Goal: Task Accomplishment & Management: Manage account settings

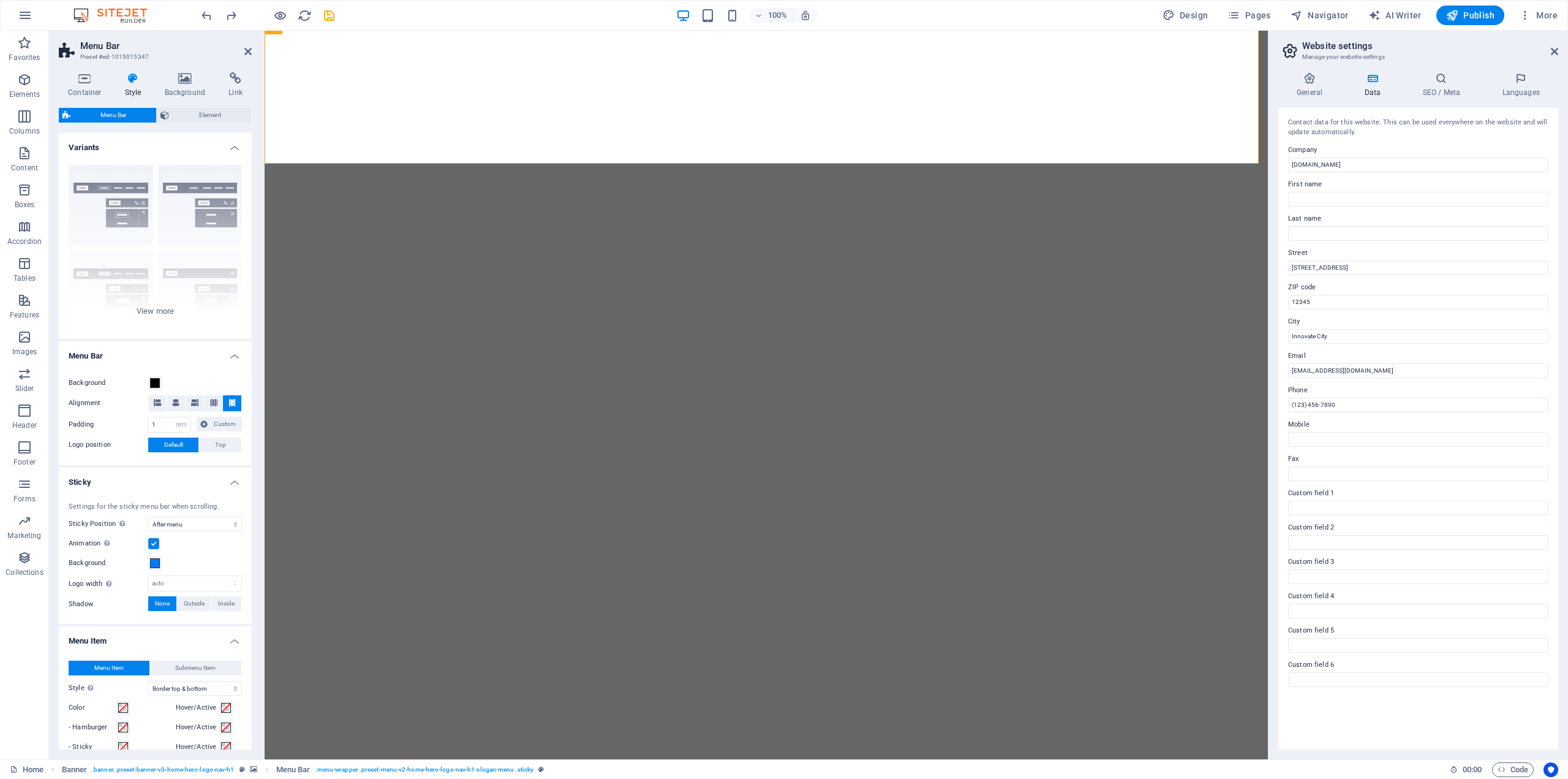
select select "rem"
select select "sticky_menu"
select select "hover_border_vertical"
select select "px"
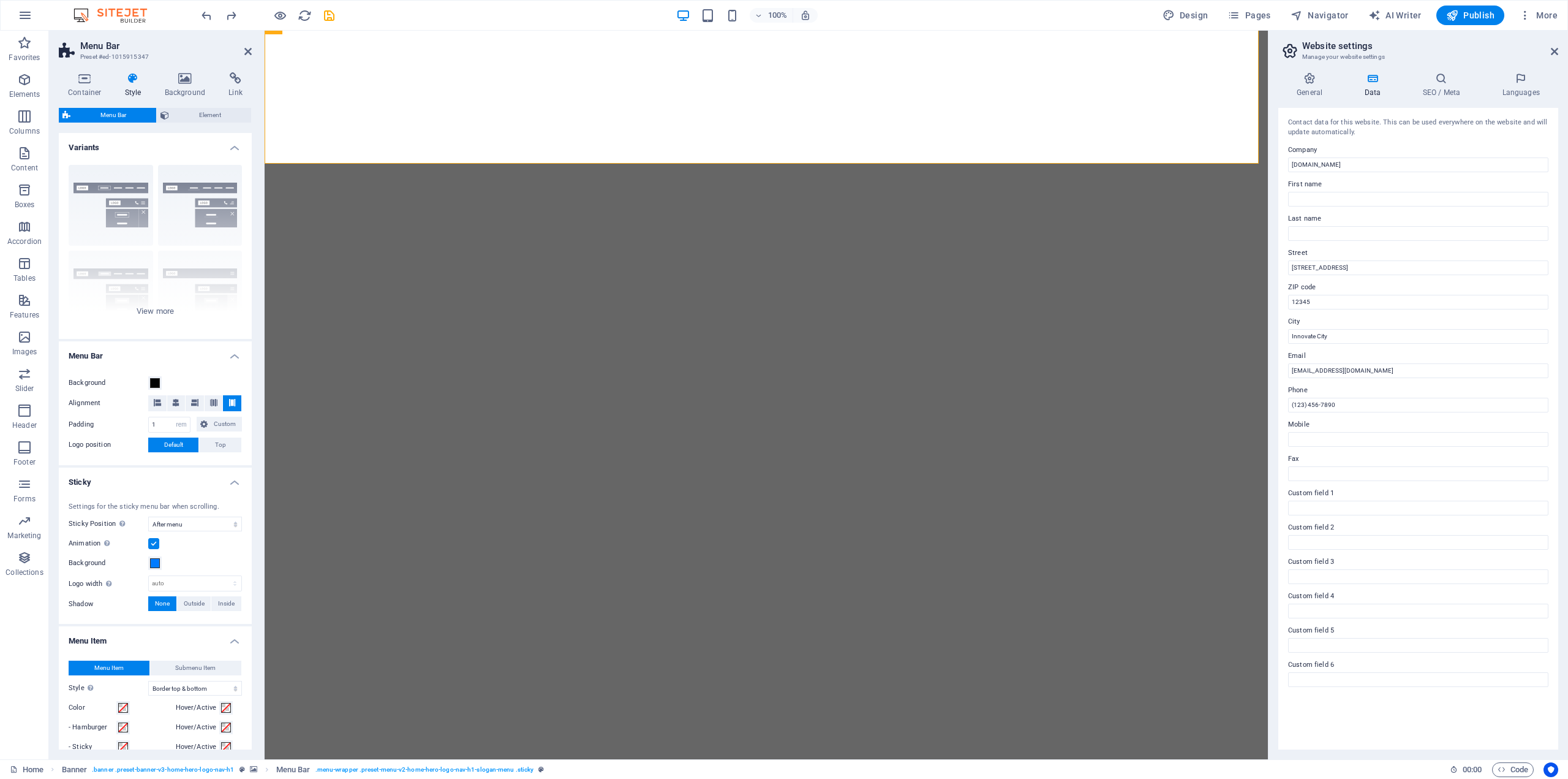
select select "rem"
select select "link-special-font"
select select "rem"
select select "700"
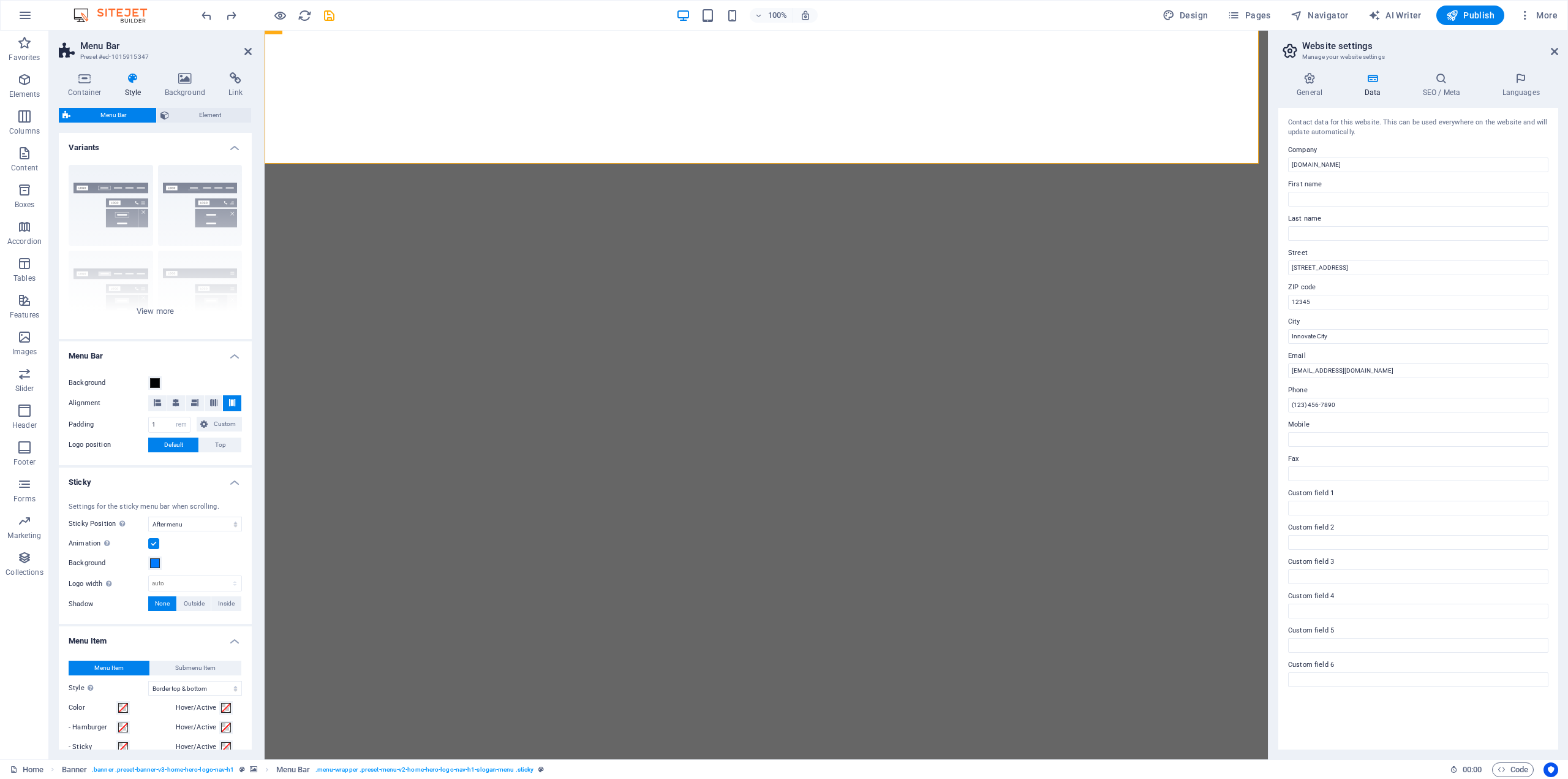
select select "px"
select select "preset-menu-v2-home-hero-logo-nav-h1-slogan-menu"
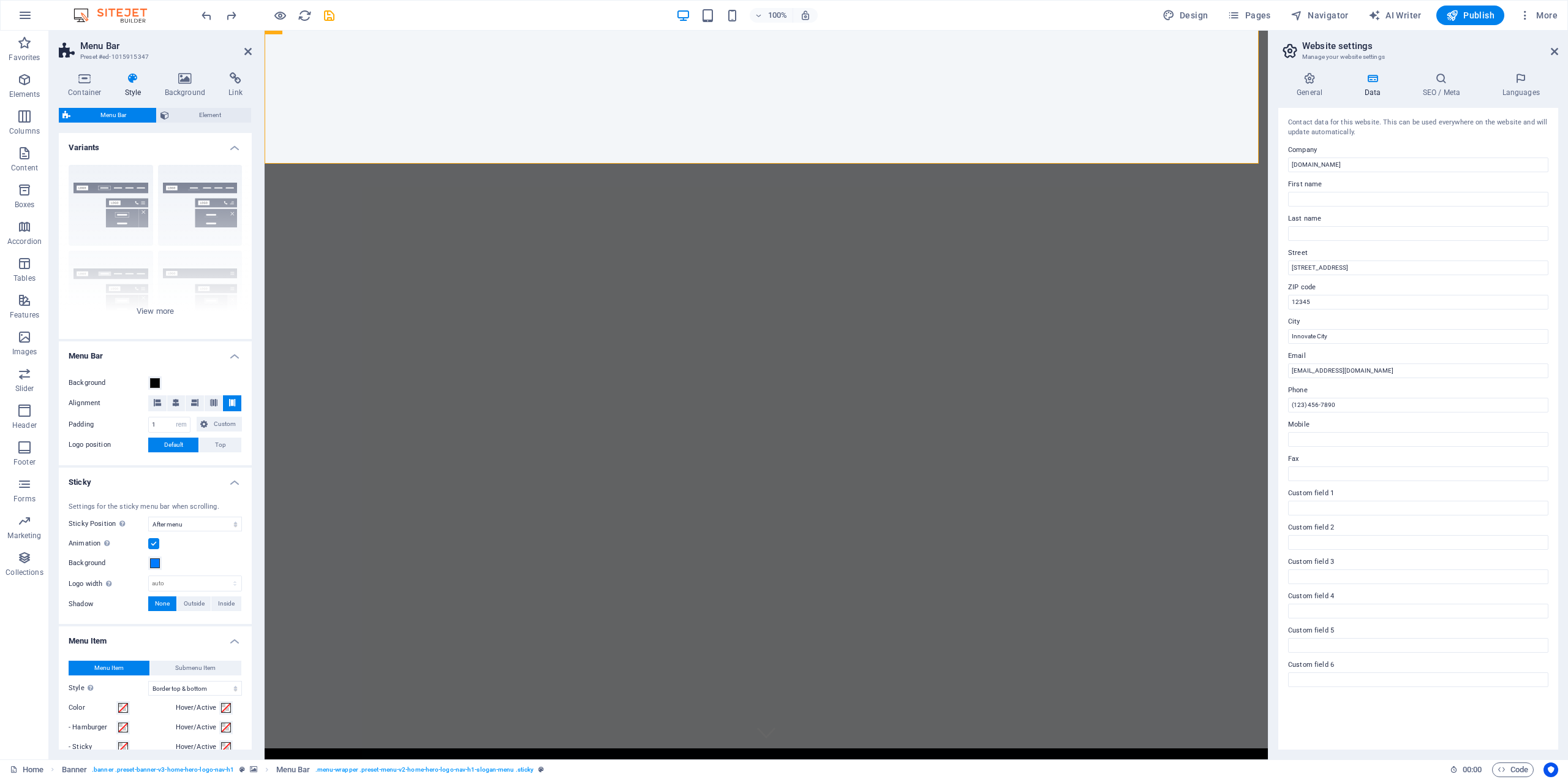
scroll to position [63, 0]
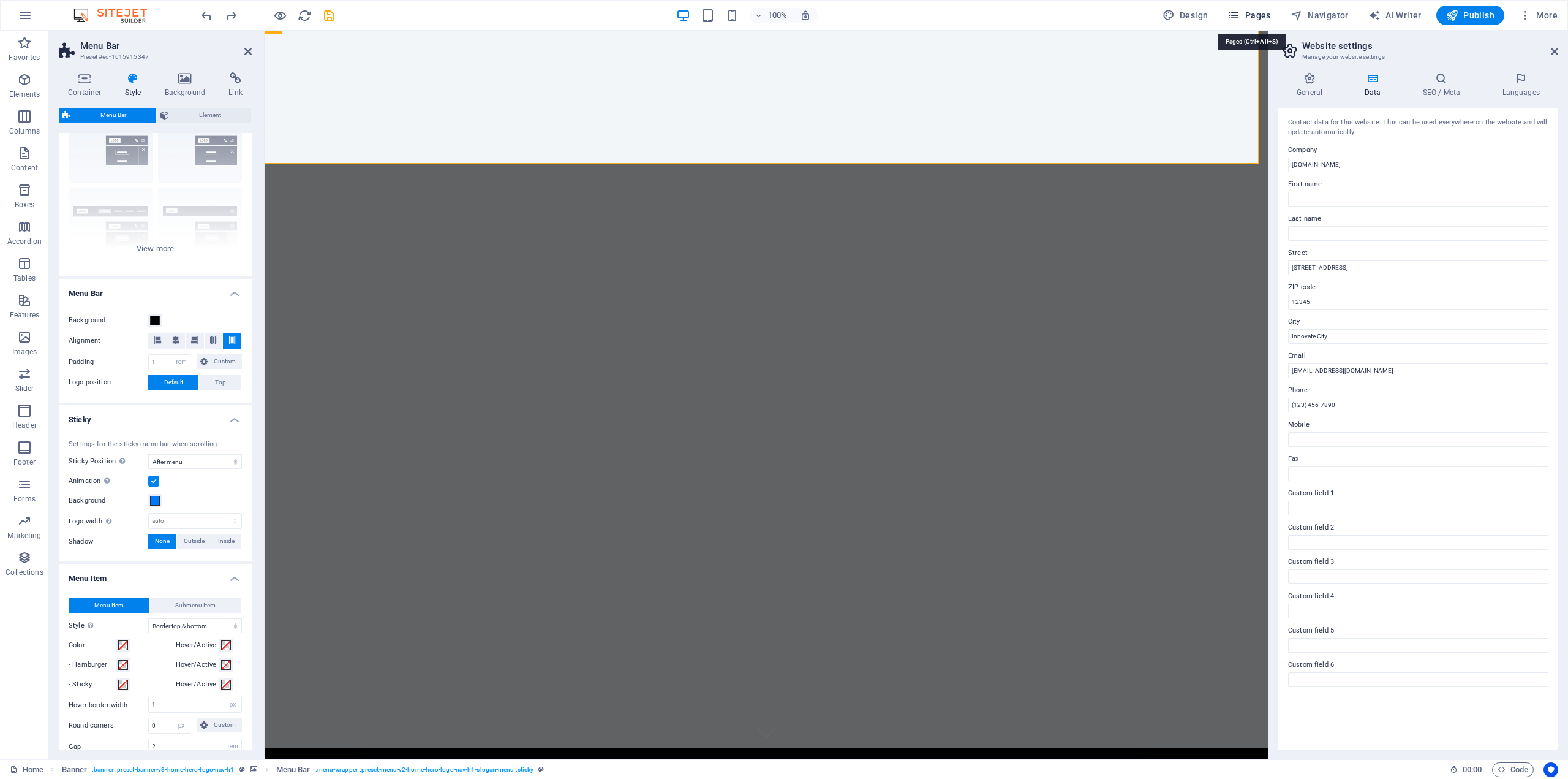
click at [1244, 14] on span "Pages" at bounding box center [1248, 14] width 43 height 12
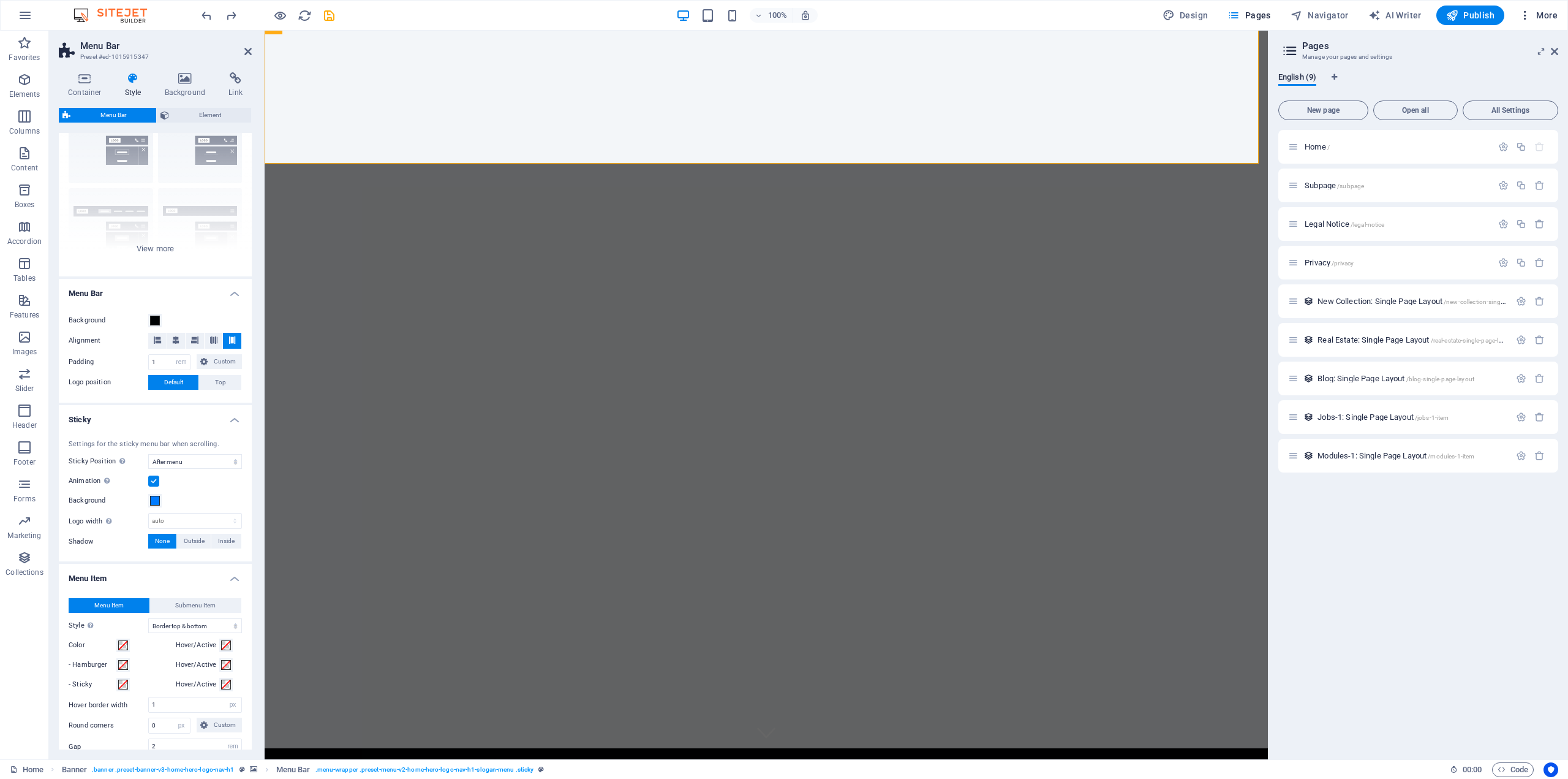
click at [1527, 17] on icon "button" at bounding box center [1525, 14] width 12 height 12
click at [1517, 47] on h6 "Website Settings" at bounding box center [1513, 47] width 73 height 14
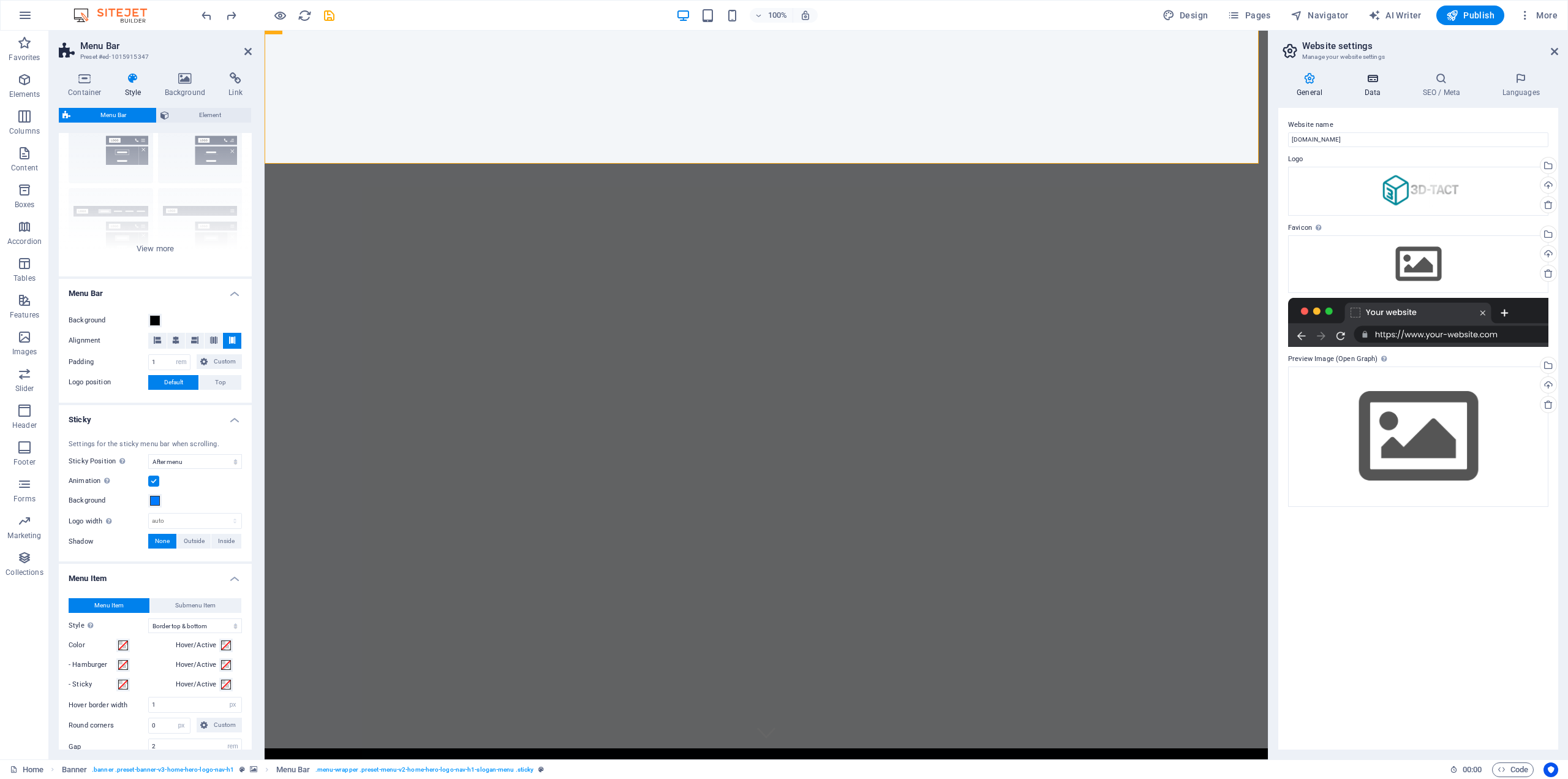
click at [1374, 79] on icon at bounding box center [1372, 78] width 53 height 12
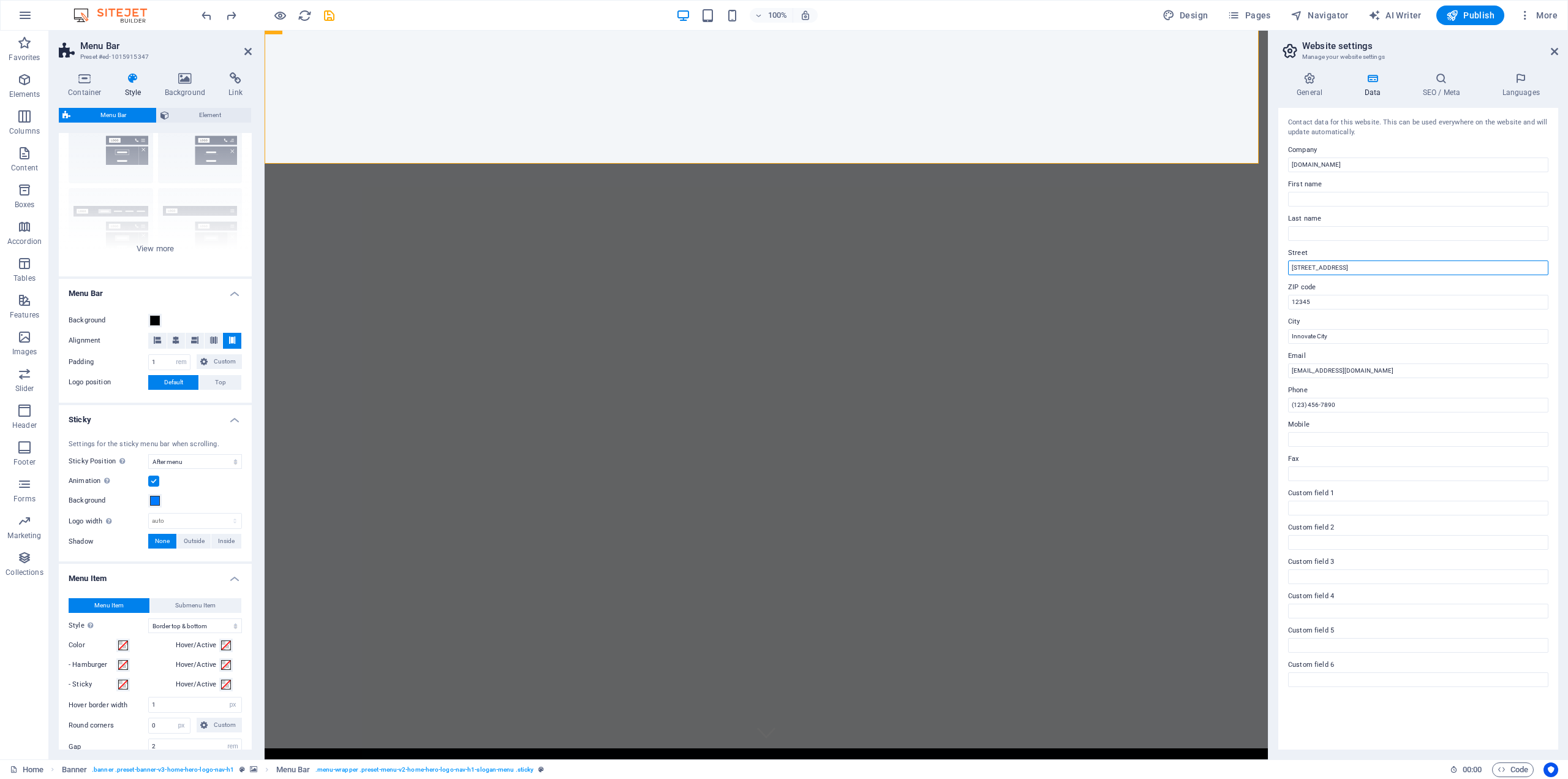
drag, startPoint x: 1623, startPoint y: 296, endPoint x: 1262, endPoint y: 267, distance: 362.2
drag, startPoint x: 1301, startPoint y: 305, endPoint x: 1273, endPoint y: 304, distance: 28.0
click at [1273, 304] on div "General Data SEO / Meta Languages Website name 3dtact.com Logo Drag files here,…" at bounding box center [1418, 410] width 299 height 696
type input "LU1 3UN"
drag, startPoint x: 1350, startPoint y: 267, endPoint x: 1270, endPoint y: 272, distance: 80.2
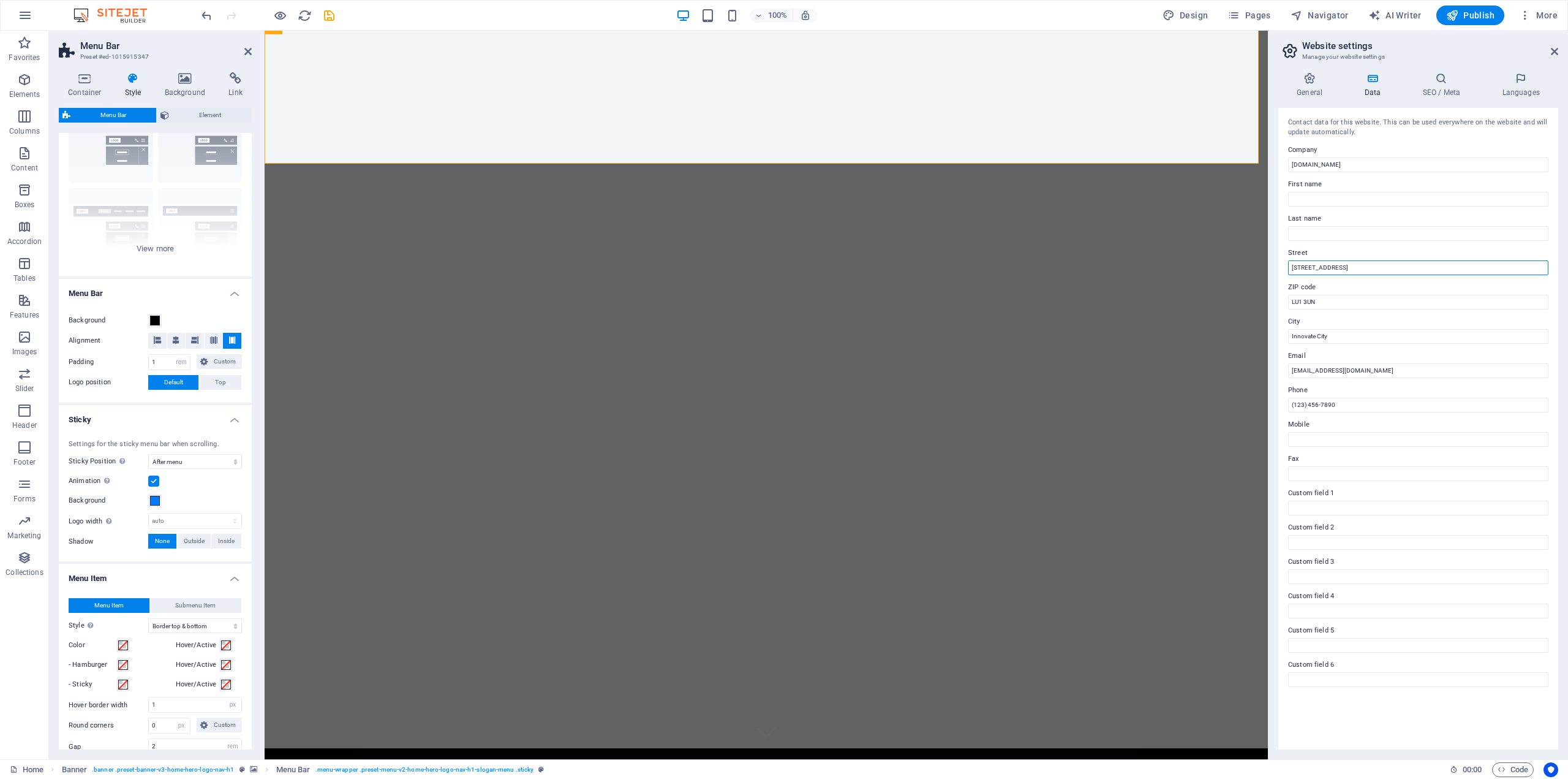
click at [1270, 272] on aside "Website settings Manage your website settings General Data SEO / Meta Languages…" at bounding box center [1418, 394] width 300 height 728
type input "43 Lawn Gardens"
click at [1452, 83] on icon at bounding box center [1441, 78] width 75 height 12
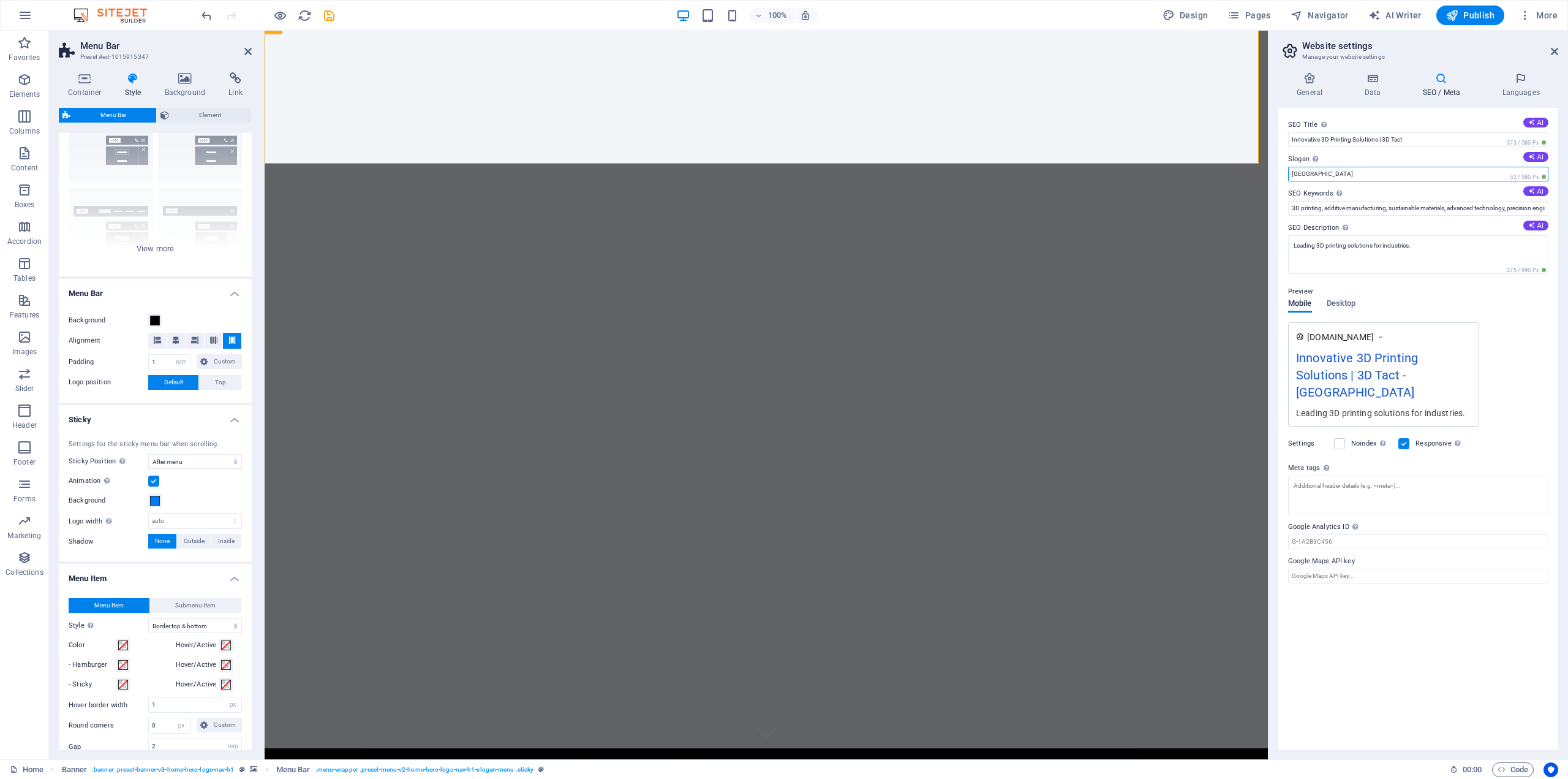
drag, startPoint x: 1320, startPoint y: 173, endPoint x: 1278, endPoint y: 168, distance: 42.3
click at [1278, 168] on div "General Data SEO / Meta Languages Website name 3dtact.com Logo Drag files here,…" at bounding box center [1418, 410] width 299 height 696
drag, startPoint x: 1590, startPoint y: 206, endPoint x: 1264, endPoint y: 182, distance: 326.9
type input "additive manufacturing"
click at [1500, 84] on h4 "Languages" at bounding box center [1521, 85] width 75 height 26
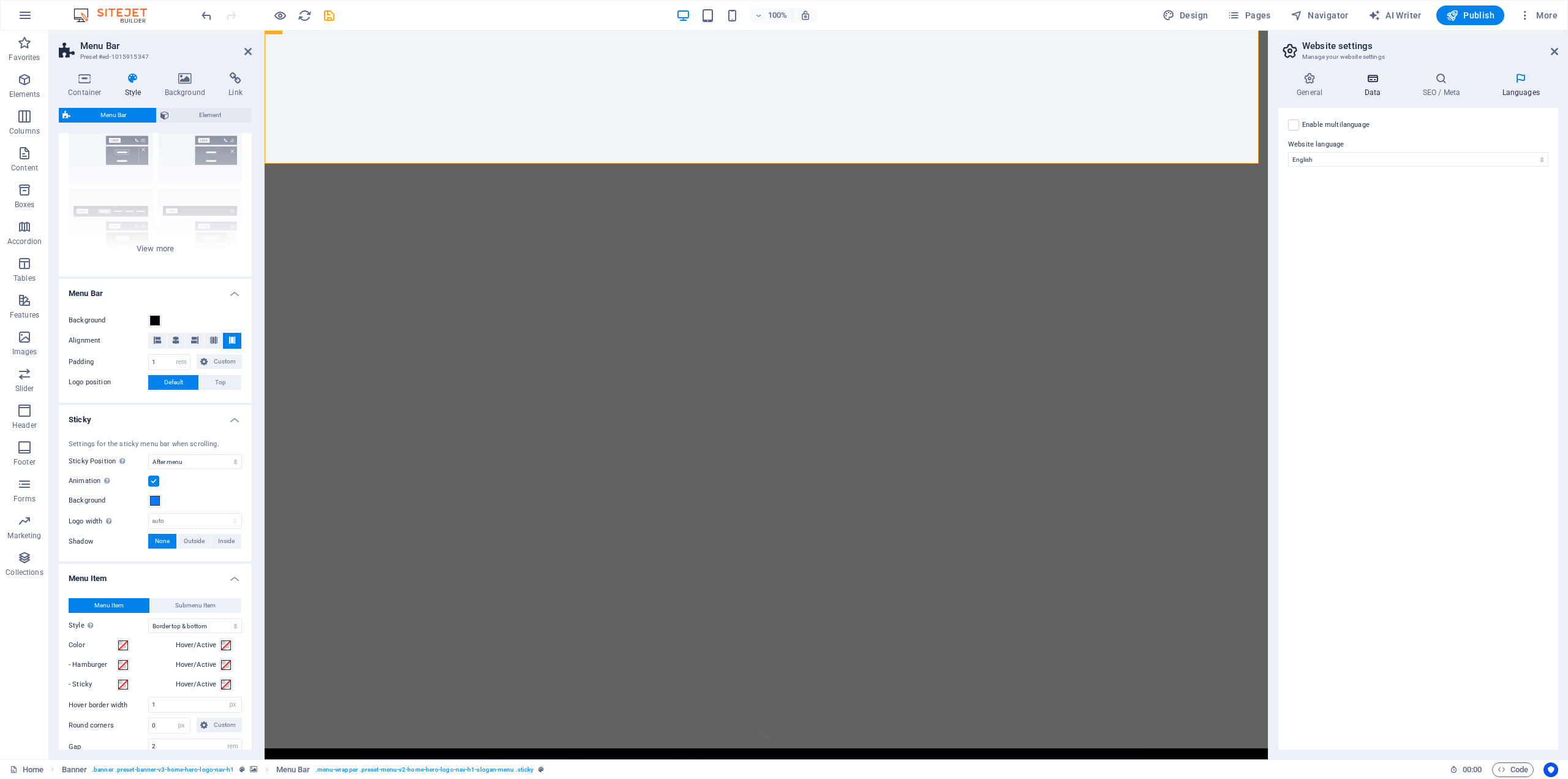
click at [1370, 88] on h4 "Data" at bounding box center [1375, 85] width 58 height 26
click at [1312, 84] on icon at bounding box center [1309, 78] width 63 height 12
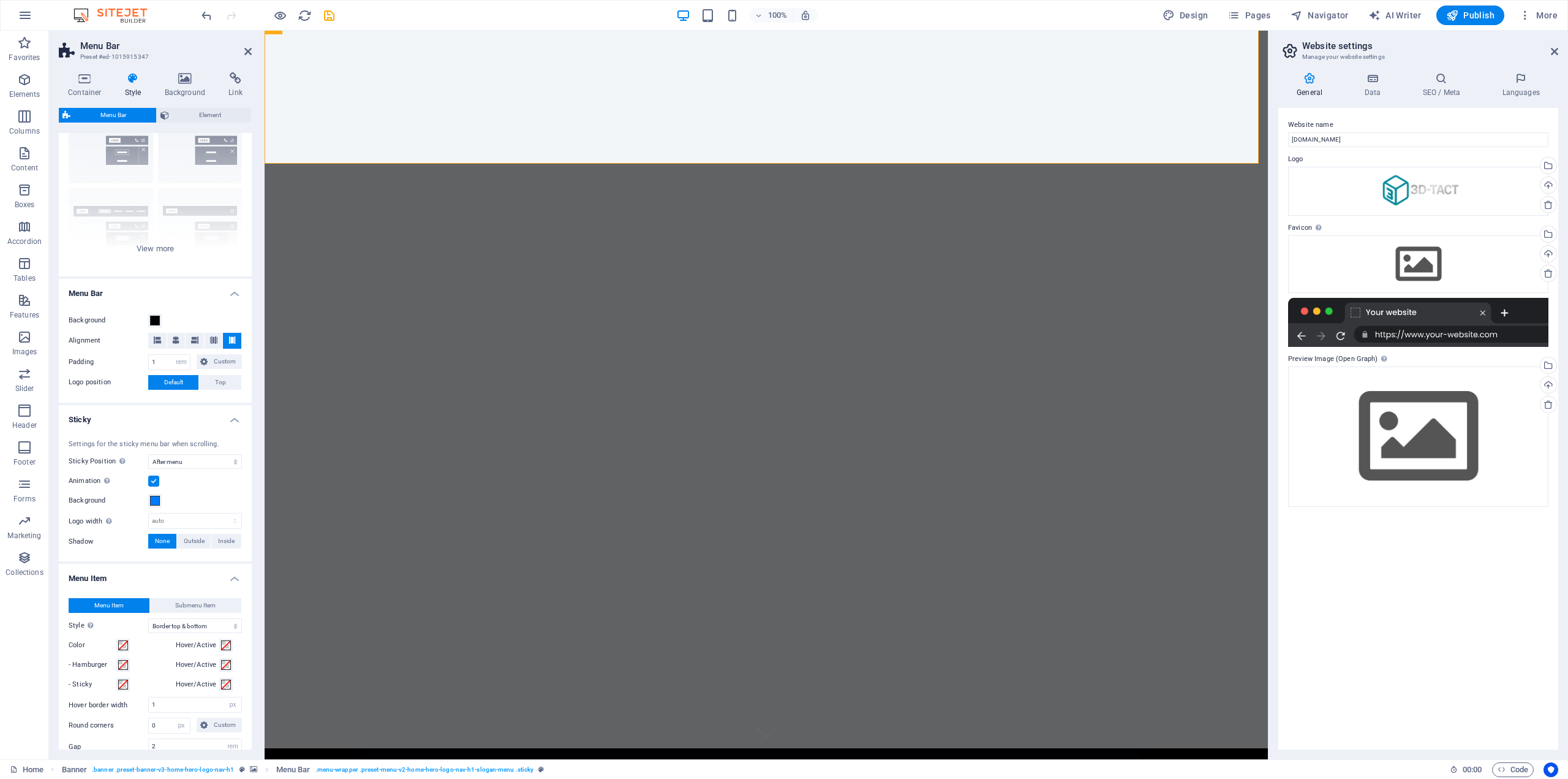
click at [1431, 334] on div at bounding box center [1419, 322] width 260 height 49
click at [35, 570] on p "Collections" at bounding box center [24, 573] width 38 height 10
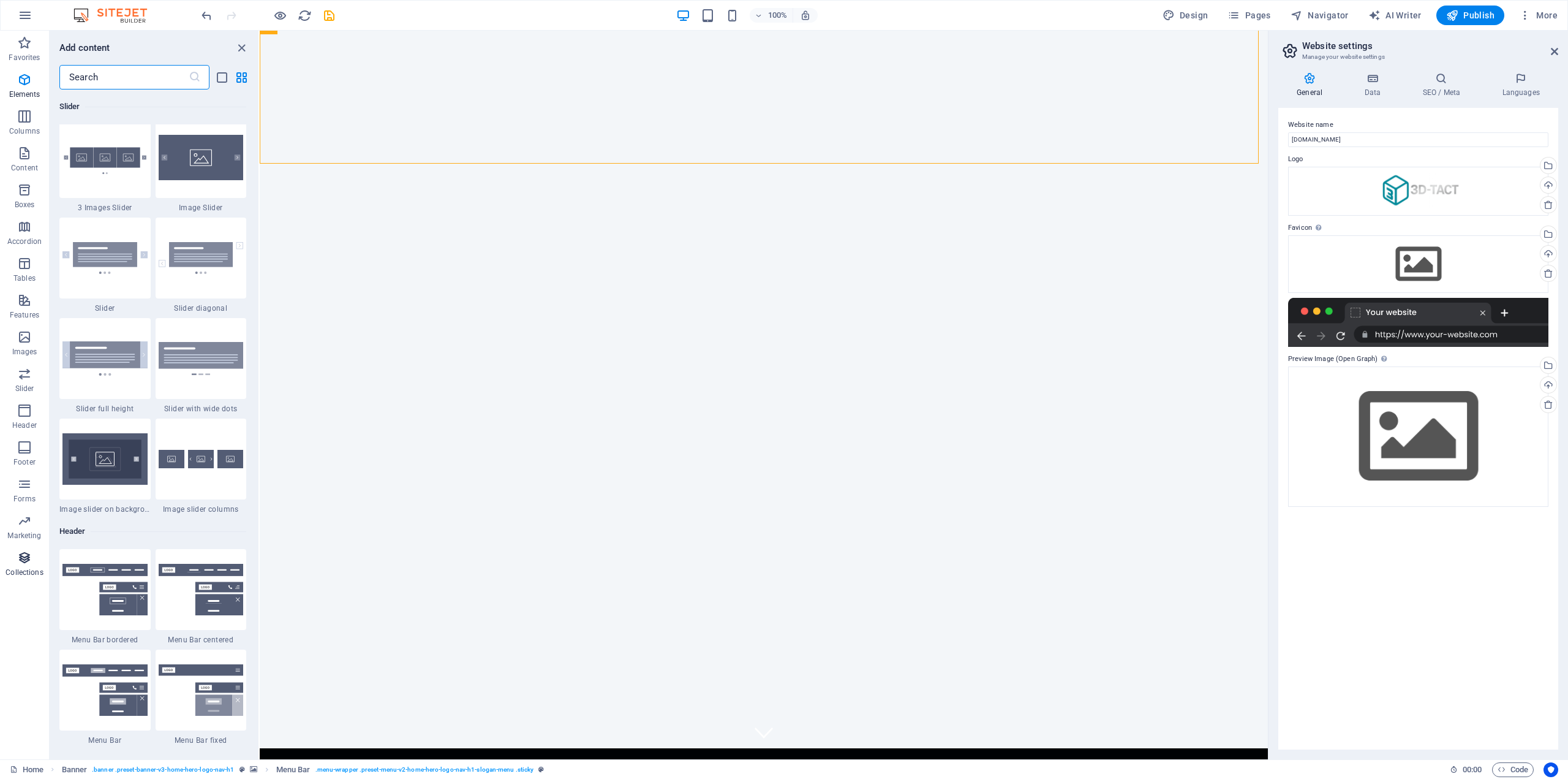
scroll to position [11217, 0]
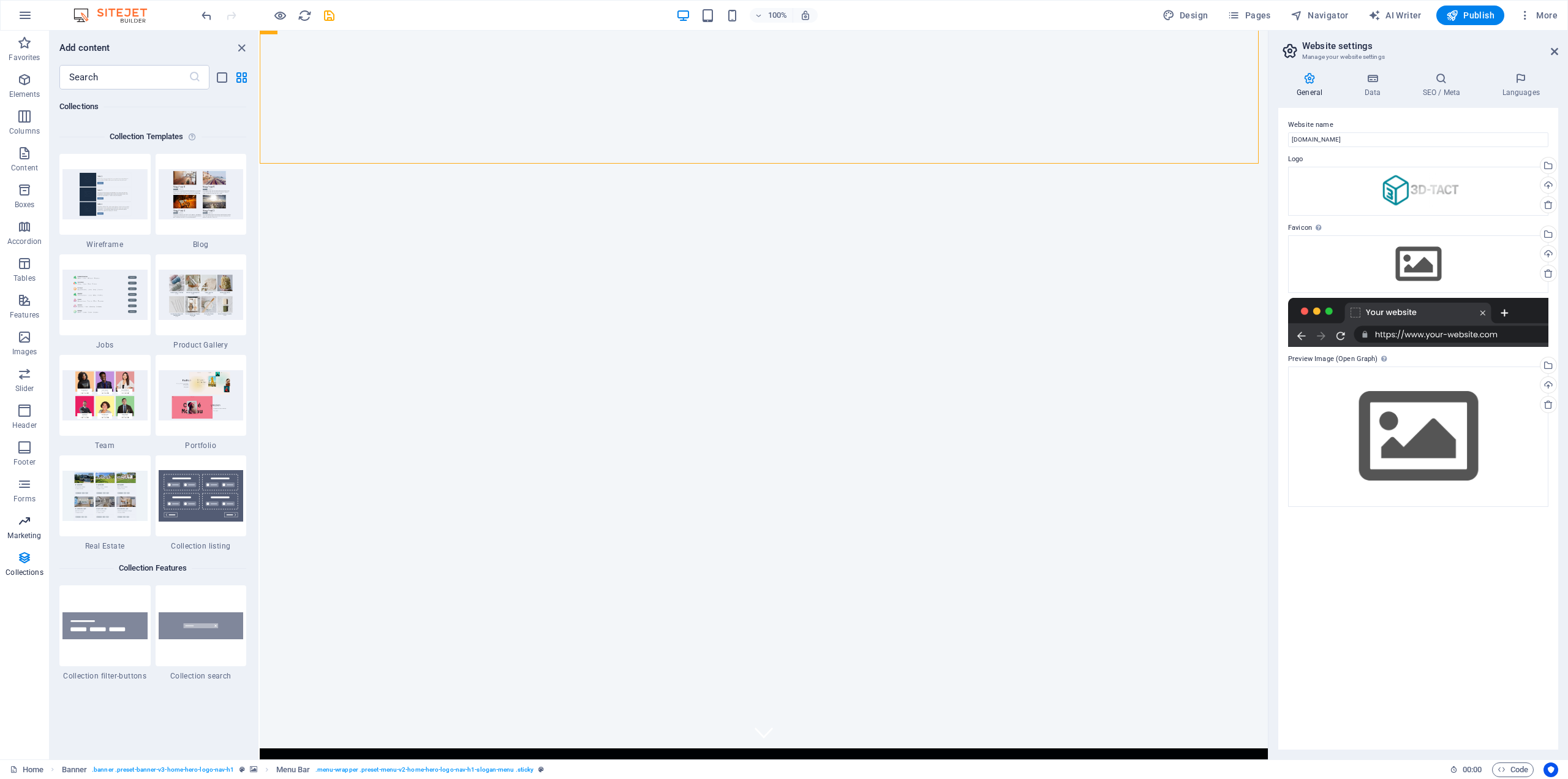
click at [34, 530] on span "Marketing" at bounding box center [24, 528] width 49 height 30
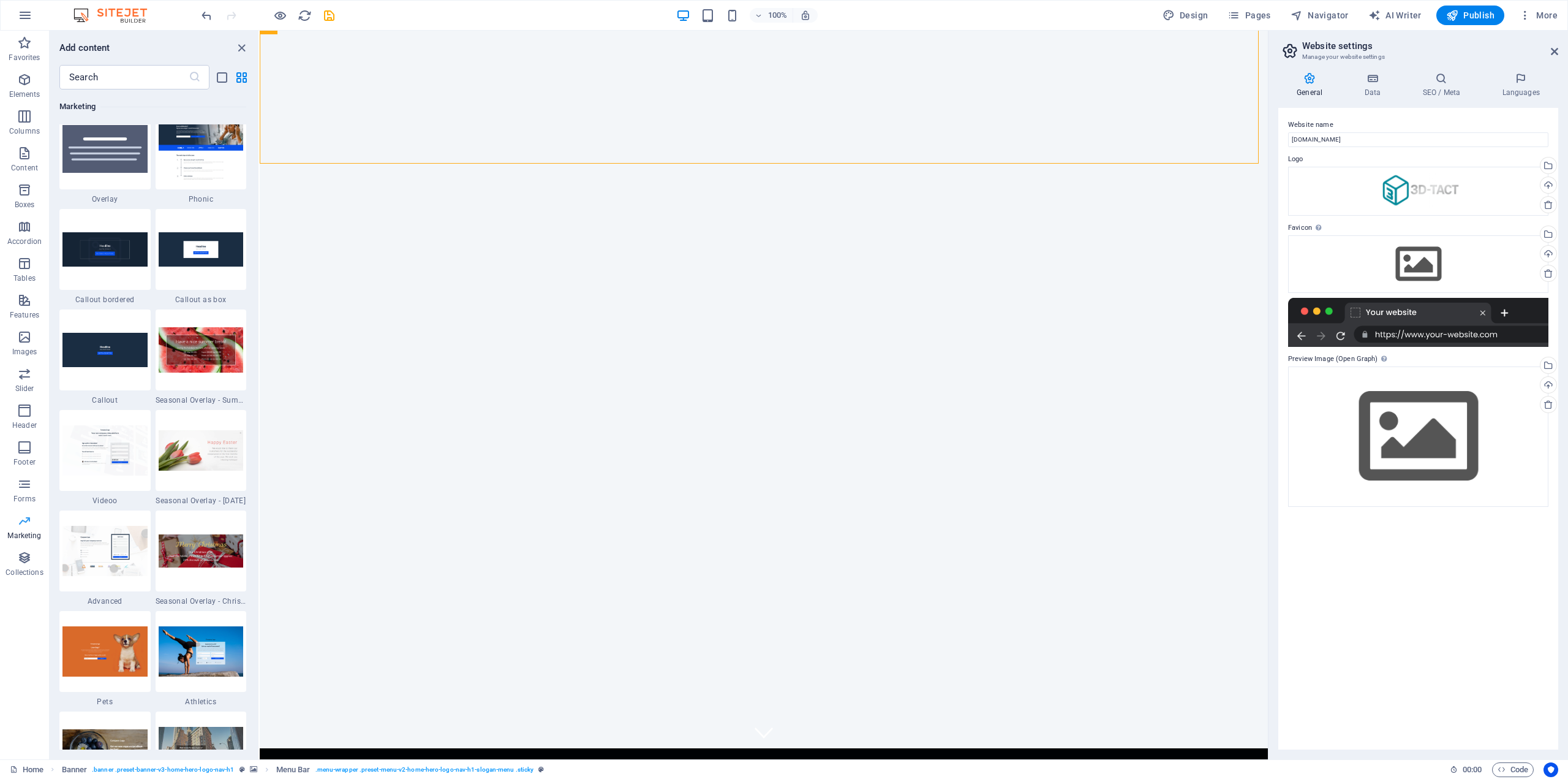
scroll to position [9981, 0]
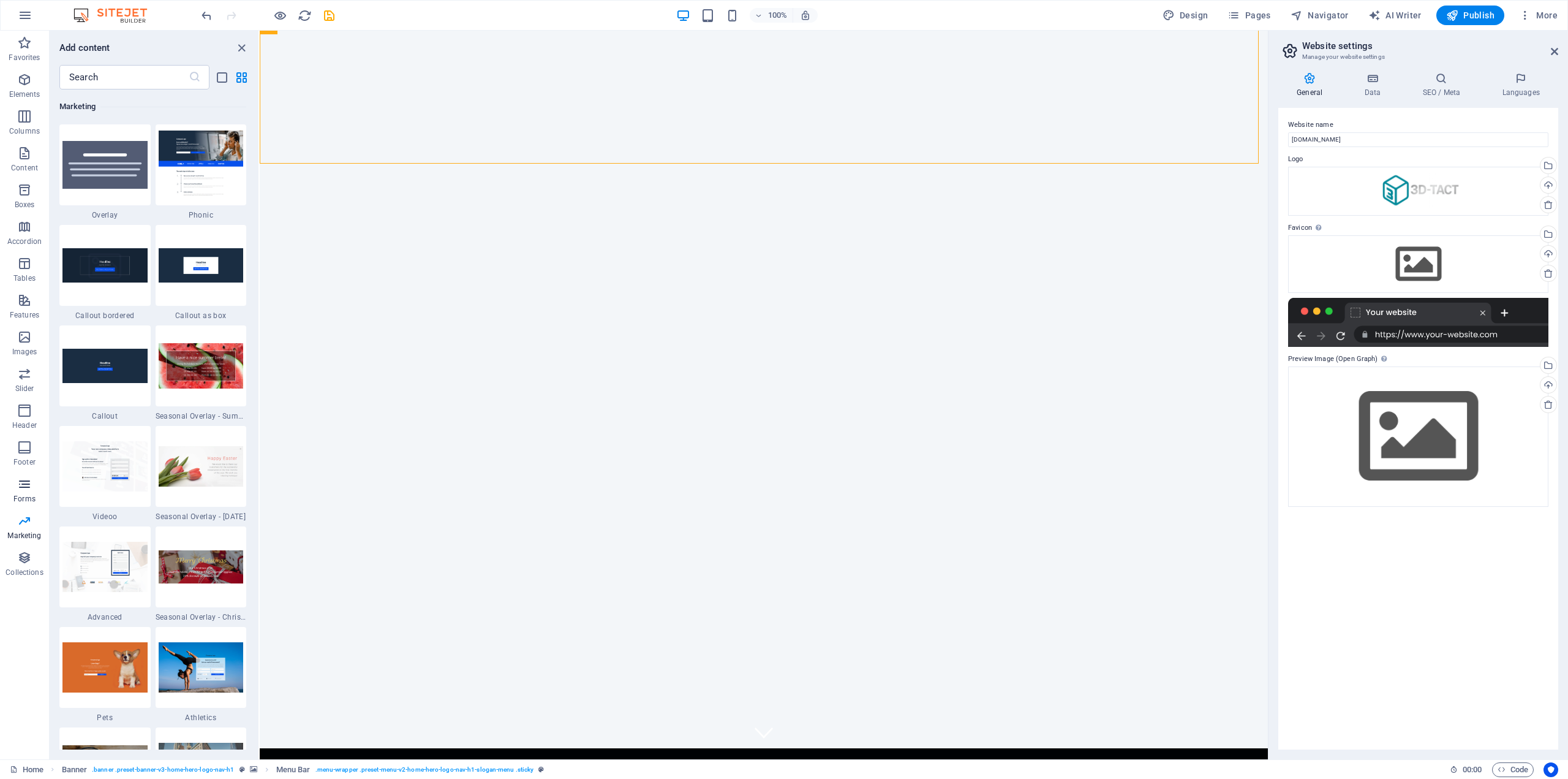
click at [22, 486] on icon "button" at bounding box center [24, 484] width 14 height 14
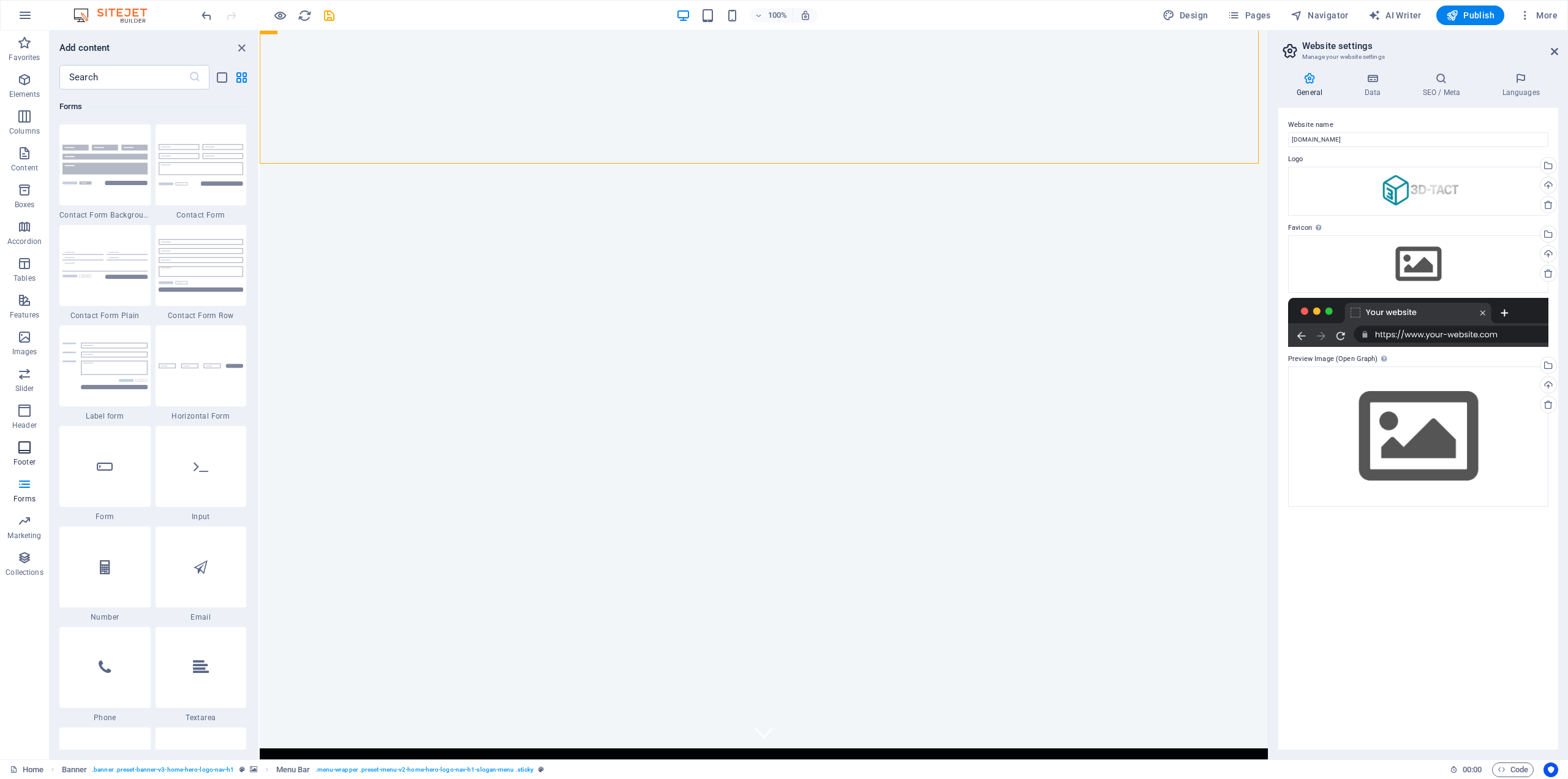
click at [24, 456] on span "Footer" at bounding box center [24, 455] width 49 height 30
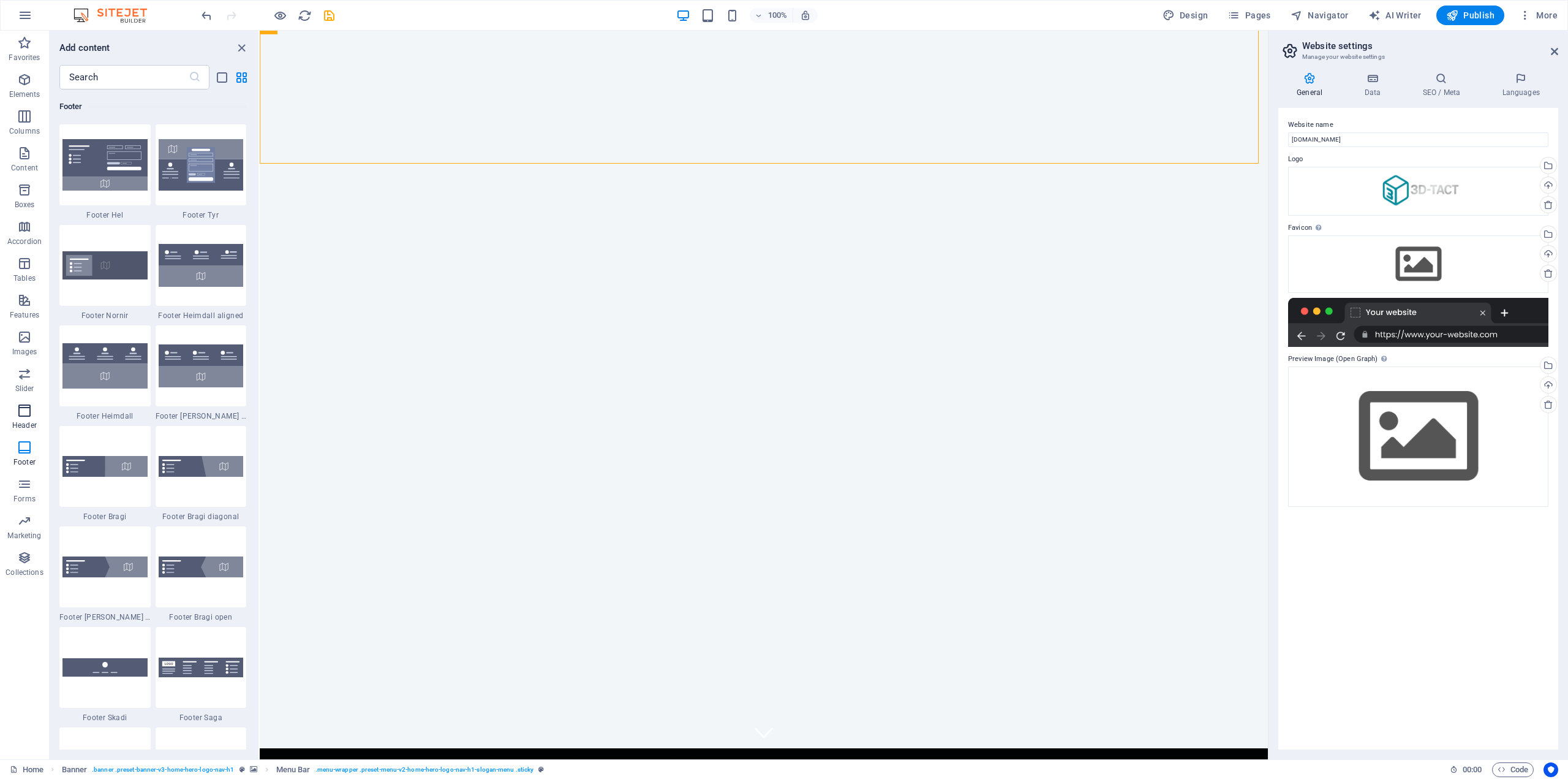
click at [29, 414] on icon "button" at bounding box center [24, 410] width 14 height 14
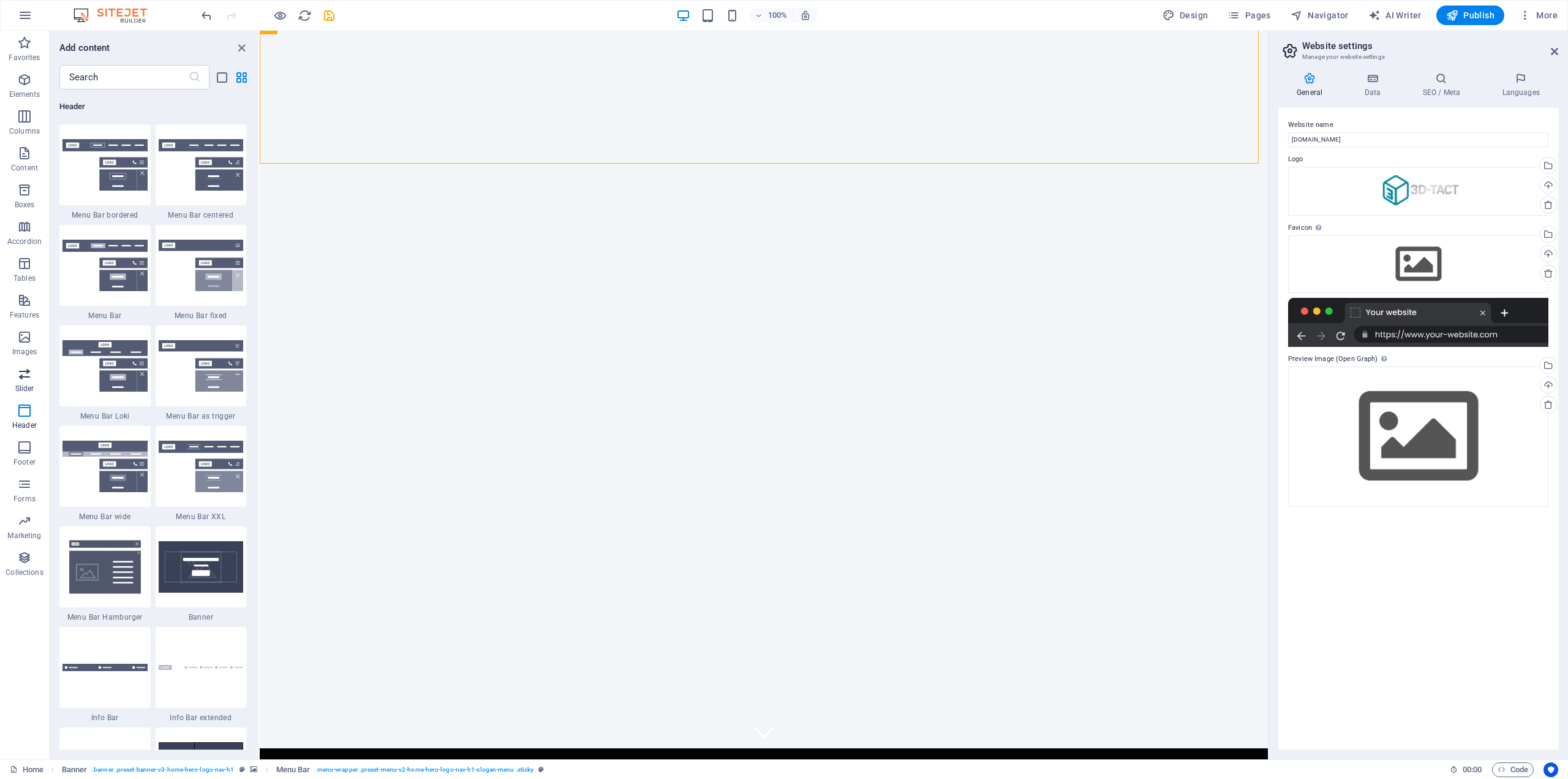
click at [22, 380] on icon "button" at bounding box center [24, 373] width 14 height 14
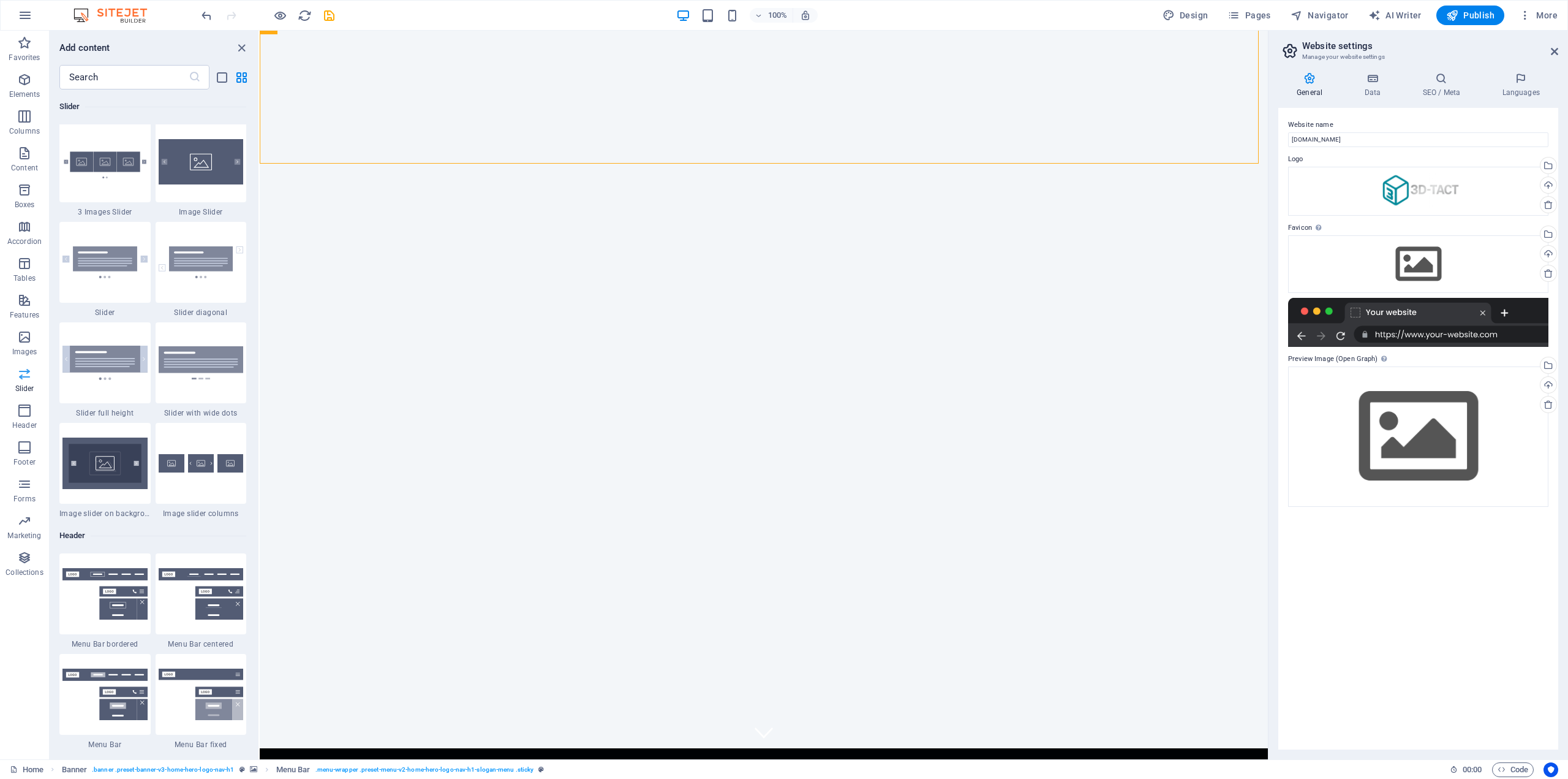
scroll to position [6947, 0]
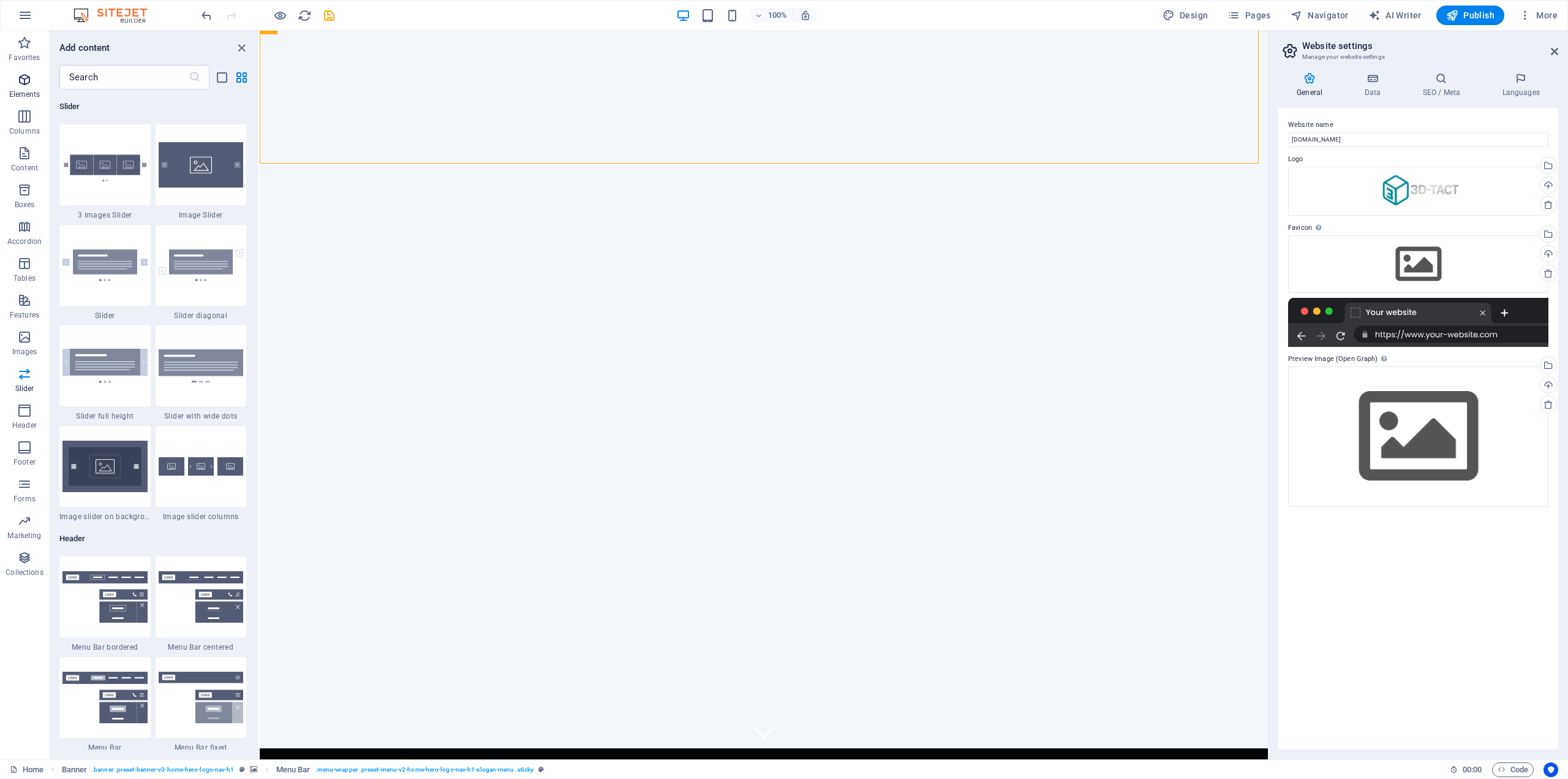
click at [28, 88] on span "Elements" at bounding box center [24, 87] width 49 height 30
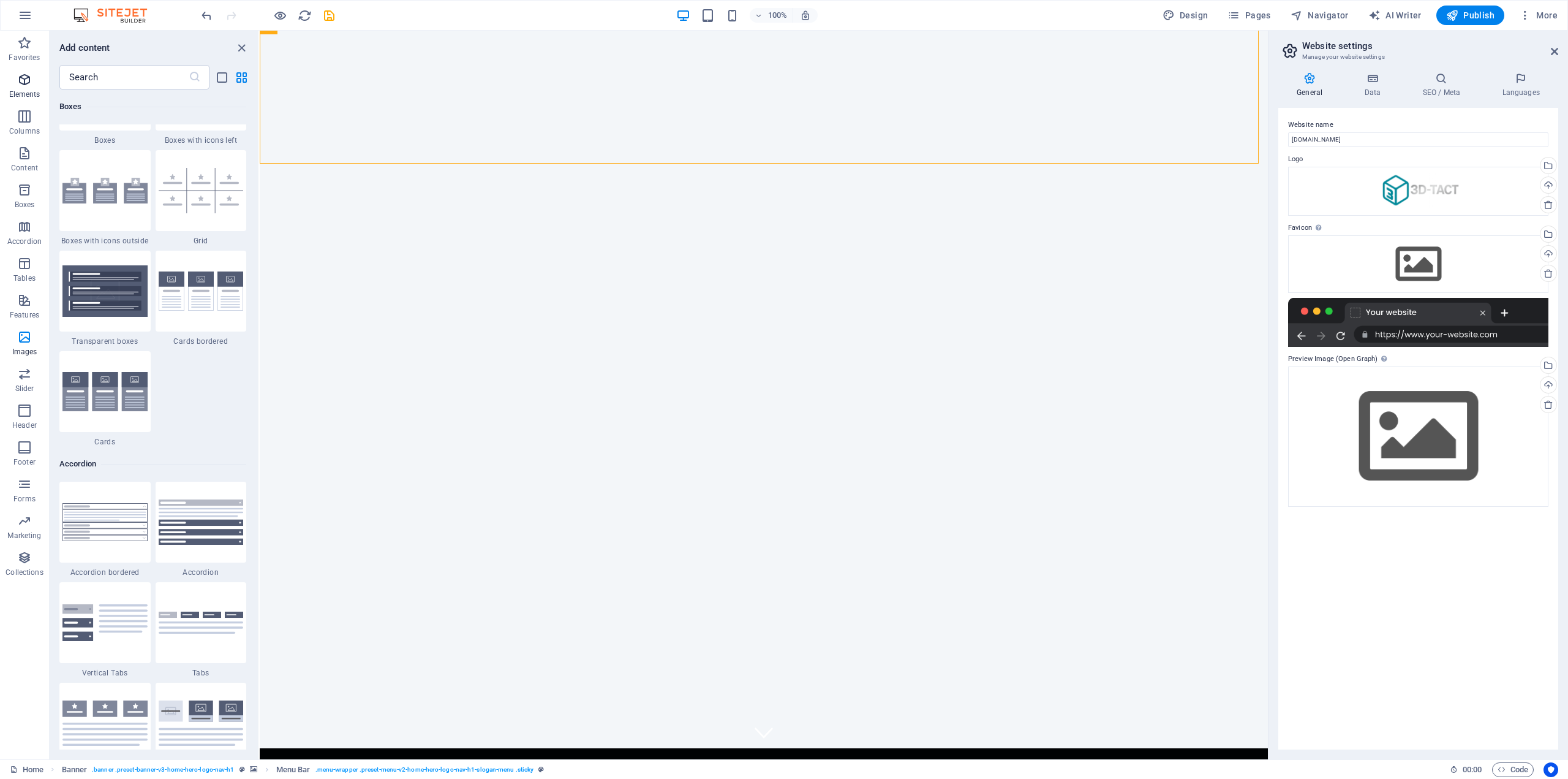
scroll to position [131, 0]
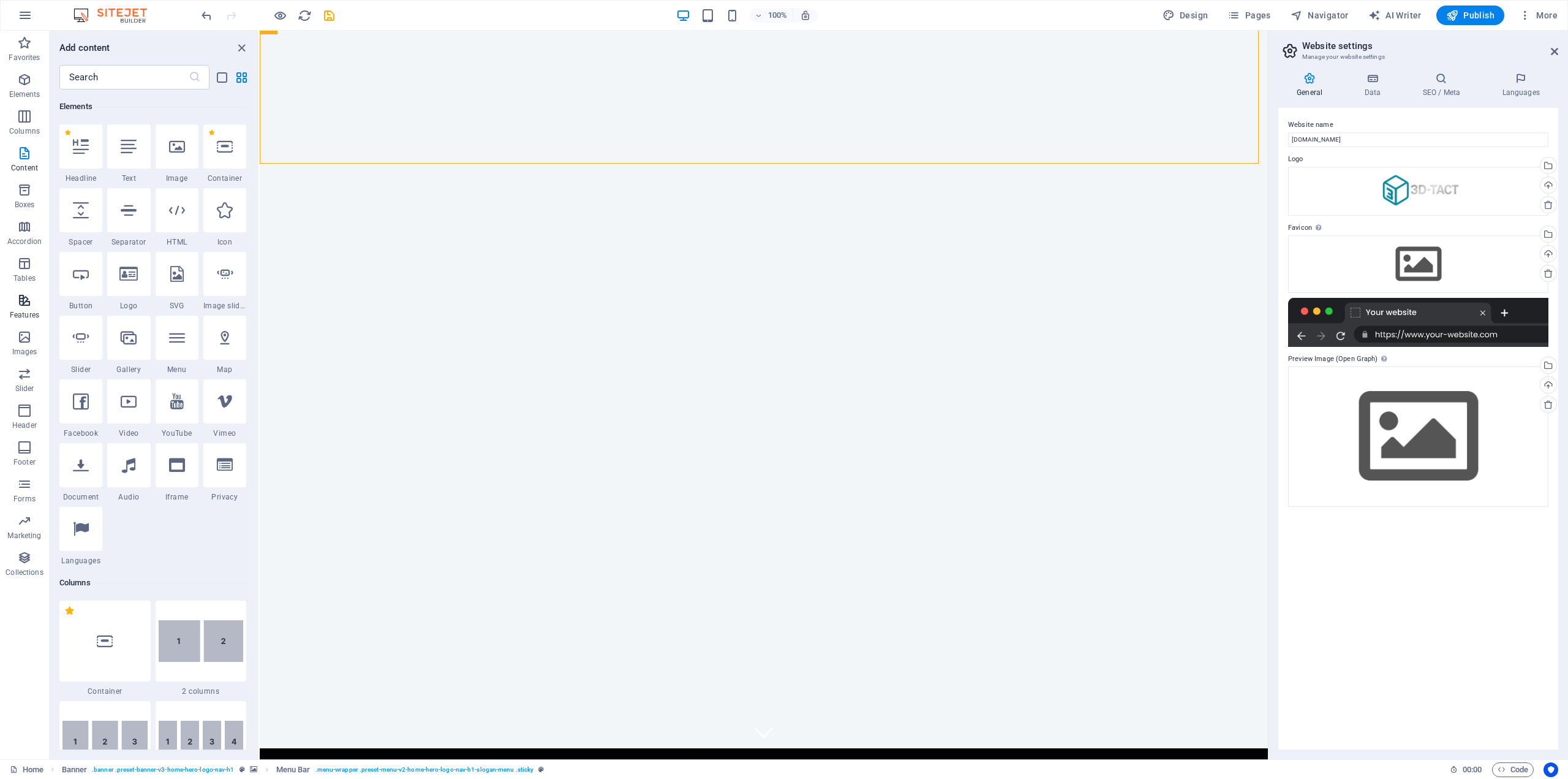
click at [14, 310] on p "Features" at bounding box center [24, 315] width 30 height 10
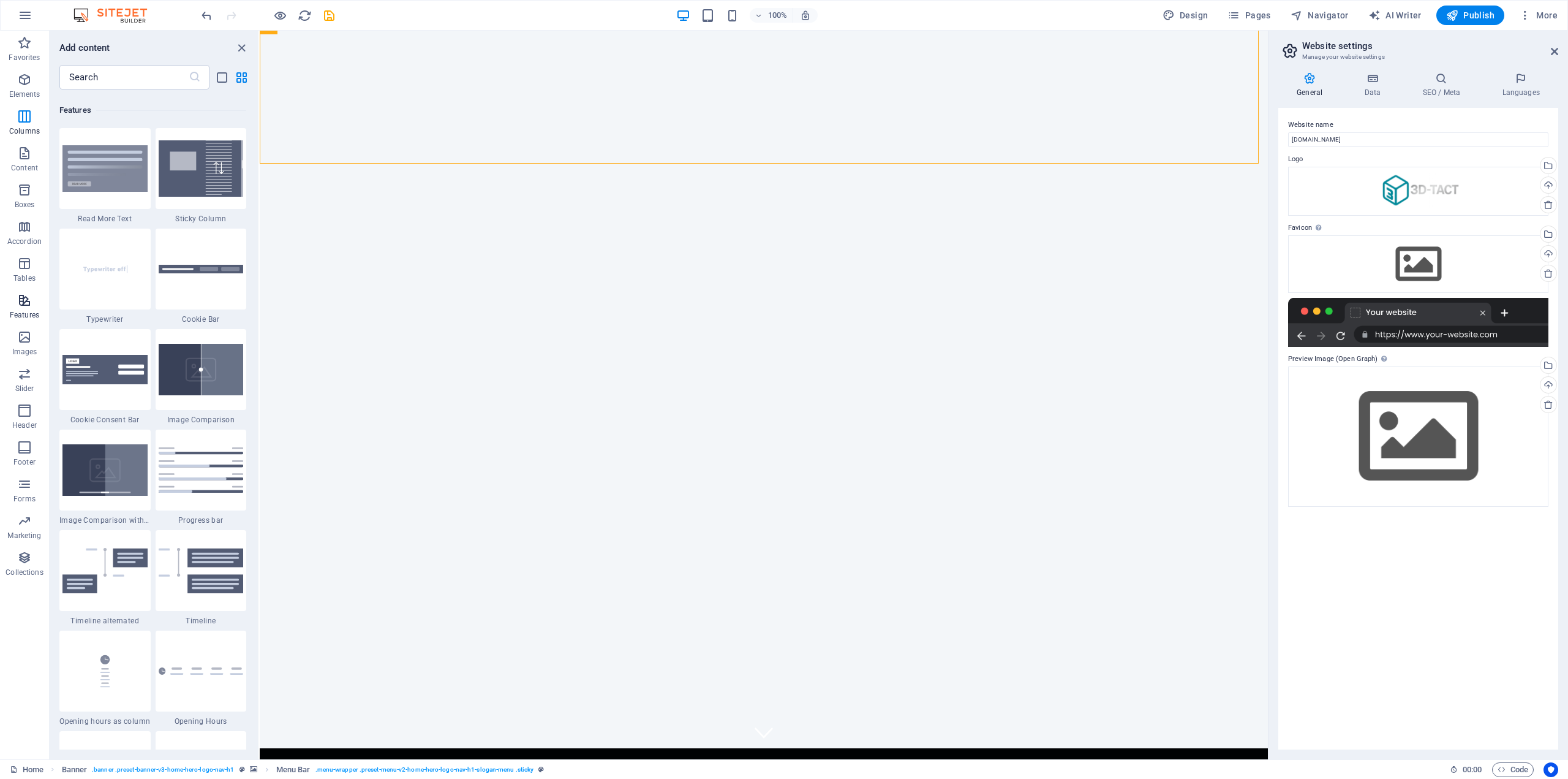
scroll to position [4776, 0]
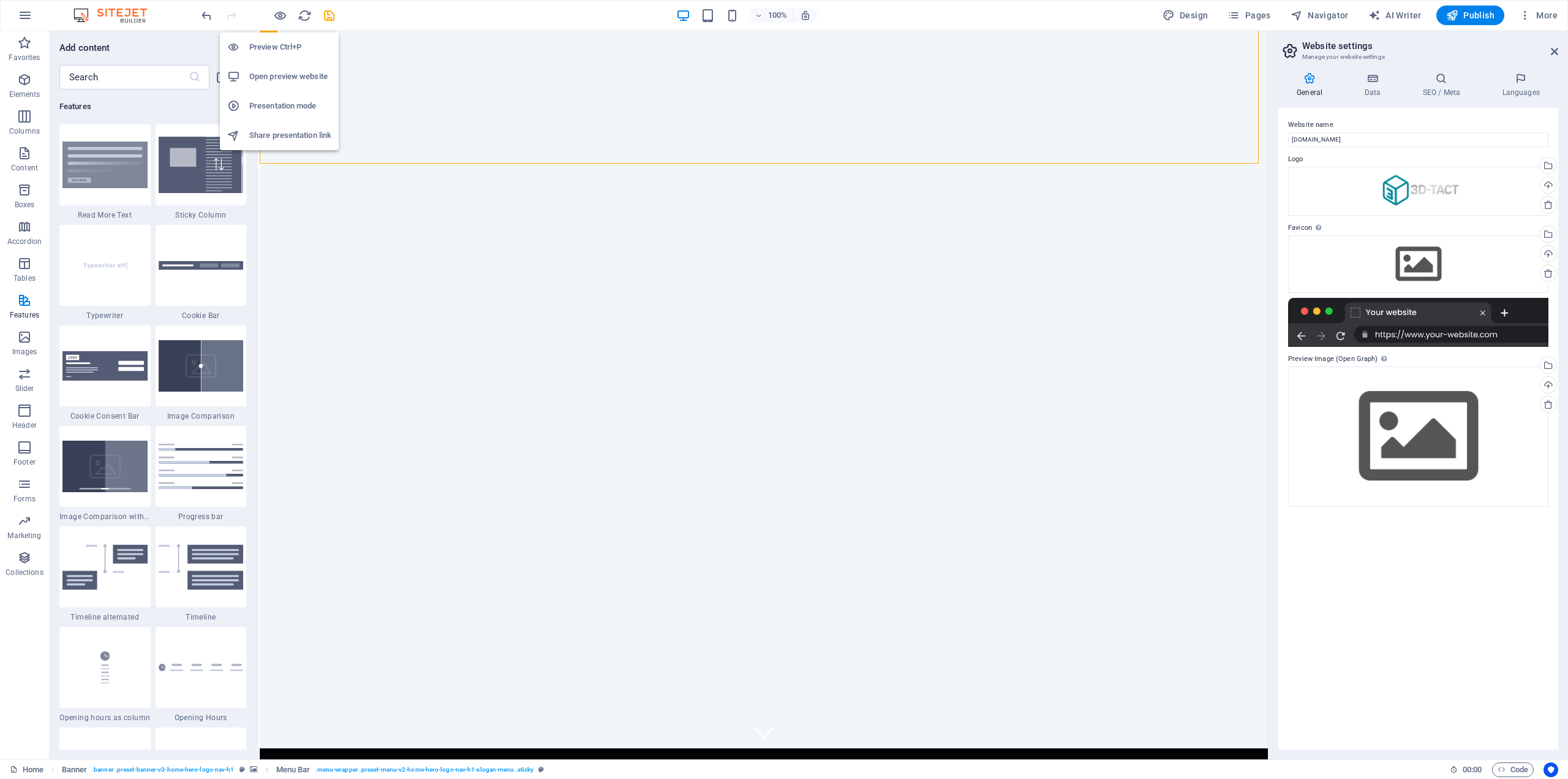
click at [301, 82] on h6 "Open preview website" at bounding box center [291, 76] width 82 height 14
click at [272, 51] on h6 "Preview Ctrl+P" at bounding box center [291, 47] width 82 height 14
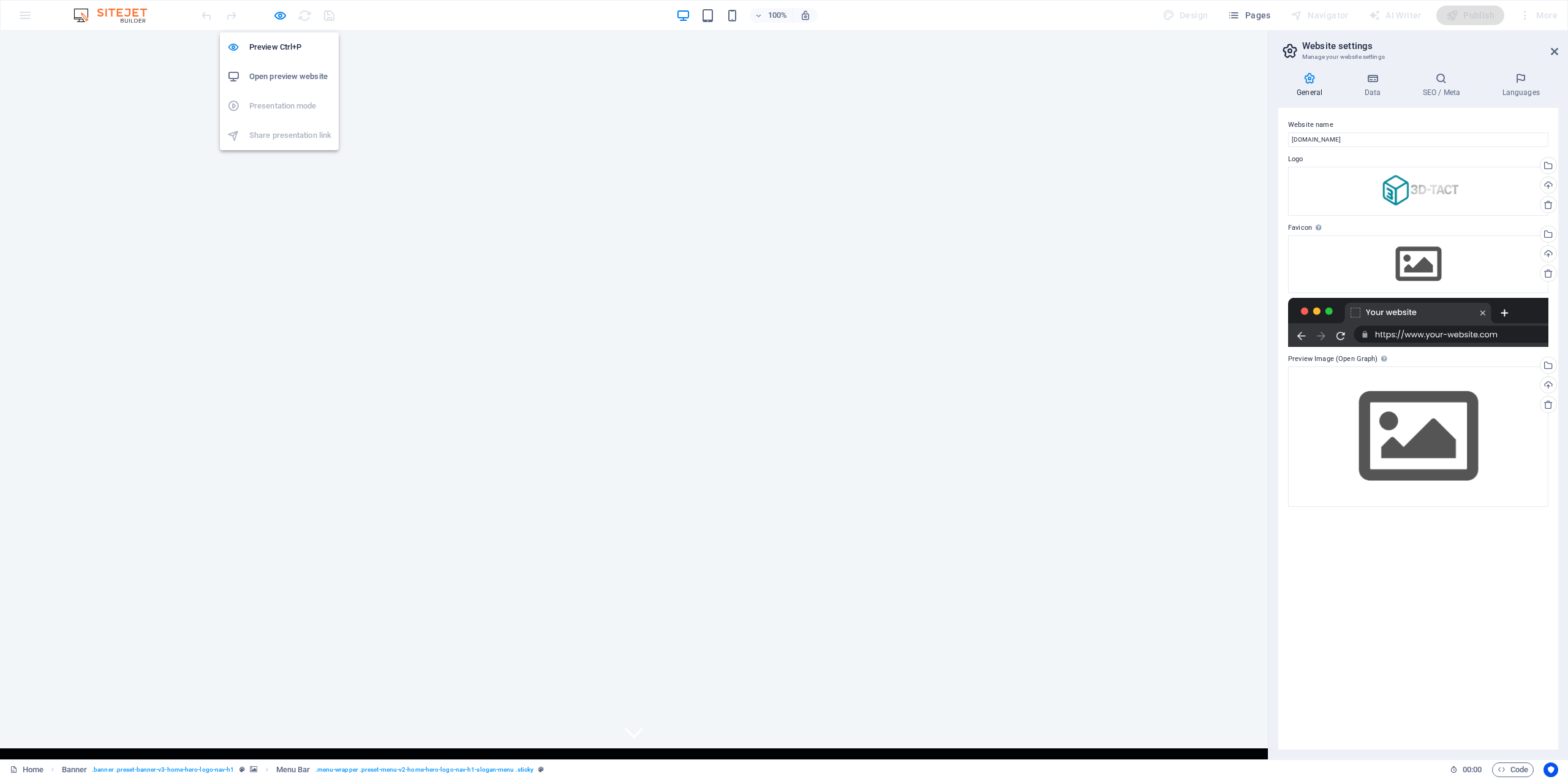
click at [270, 81] on h6 "Open preview website" at bounding box center [291, 76] width 82 height 14
click at [276, 19] on icon "button" at bounding box center [280, 16] width 14 height 14
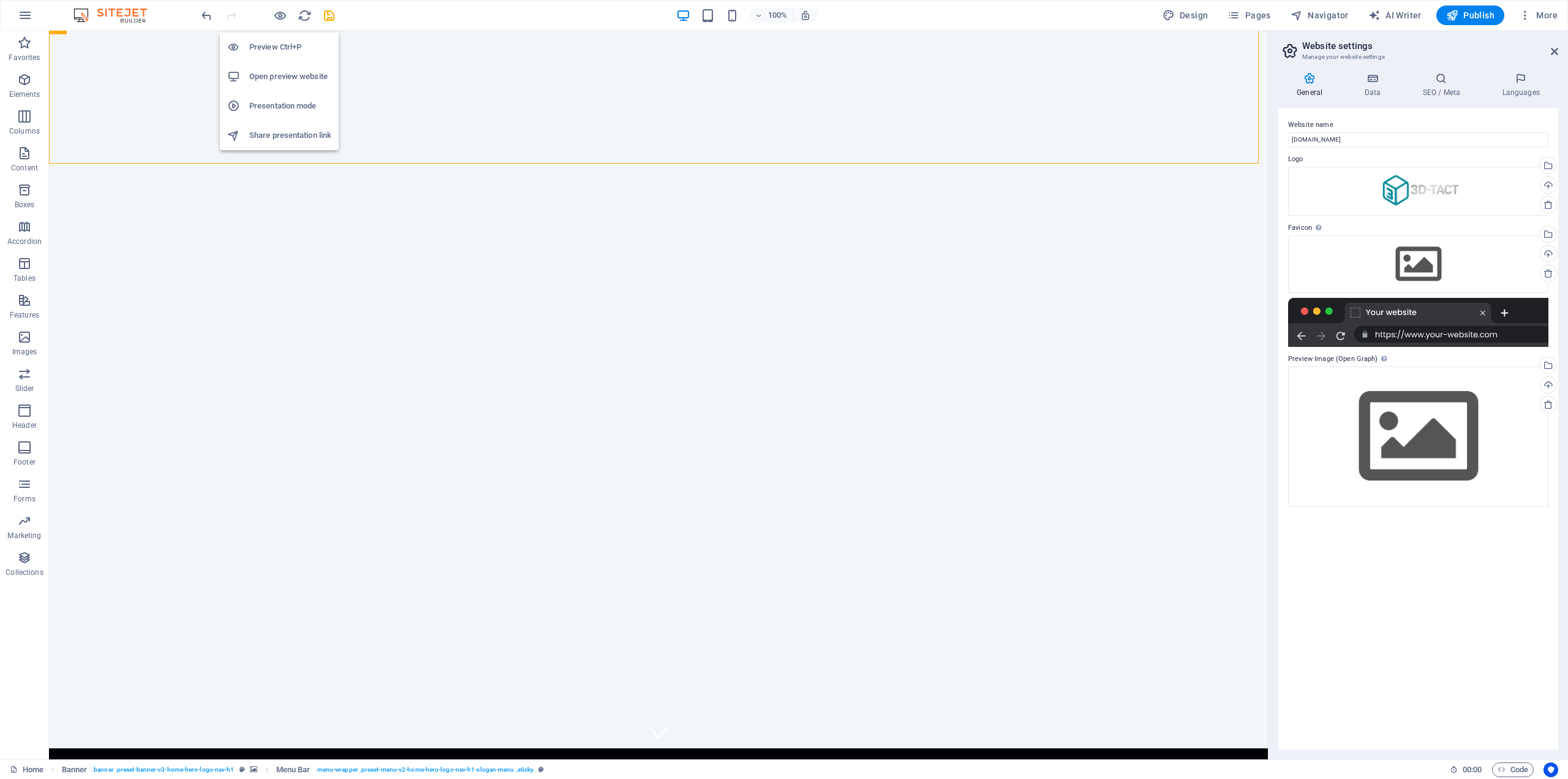
click at [287, 138] on h6 "Share presentation link" at bounding box center [291, 135] width 82 height 14
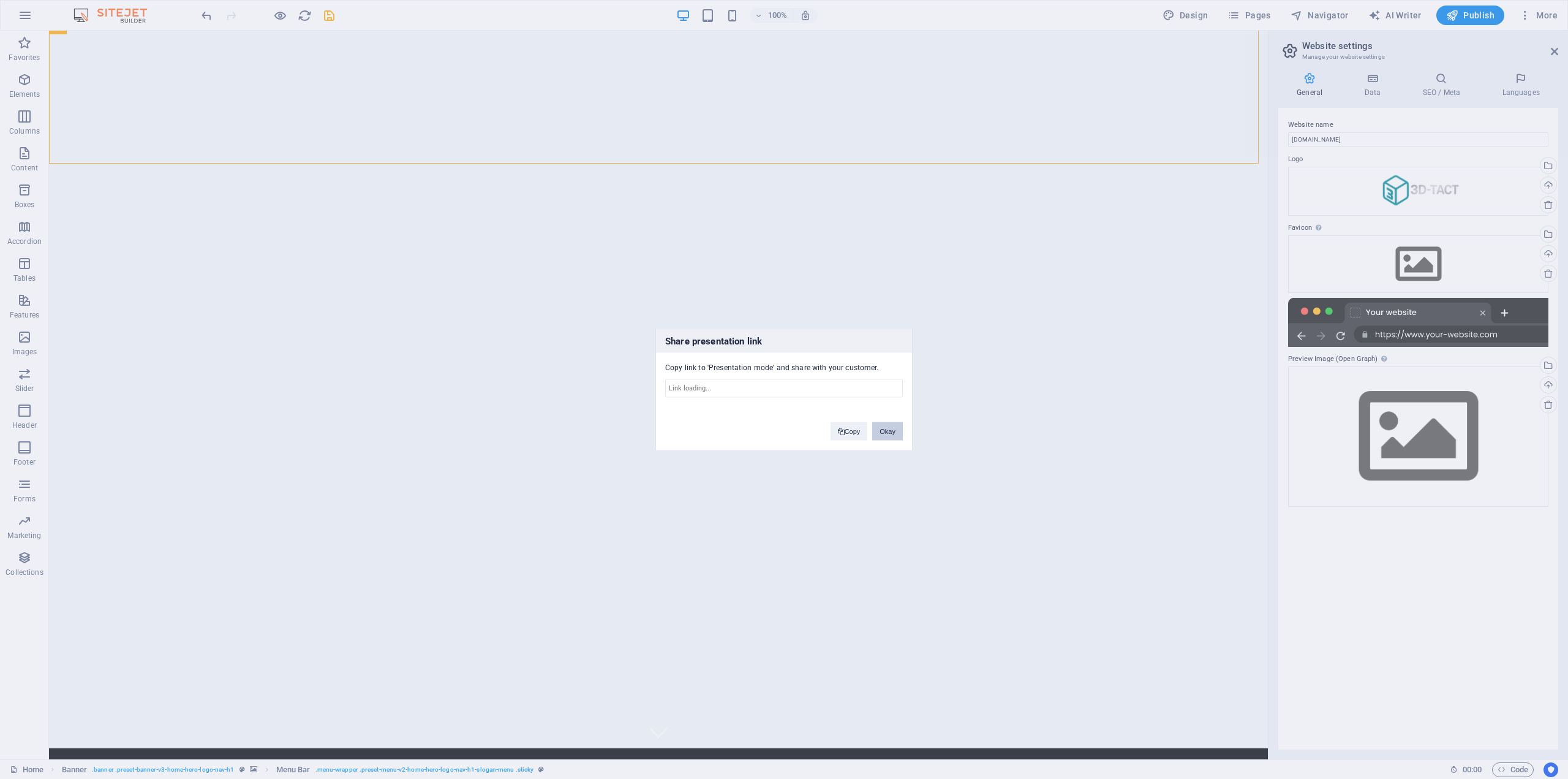
type input "https://cms.sitehub.io/presentation/2289318/44cff249470e9106e9b8c35058bd16fa4af…"
drag, startPoint x: 746, startPoint y: 389, endPoint x: 572, endPoint y: 381, distance: 174.2
click at [572, 381] on div "Share presentation link Copy link to 'Presentation mode' and share with your cu…" at bounding box center [784, 390] width 1568 height 779
click at [848, 428] on button "Copy" at bounding box center [849, 430] width 38 height 18
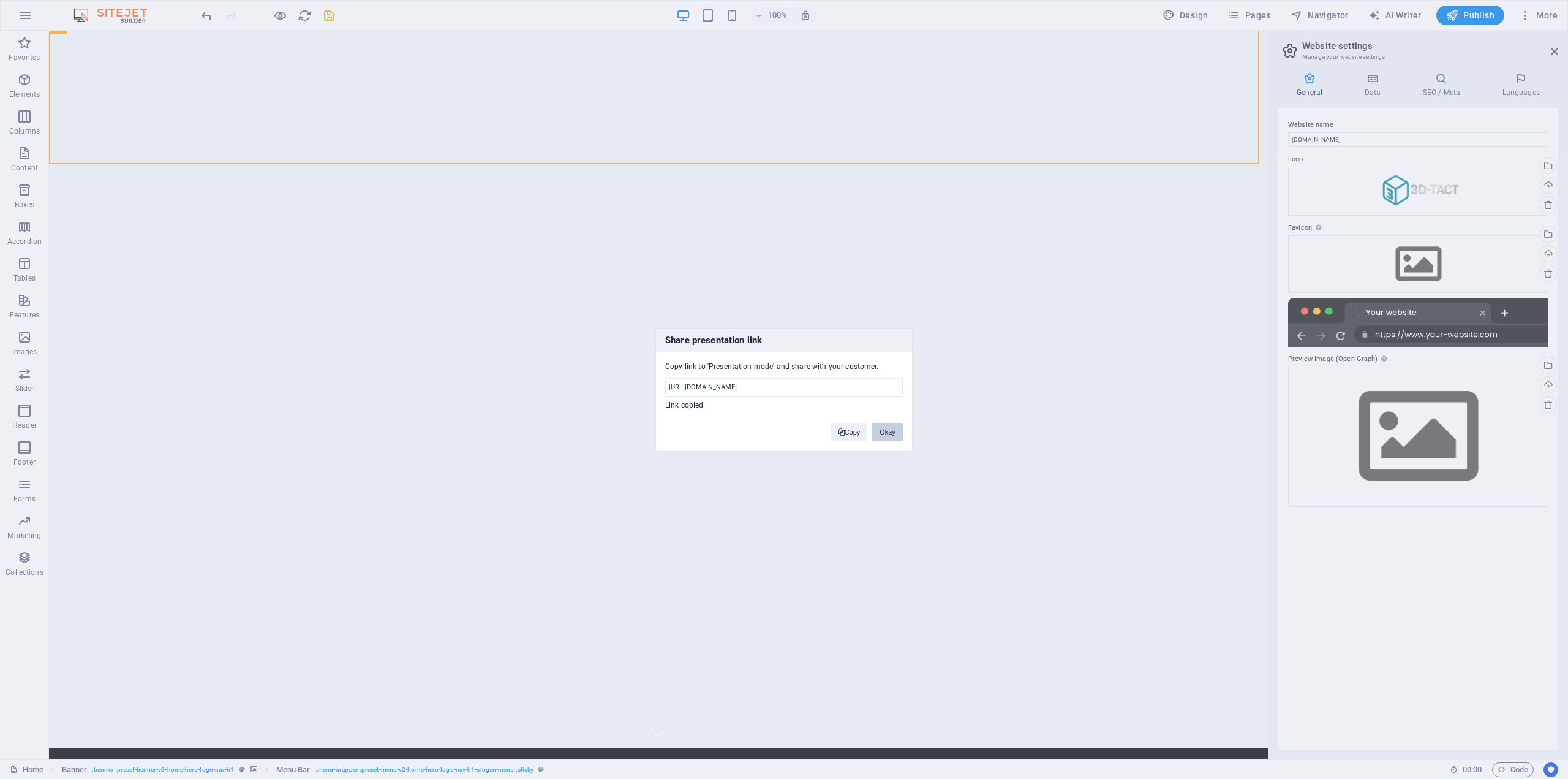
click at [886, 435] on button "Okay" at bounding box center [887, 431] width 31 height 18
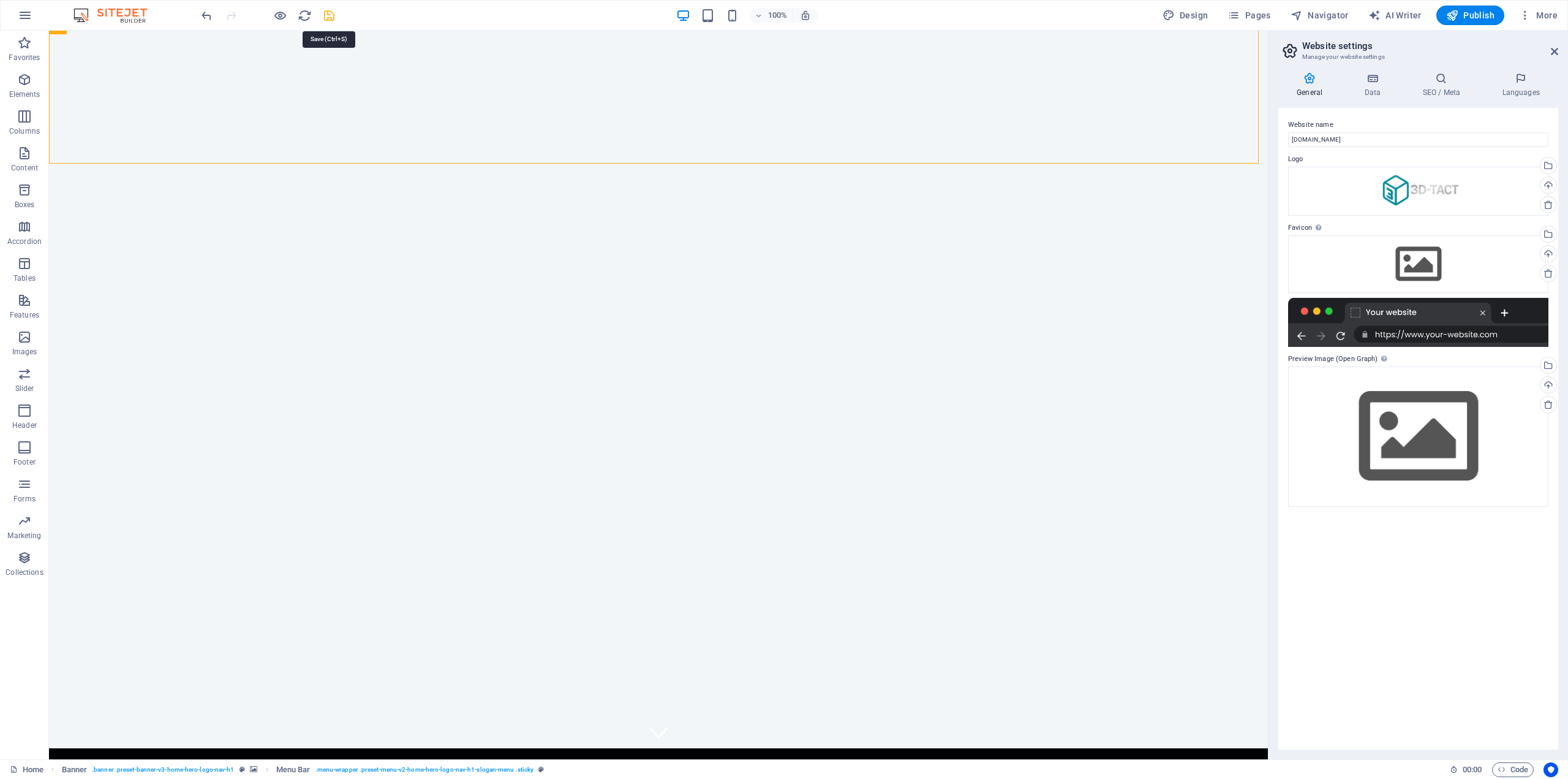
click at [328, 12] on icon "save" at bounding box center [329, 16] width 14 height 14
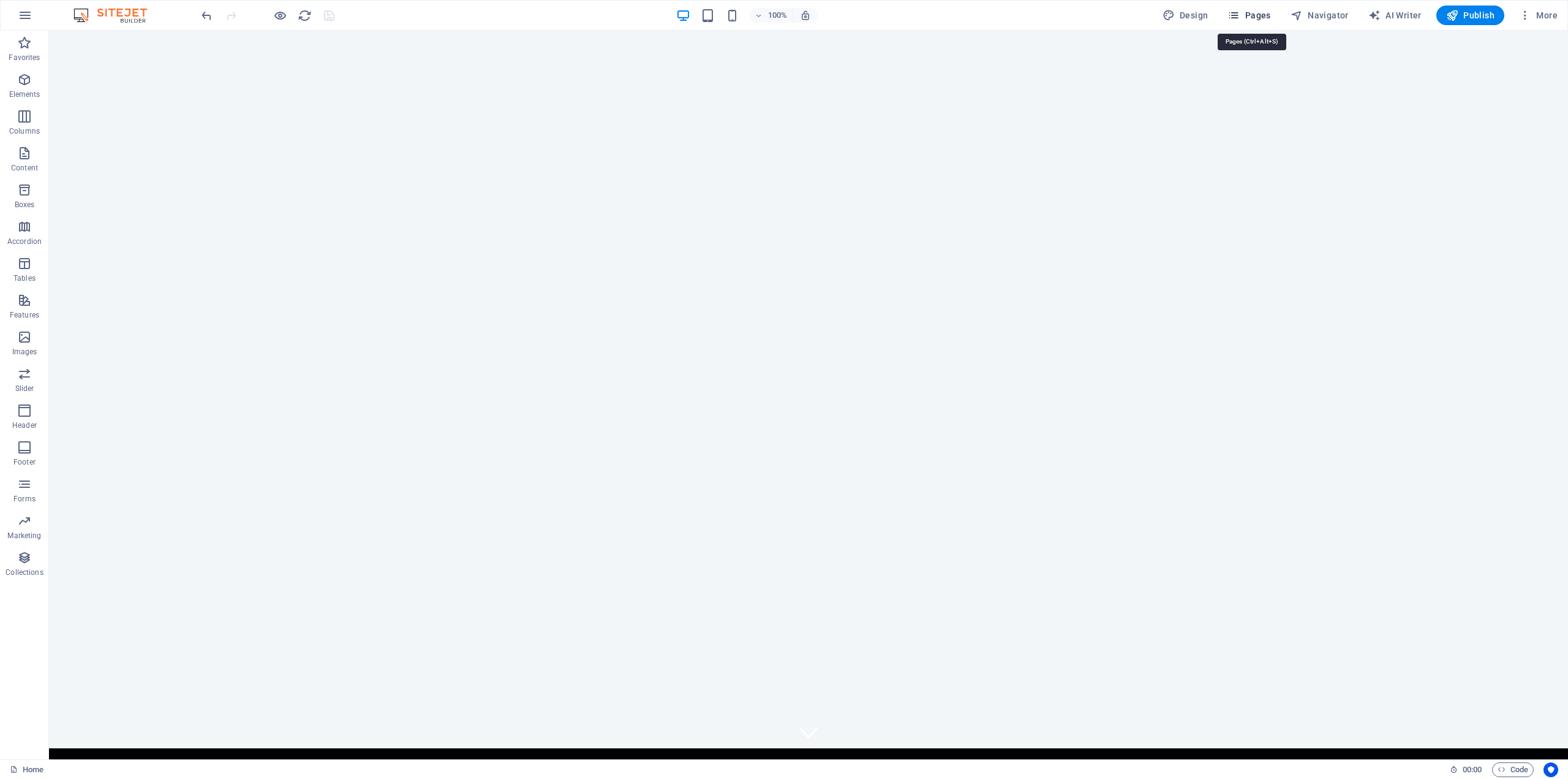
click at [1261, 14] on span "Pages" at bounding box center [1248, 14] width 43 height 12
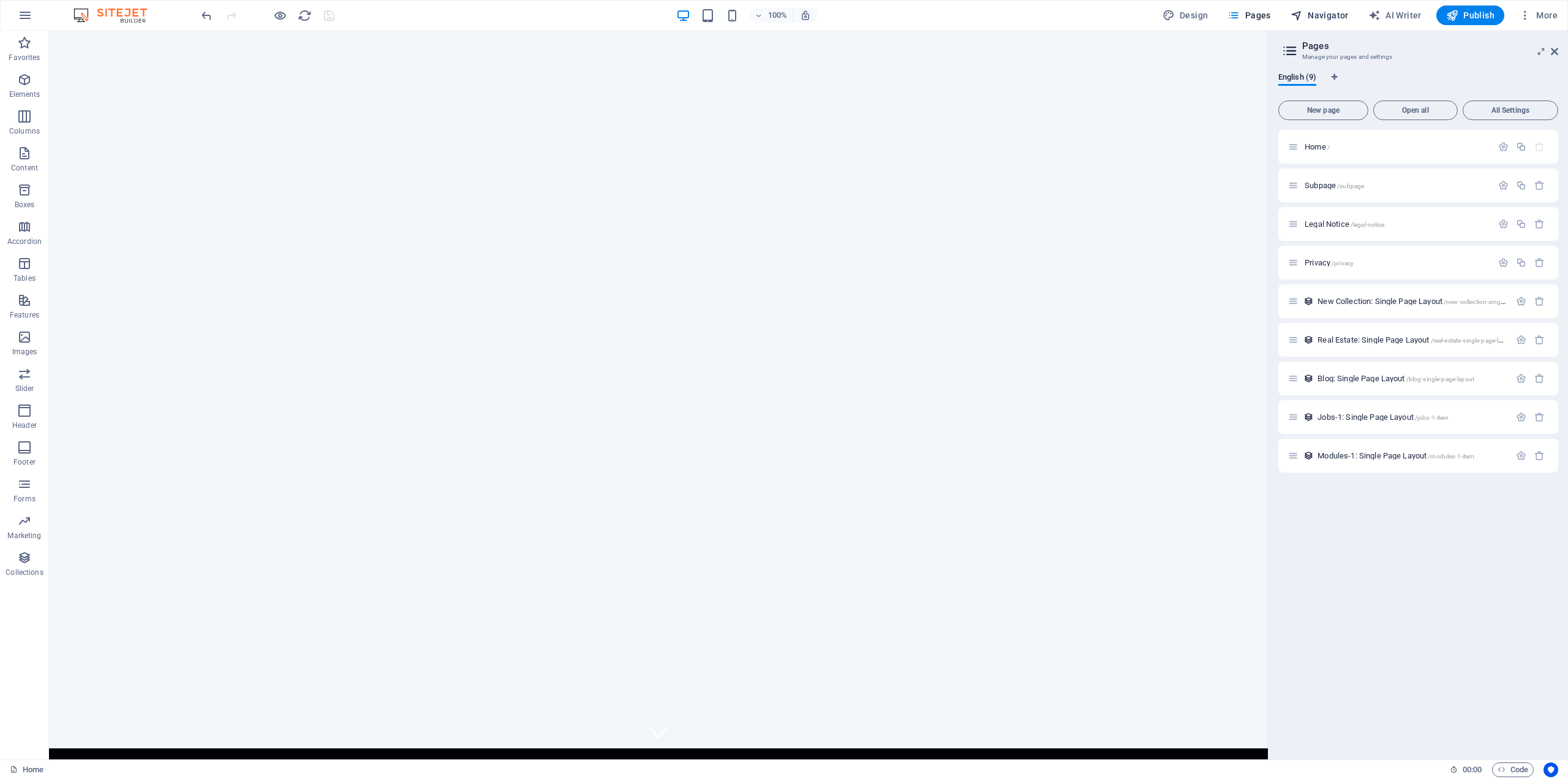
click at [1314, 14] on span "Navigator" at bounding box center [1320, 14] width 58 height 12
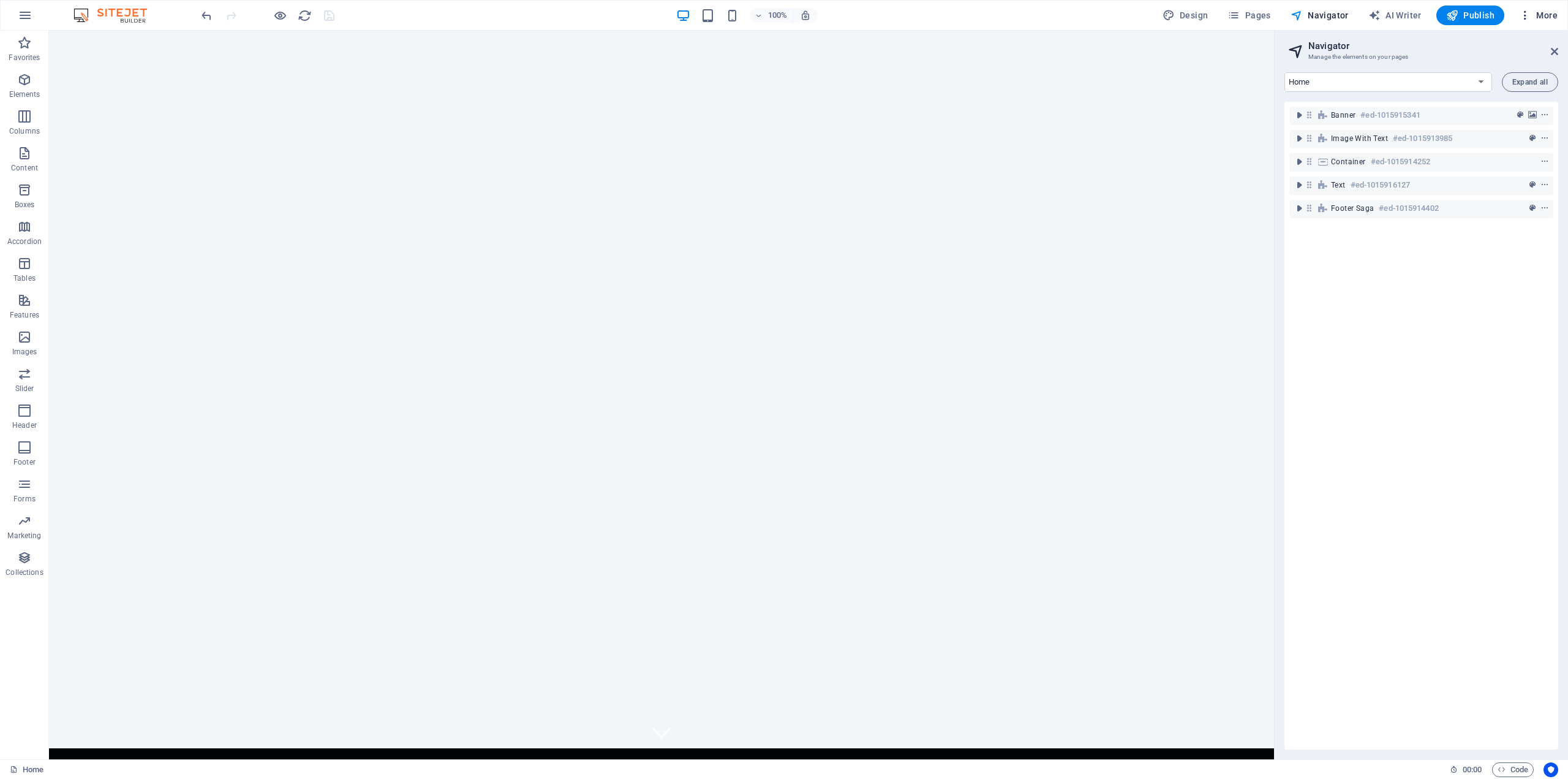
click at [1521, 20] on icon "button" at bounding box center [1525, 14] width 12 height 12
click at [1488, 336] on h6 "Data" at bounding box center [1513, 341] width 73 height 14
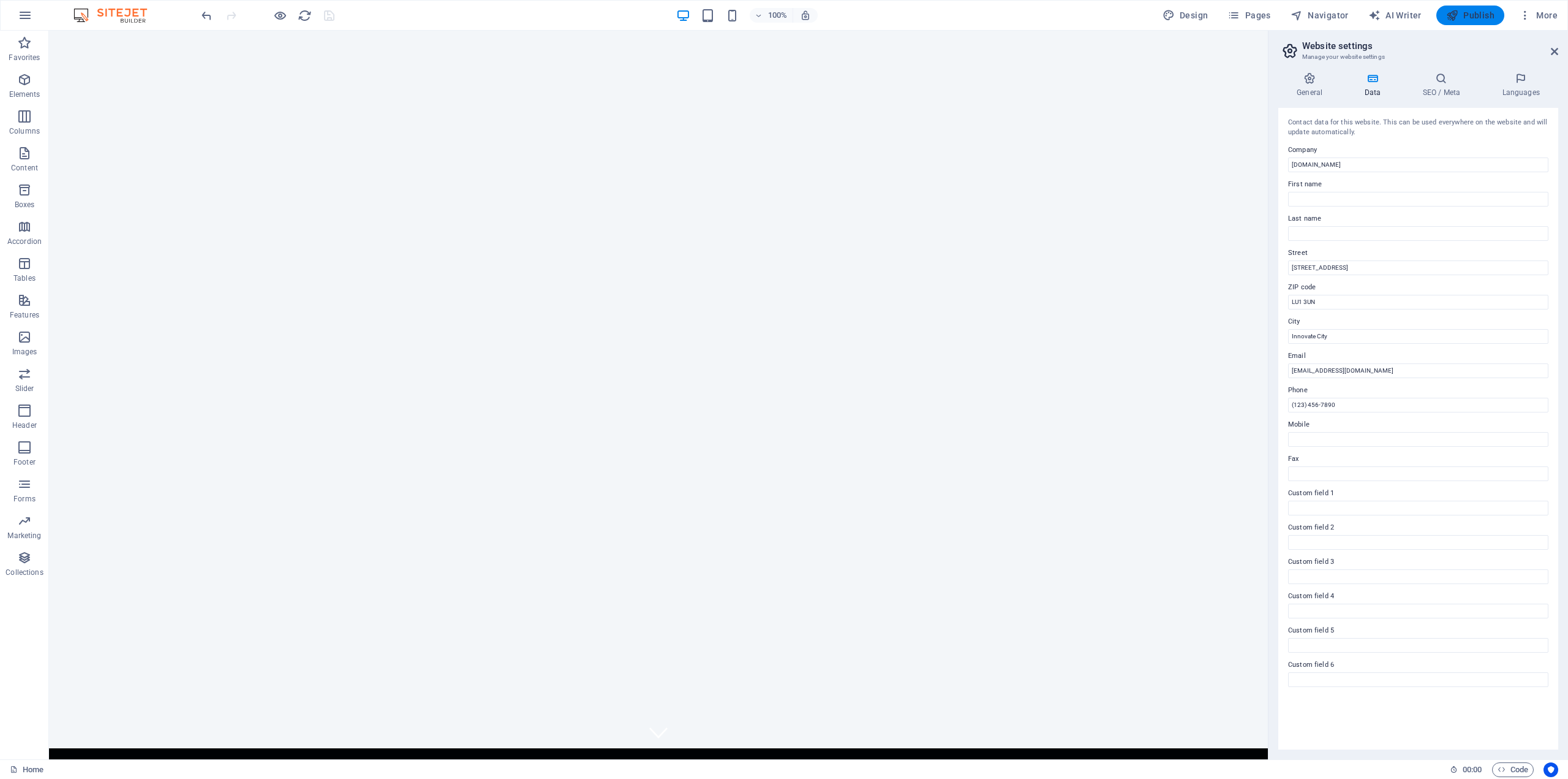
click at [1467, 16] on span "Publish" at bounding box center [1470, 14] width 48 height 12
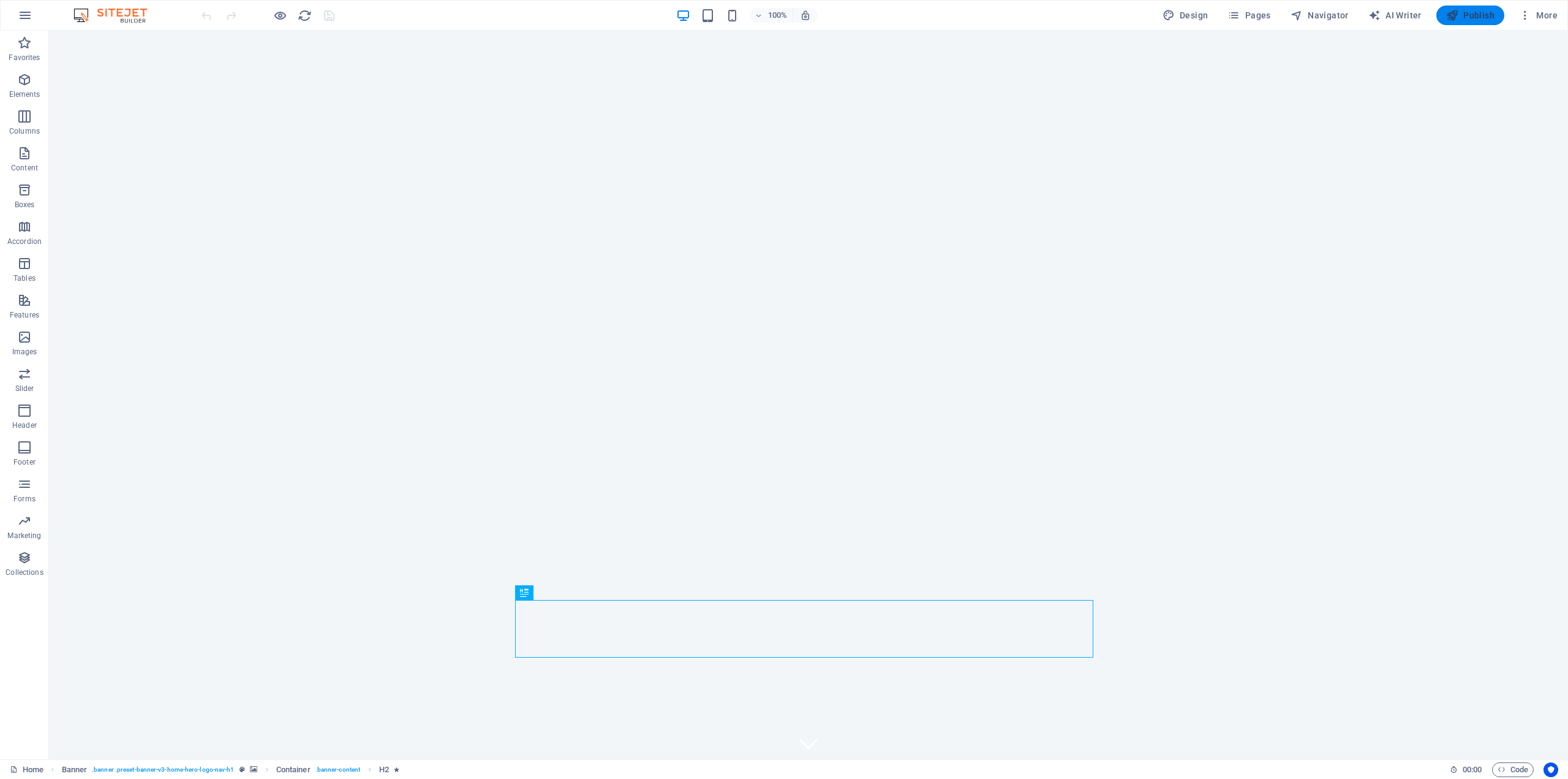
click at [1464, 18] on span "Publish" at bounding box center [1470, 14] width 48 height 12
click at [25, 14] on icon "button" at bounding box center [25, 15] width 14 height 14
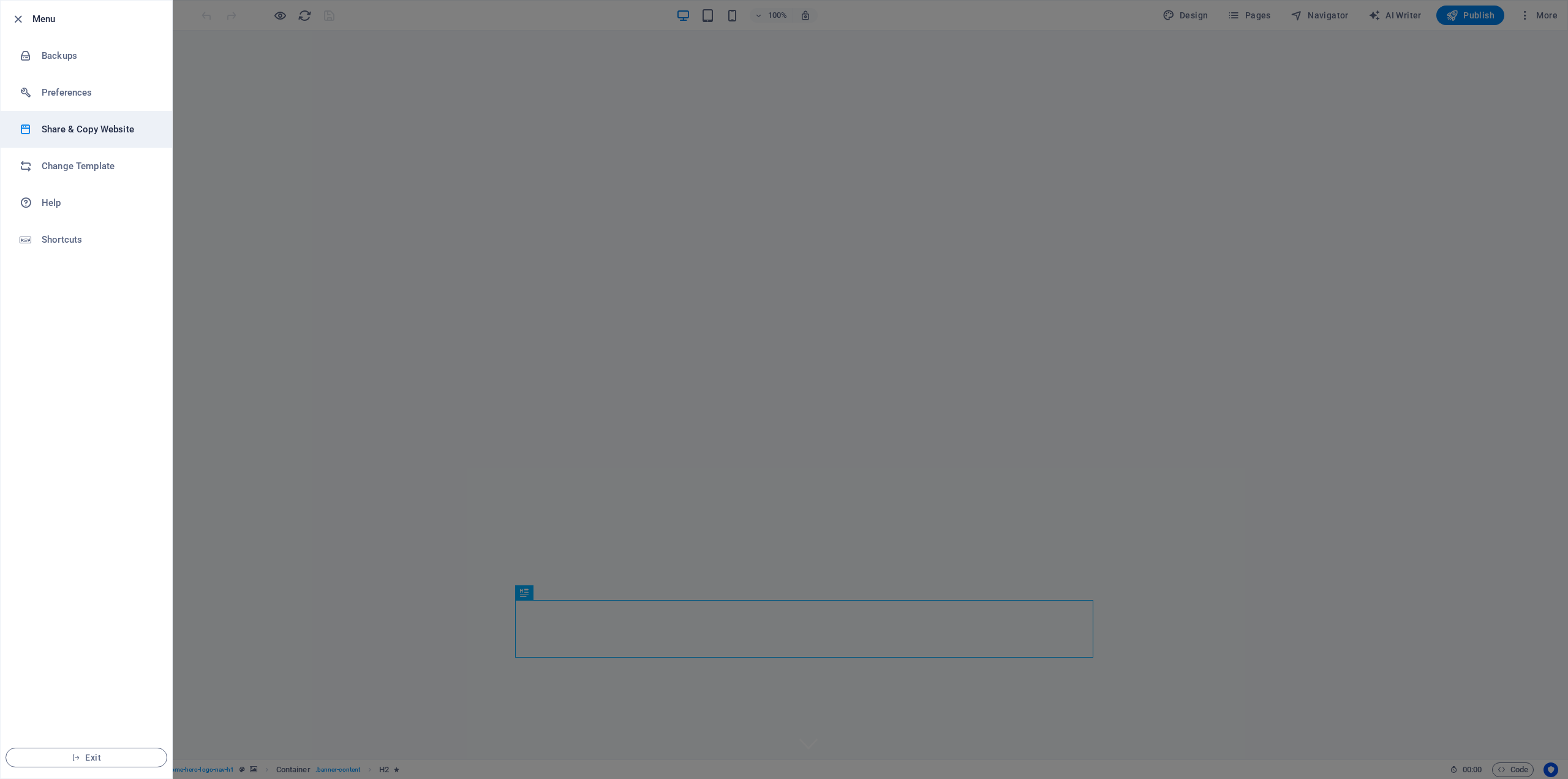
click at [79, 127] on h6 "Share & Copy Website" at bounding box center [98, 129] width 113 height 14
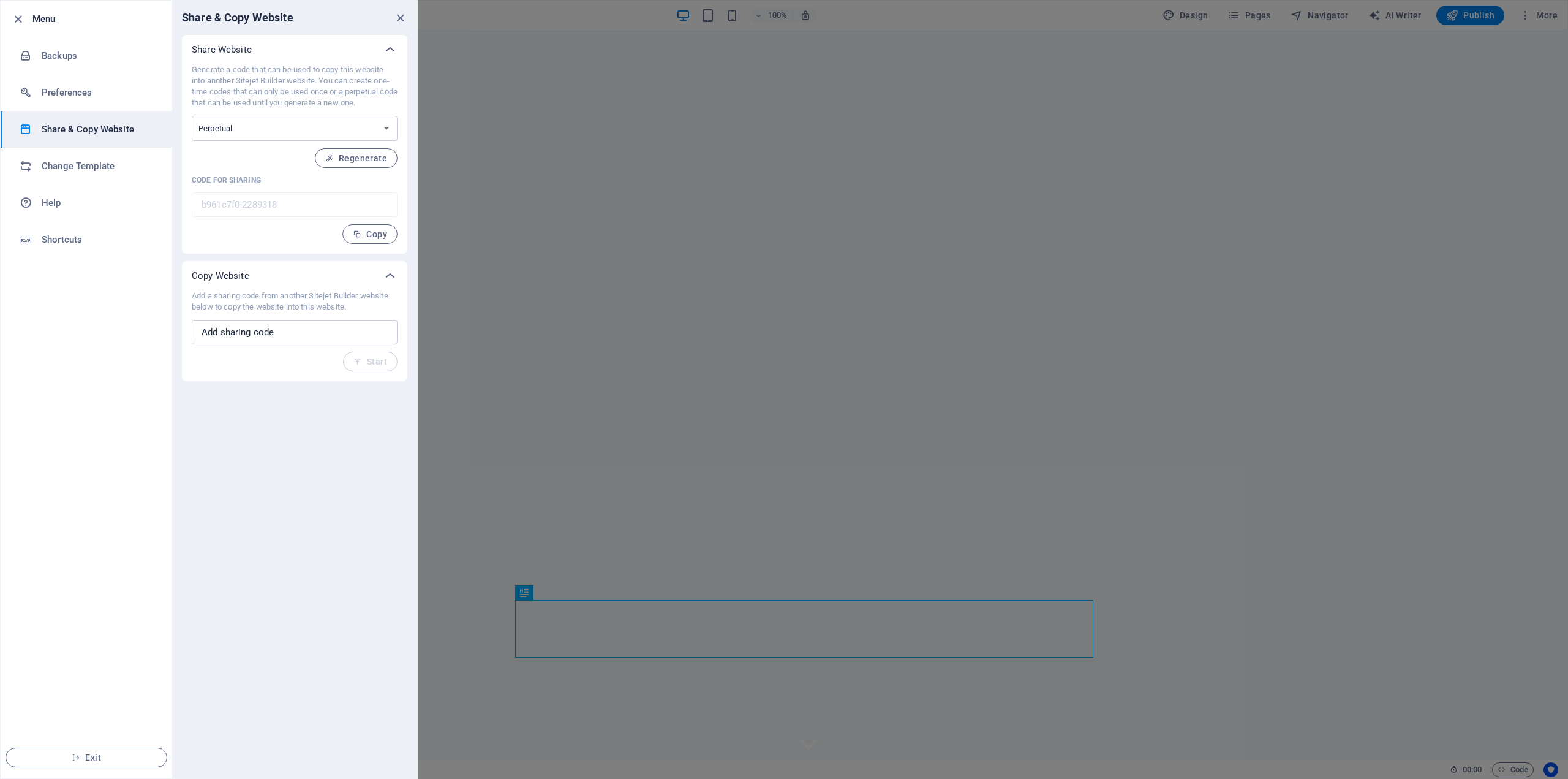
click at [263, 229] on div "Generate a code that can be used to copy this website into another Sitejet Buil…" at bounding box center [295, 154] width 206 height 180
click at [385, 124] on select "One-time Perpetual" at bounding box center [295, 128] width 206 height 25
click at [90, 92] on h6 "Preferences" at bounding box center [98, 92] width 113 height 14
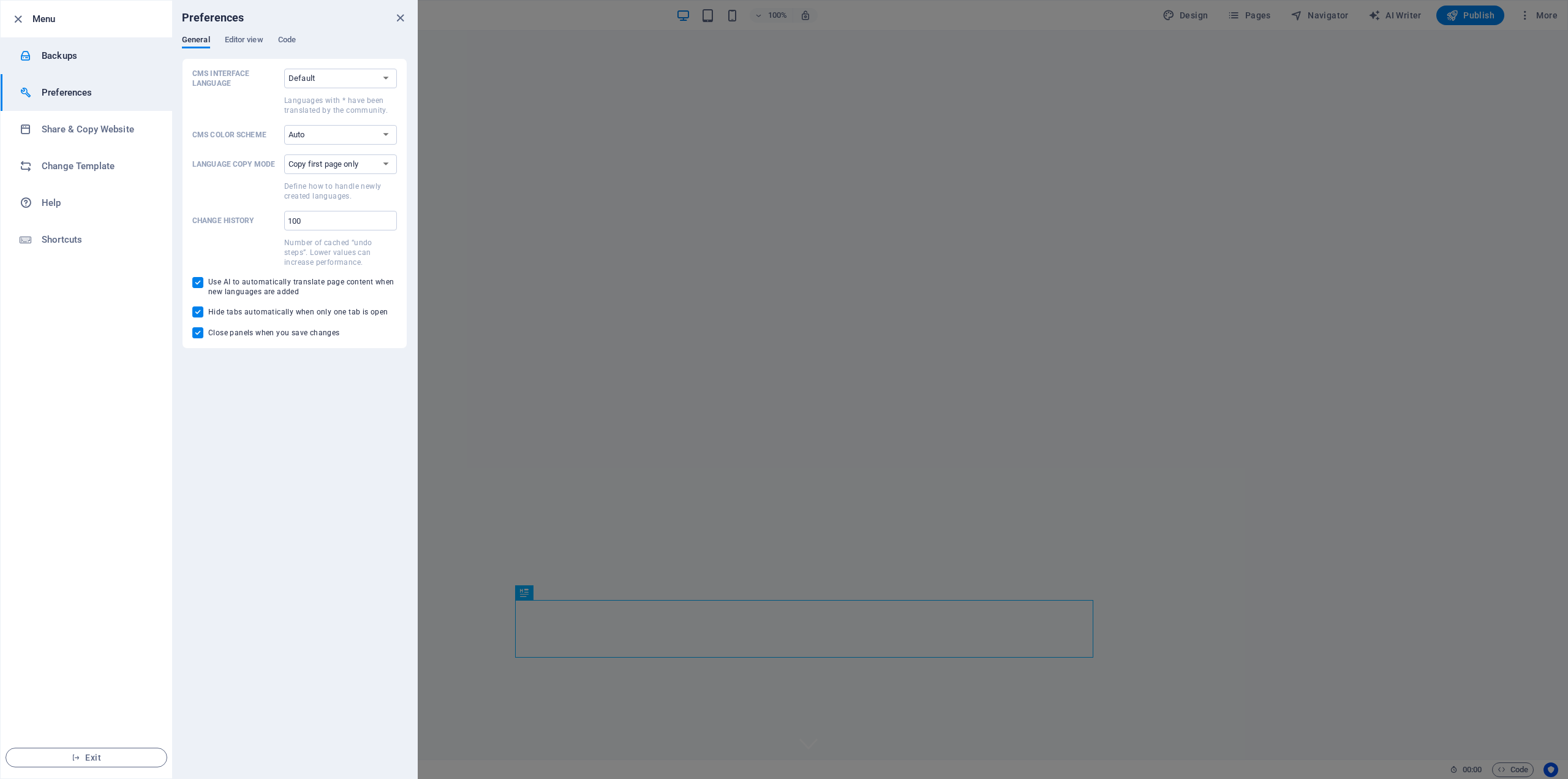
click at [90, 55] on h6 "Backups" at bounding box center [98, 55] width 113 height 14
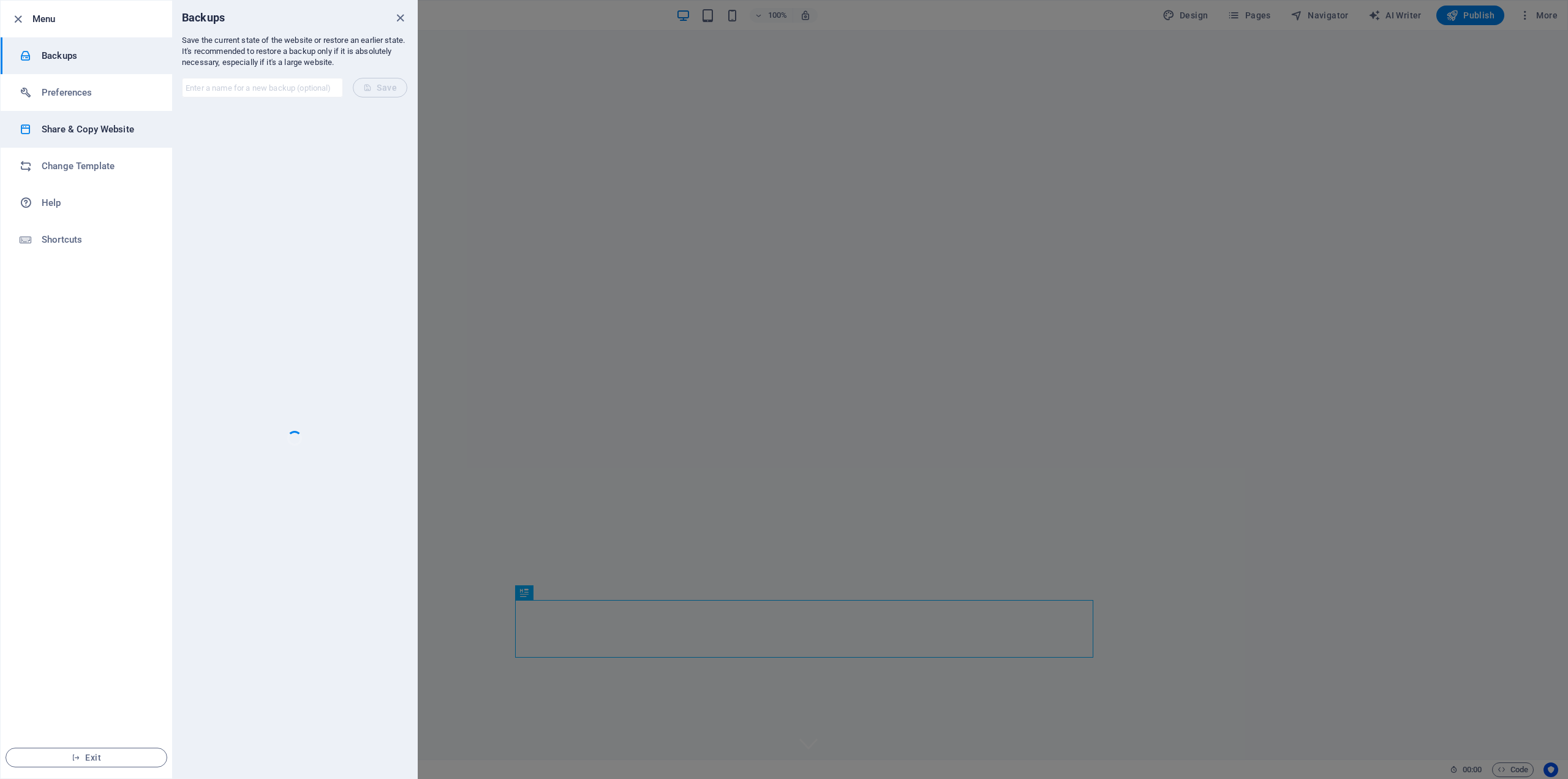
click at [93, 141] on li "Share & Copy Website" at bounding box center [87, 129] width 172 height 37
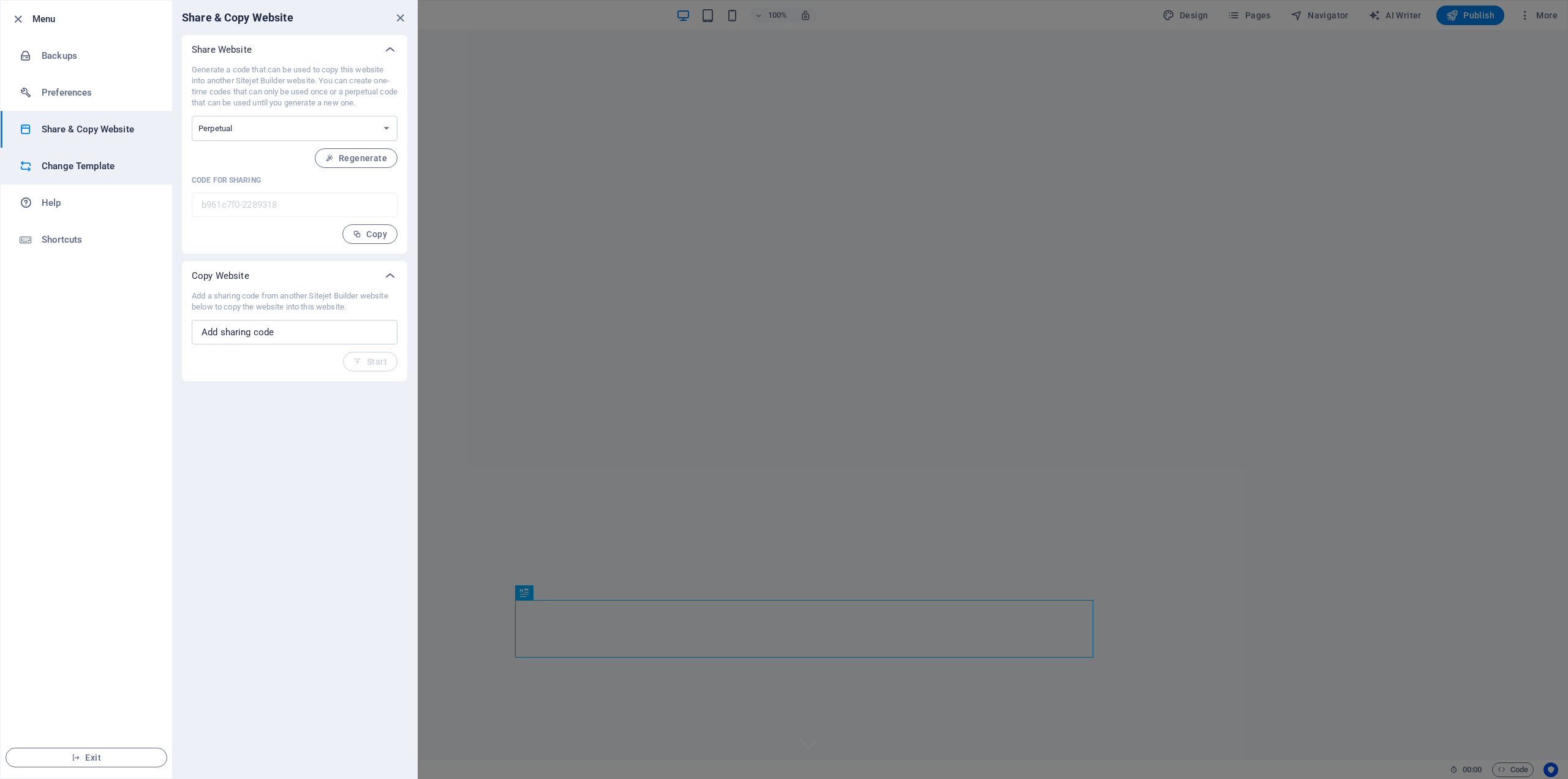
click at [93, 167] on h6 "Change Template" at bounding box center [98, 166] width 113 height 14
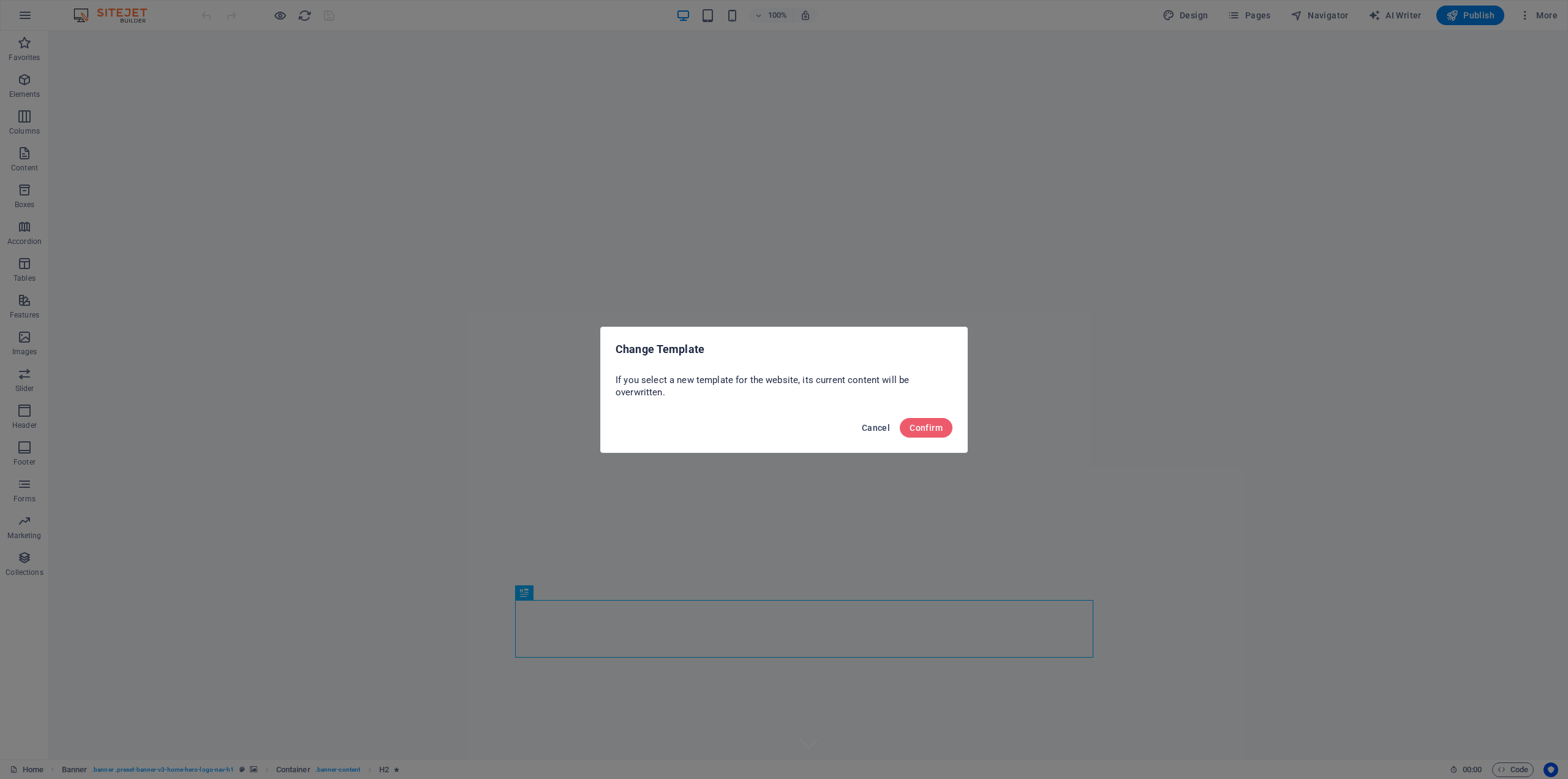
click at [882, 419] on button "Cancel" at bounding box center [875, 427] width 38 height 19
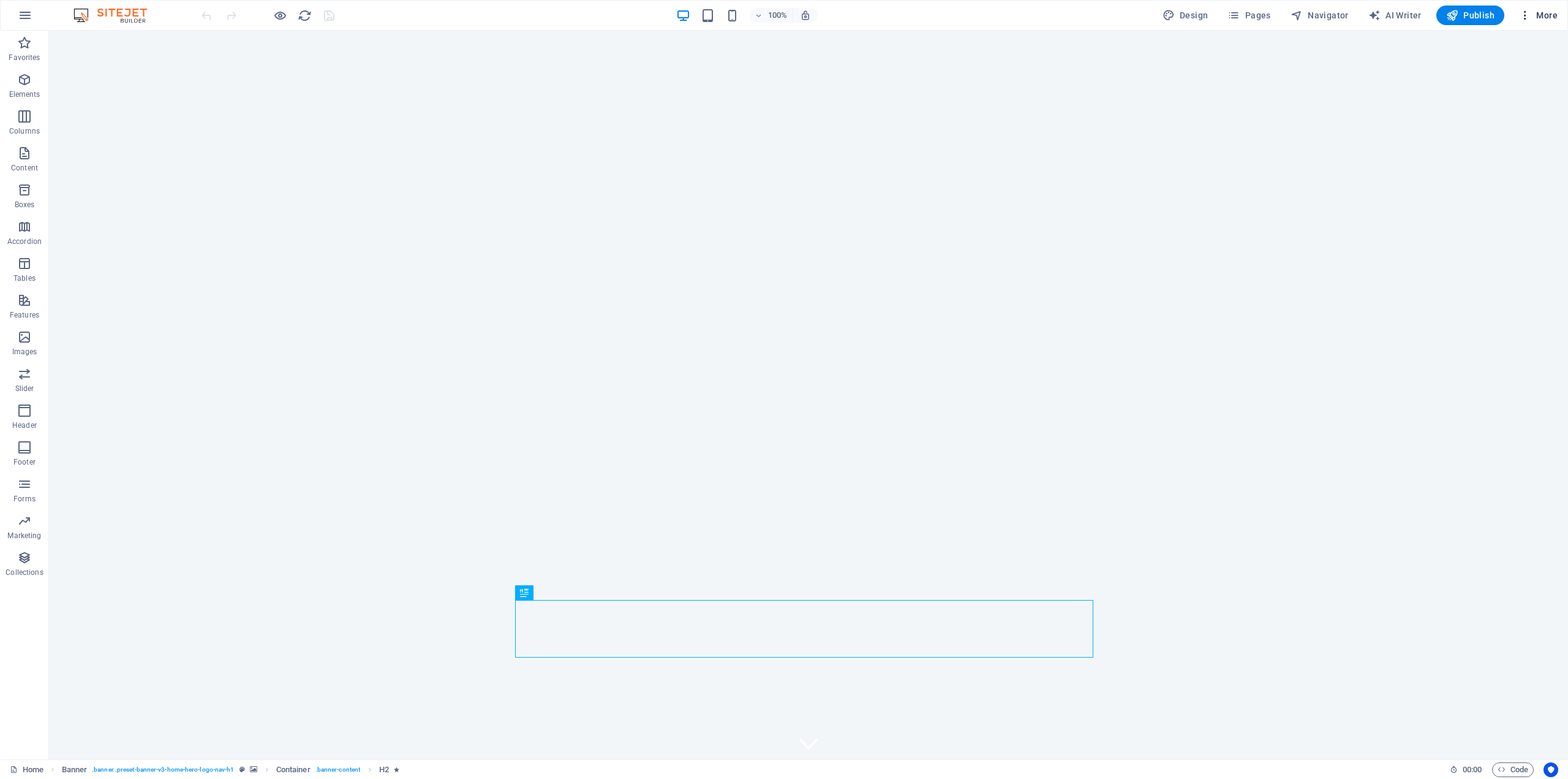
click at [1550, 14] on span "More" at bounding box center [1538, 14] width 39 height 12
click at [1524, 14] on div at bounding box center [784, 390] width 1568 height 779
click at [1525, 17] on icon "button" at bounding box center [1525, 14] width 12 height 12
click at [1484, 342] on h6 "Data" at bounding box center [1513, 341] width 73 height 14
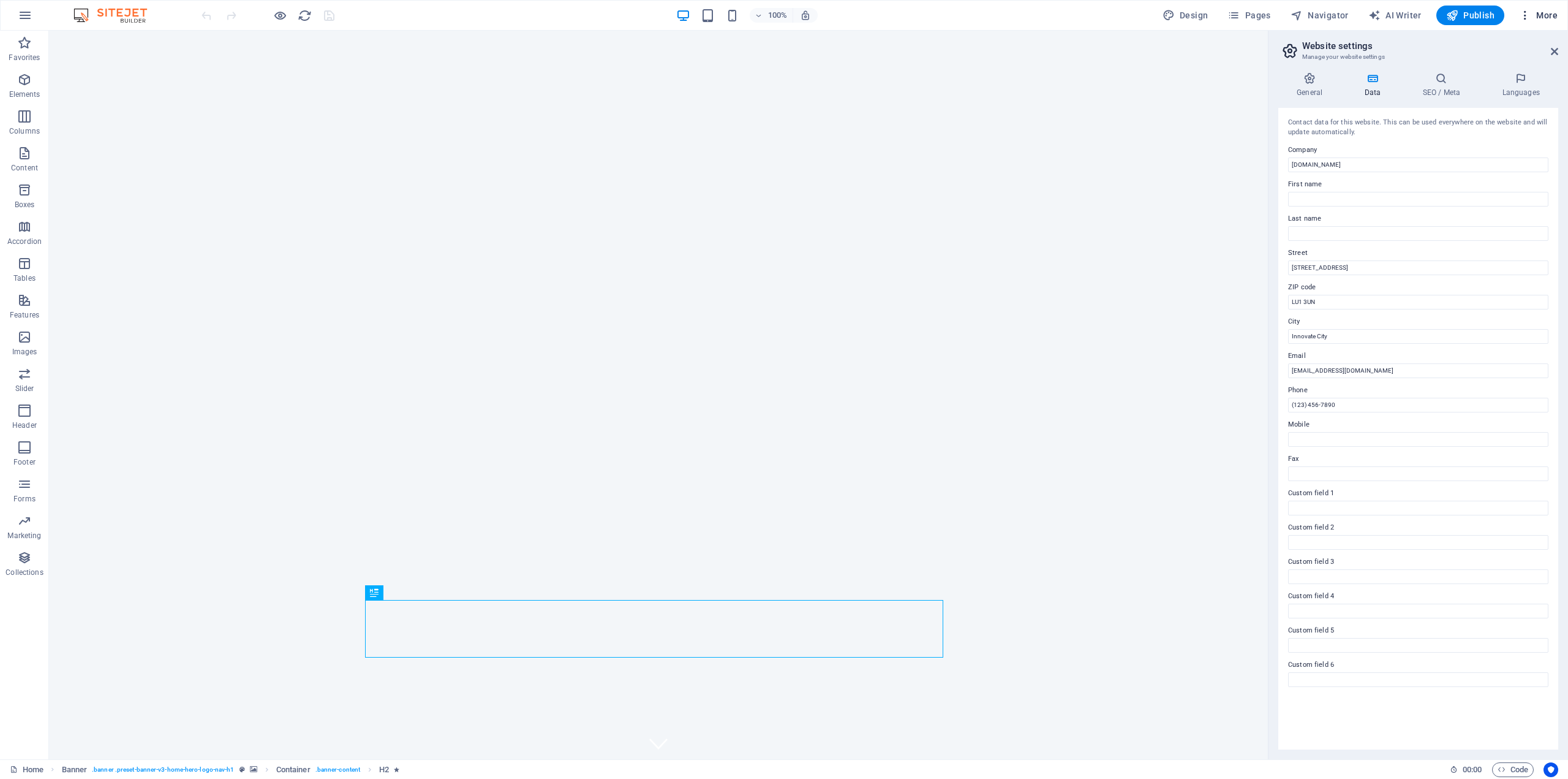
click at [1524, 17] on icon "button" at bounding box center [1525, 14] width 12 height 12
click at [1500, 282] on h6 "To-do" at bounding box center [1513, 283] width 73 height 14
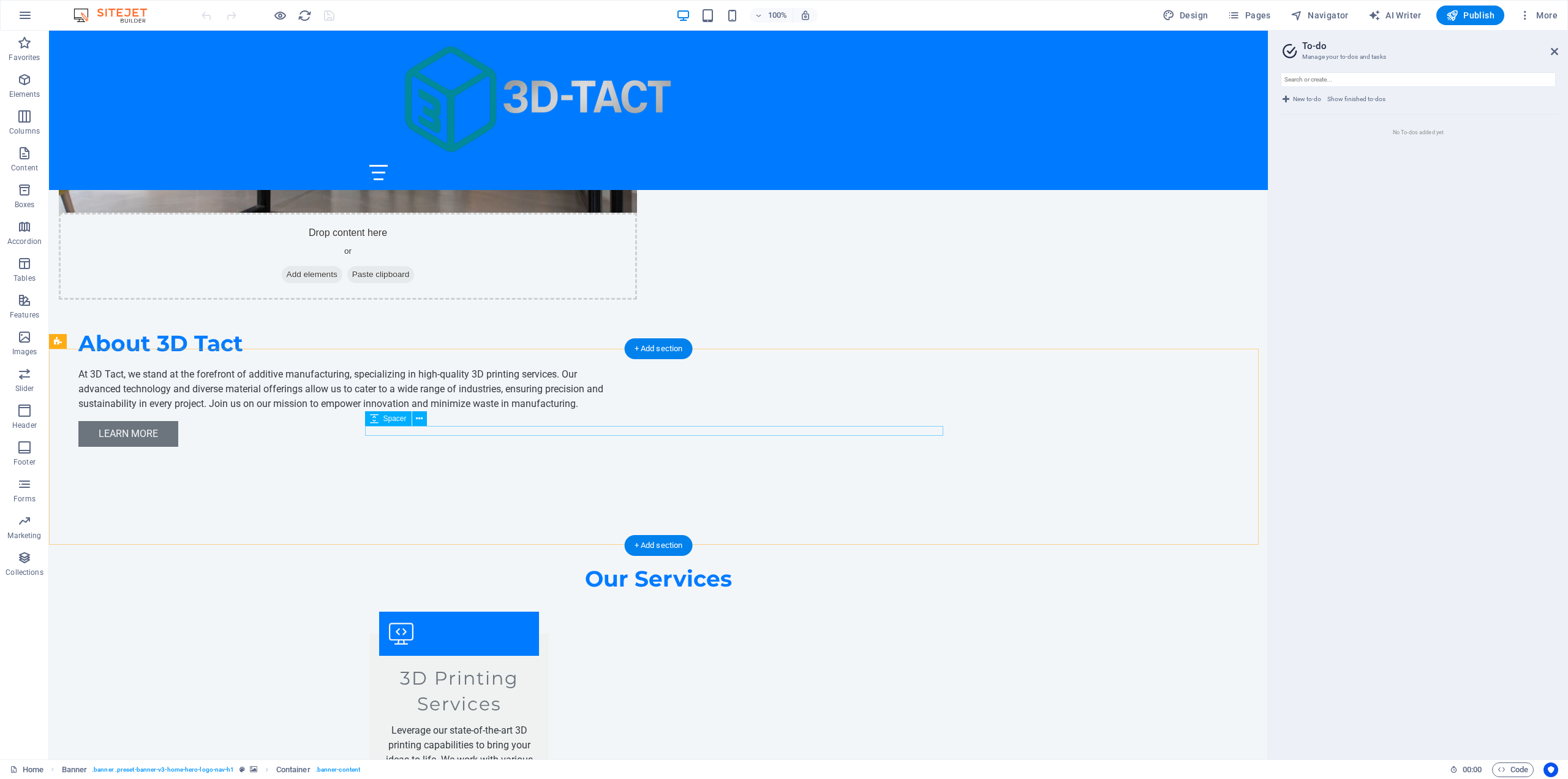
scroll to position [1298, 0]
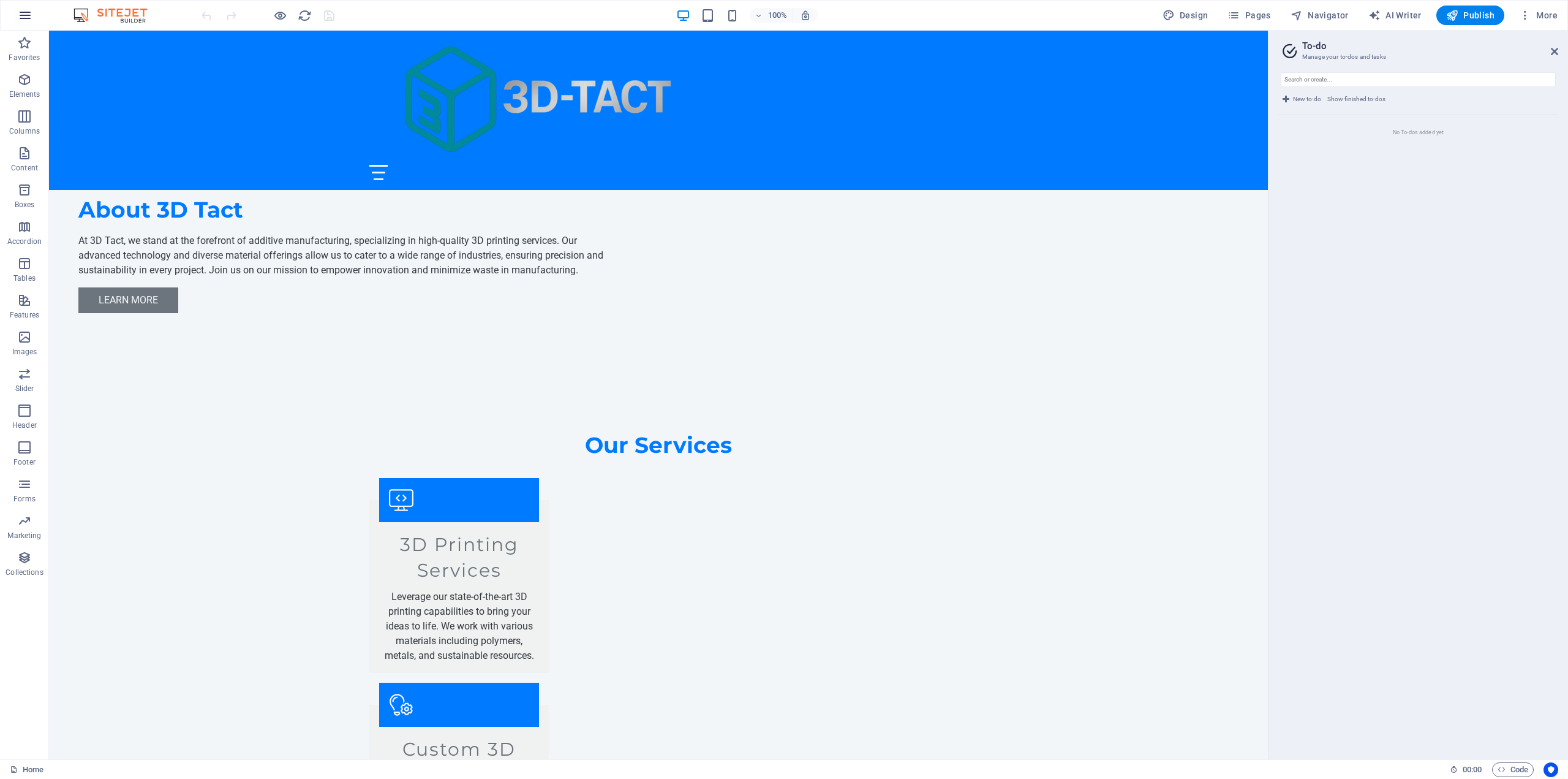
click at [31, 11] on icon "button" at bounding box center [25, 15] width 14 height 14
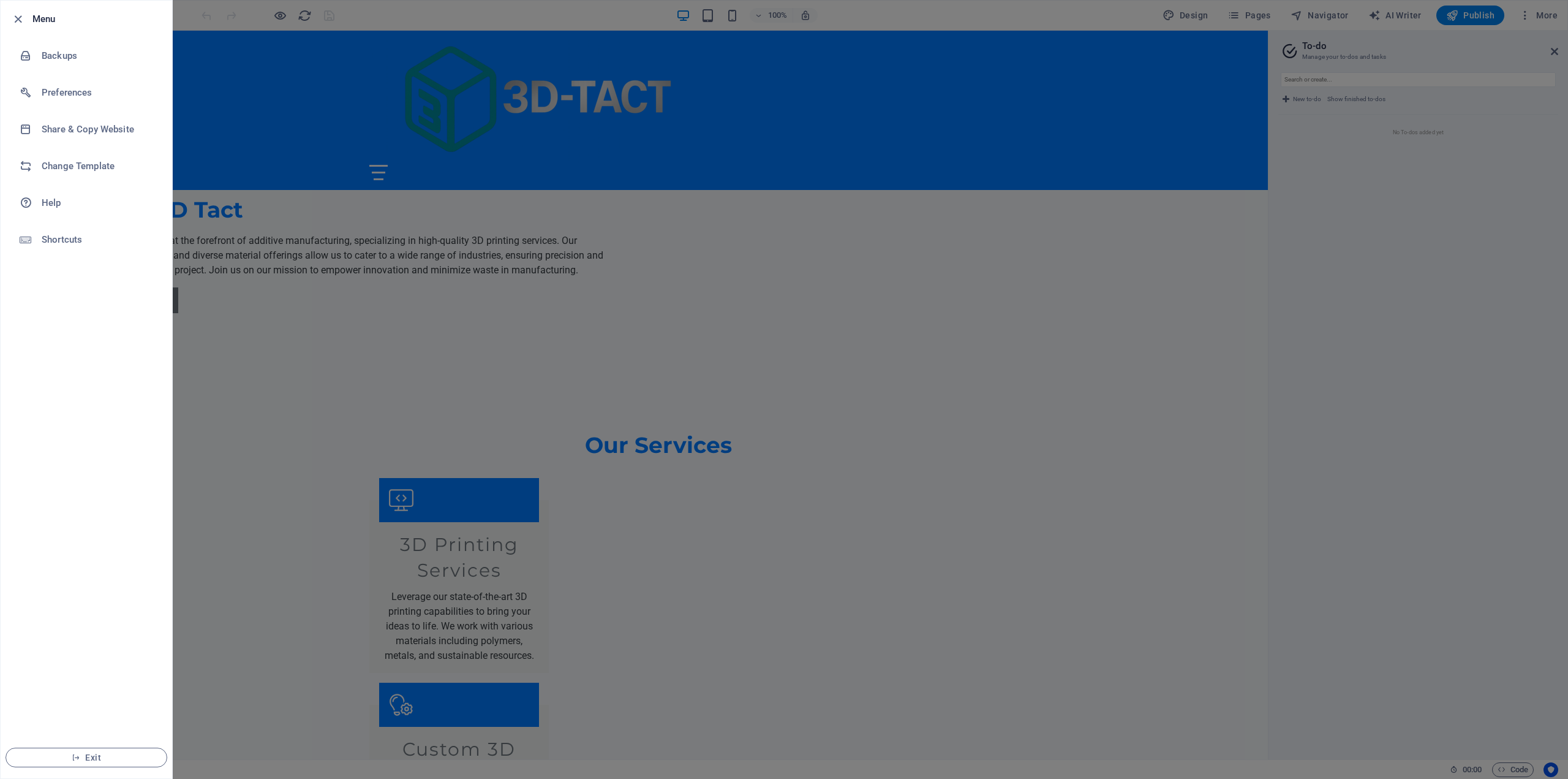
click at [618, 120] on div at bounding box center [784, 390] width 1568 height 779
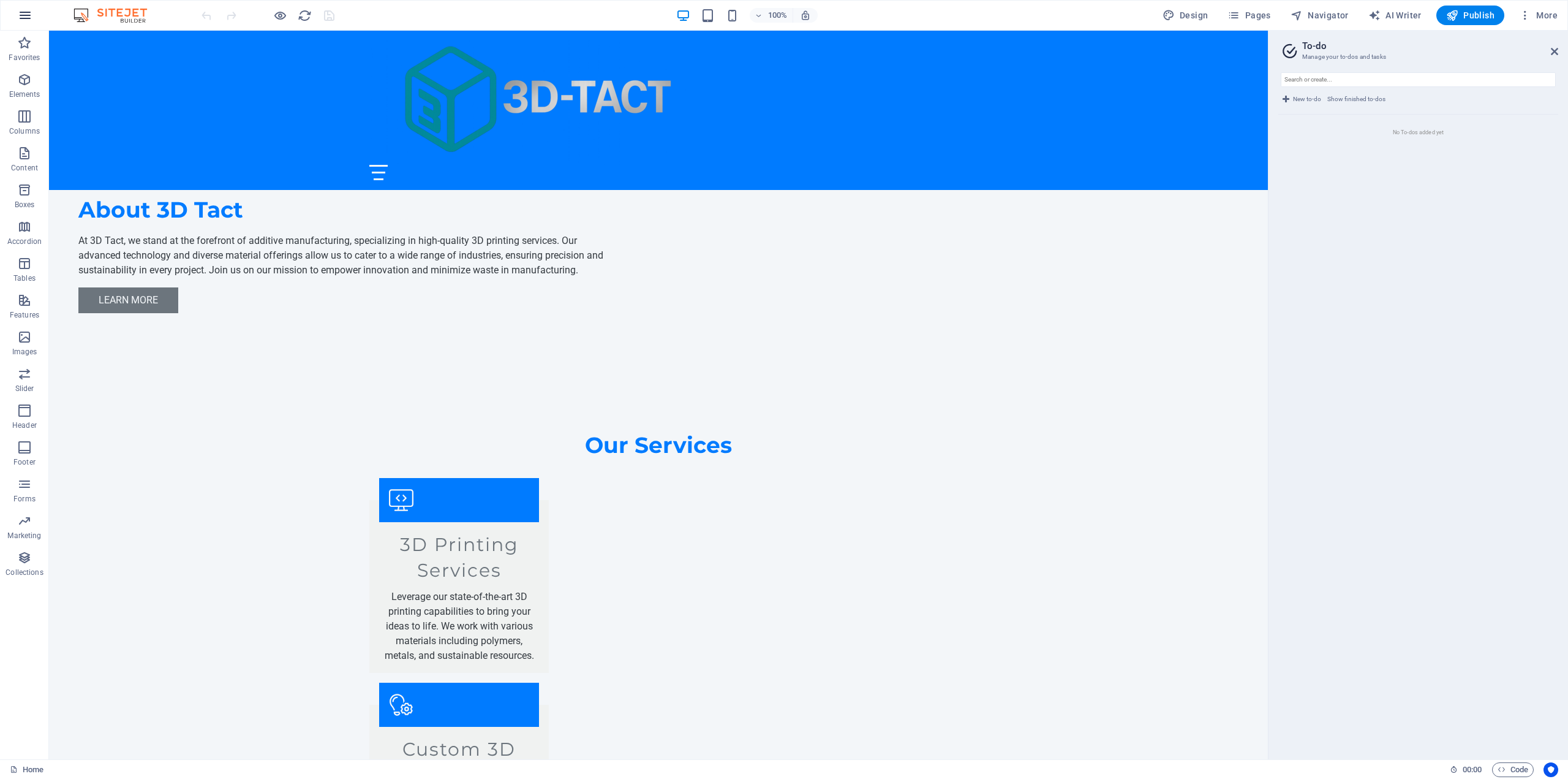
click at [32, 13] on button "button" at bounding box center [25, 15] width 30 height 30
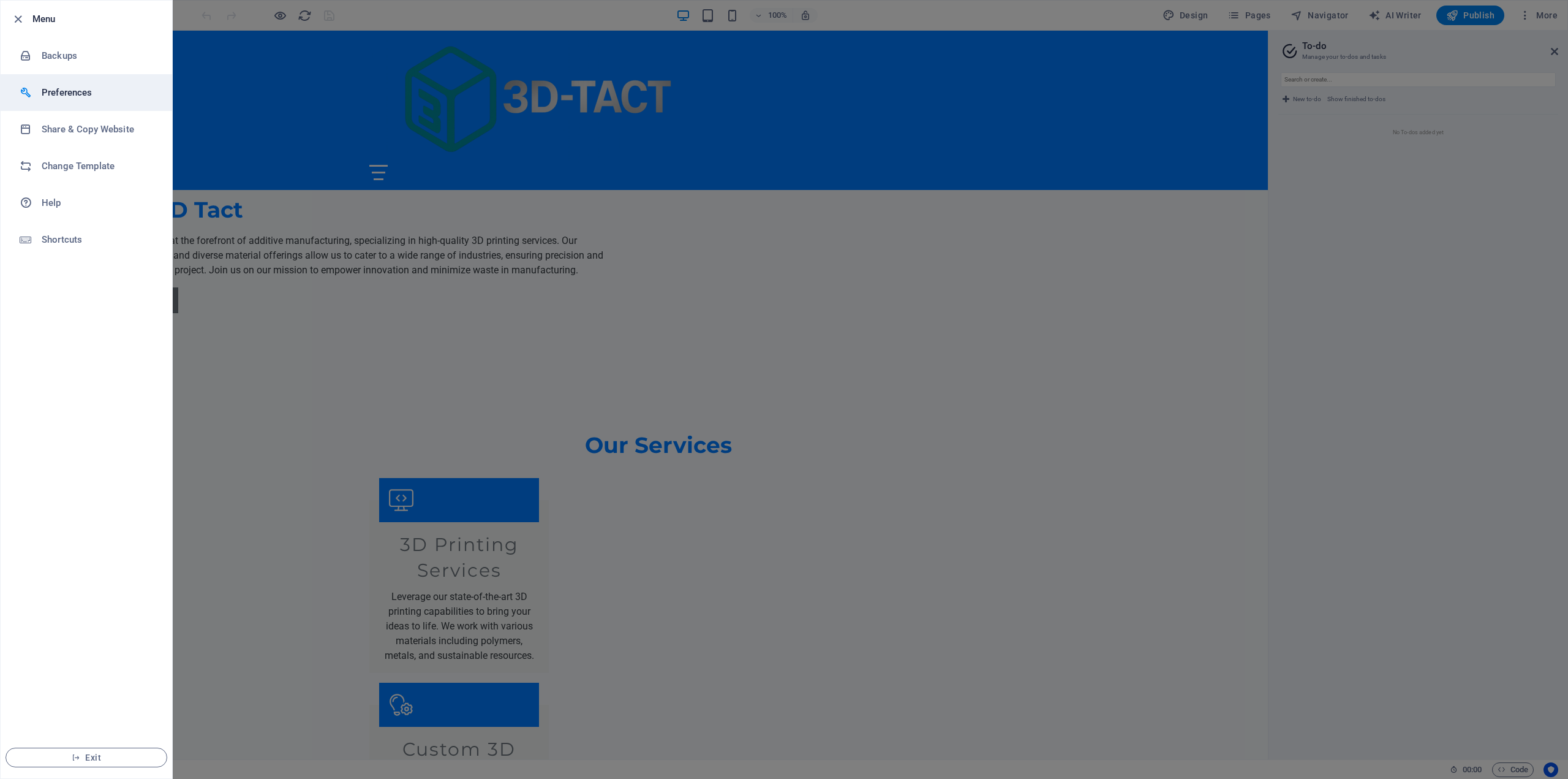
click at [59, 89] on h6 "Preferences" at bounding box center [98, 92] width 113 height 14
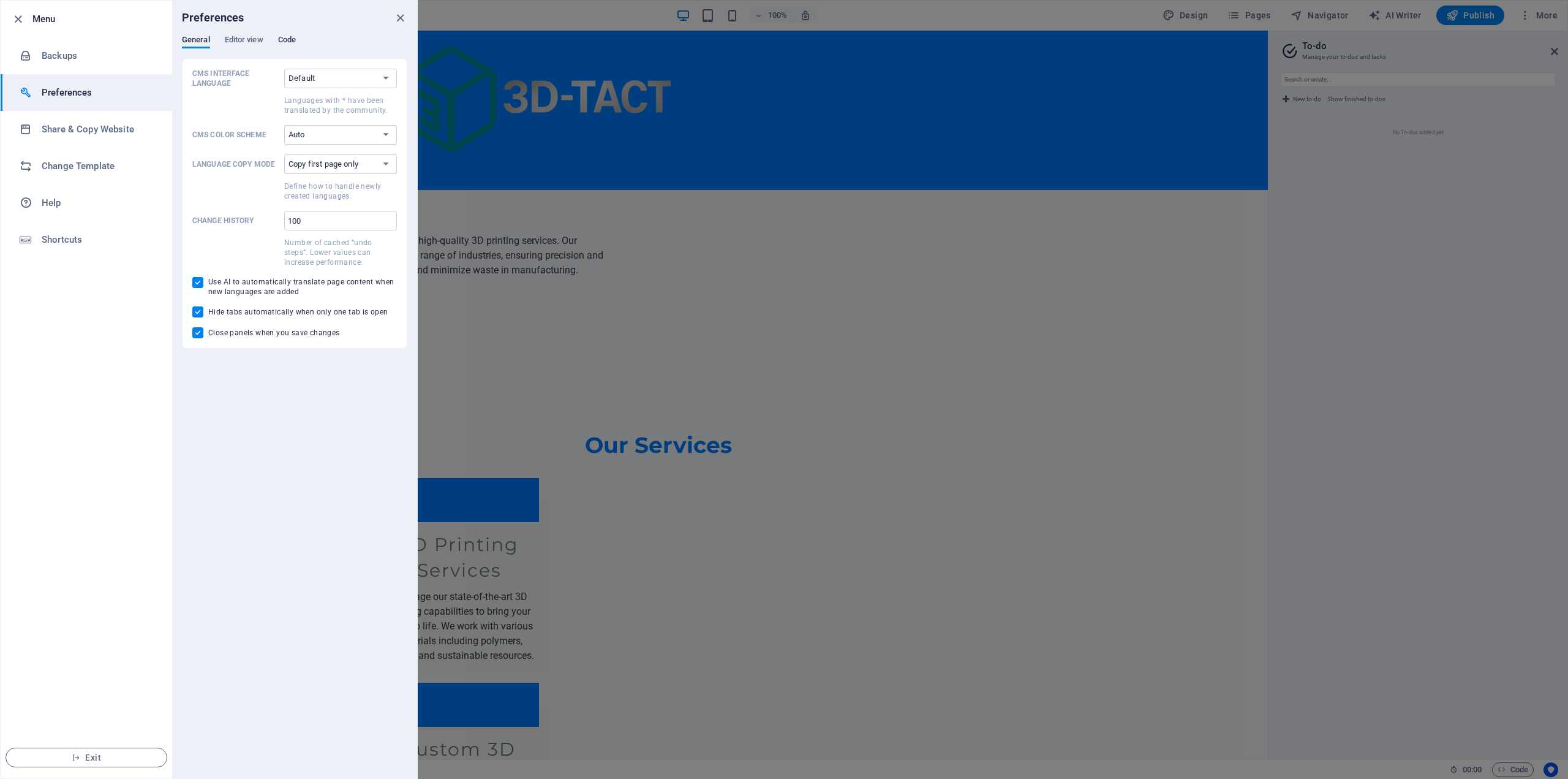
click at [292, 40] on span "Code" at bounding box center [287, 40] width 18 height 17
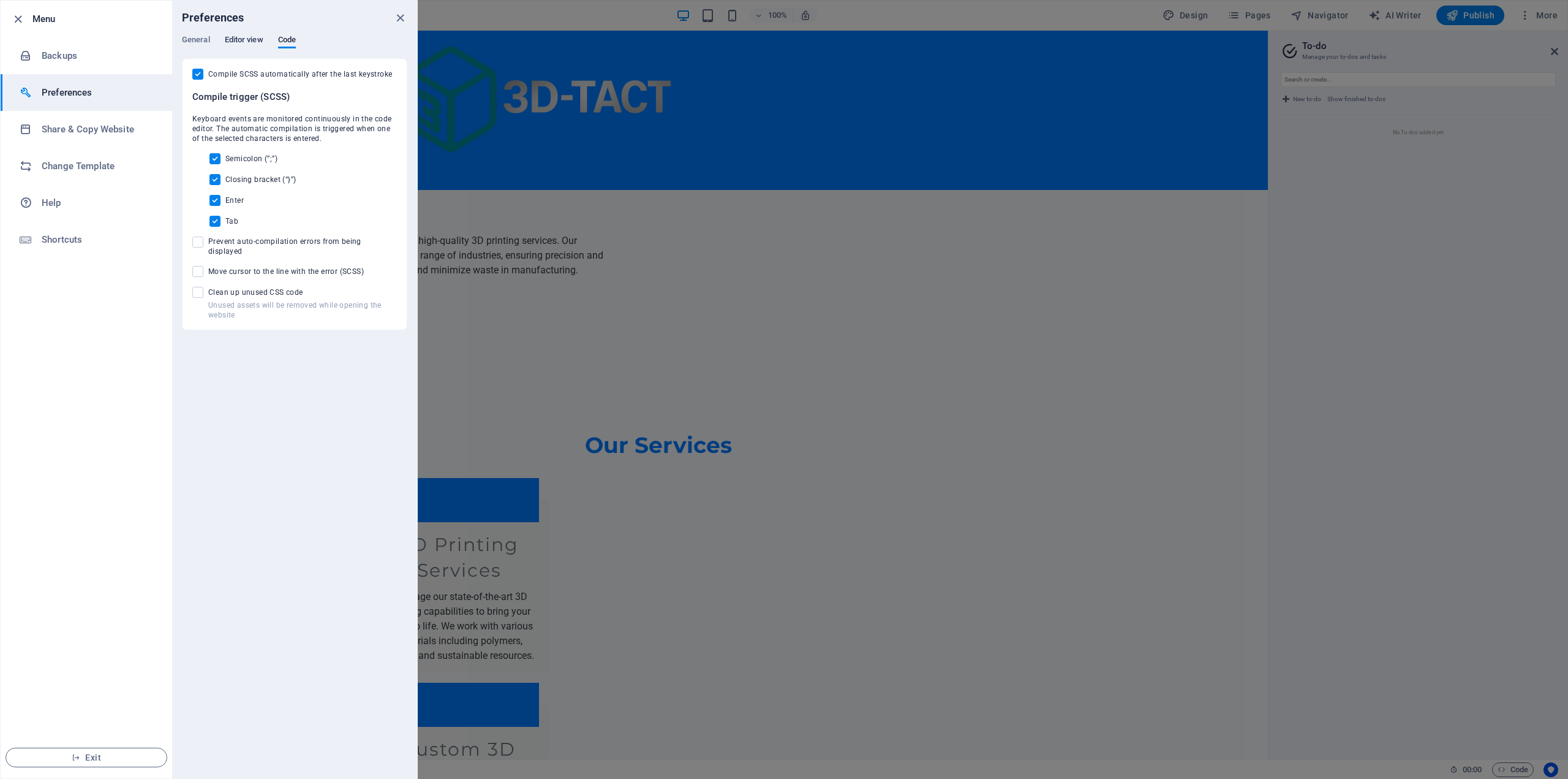
click at [252, 35] on span "Editor view" at bounding box center [244, 40] width 39 height 17
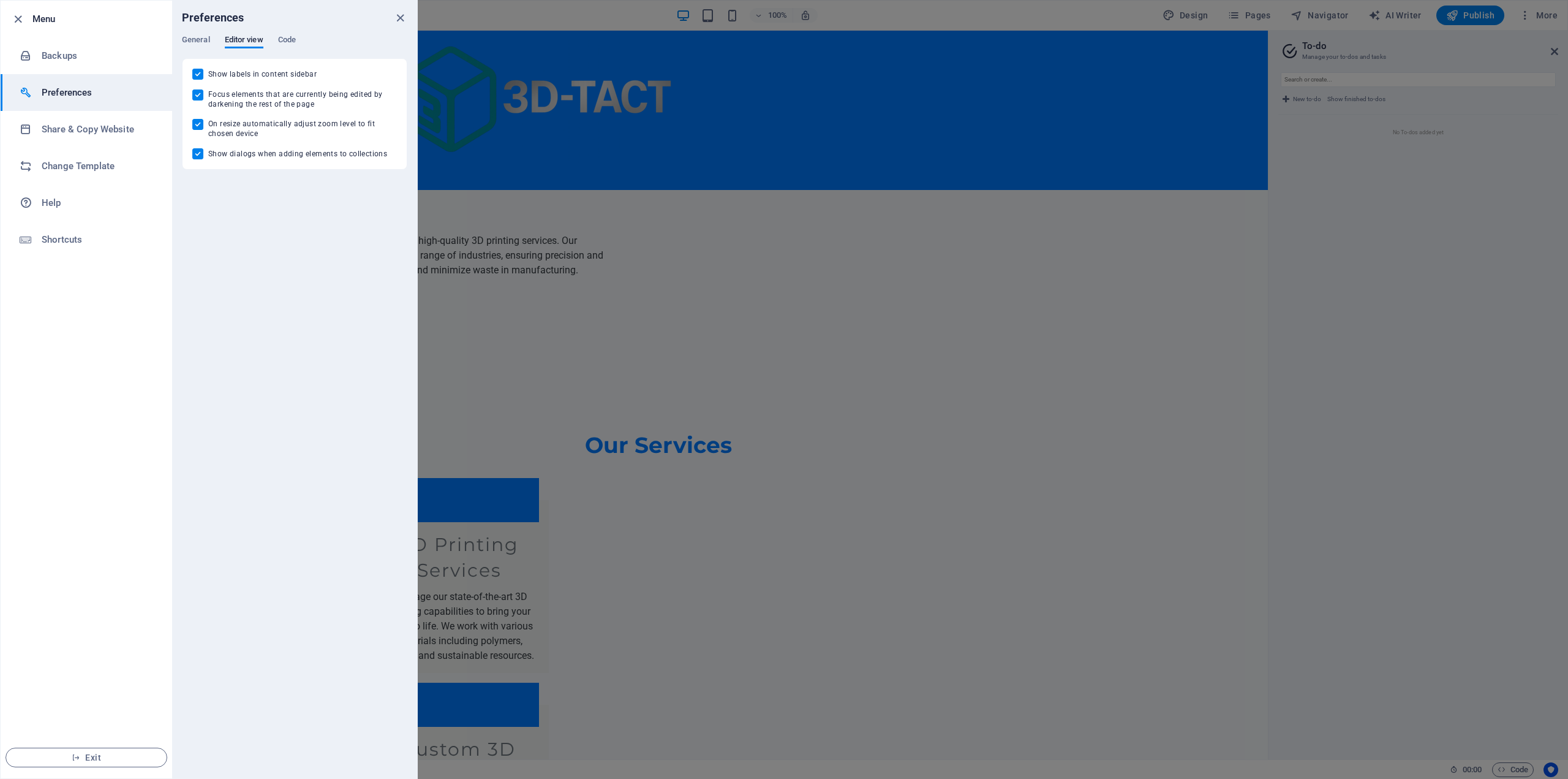
click at [198, 32] on div "Preferences" at bounding box center [294, 18] width 245 height 35
drag, startPoint x: 198, startPoint y: 35, endPoint x: 144, endPoint y: 83, distance: 72.2
click at [197, 37] on span "General" at bounding box center [196, 40] width 28 height 17
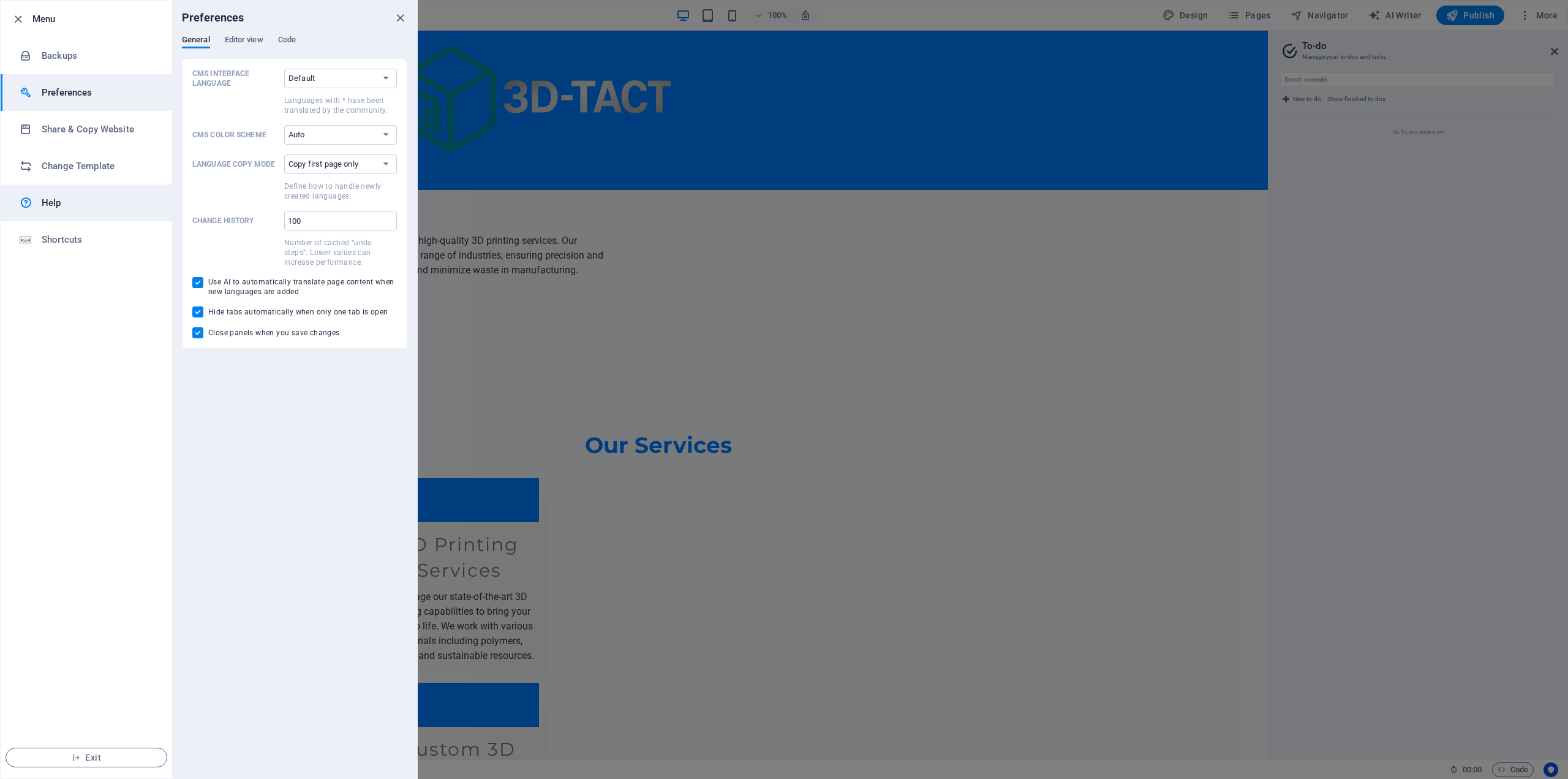
click at [66, 206] on h6 "Help" at bounding box center [98, 202] width 113 height 14
click at [1463, 98] on div at bounding box center [784, 390] width 1568 height 779
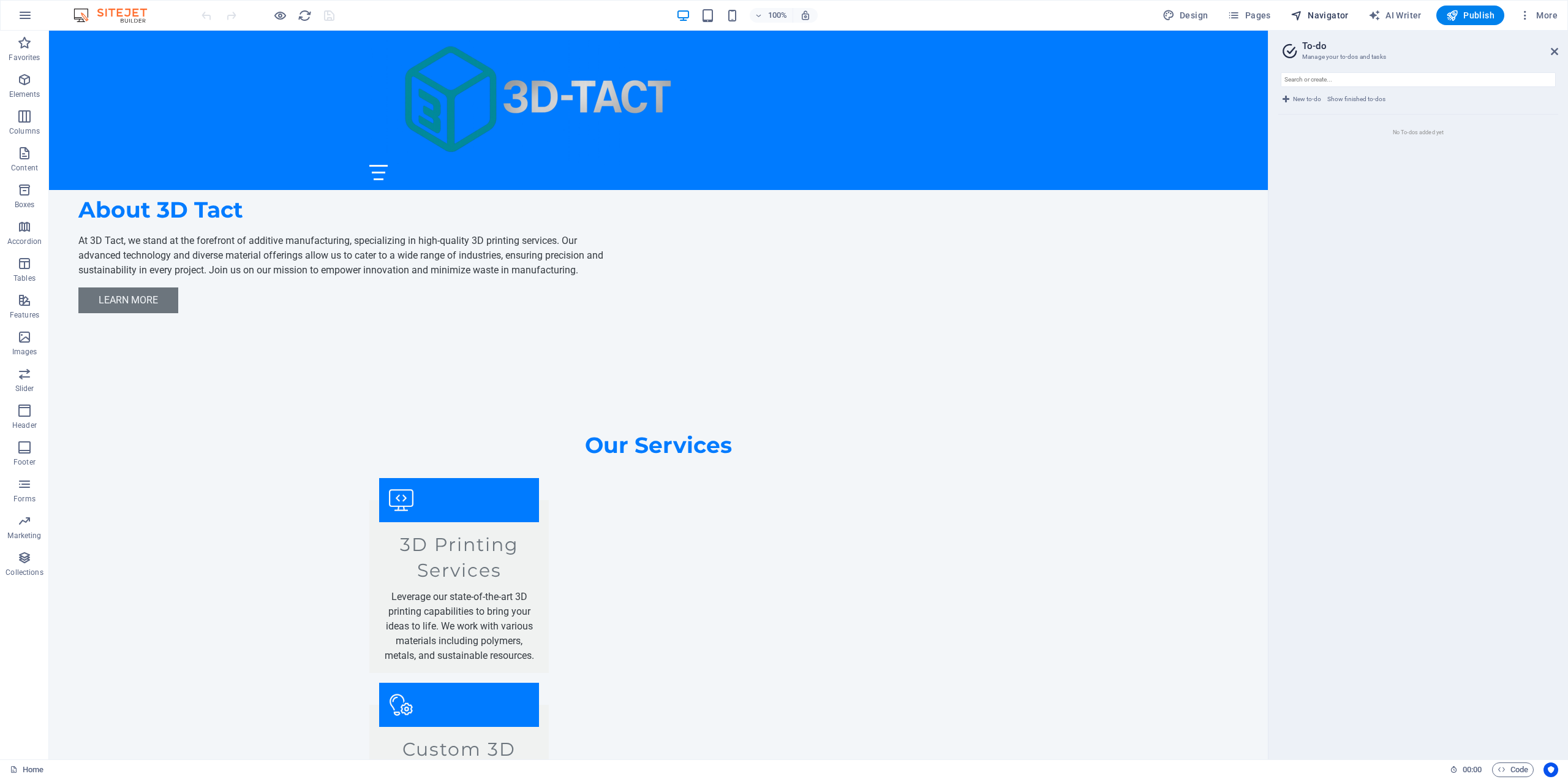
click at [1326, 10] on span "Navigator" at bounding box center [1320, 14] width 58 height 12
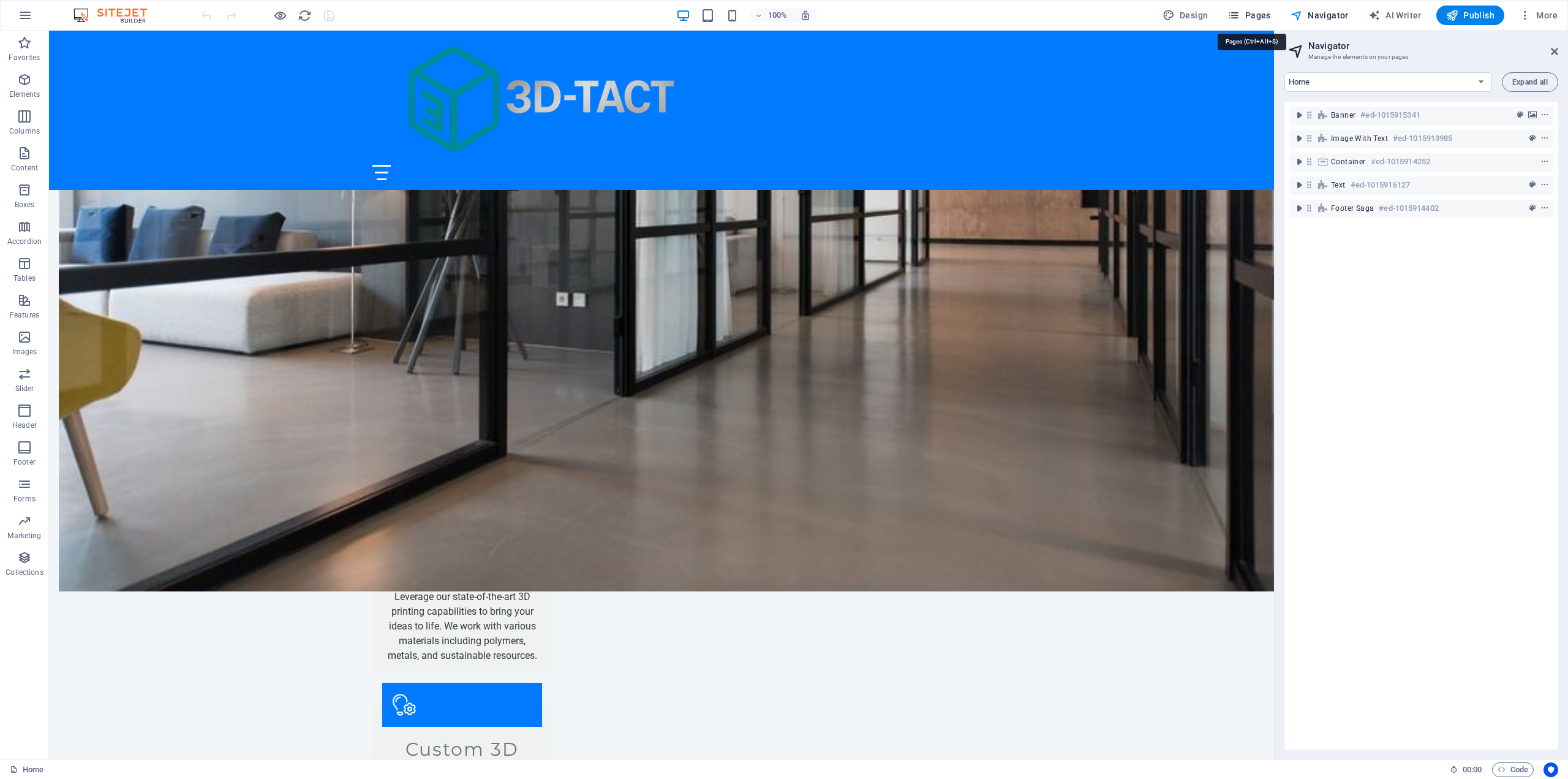
click at [1269, 11] on span "Pages" at bounding box center [1248, 14] width 43 height 12
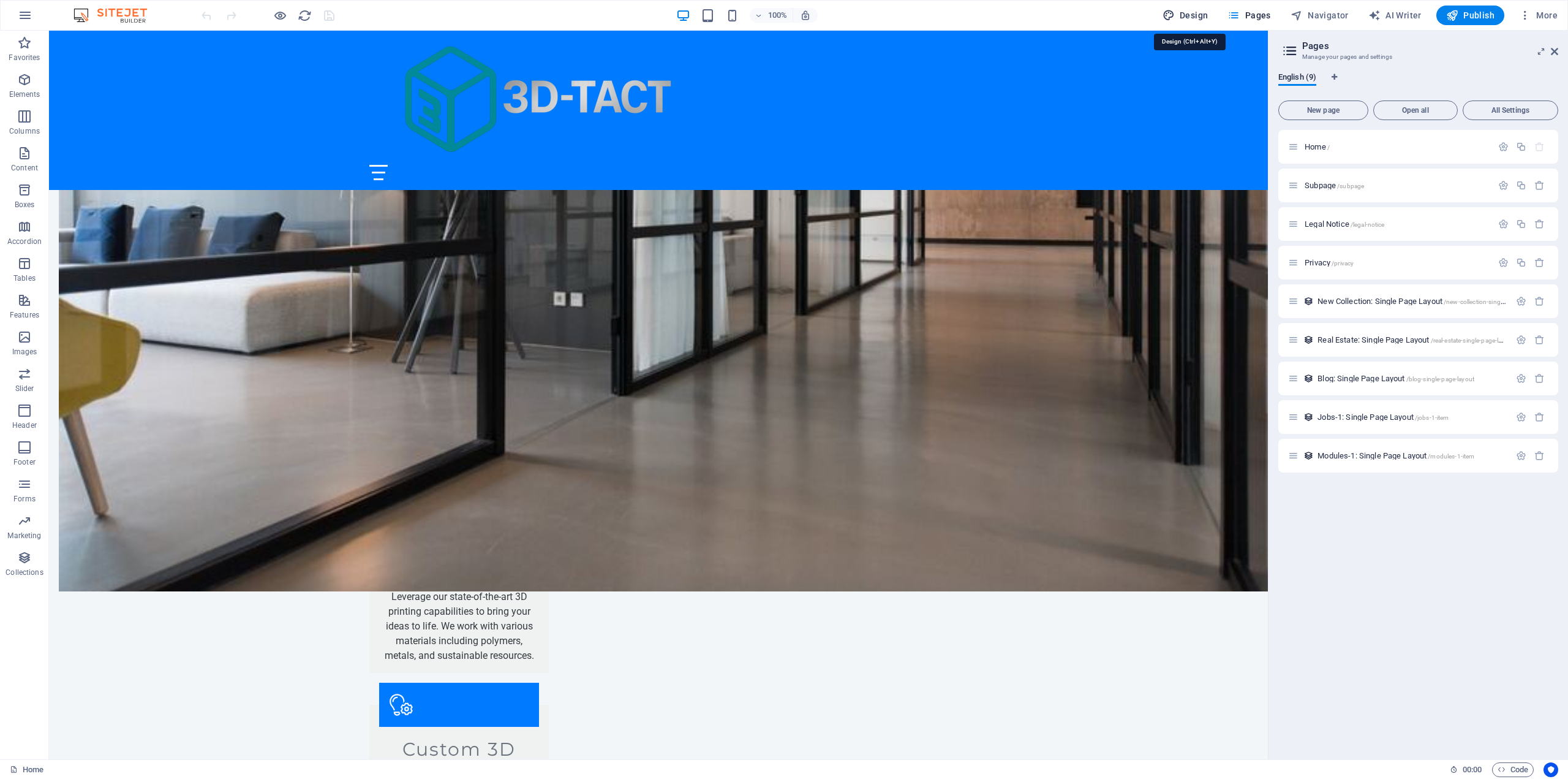
click at [1175, 14] on icon "button" at bounding box center [1168, 14] width 12 height 12
select select "px"
select select "200"
select select "px"
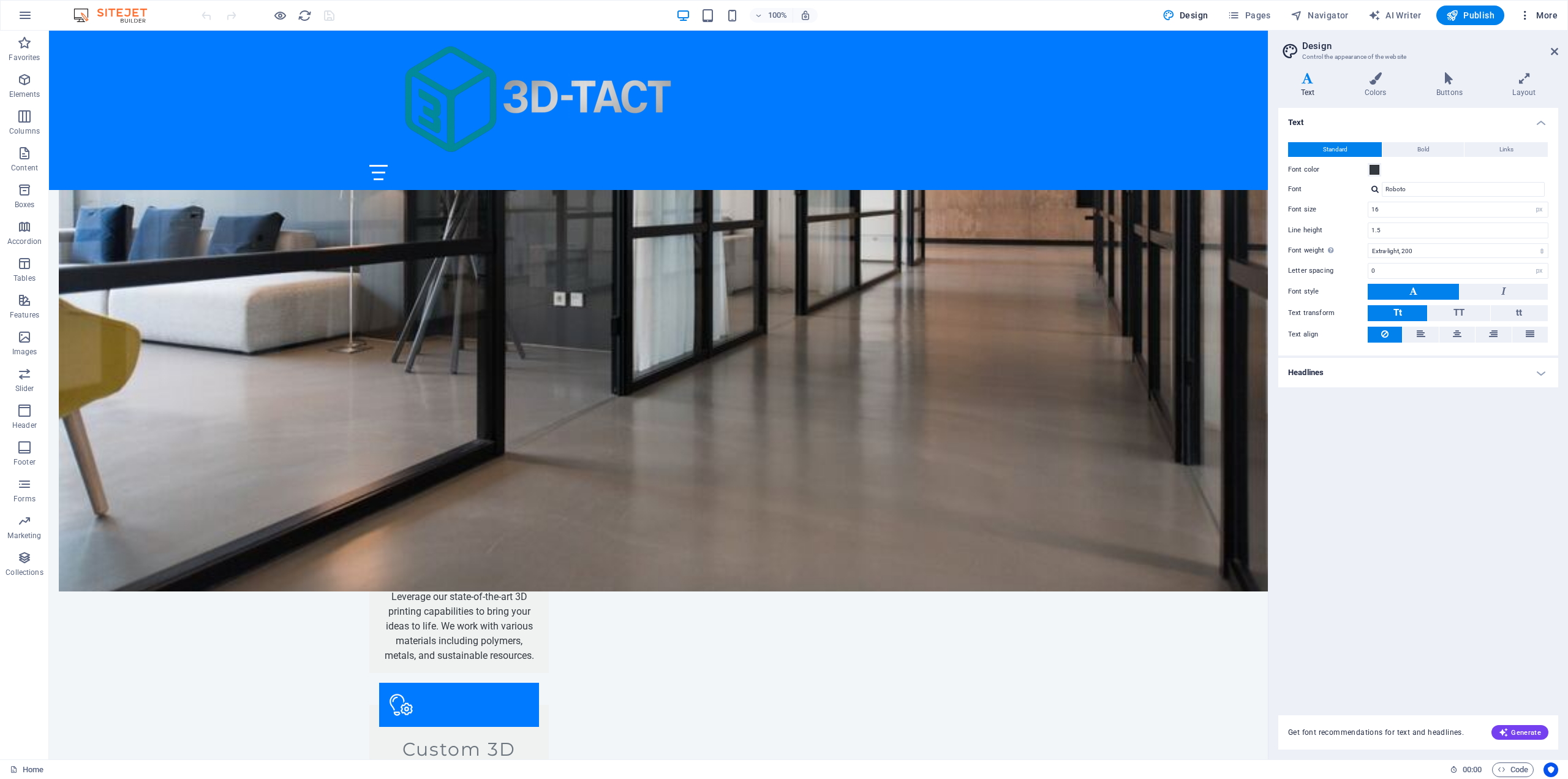
click at [1528, 11] on icon "button" at bounding box center [1525, 14] width 12 height 12
click at [1526, 160] on h6 "Collections Manager" at bounding box center [1513, 165] width 73 height 14
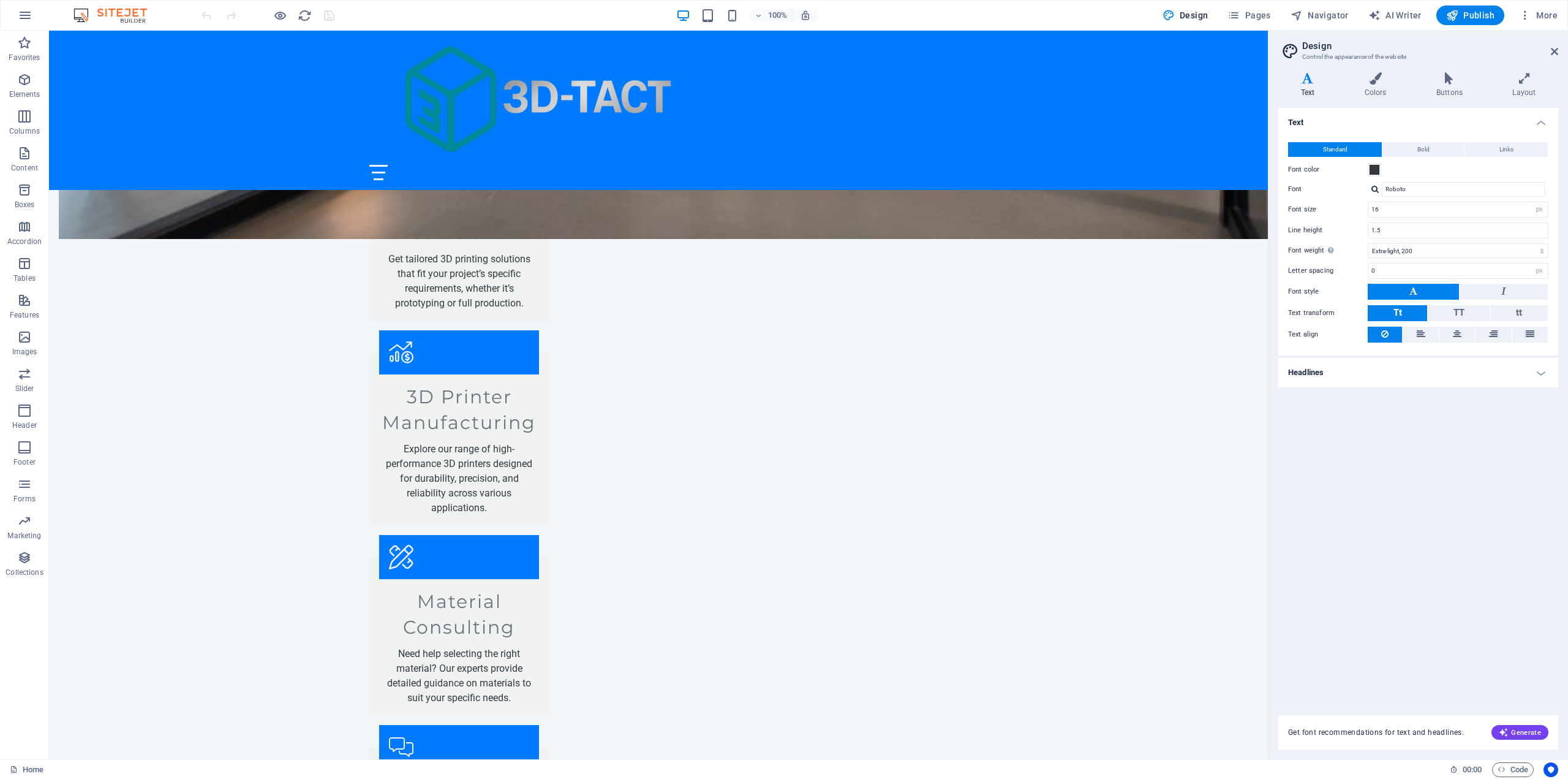
scroll to position [0, 0]
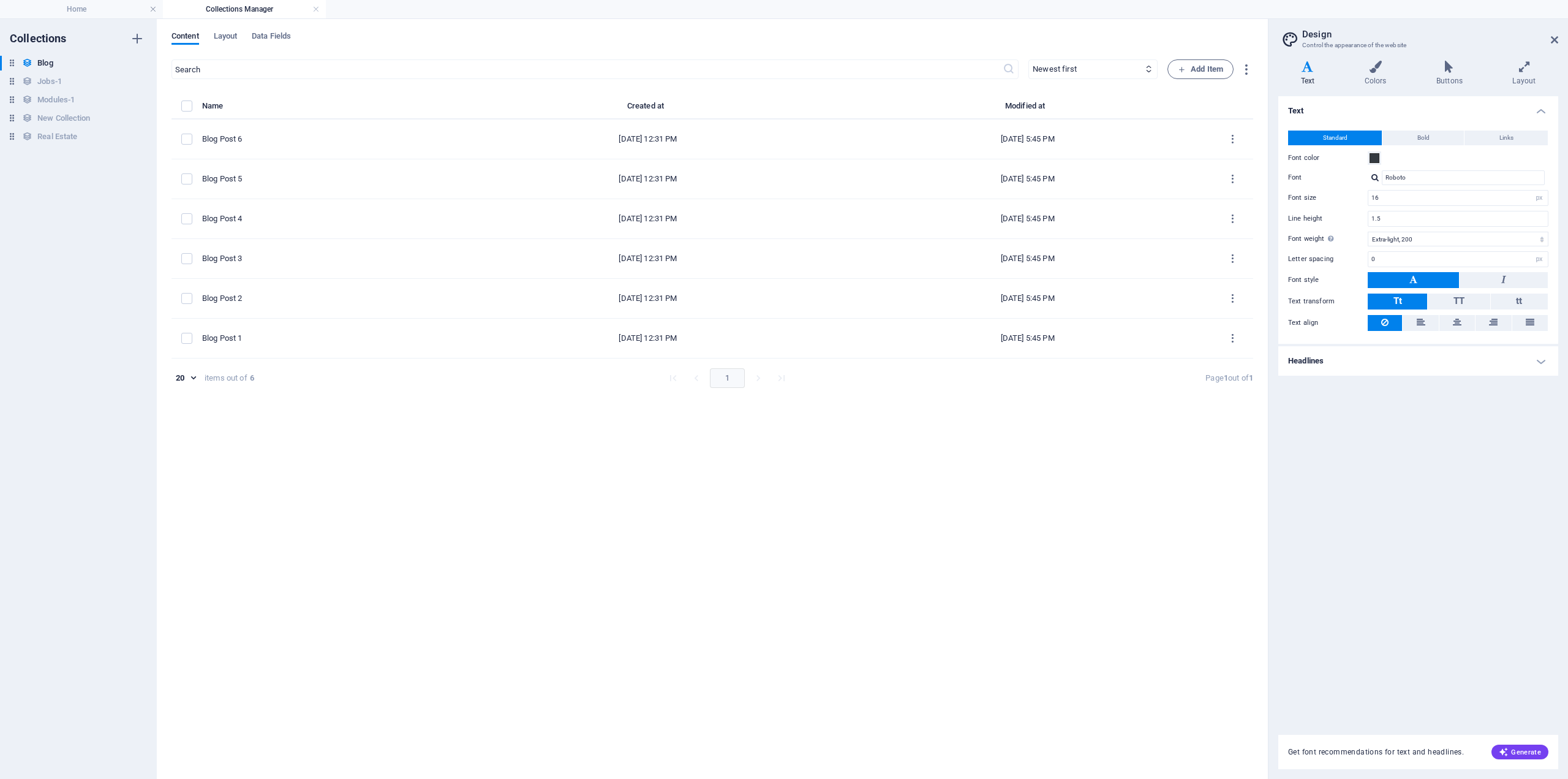
click at [1552, 35] on h2 "Design" at bounding box center [1430, 35] width 256 height 11
click at [1553, 44] on icon at bounding box center [1554, 39] width 7 height 10
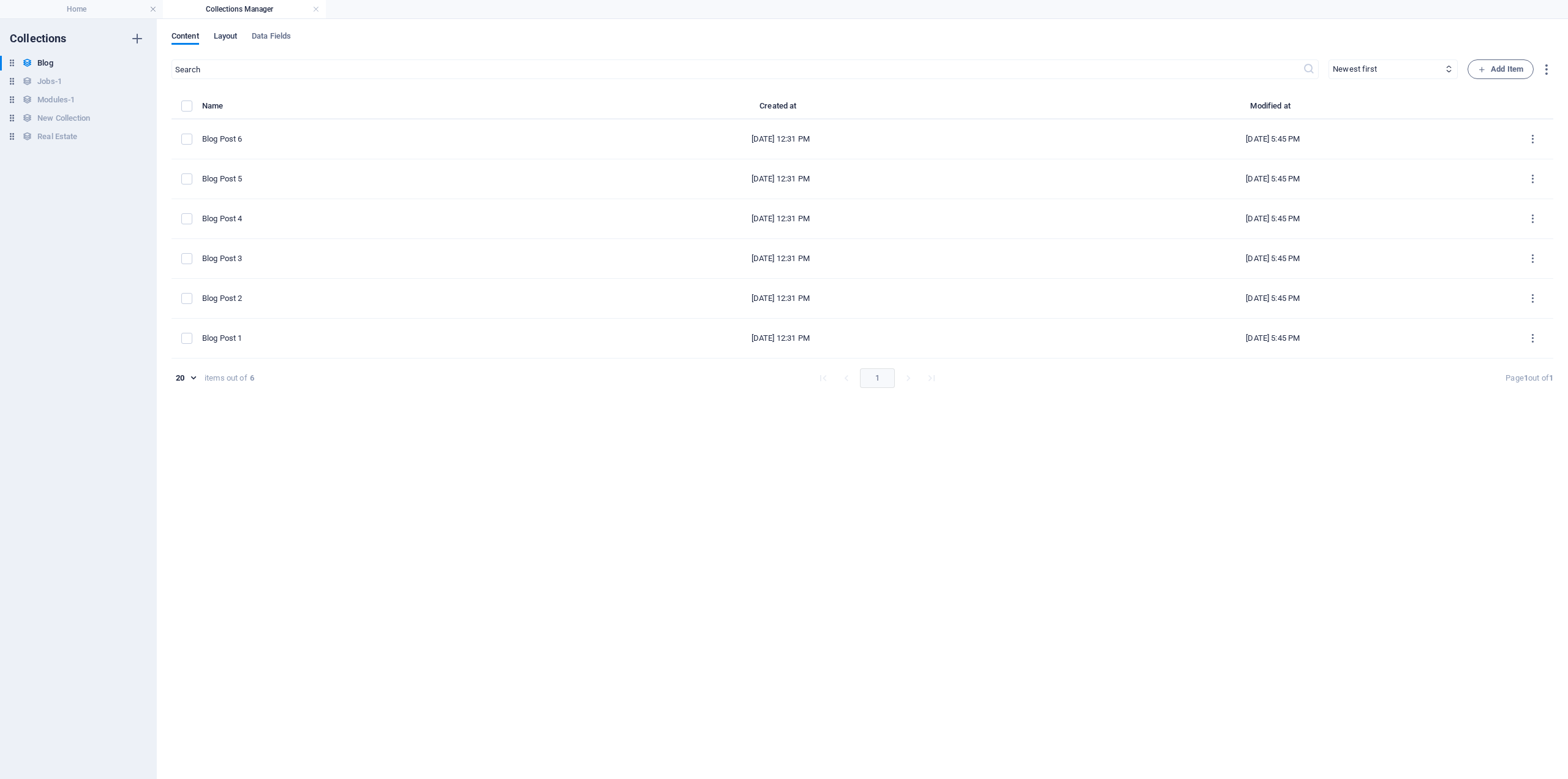
click at [231, 32] on span "Layout" at bounding box center [226, 37] width 24 height 17
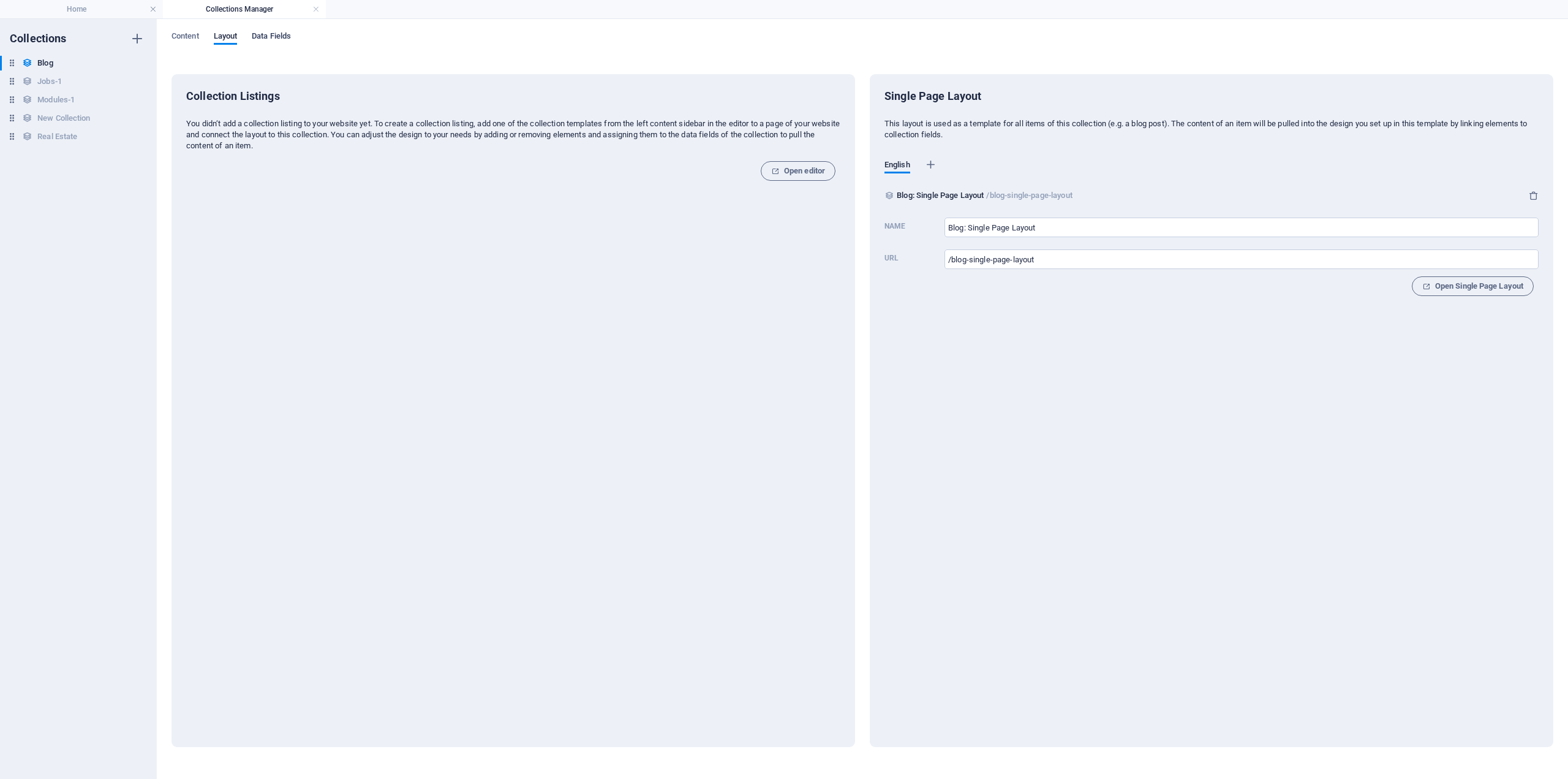
click at [278, 35] on span "Data Fields" at bounding box center [271, 37] width 39 height 17
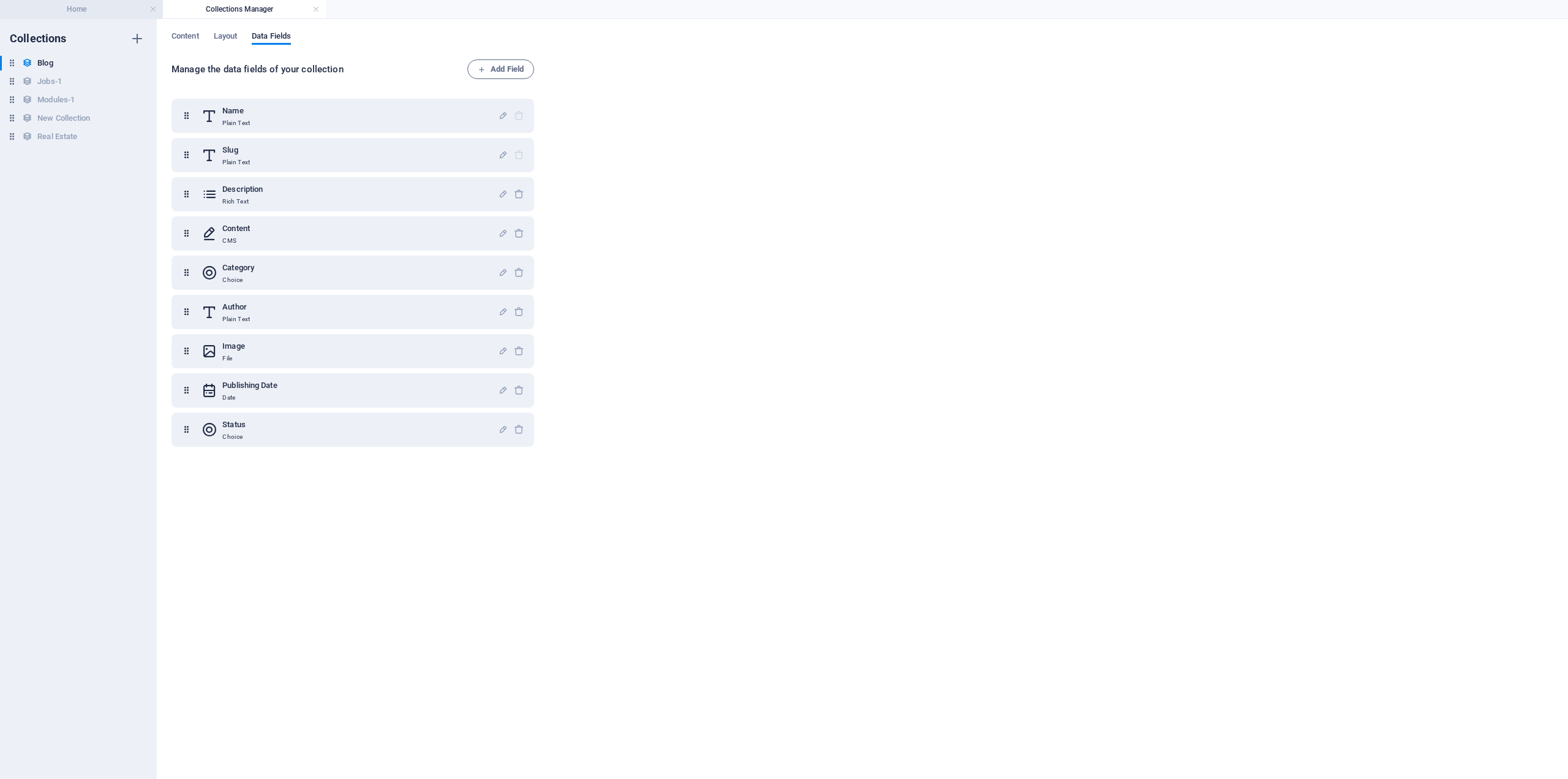
click at [108, 11] on h4 "Home" at bounding box center [81, 9] width 163 height 14
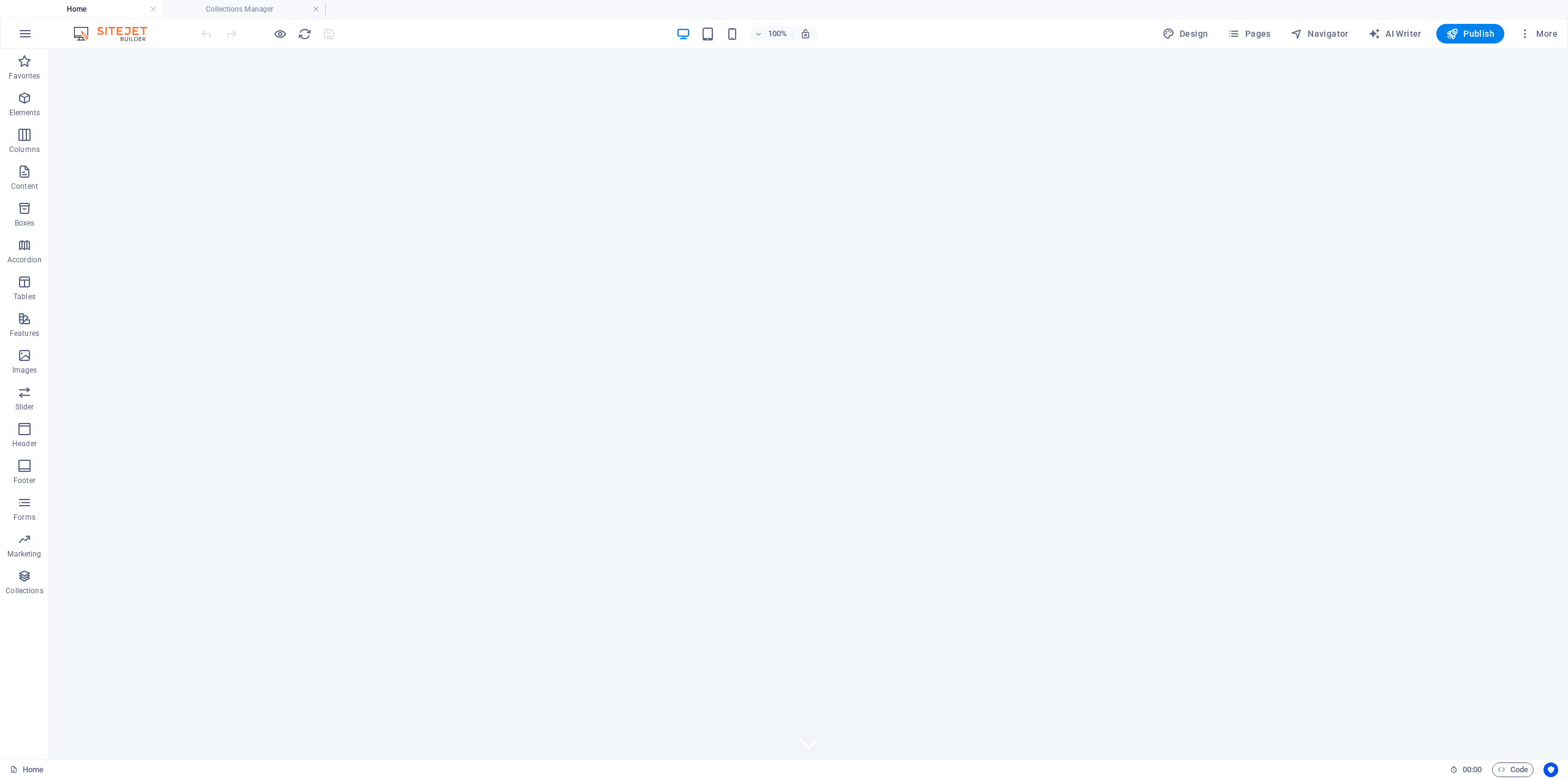
scroll to position [1298, 0]
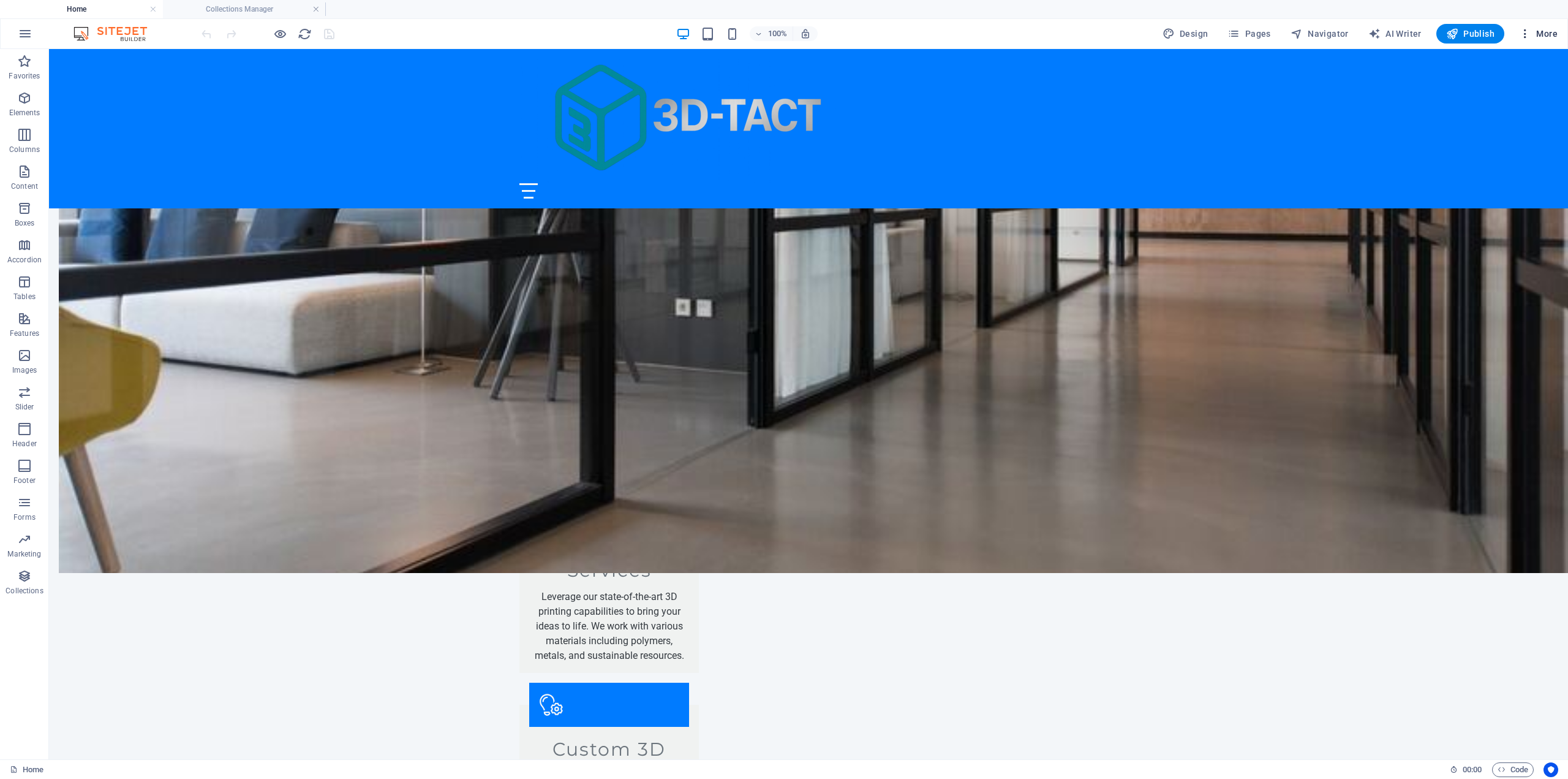
click at [1531, 31] on icon "button" at bounding box center [1525, 33] width 12 height 12
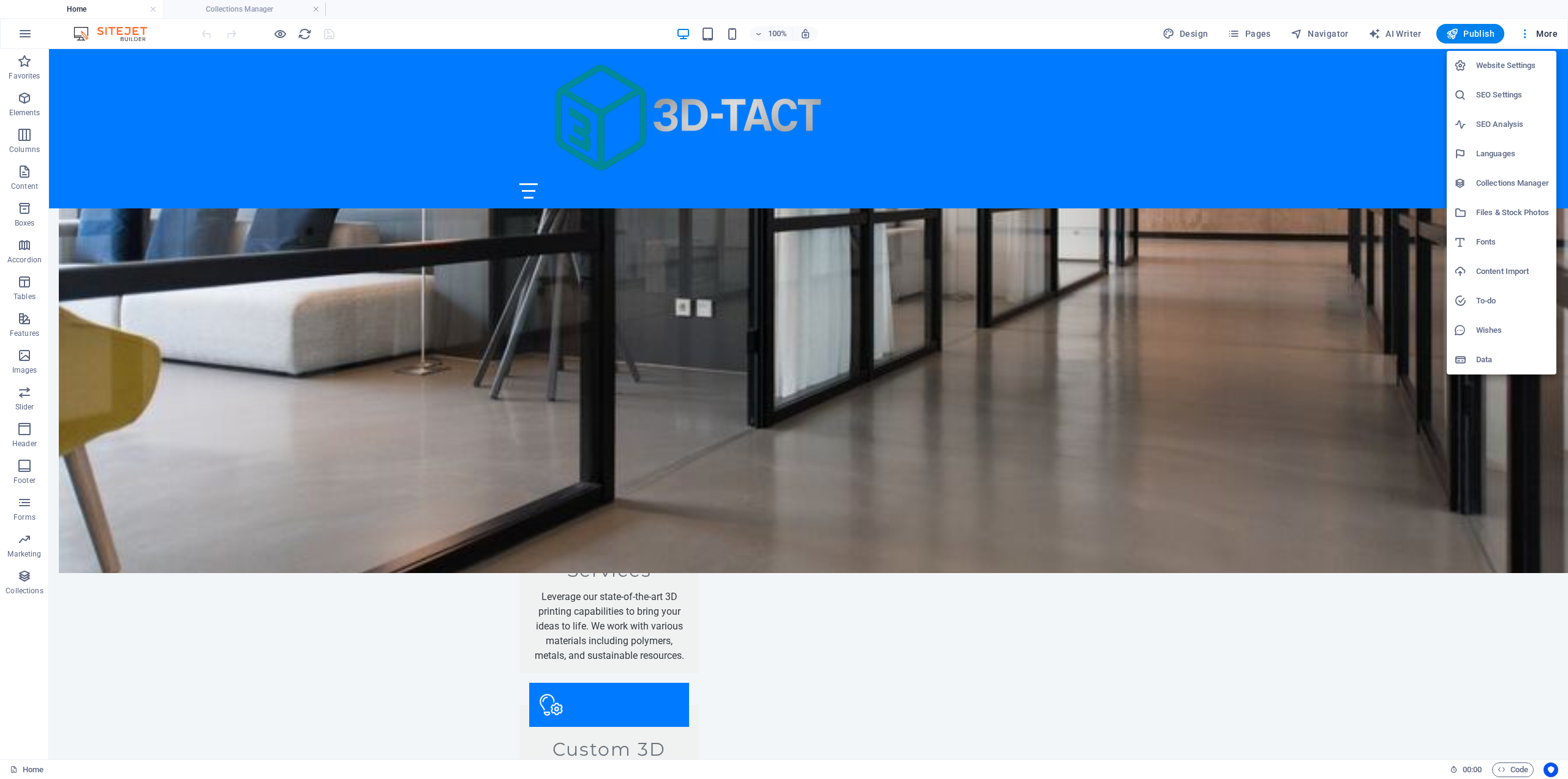
click at [1510, 277] on h6 "Content Import" at bounding box center [1513, 271] width 73 height 14
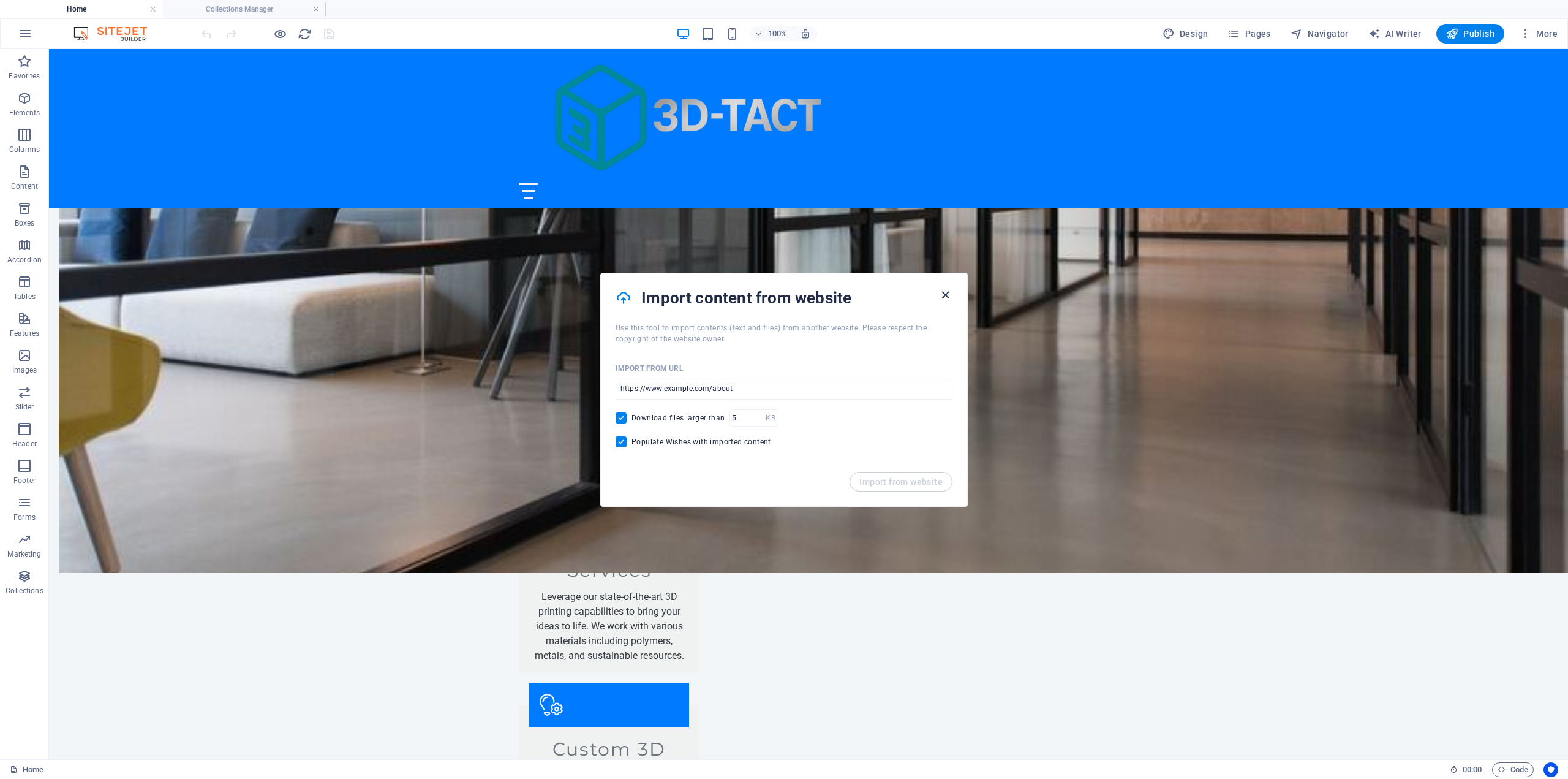
click at [951, 294] on icon "button" at bounding box center [946, 296] width 14 height 14
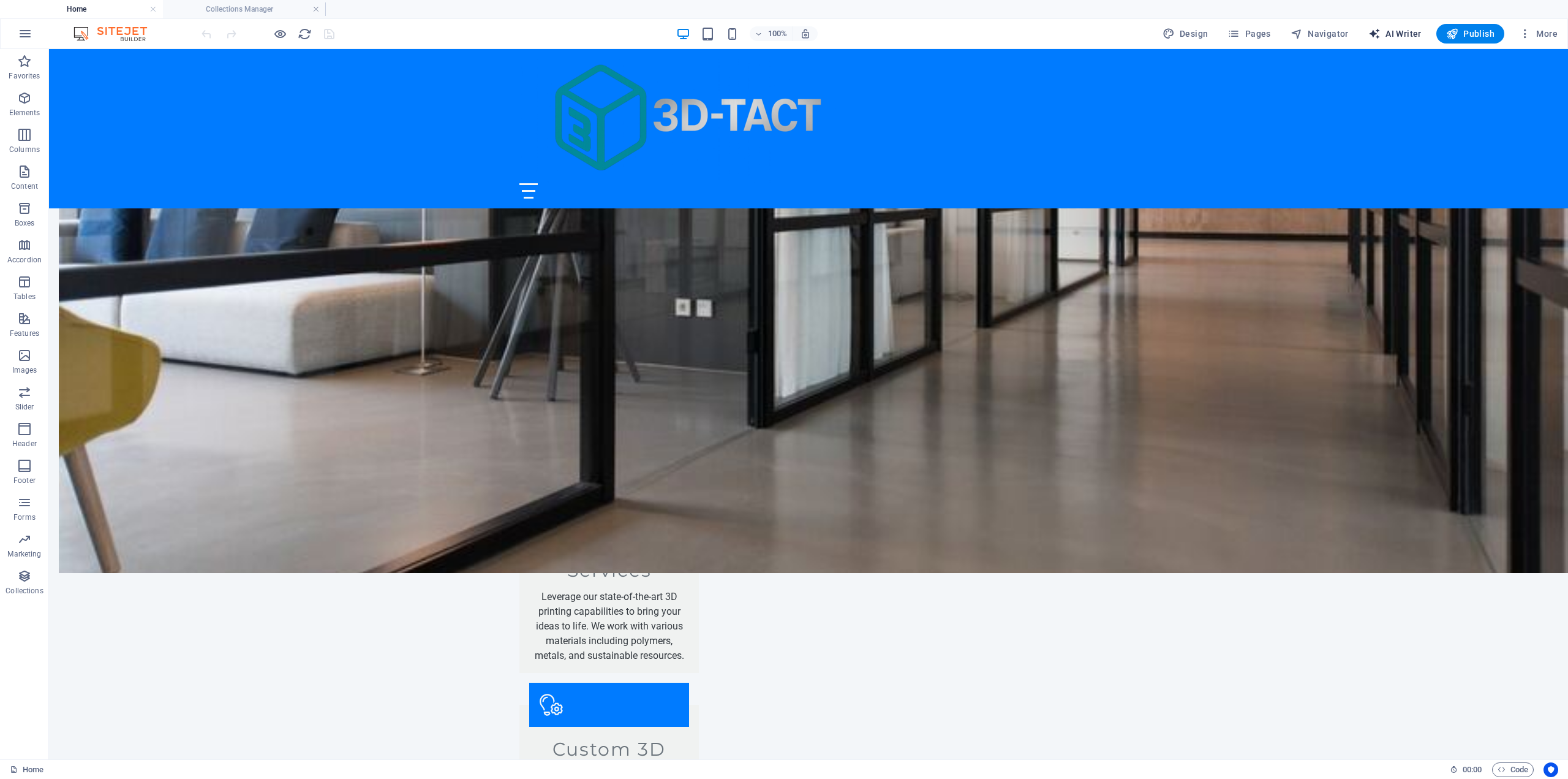
click at [1399, 39] on span "AI Writer" at bounding box center [1395, 33] width 53 height 12
select select "English"
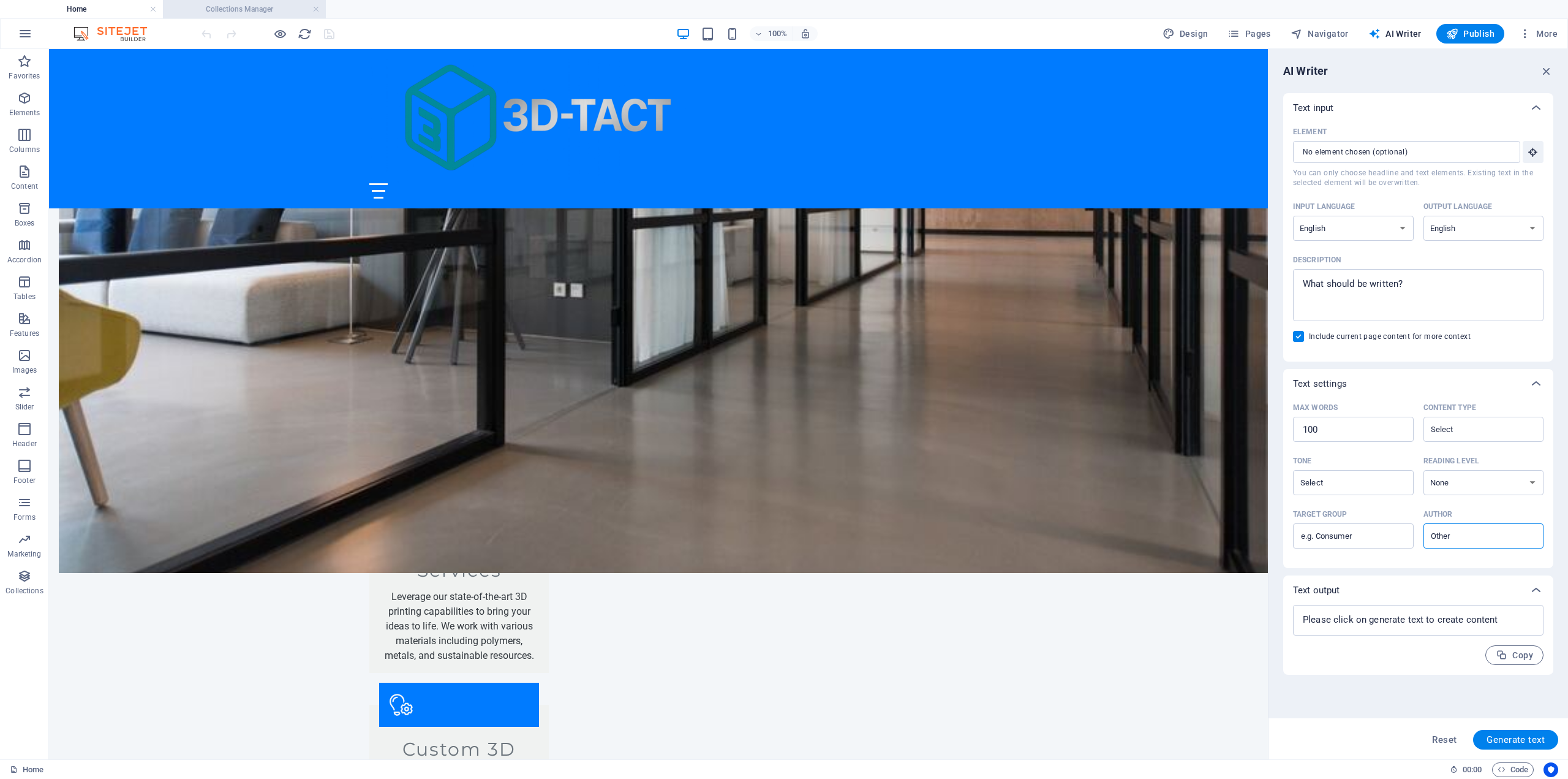
click at [248, 13] on h4 "Collections Manager" at bounding box center [244, 9] width 163 height 14
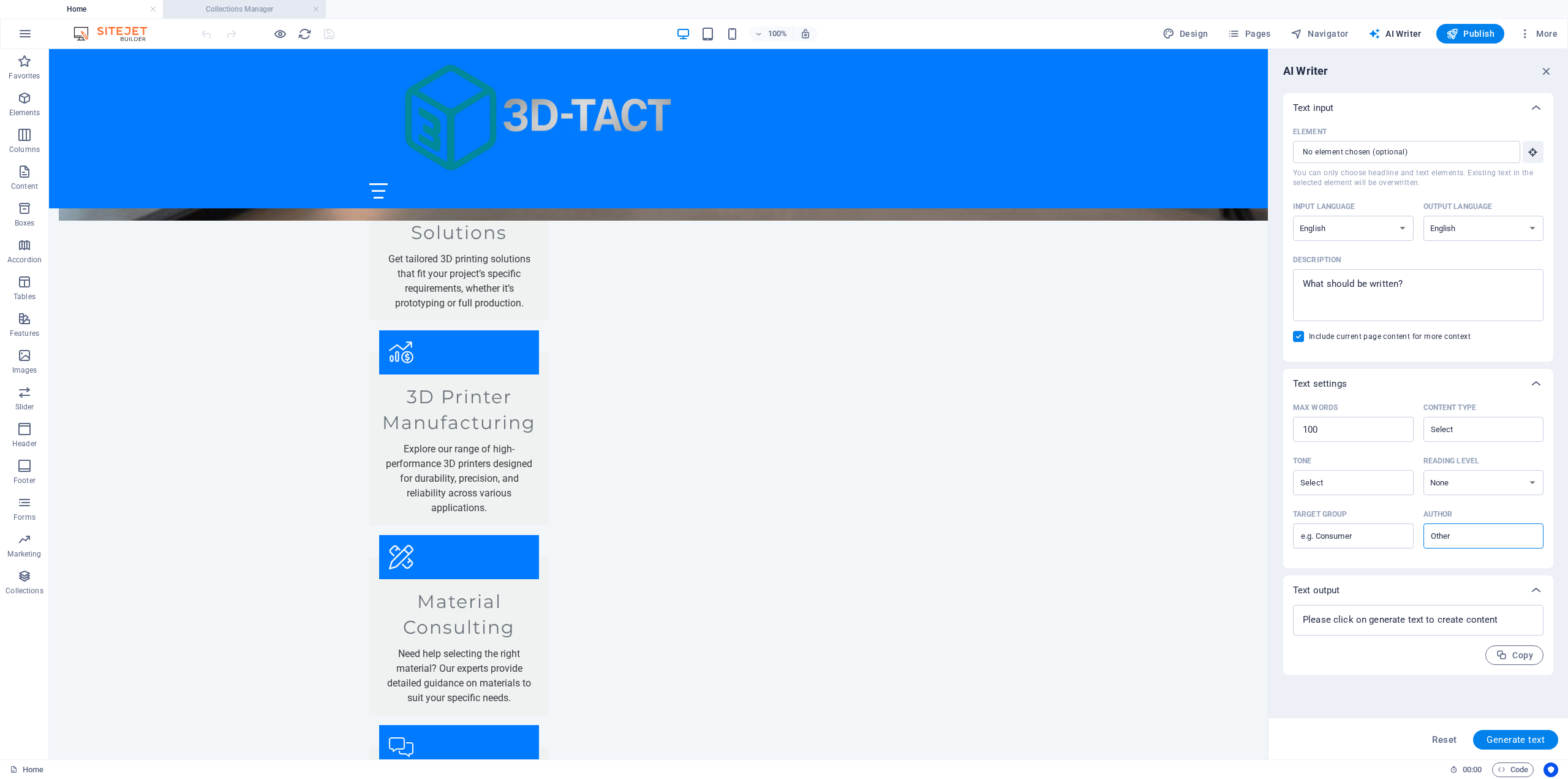
scroll to position [0, 0]
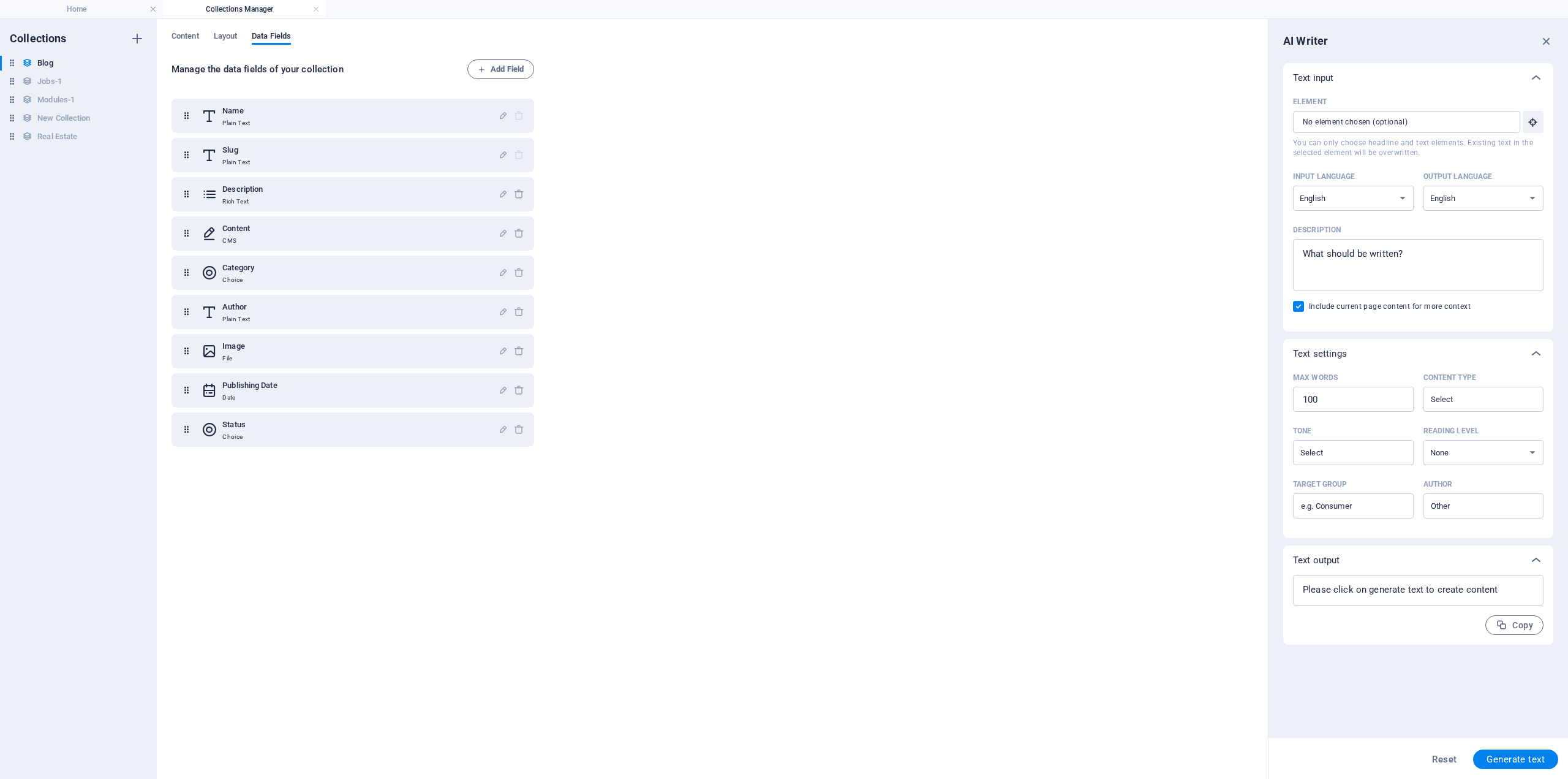
click at [248, 13] on h4 "Collections Manager" at bounding box center [244, 9] width 163 height 14
click at [153, 8] on link at bounding box center [153, 10] width 7 height 11
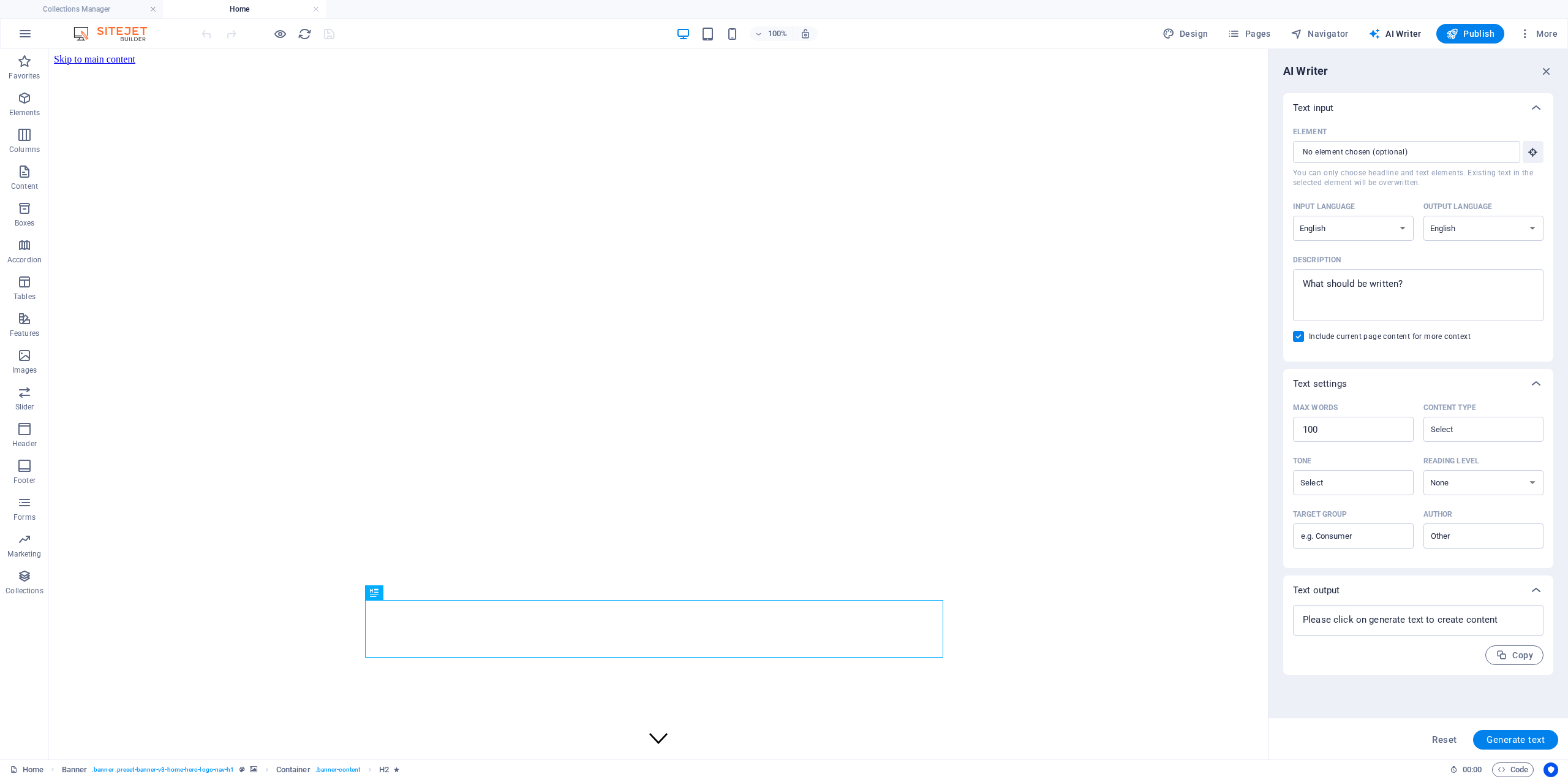
click at [119, 35] on img at bounding box center [116, 34] width 92 height 14
click at [144, 36] on img at bounding box center [116, 34] width 92 height 14
click at [1518, 771] on span "Code" at bounding box center [1513, 769] width 31 height 14
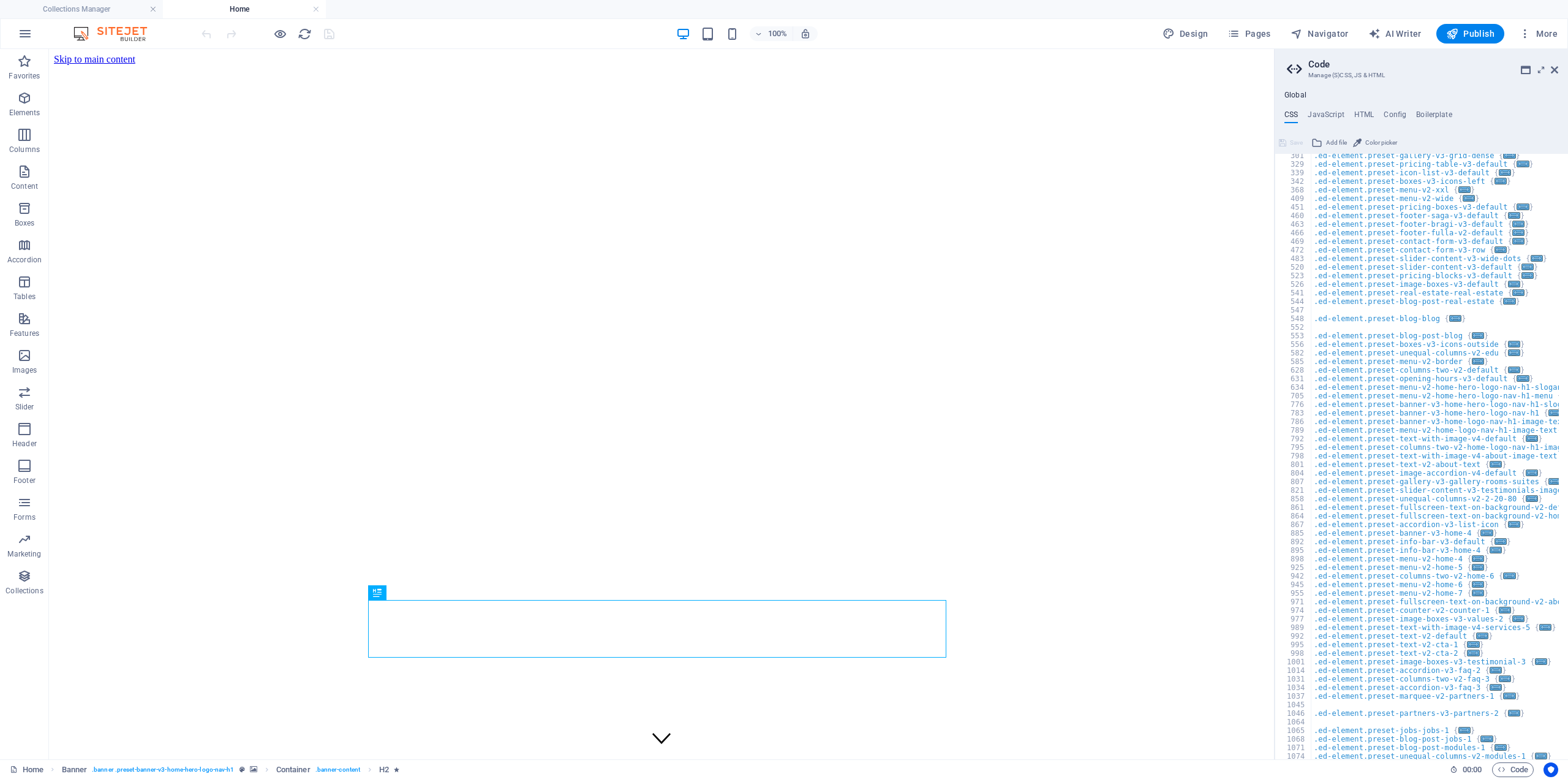
scroll to position [407, 0]
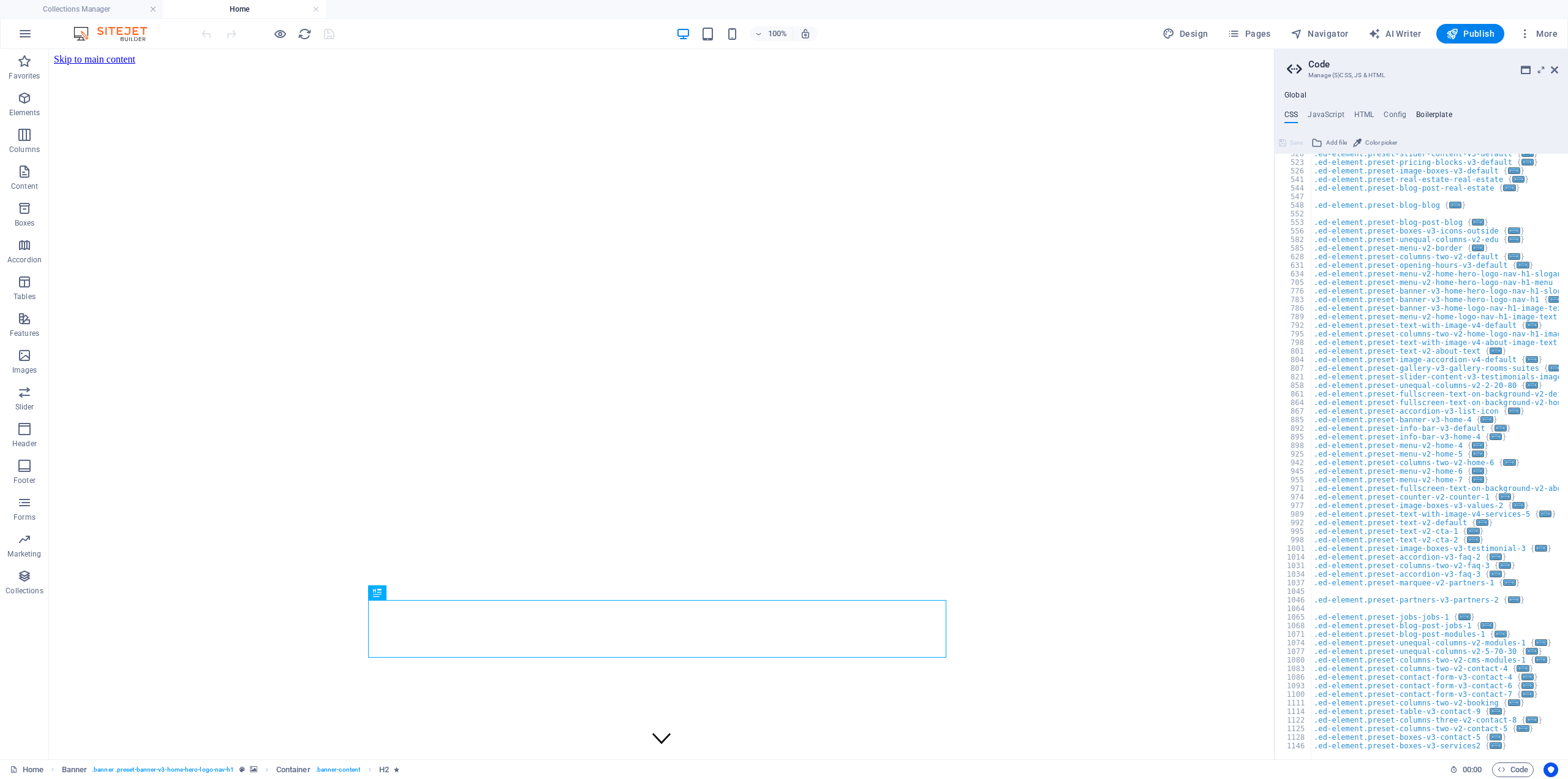
click at [1427, 113] on h4 "Boilerplate" at bounding box center [1434, 116] width 36 height 14
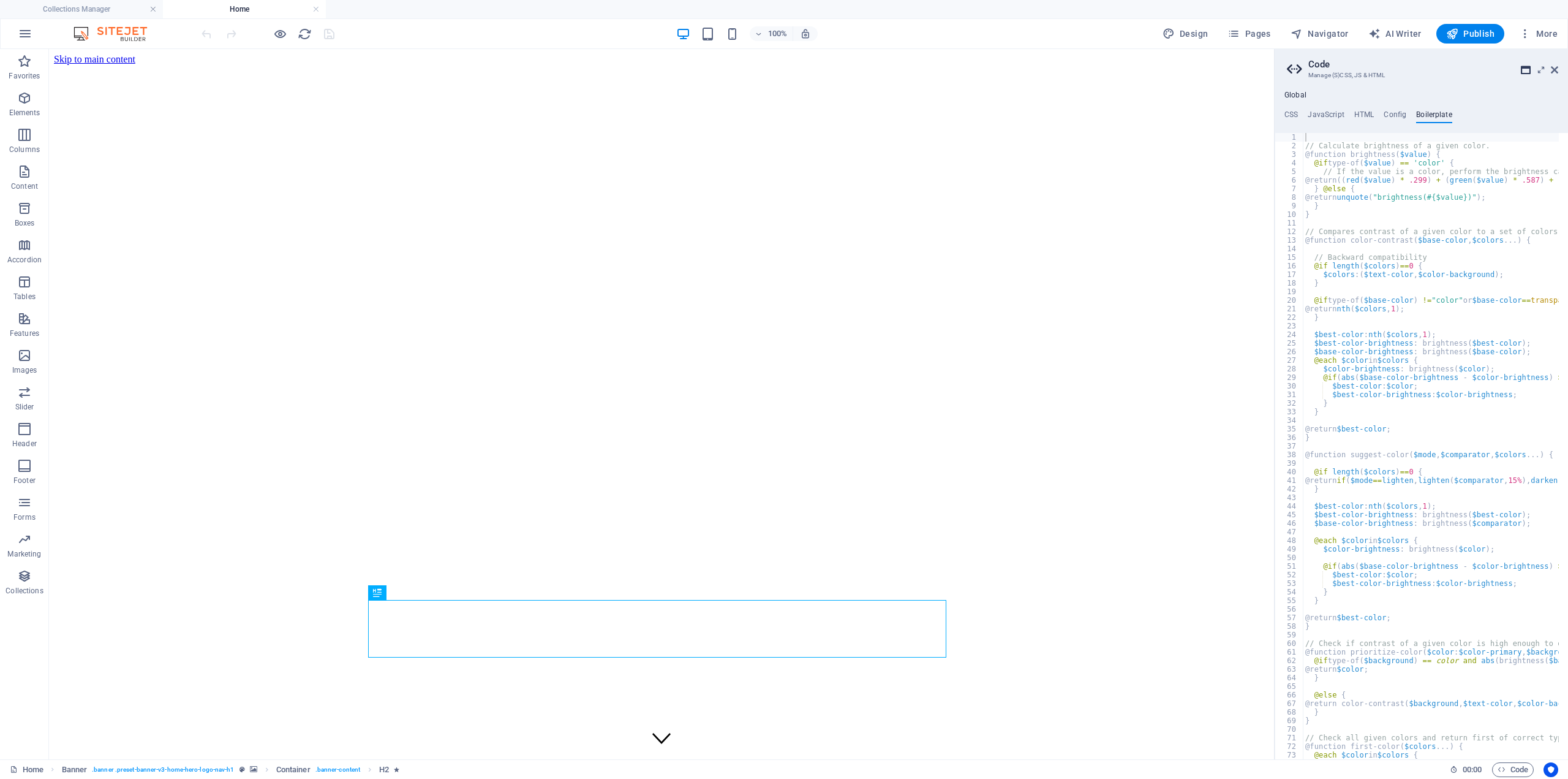
click at [1527, 70] on icon at bounding box center [1525, 70] width 10 height 10
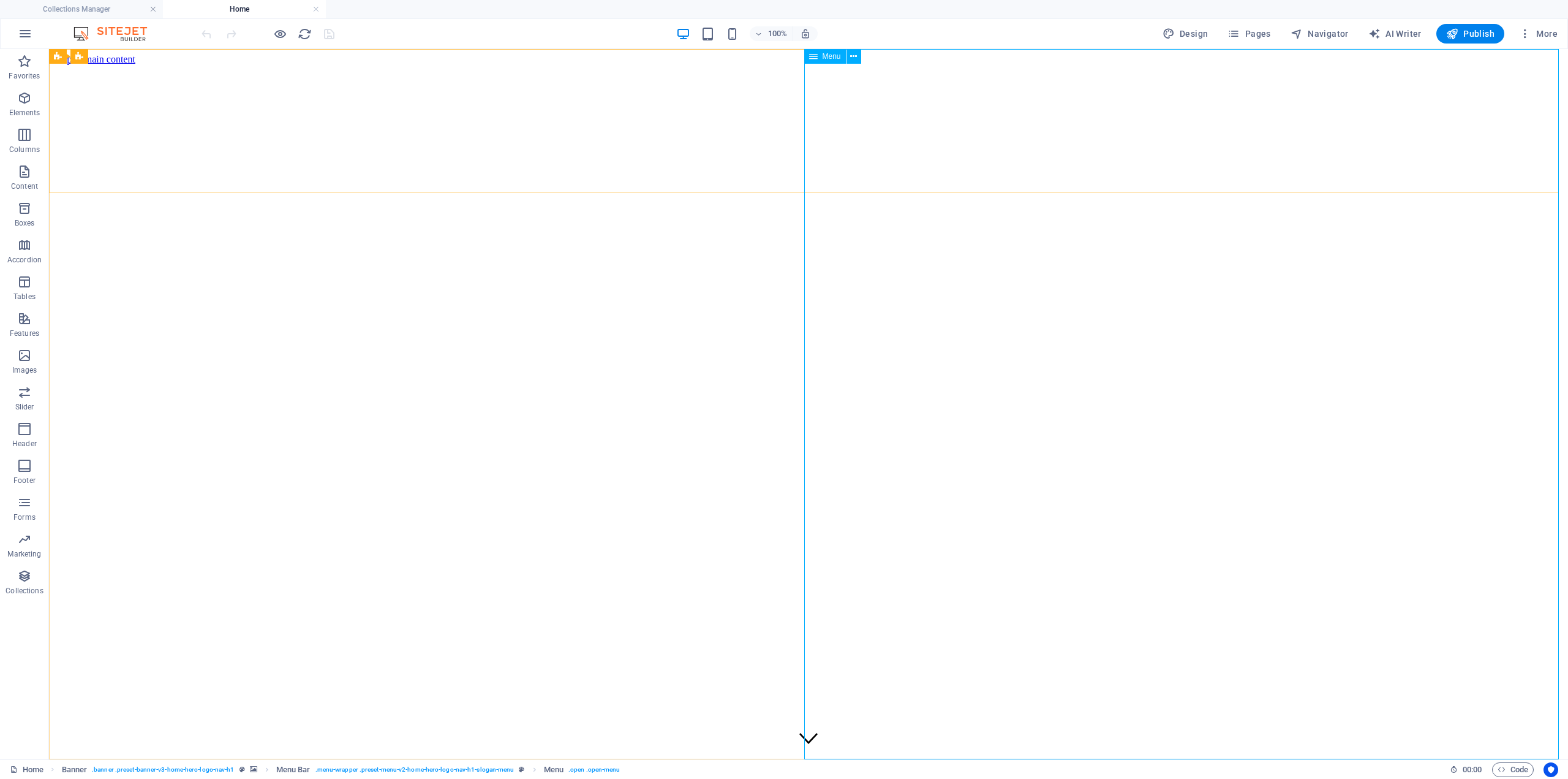
click at [821, 56] on div "Menu" at bounding box center [825, 56] width 42 height 14
drag, startPoint x: 870, startPoint y: 105, endPoint x: 1234, endPoint y: 110, distance: 364.0
click at [1196, 35] on span "Design" at bounding box center [1185, 33] width 46 height 12
select select "px"
select select "200"
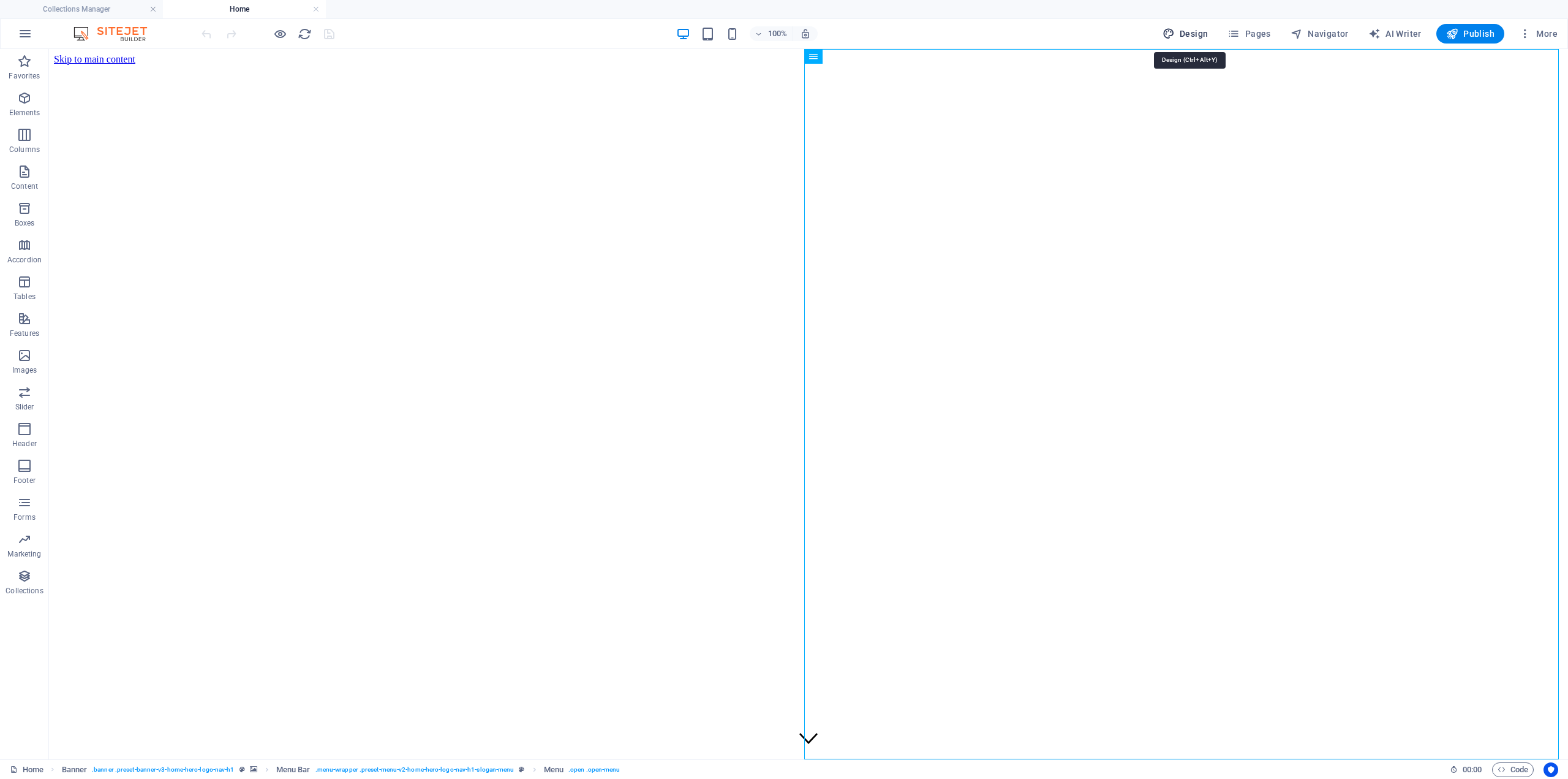
select select "px"
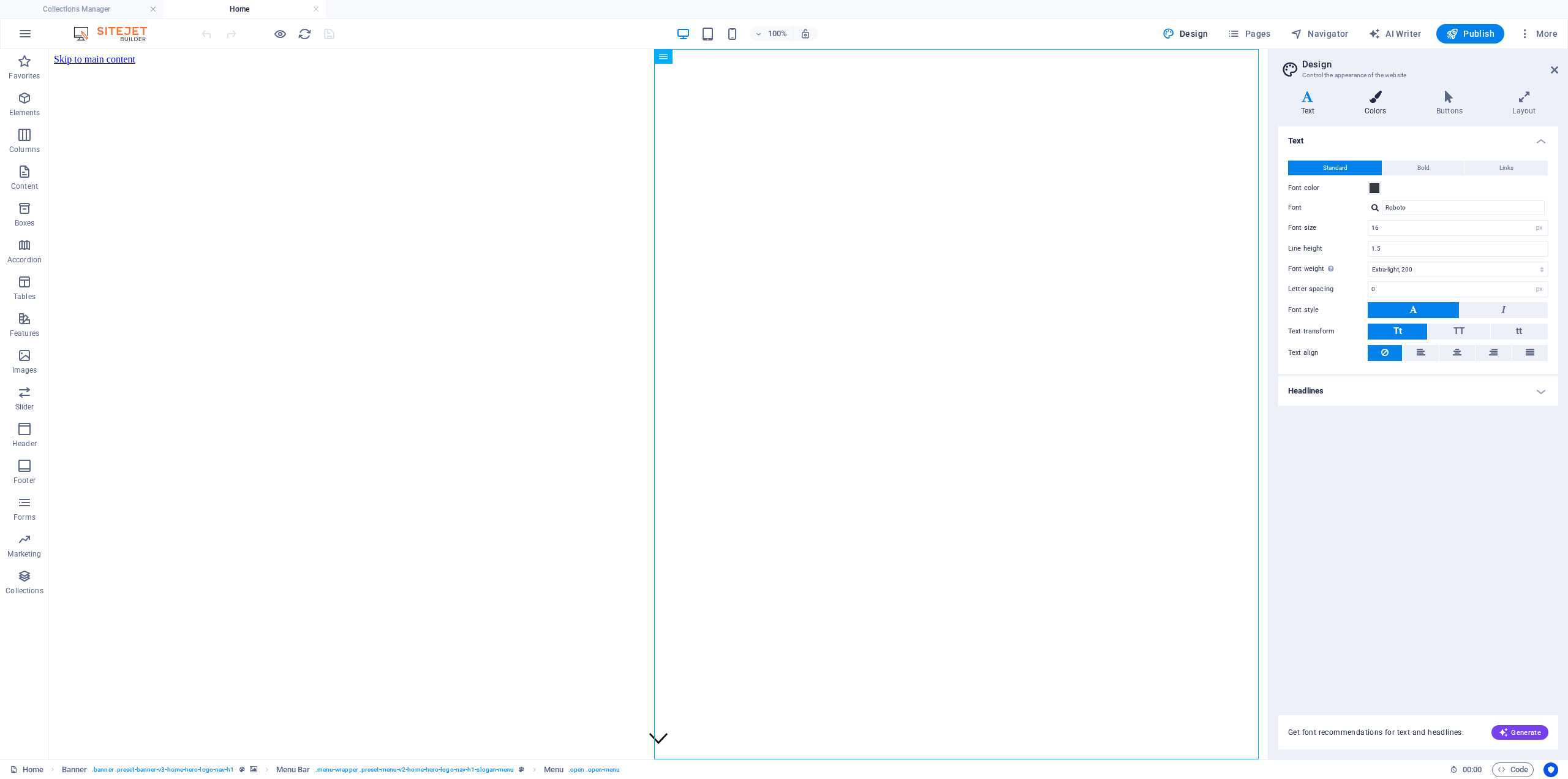
click at [1374, 108] on h4 "Colors" at bounding box center [1378, 104] width 71 height 26
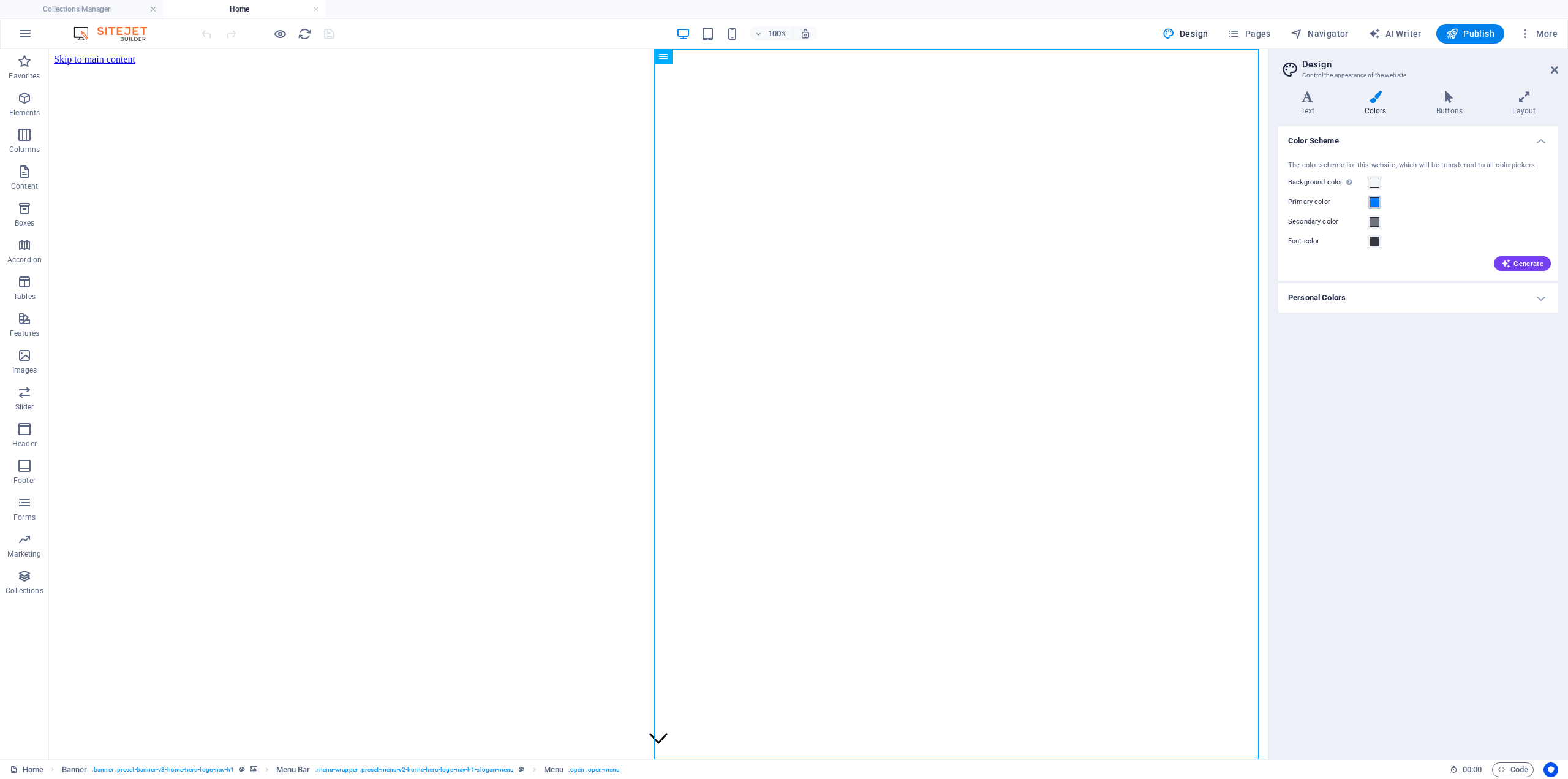
click at [1379, 203] on button "Primary color" at bounding box center [1375, 202] width 14 height 14
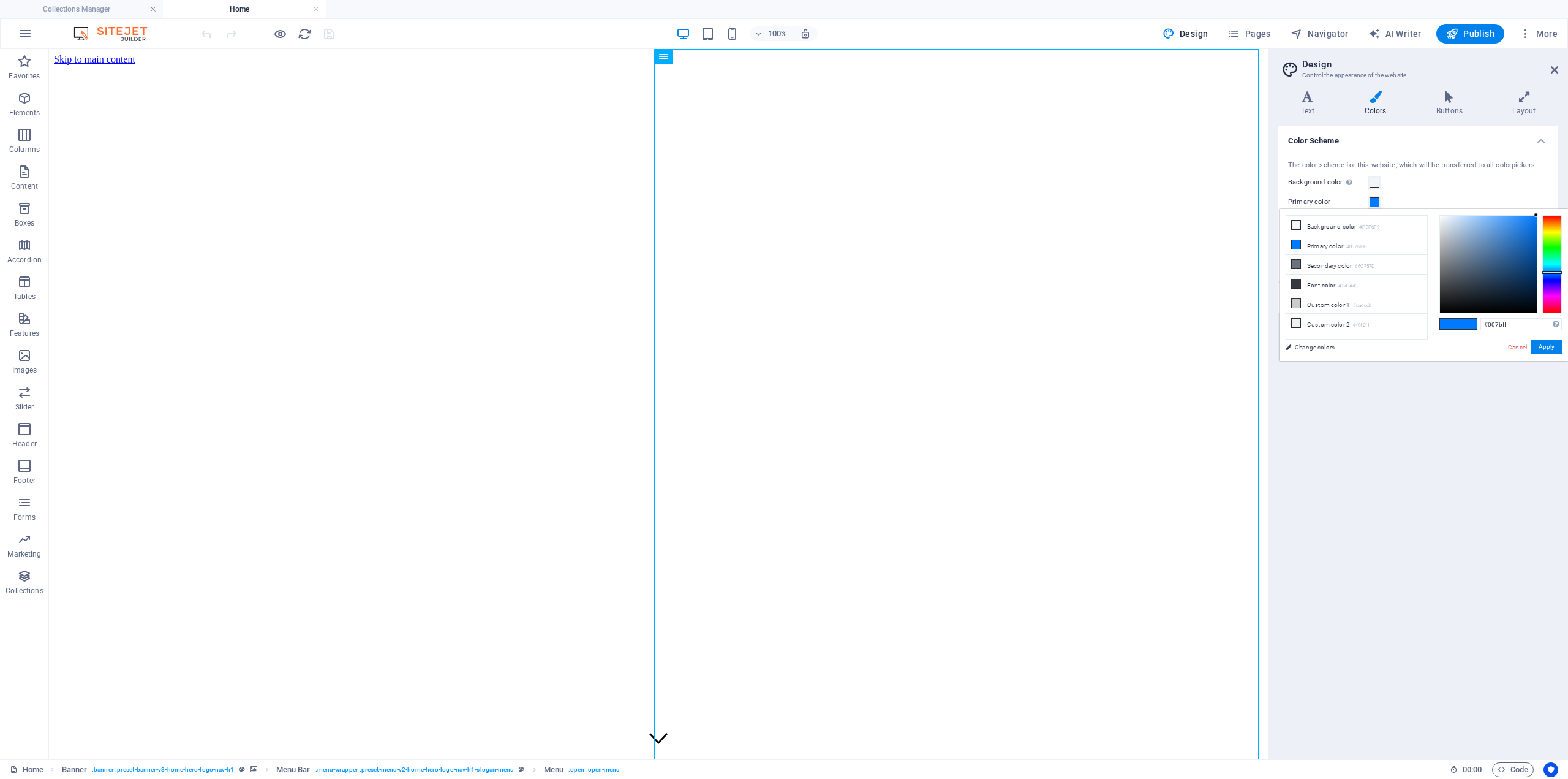
click at [1554, 214] on div "#007bff Supported formats #0852ed rgb(8, 82, 237) rgba(8, 82, 237, 90%) hsv(221…" at bounding box center [1501, 373] width 136 height 329
click at [1554, 218] on div at bounding box center [1552, 264] width 19 height 98
click at [1545, 349] on button "Apply" at bounding box center [1546, 347] width 31 height 14
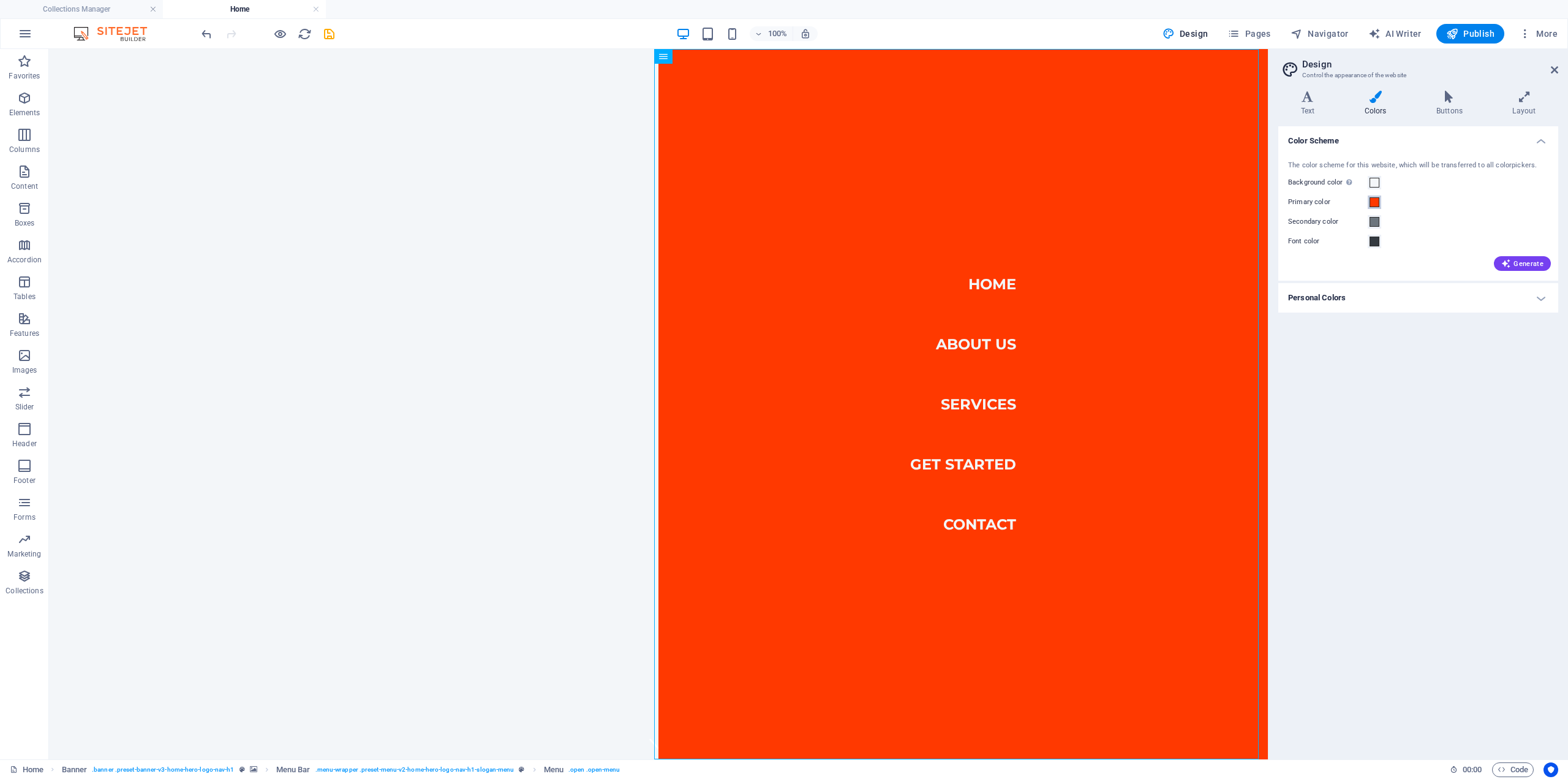
click at [1379, 203] on span at bounding box center [1375, 202] width 10 height 10
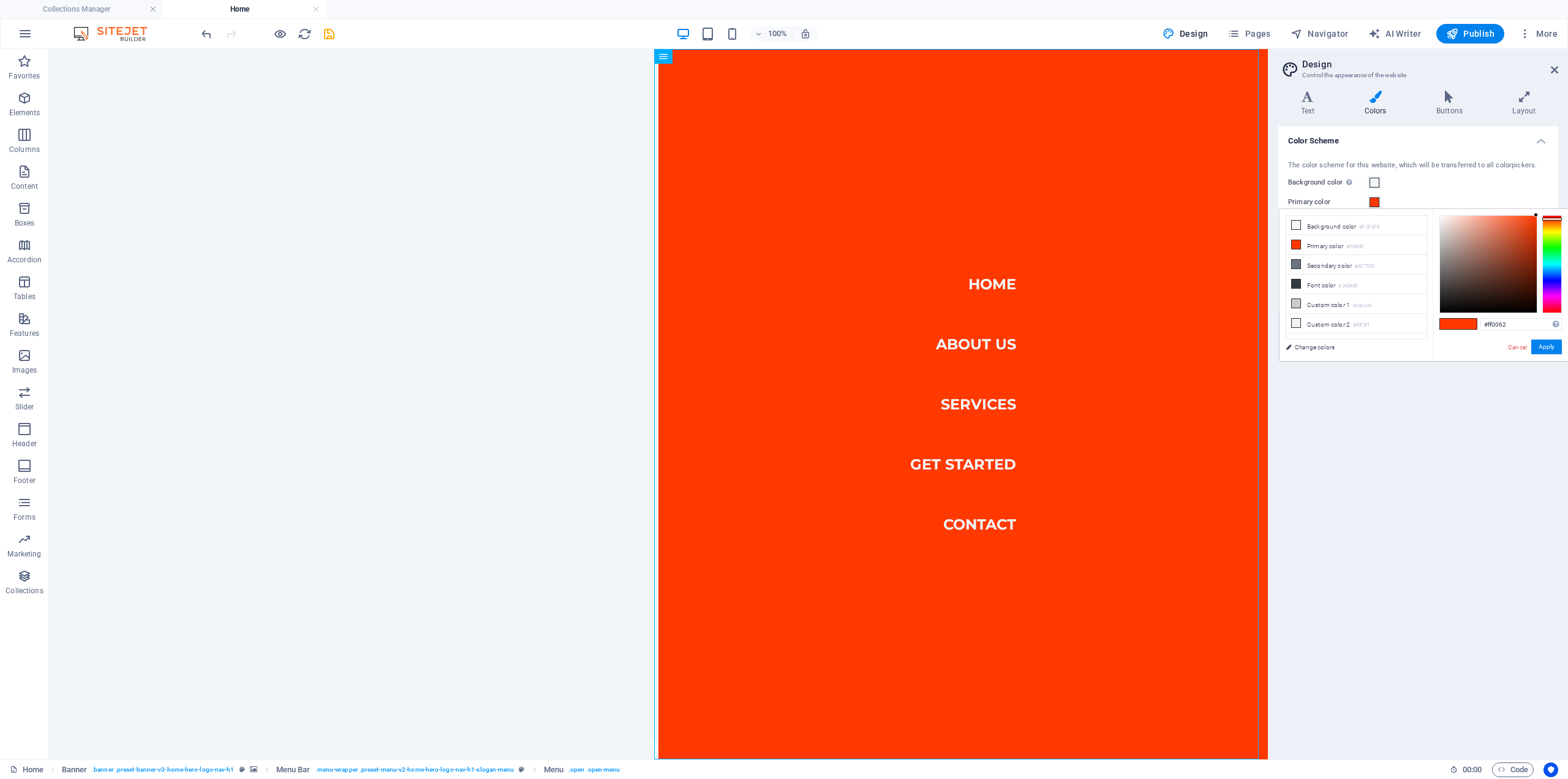
click at [1554, 306] on div at bounding box center [1552, 264] width 19 height 98
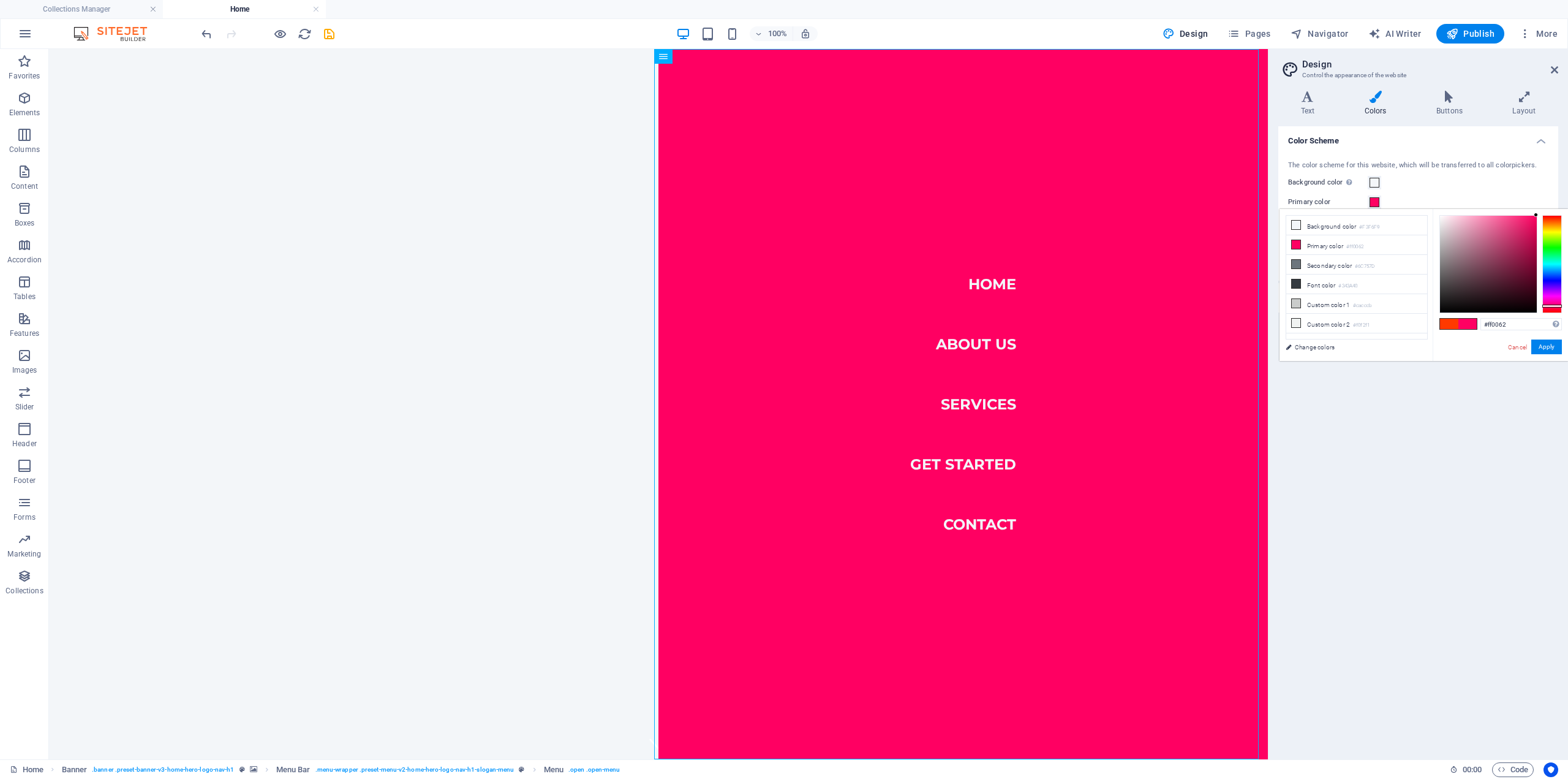
type input "#140309"
click at [1523, 304] on div at bounding box center [1489, 264] width 97 height 97
click at [1550, 348] on button "Apply" at bounding box center [1546, 347] width 31 height 14
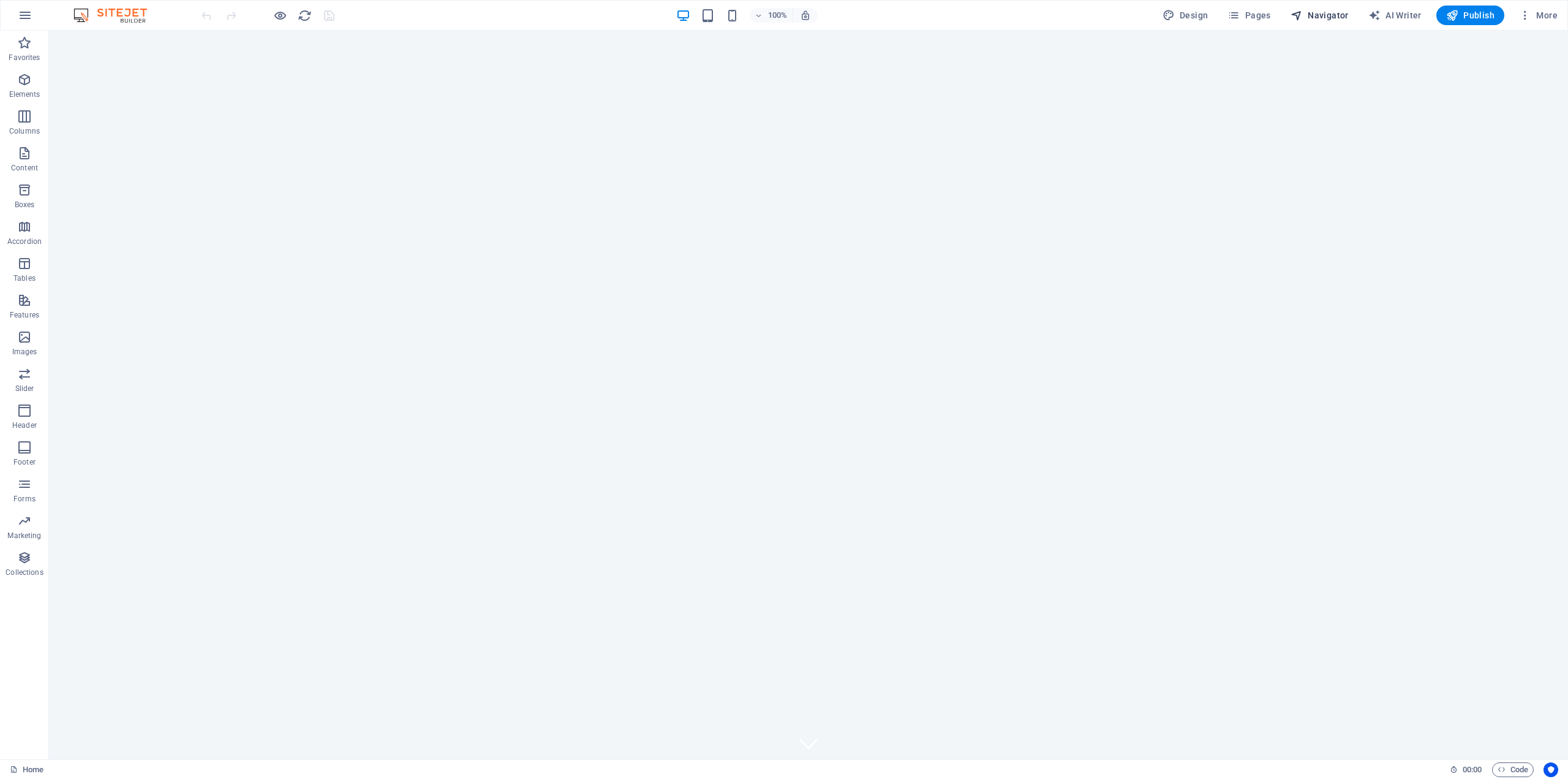
click at [1322, 9] on button "Navigator" at bounding box center [1319, 15] width 68 height 19
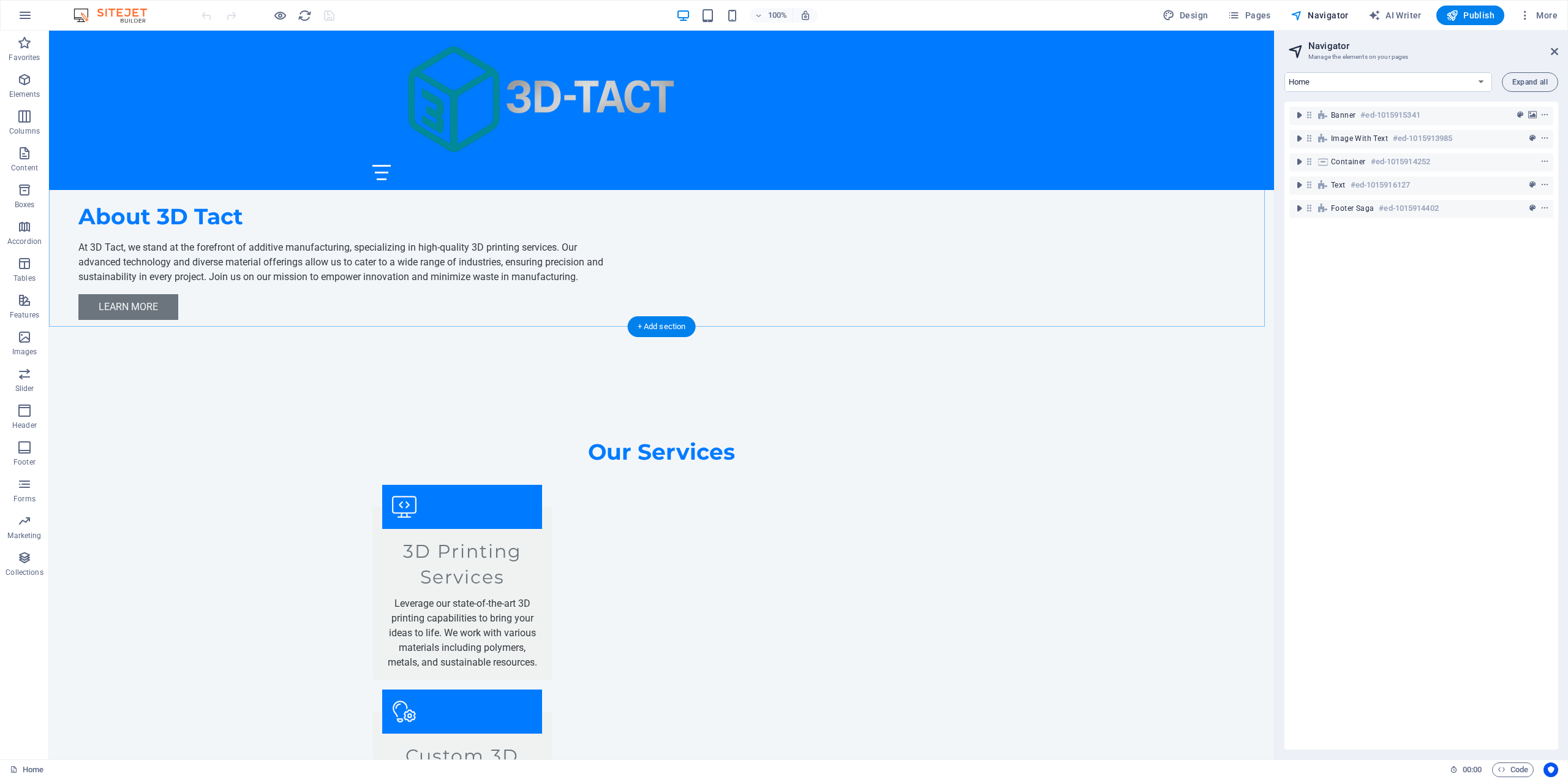
scroll to position [1298, 0]
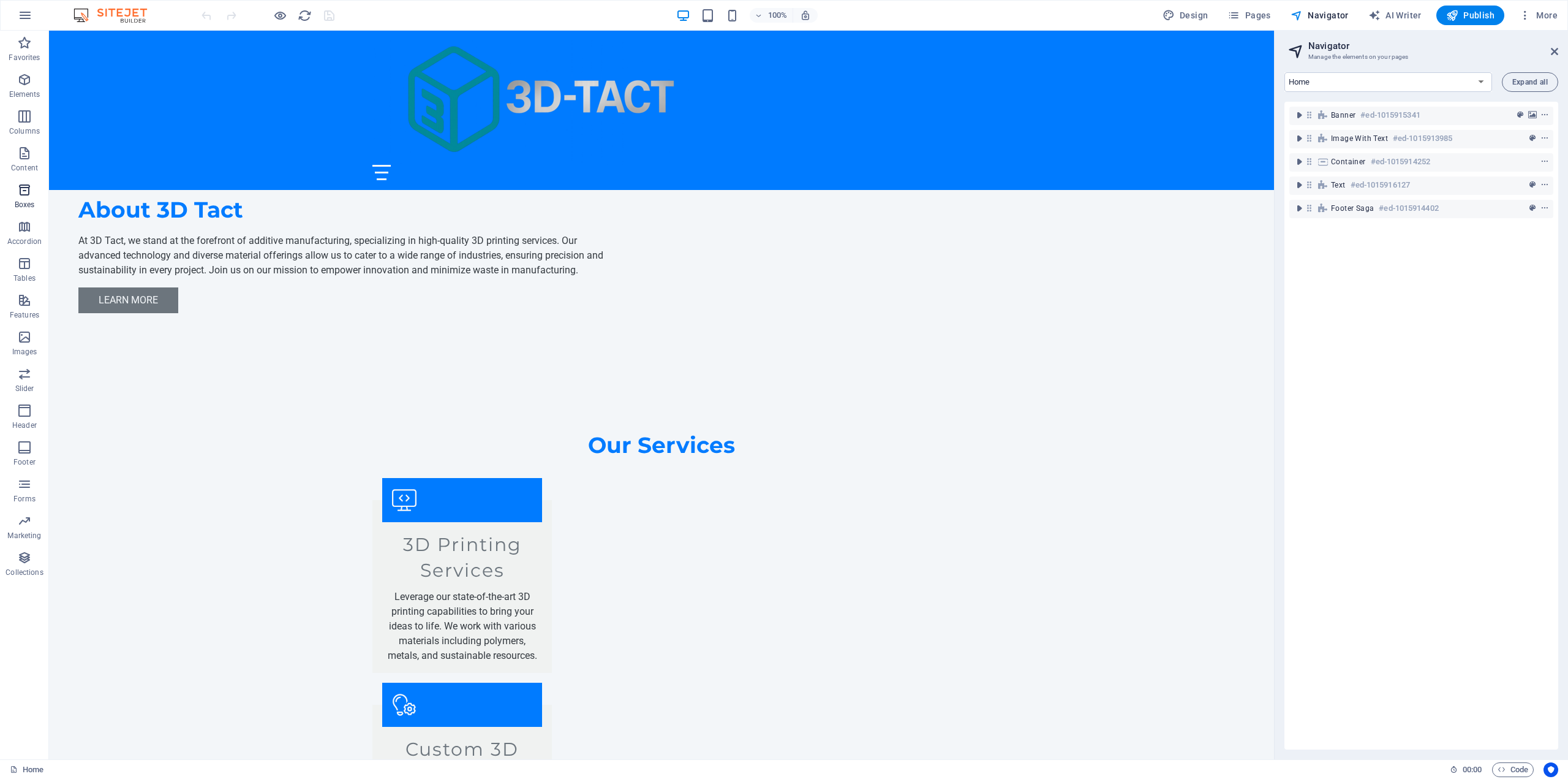
click at [29, 200] on p "Boxes" at bounding box center [24, 205] width 20 height 10
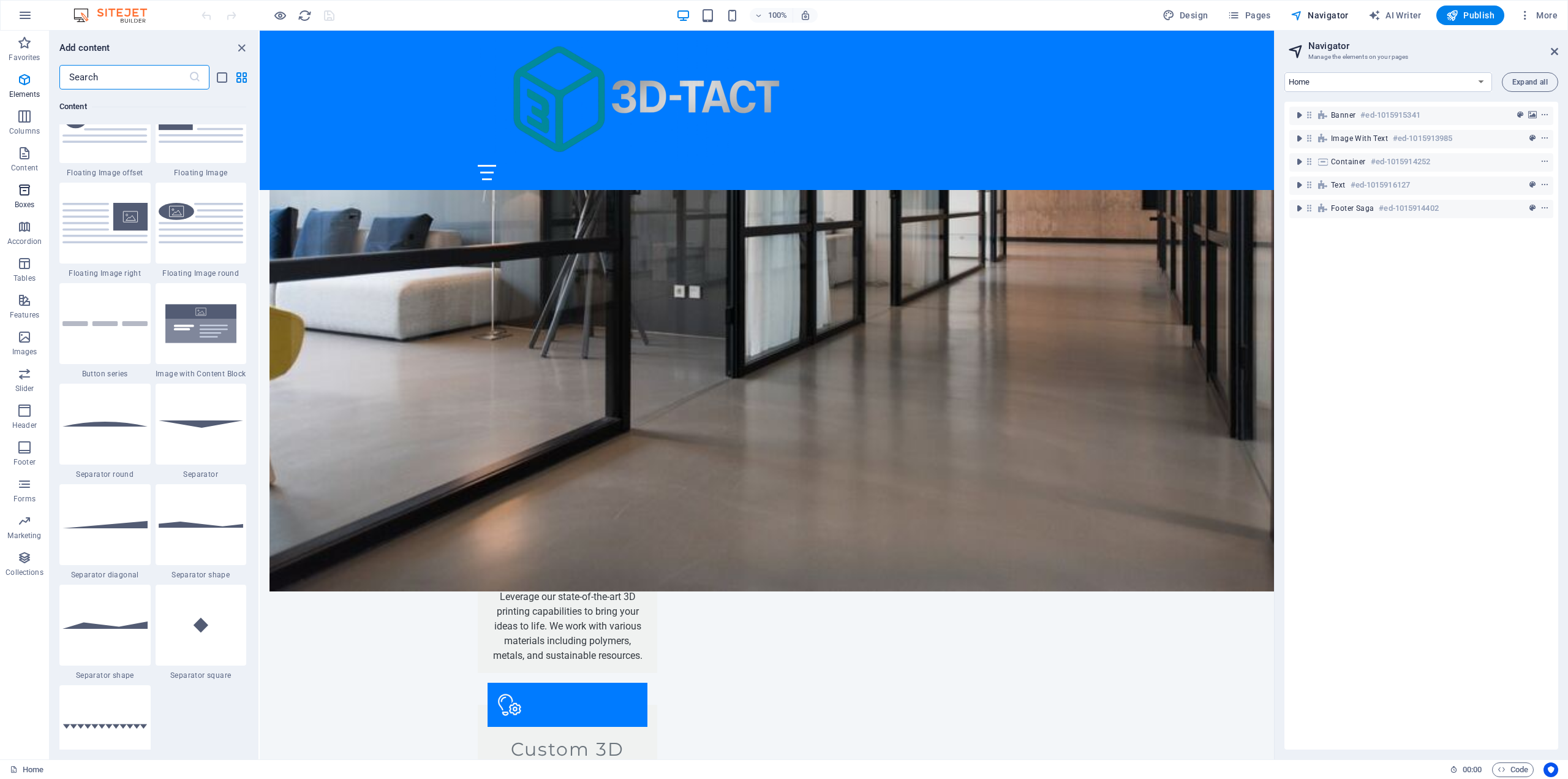
scroll to position [3379, 0]
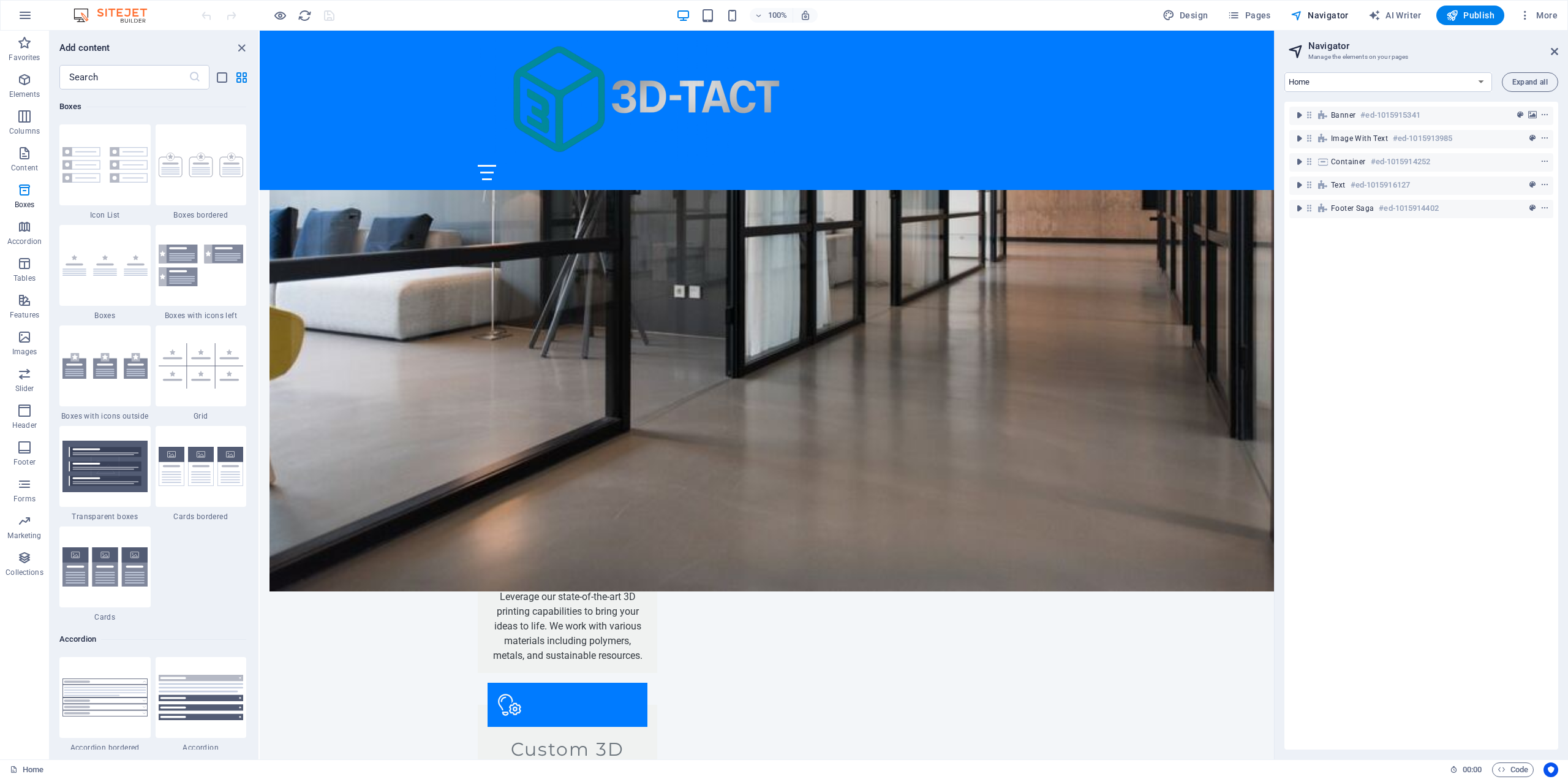
click at [138, 12] on img at bounding box center [116, 15] width 92 height 14
click at [1533, 14] on span "More" at bounding box center [1538, 14] width 39 height 12
click at [1528, 48] on h6 "Website Settings" at bounding box center [1513, 47] width 73 height 14
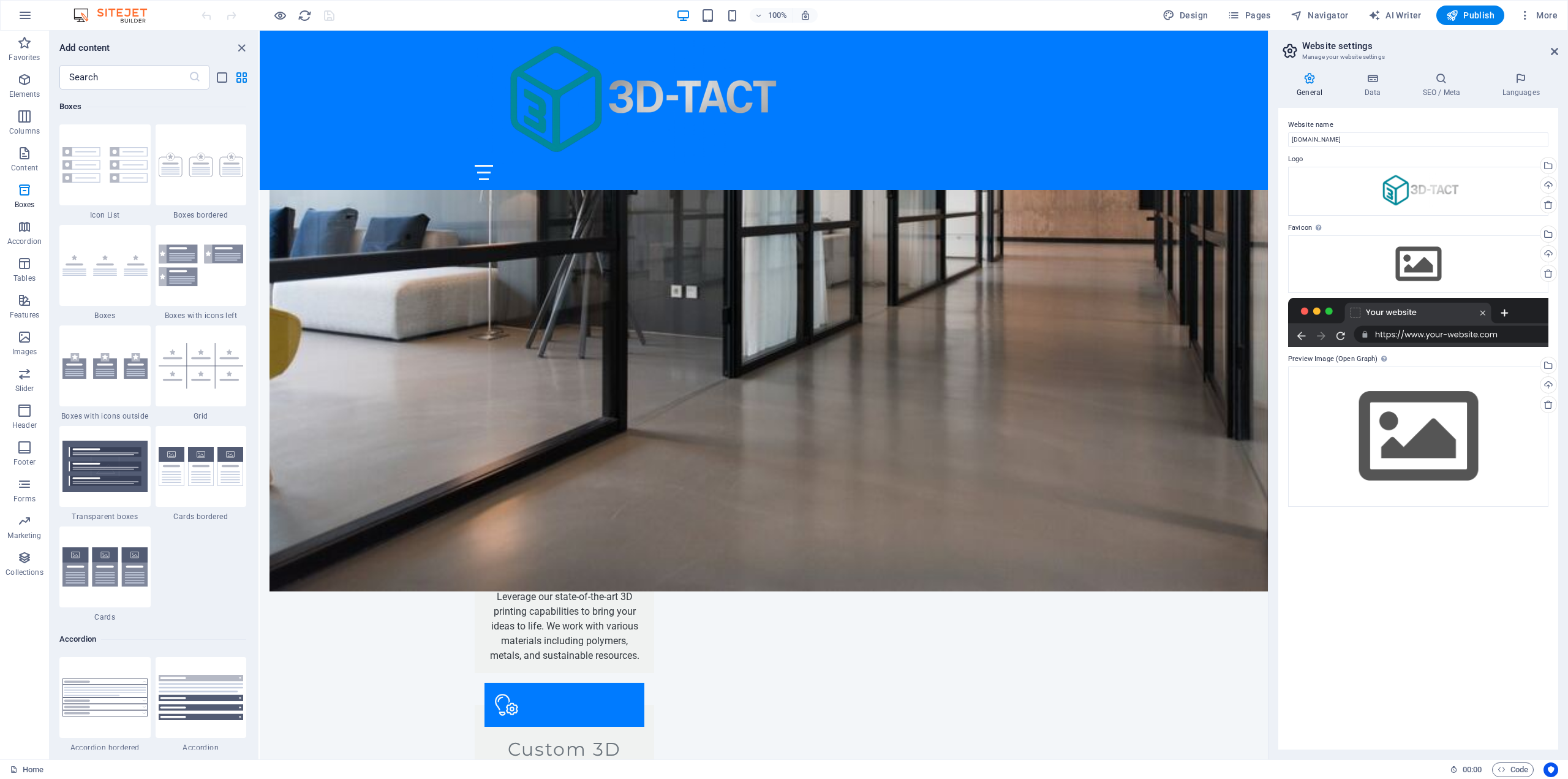
click at [1379, 309] on div at bounding box center [1419, 322] width 260 height 49
click at [1411, 246] on div "Drag files here, click to choose files or select files from Files or our free s…" at bounding box center [1419, 264] width 260 height 58
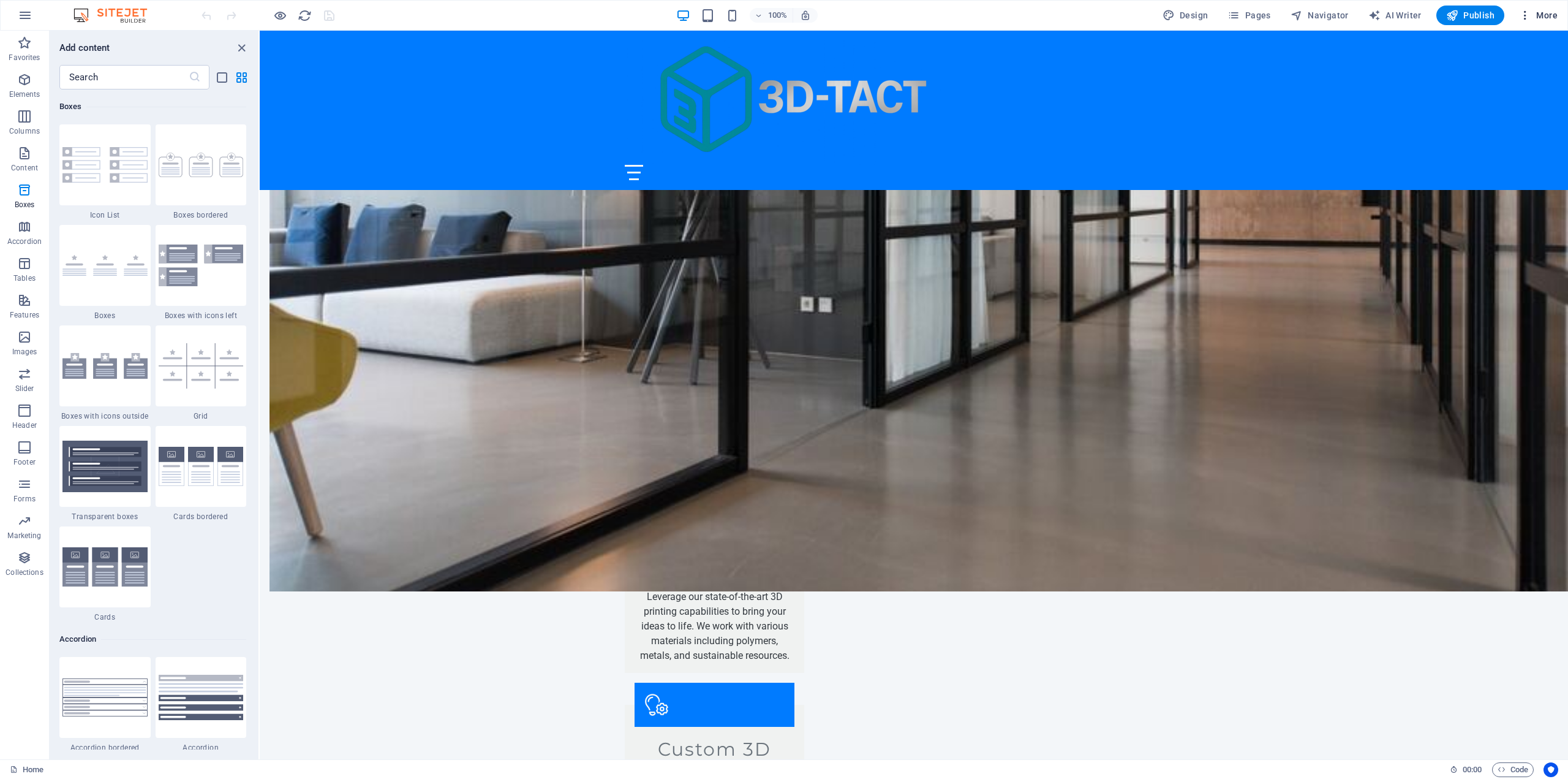
click at [1518, 14] on button "More" at bounding box center [1538, 15] width 48 height 19
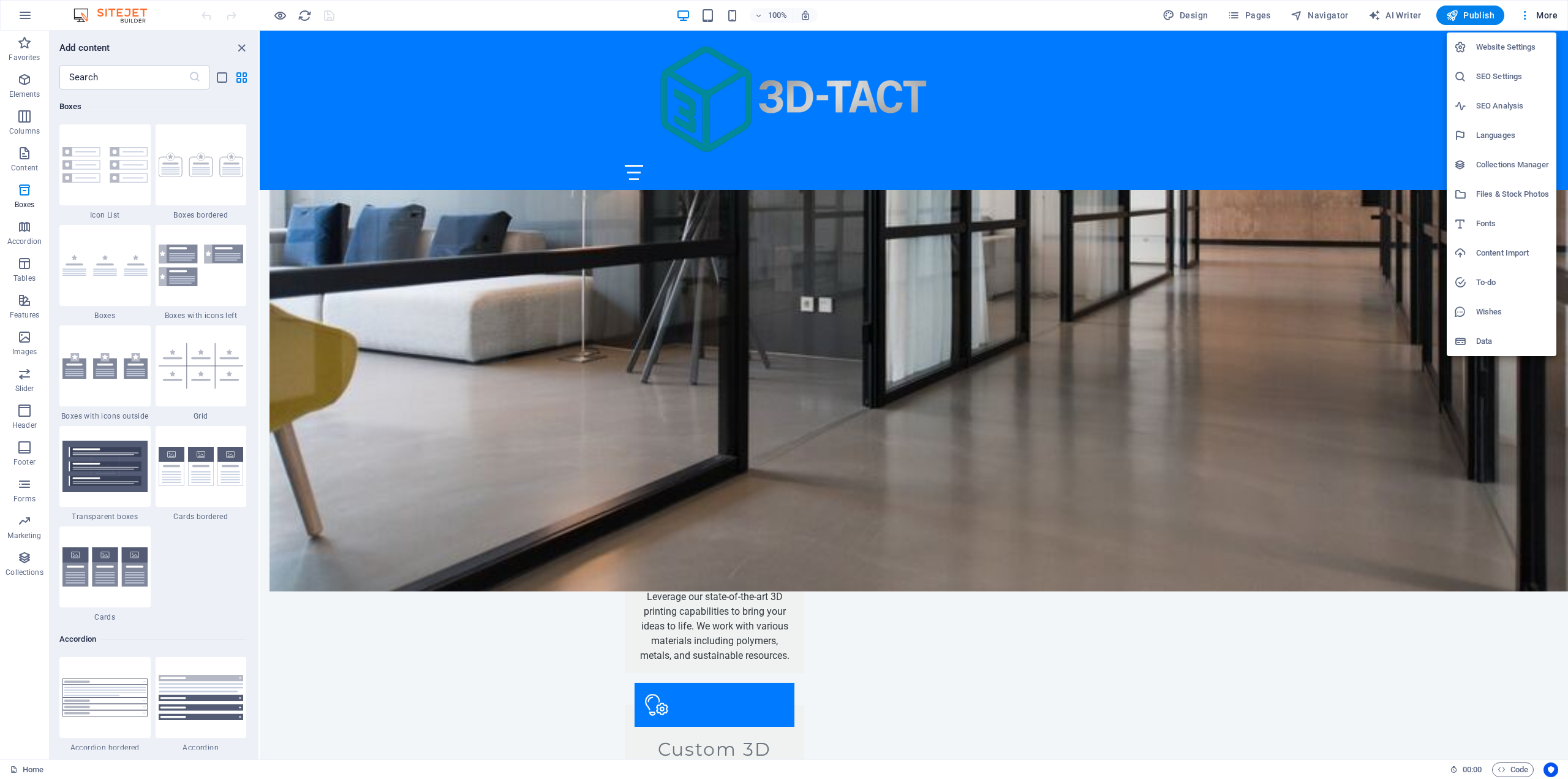
click at [1517, 43] on h6 "Website Settings" at bounding box center [1513, 47] width 73 height 14
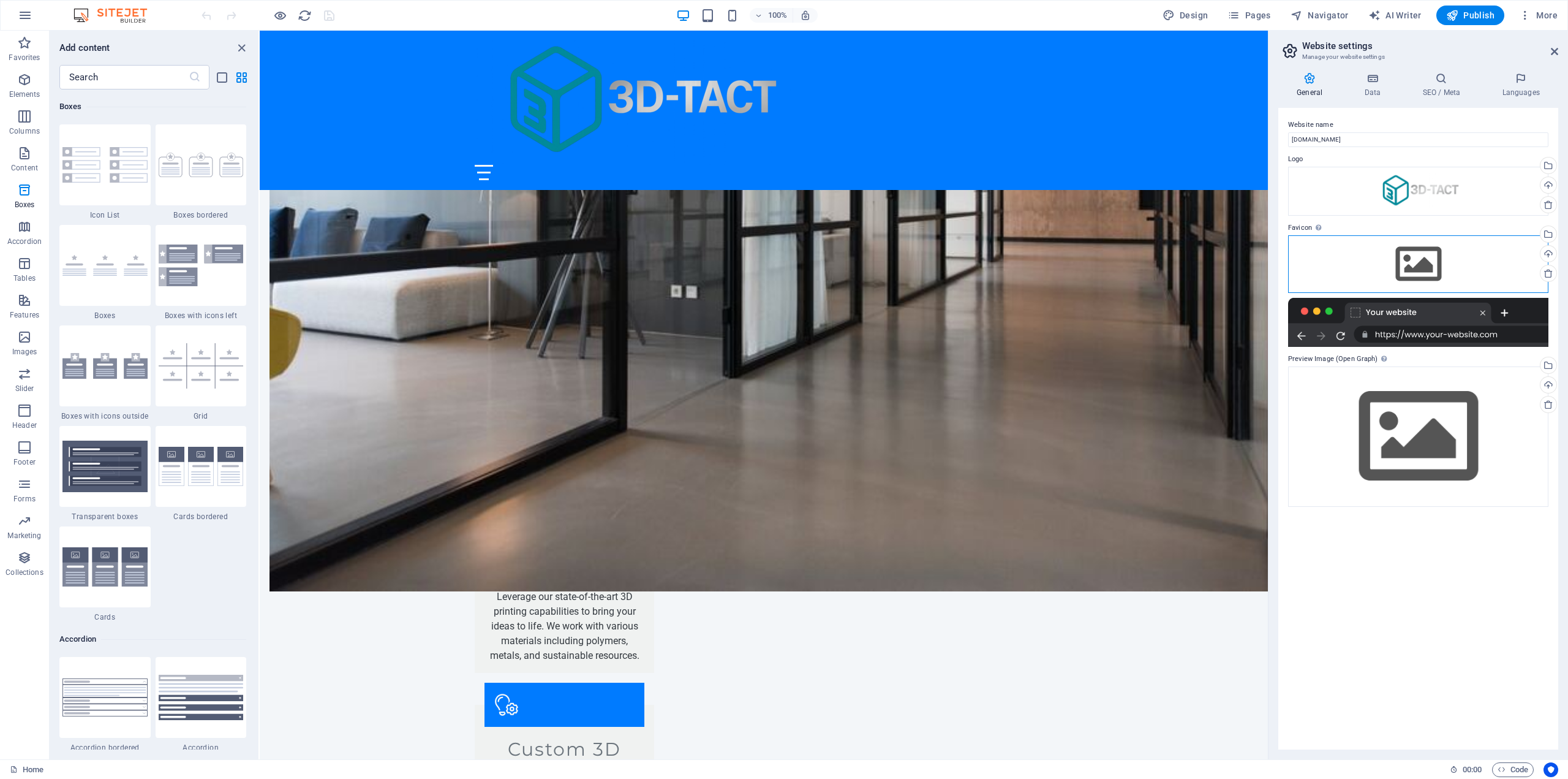
click at [1448, 258] on div "Drag files here, click to choose files or select files from Files or our free s…" at bounding box center [1419, 264] width 260 height 58
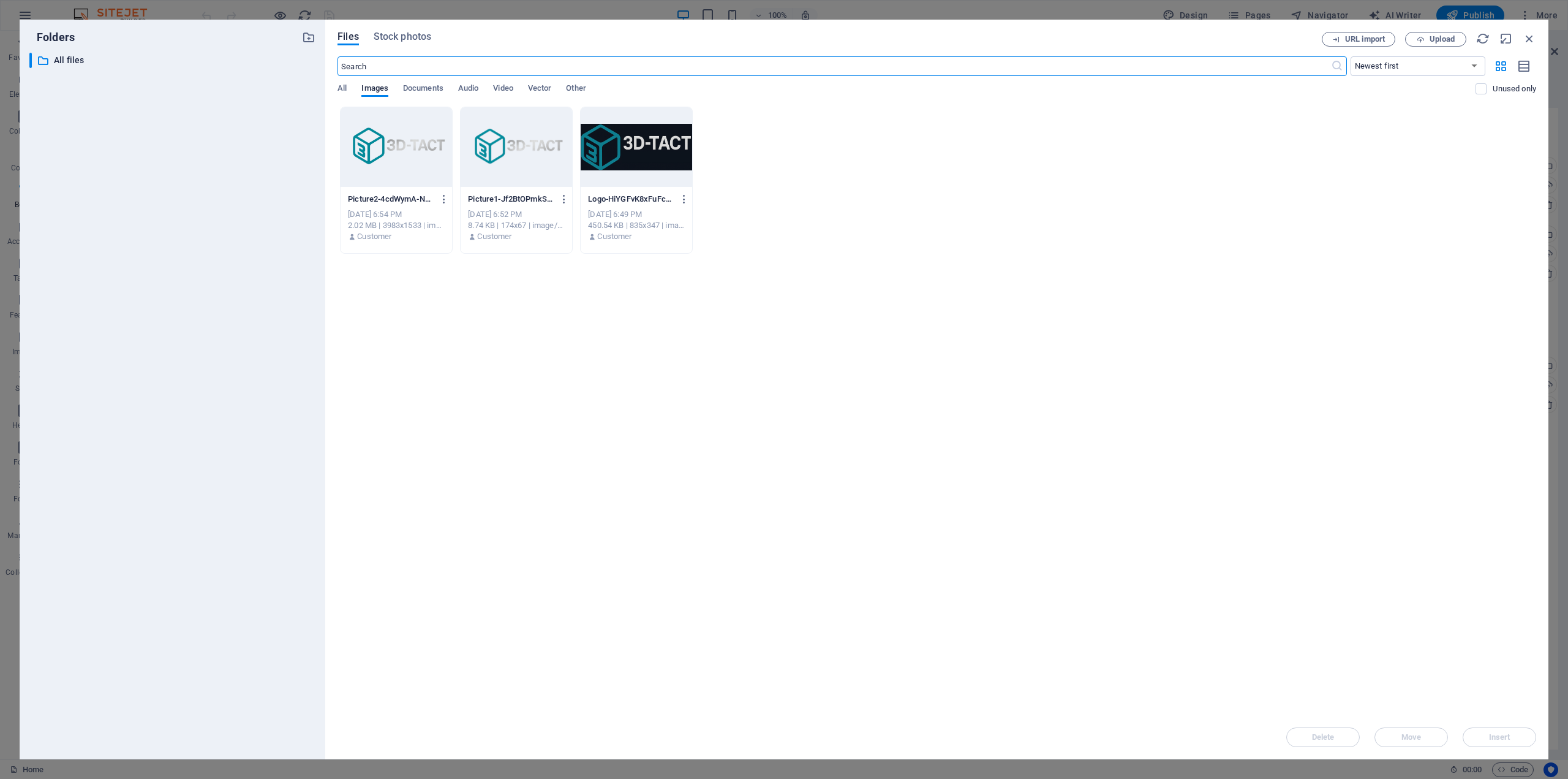
click at [401, 159] on div at bounding box center [396, 147] width 112 height 80
click at [401, 159] on div "1" at bounding box center [396, 147] width 112 height 80
click at [401, 159] on div at bounding box center [396, 147] width 112 height 80
click at [1495, 736] on span "Insert" at bounding box center [1500, 736] width 22 height 7
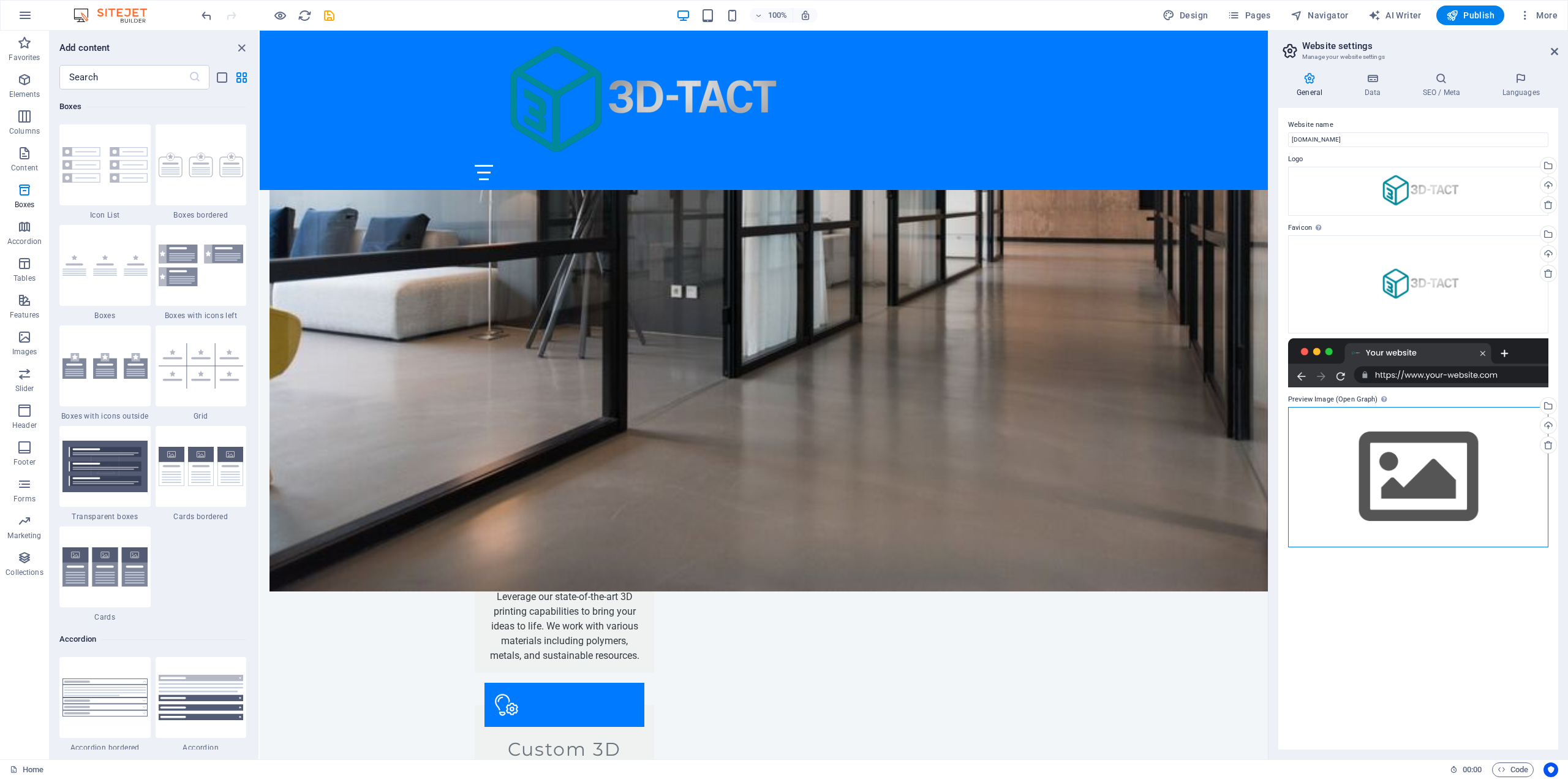
click at [1392, 467] on div "Drag files here, click to choose files or select files from Files or our free s…" at bounding box center [1419, 477] width 260 height 141
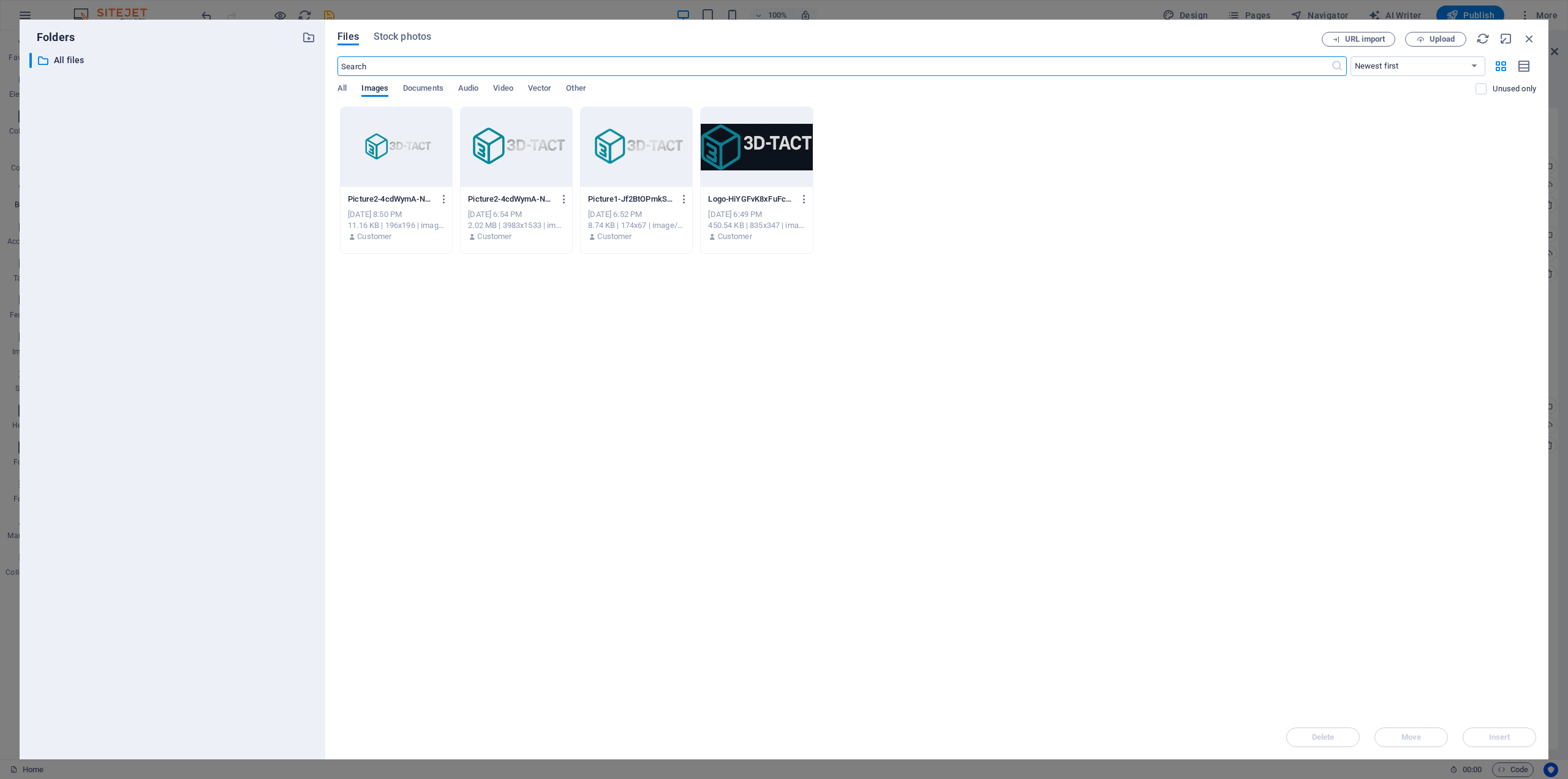
click at [417, 154] on div at bounding box center [396, 147] width 112 height 80
click at [417, 154] on div "1" at bounding box center [396, 147] width 112 height 80
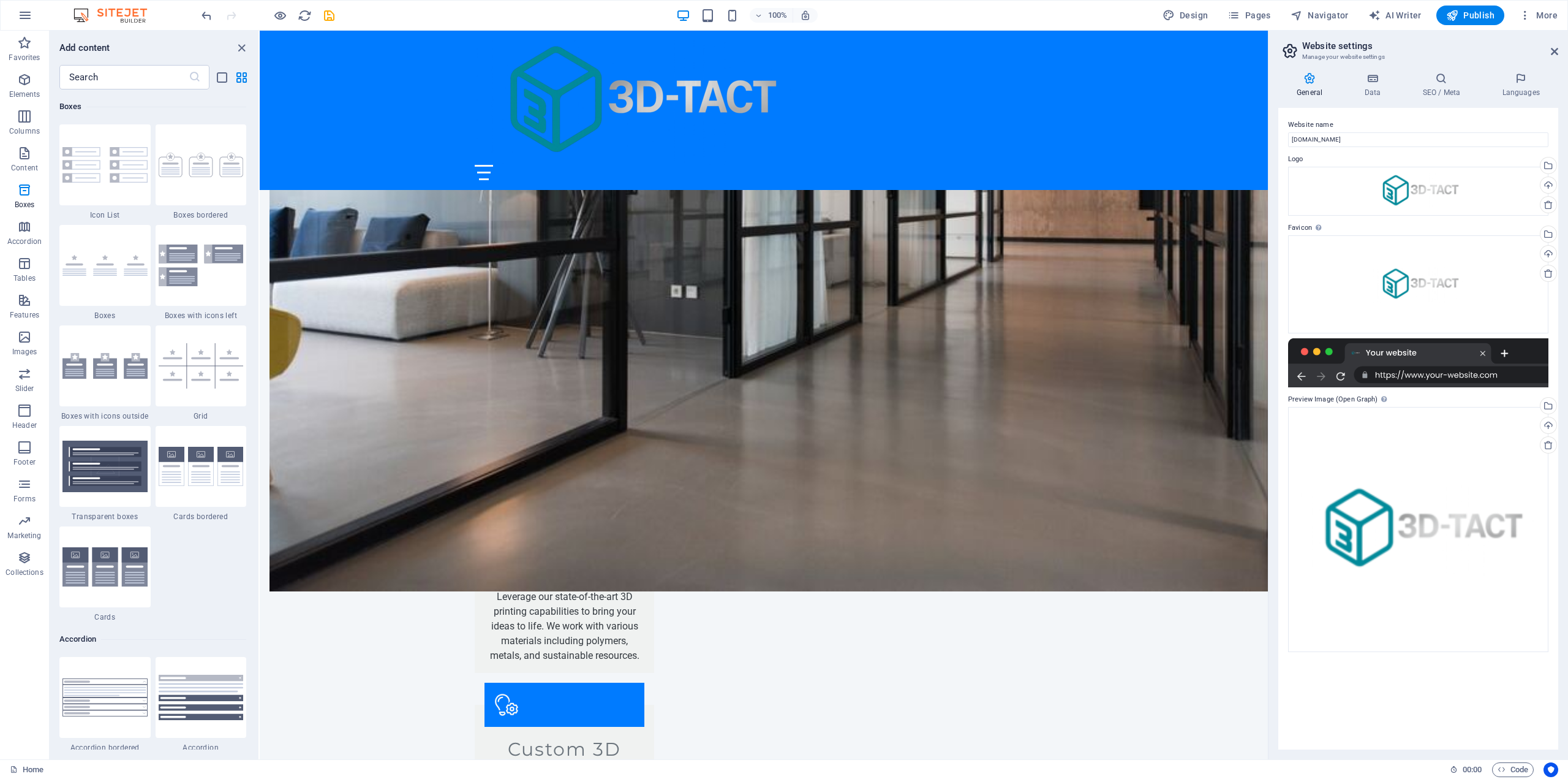
click at [1463, 381] on div at bounding box center [1419, 362] width 260 height 49
click at [1452, 356] on div at bounding box center [1419, 362] width 260 height 49
click at [1367, 88] on h4 "Data" at bounding box center [1375, 85] width 58 height 26
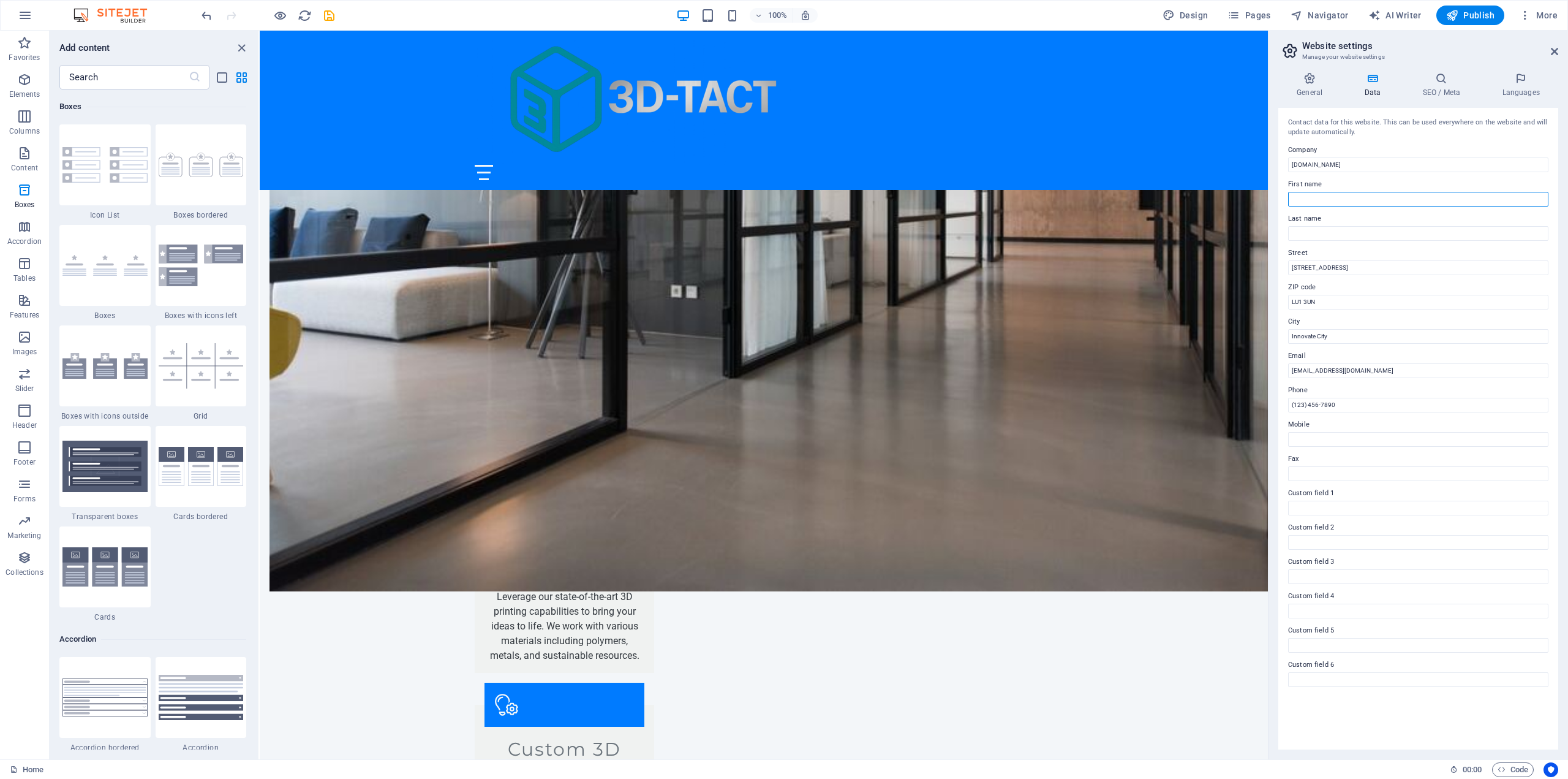
click at [1366, 193] on input "First name" at bounding box center [1419, 199] width 260 height 14
drag, startPoint x: 1634, startPoint y: 428, endPoint x: 1242, endPoint y: 410, distance: 392.4
type input "+44 7404218922"
click at [1456, 90] on h4 "SEO / Meta" at bounding box center [1444, 85] width 79 height 26
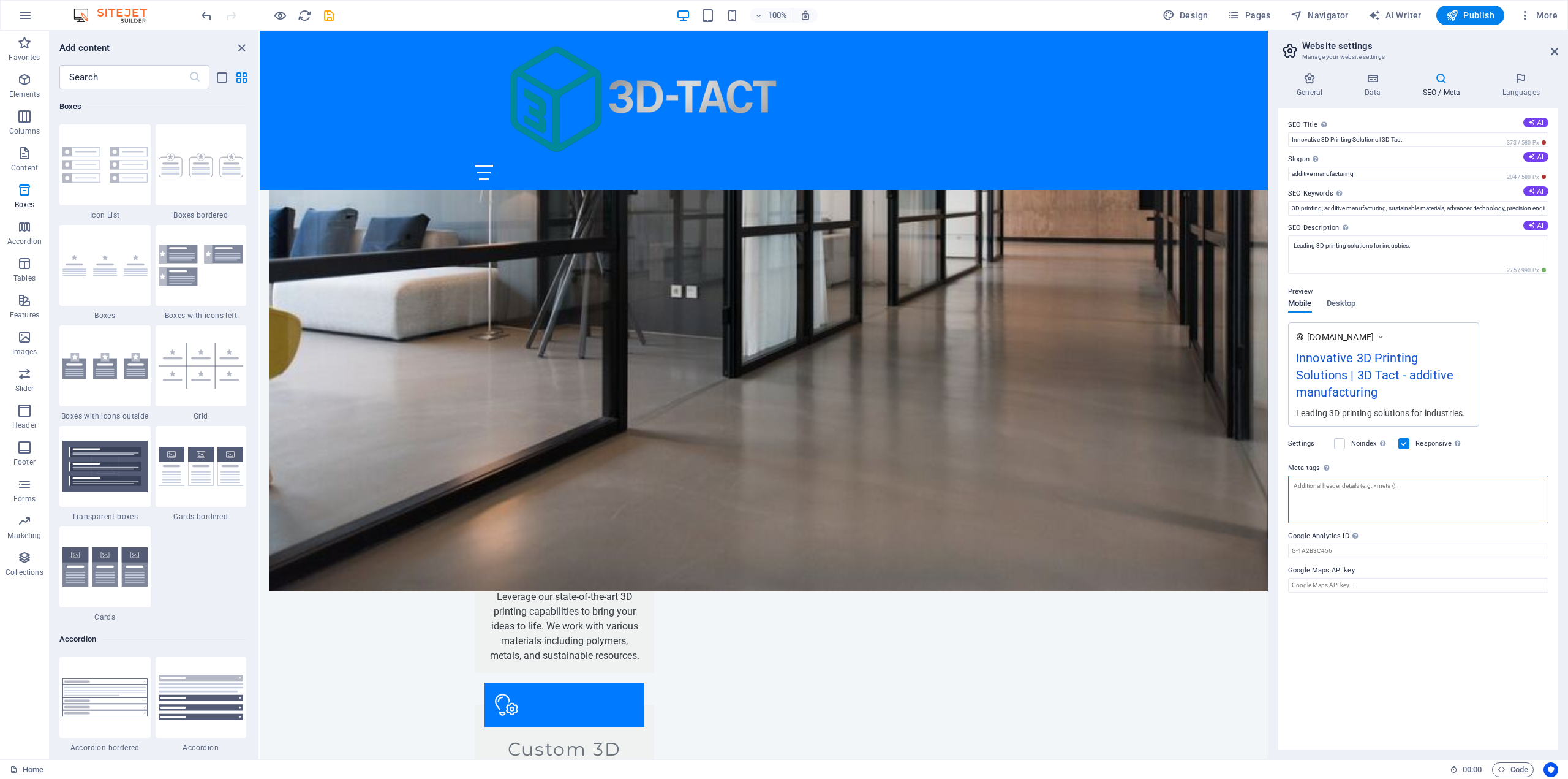
click at [1340, 487] on textarea "Meta tags Enter HTML code here that will be placed inside the tags of your webs…" at bounding box center [1419, 500] width 260 height 48
click at [1517, 84] on icon at bounding box center [1521, 78] width 75 height 12
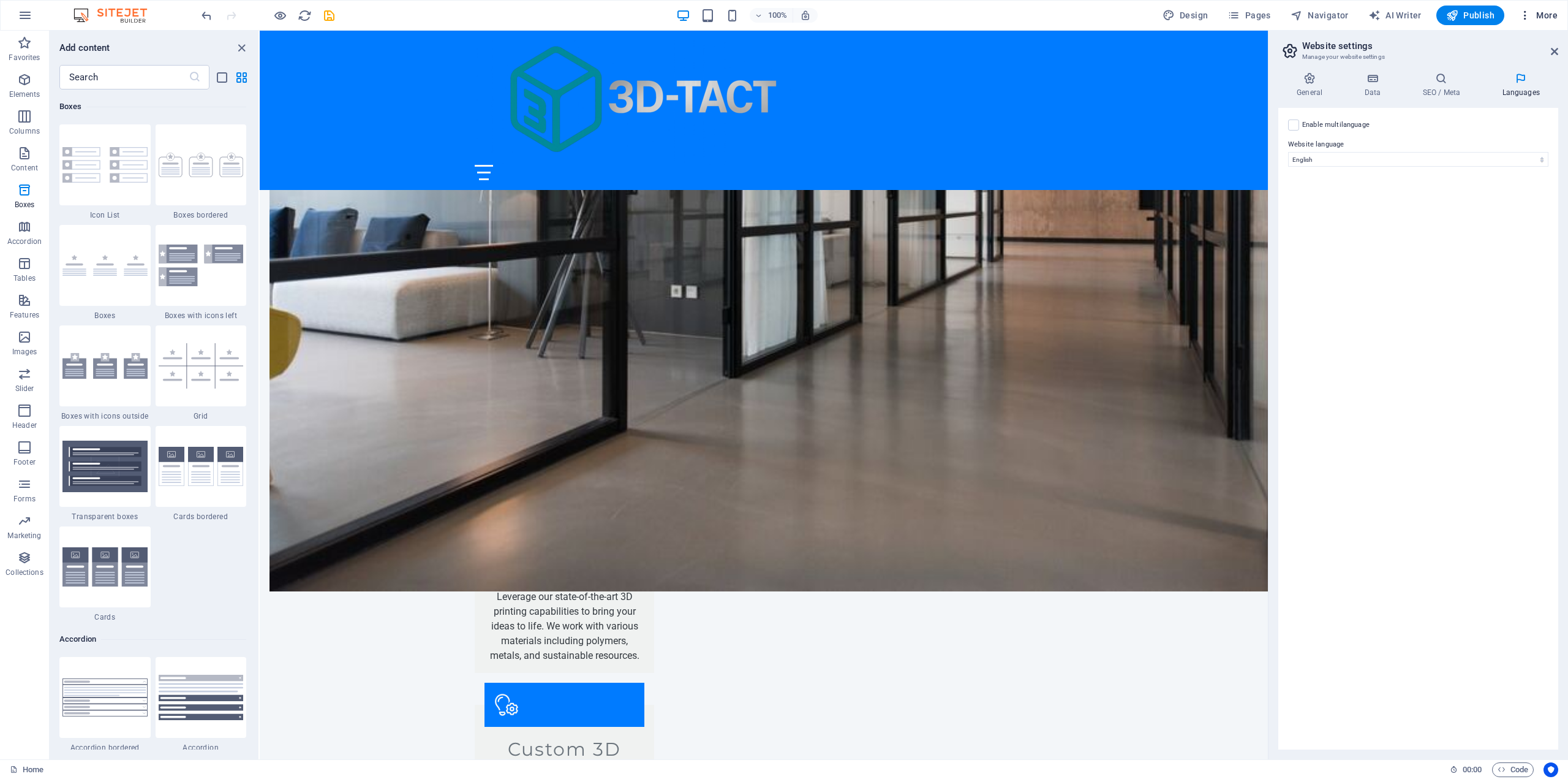
click at [1526, 14] on icon "button" at bounding box center [1525, 14] width 12 height 12
click at [1491, 345] on h6 "Data" at bounding box center [1513, 341] width 73 height 14
click at [21, 18] on icon "button" at bounding box center [25, 15] width 14 height 14
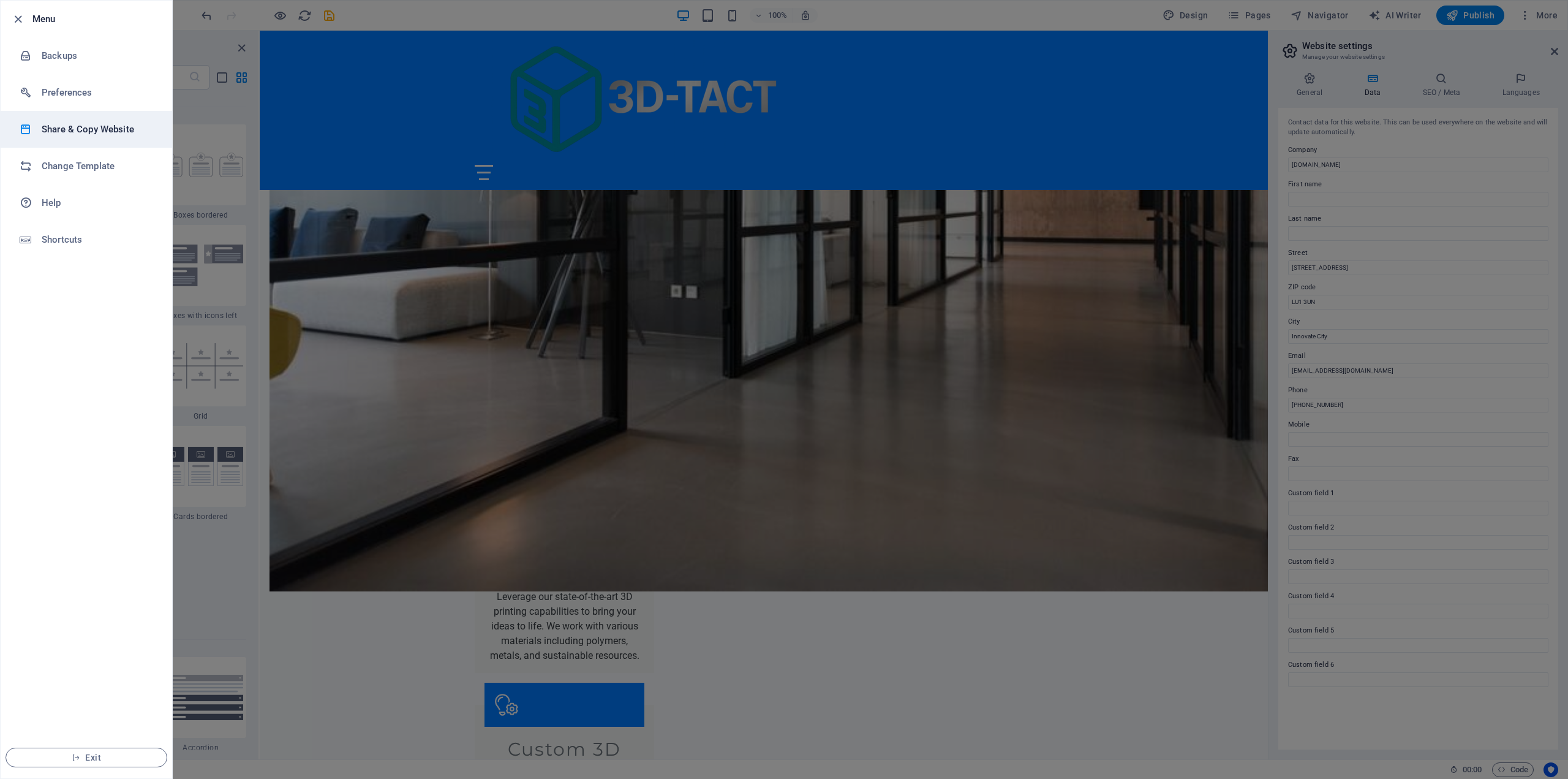
drag, startPoint x: 48, startPoint y: 51, endPoint x: 64, endPoint y: 137, distance: 87.5
click at [64, 137] on ul "Menu Backups Preferences Share & Copy Website Change Template Help Shortcuts Ex…" at bounding box center [87, 390] width 172 height 777
click at [64, 133] on h6 "Share & Copy Website" at bounding box center [98, 129] width 113 height 14
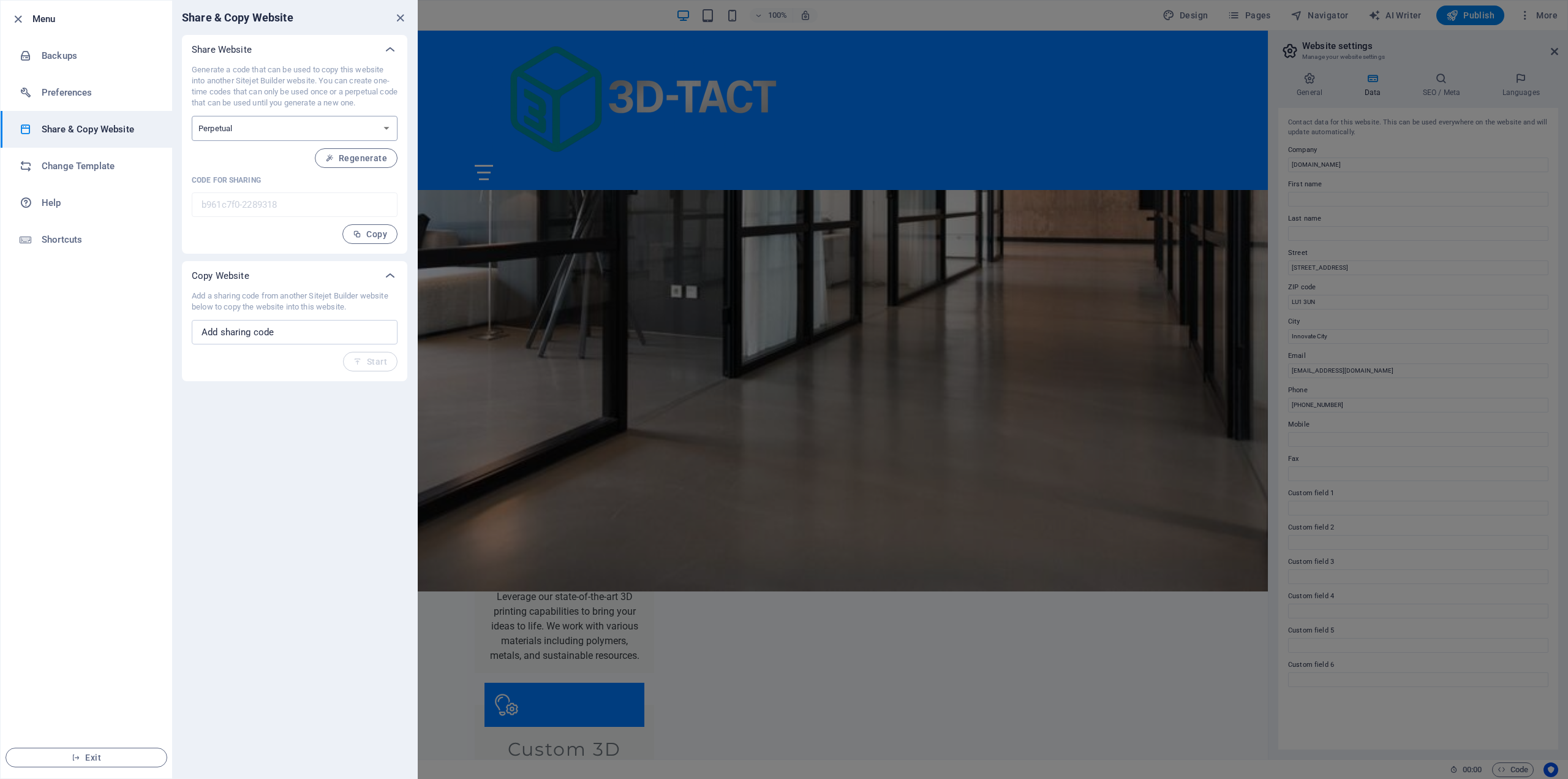
click at [335, 131] on select "One-time Perpetual" at bounding box center [295, 128] width 206 height 25
select select "onetime"
click at [192, 116] on select "One-time Perpetual" at bounding box center [295, 128] width 206 height 25
click at [352, 159] on span "Generate" at bounding box center [361, 158] width 53 height 10
type input "88a1535c-2289318"
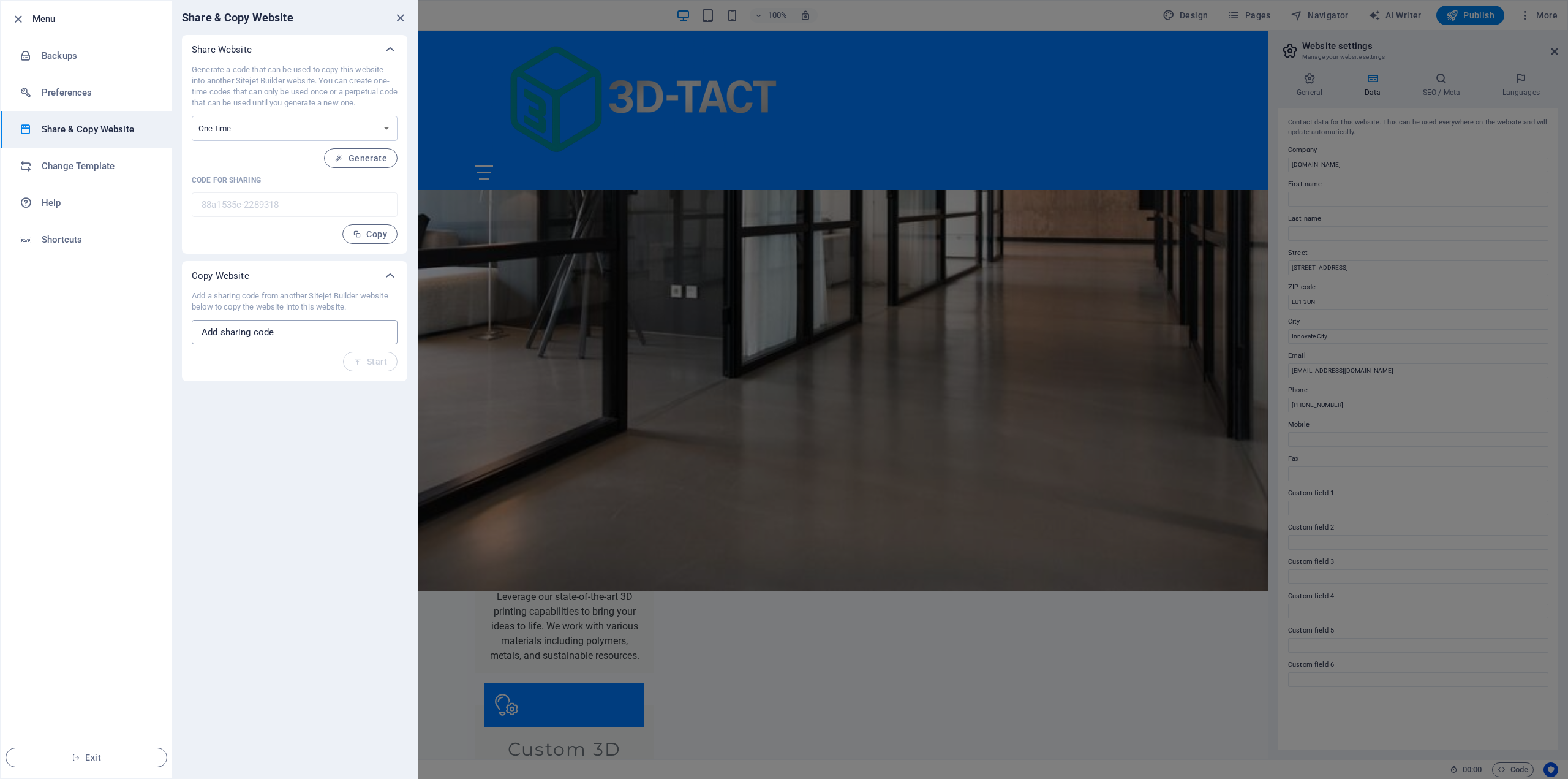
click at [340, 336] on input "text" at bounding box center [295, 332] width 206 height 25
click at [109, 94] on h6 "Preferences" at bounding box center [98, 92] width 113 height 14
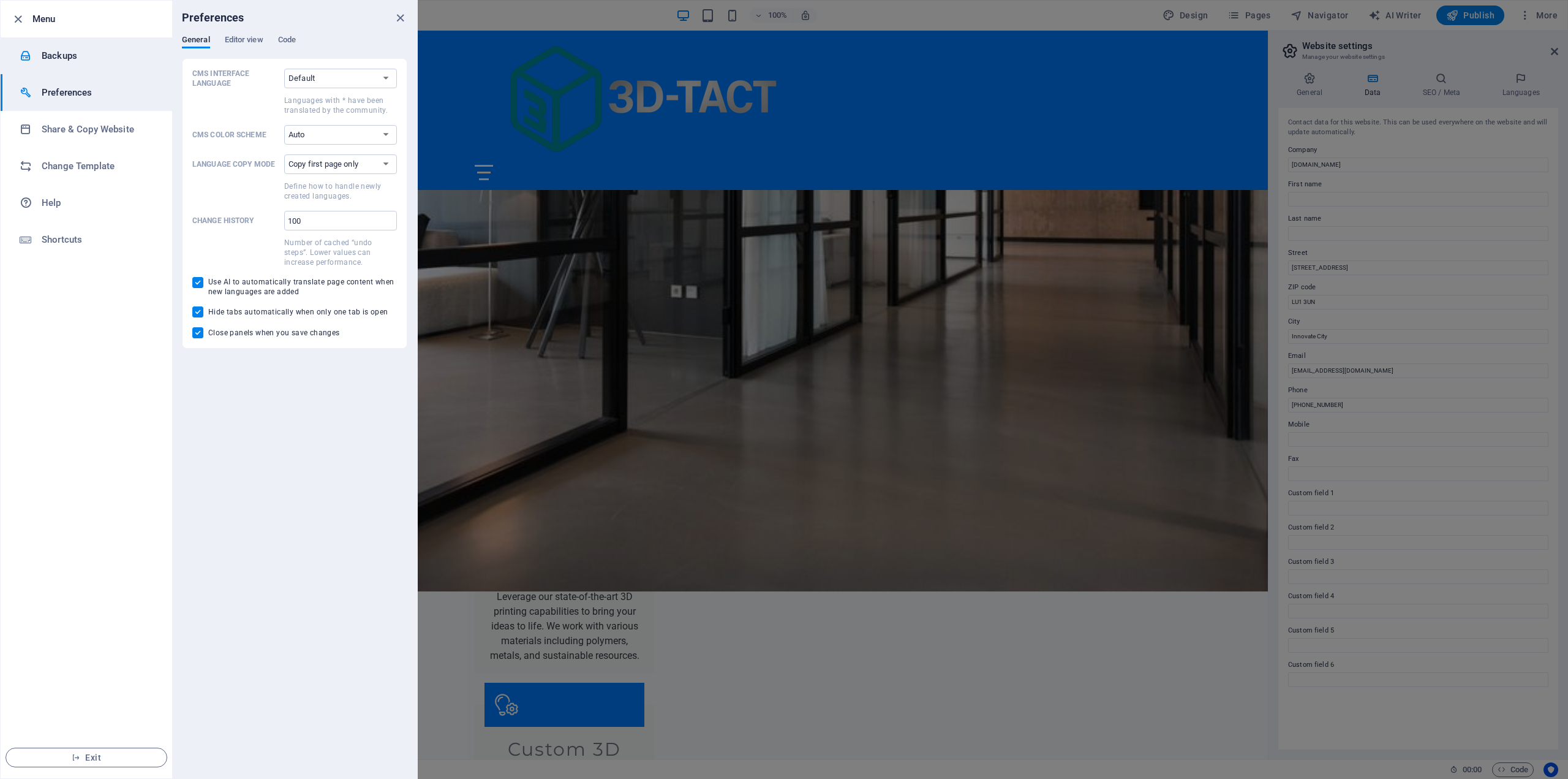
click at [112, 58] on h6 "Backups" at bounding box center [98, 55] width 113 height 14
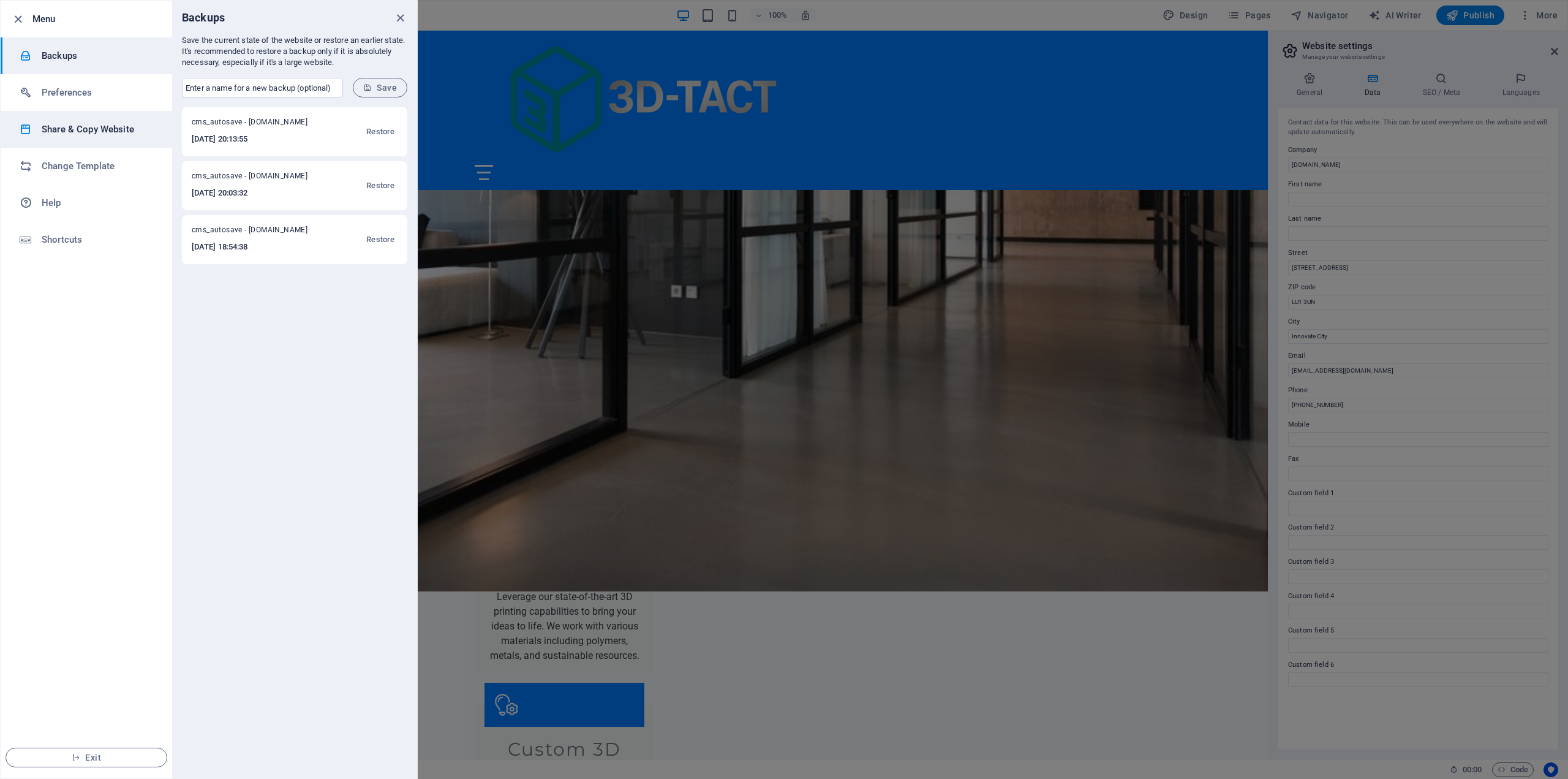
click at [95, 123] on h6 "Share & Copy Website" at bounding box center [98, 129] width 113 height 14
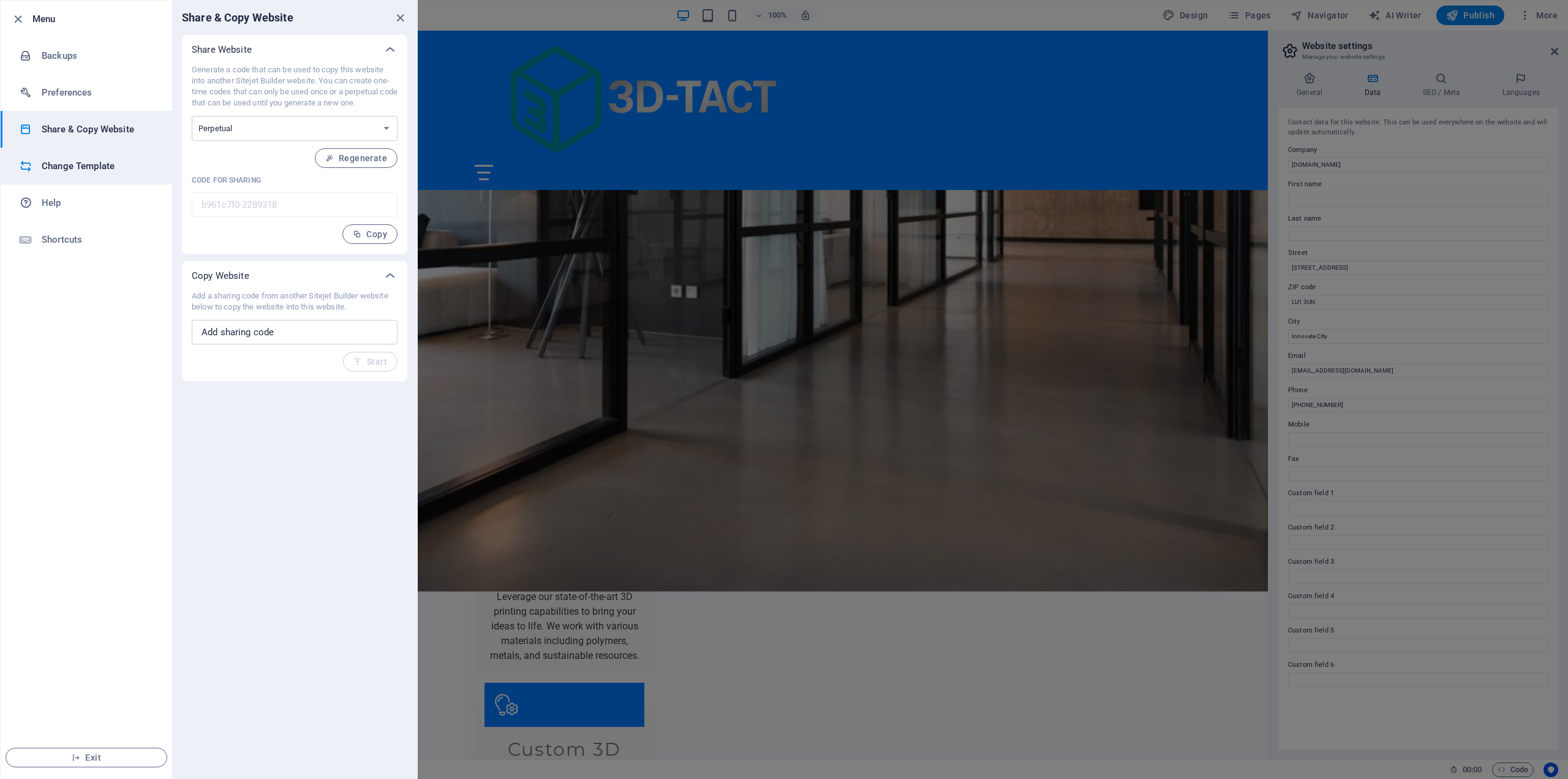
click at [94, 157] on li "Change Template" at bounding box center [87, 166] width 172 height 37
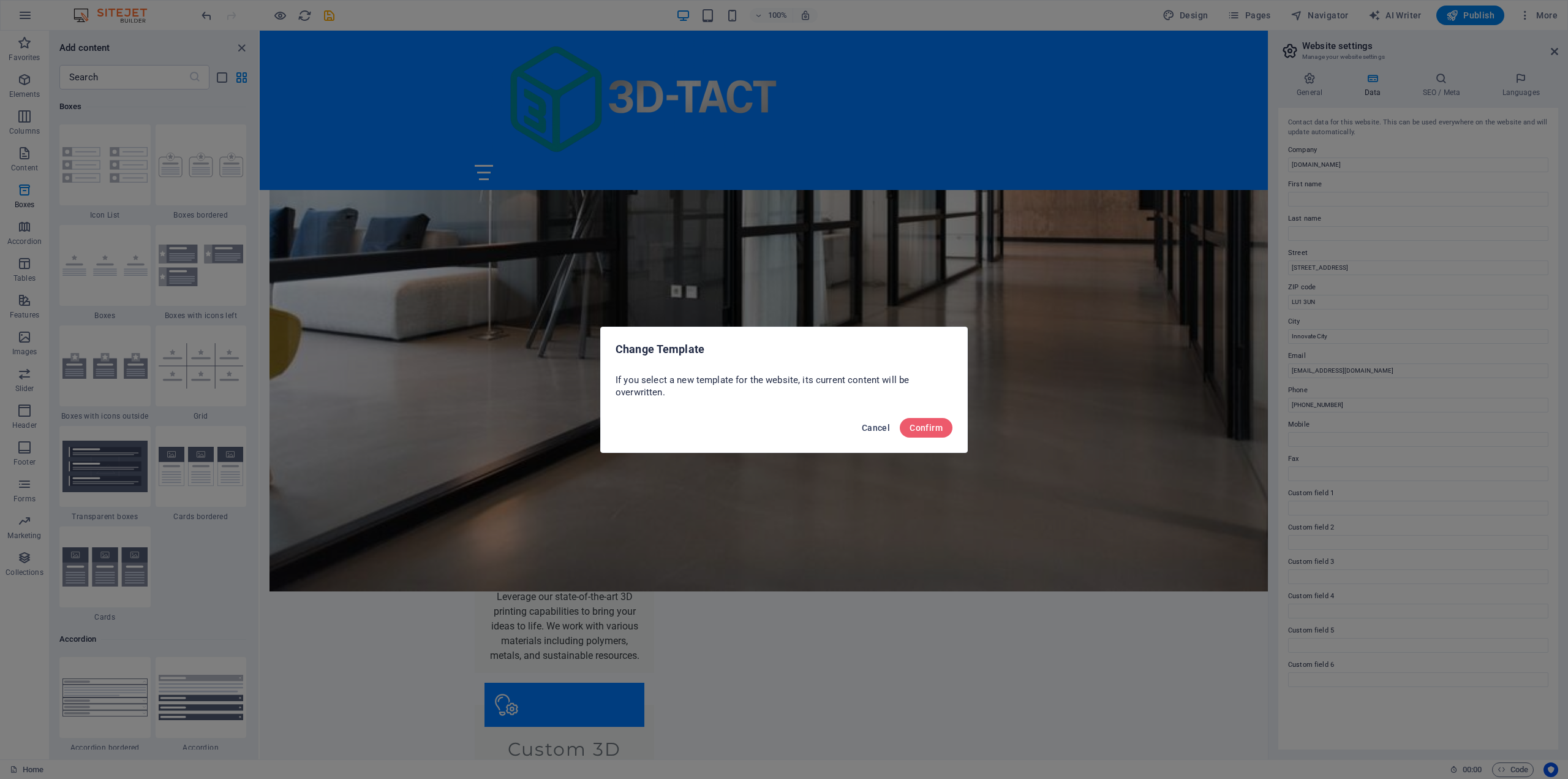
click at [866, 432] on span "Cancel" at bounding box center [875, 427] width 28 height 10
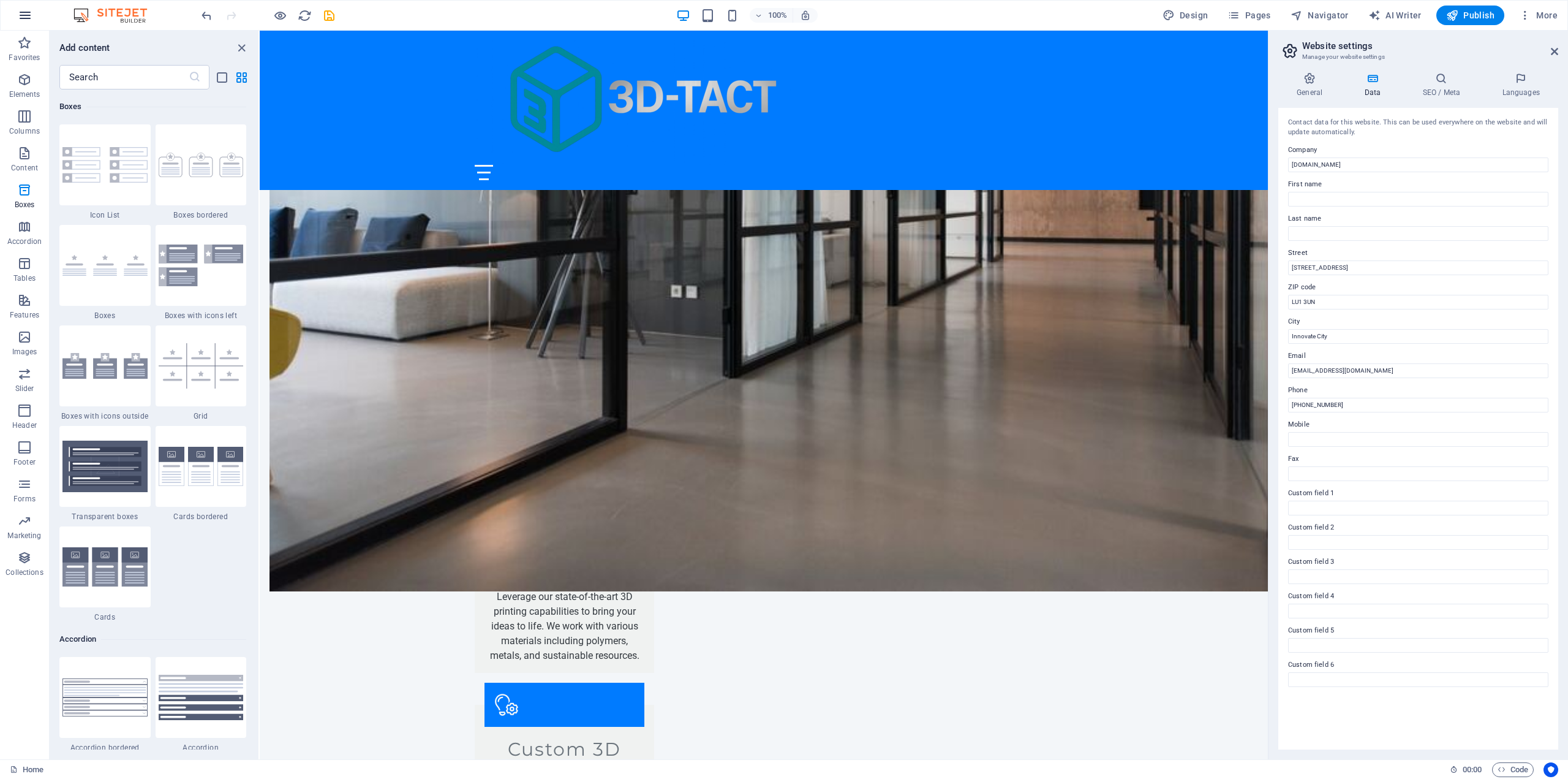
click at [32, 16] on icon "button" at bounding box center [25, 15] width 14 height 14
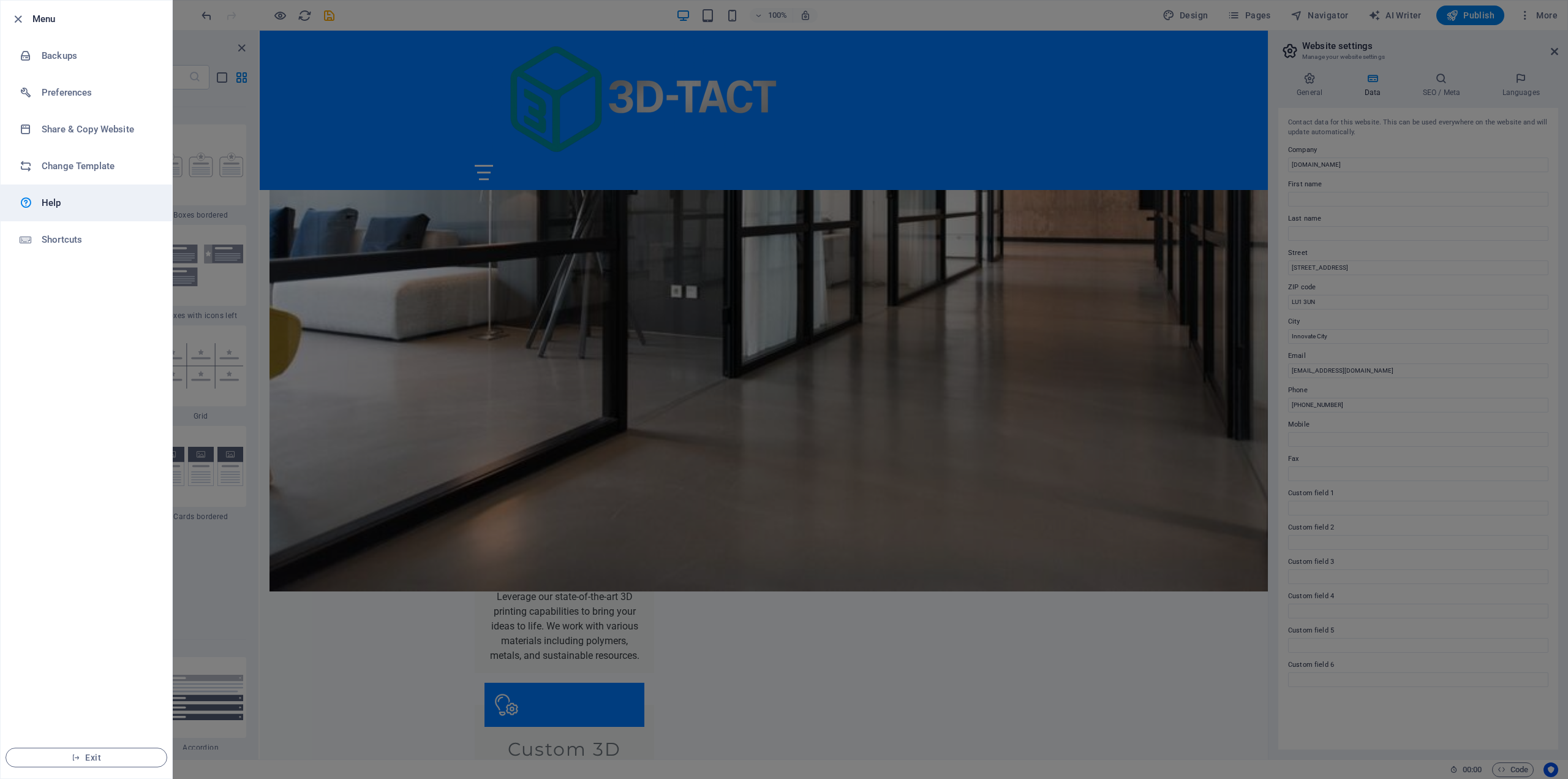
click at [67, 210] on link "Help" at bounding box center [87, 203] width 172 height 37
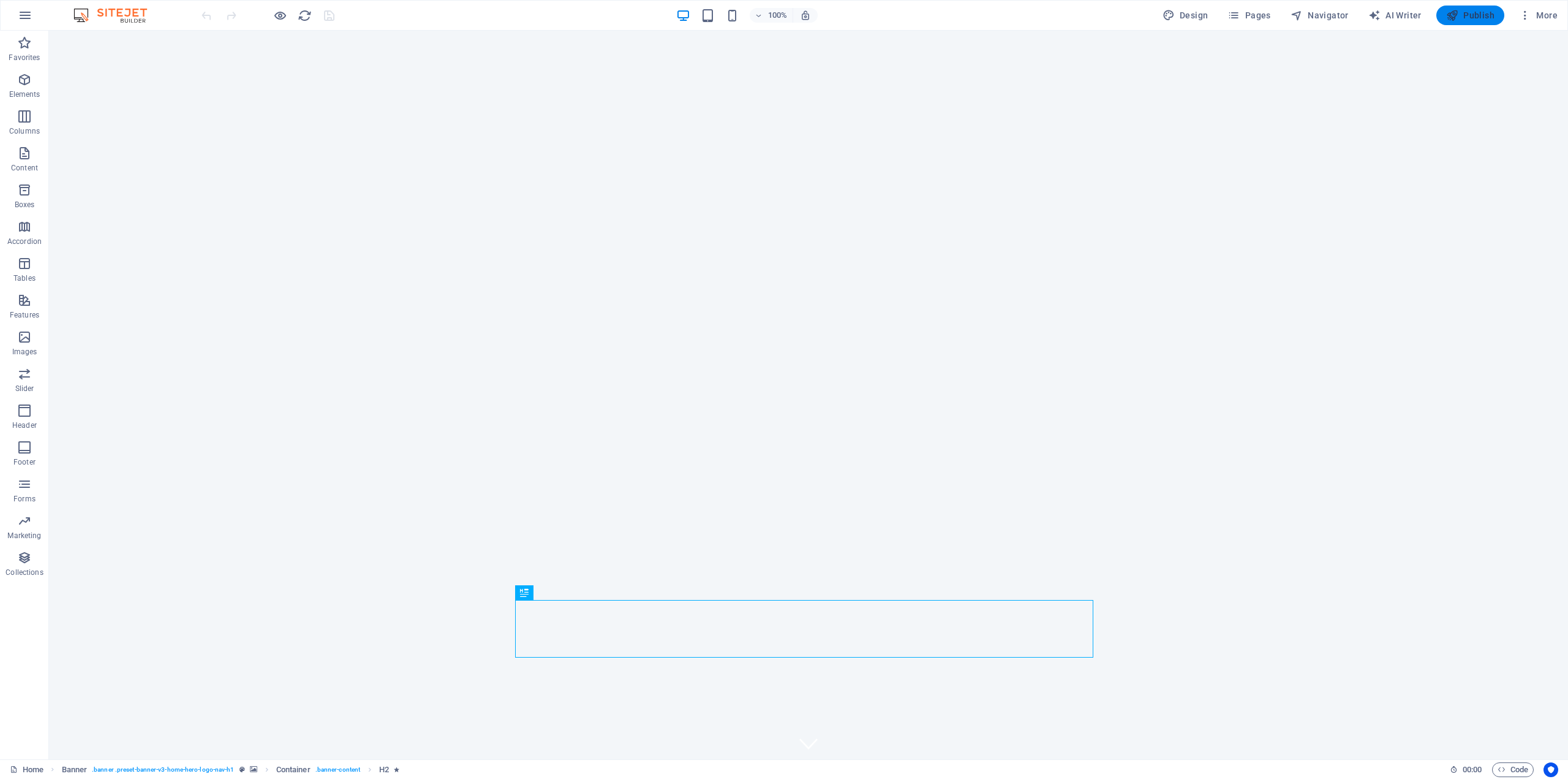
click at [1451, 16] on icon "button" at bounding box center [1452, 14] width 12 height 12
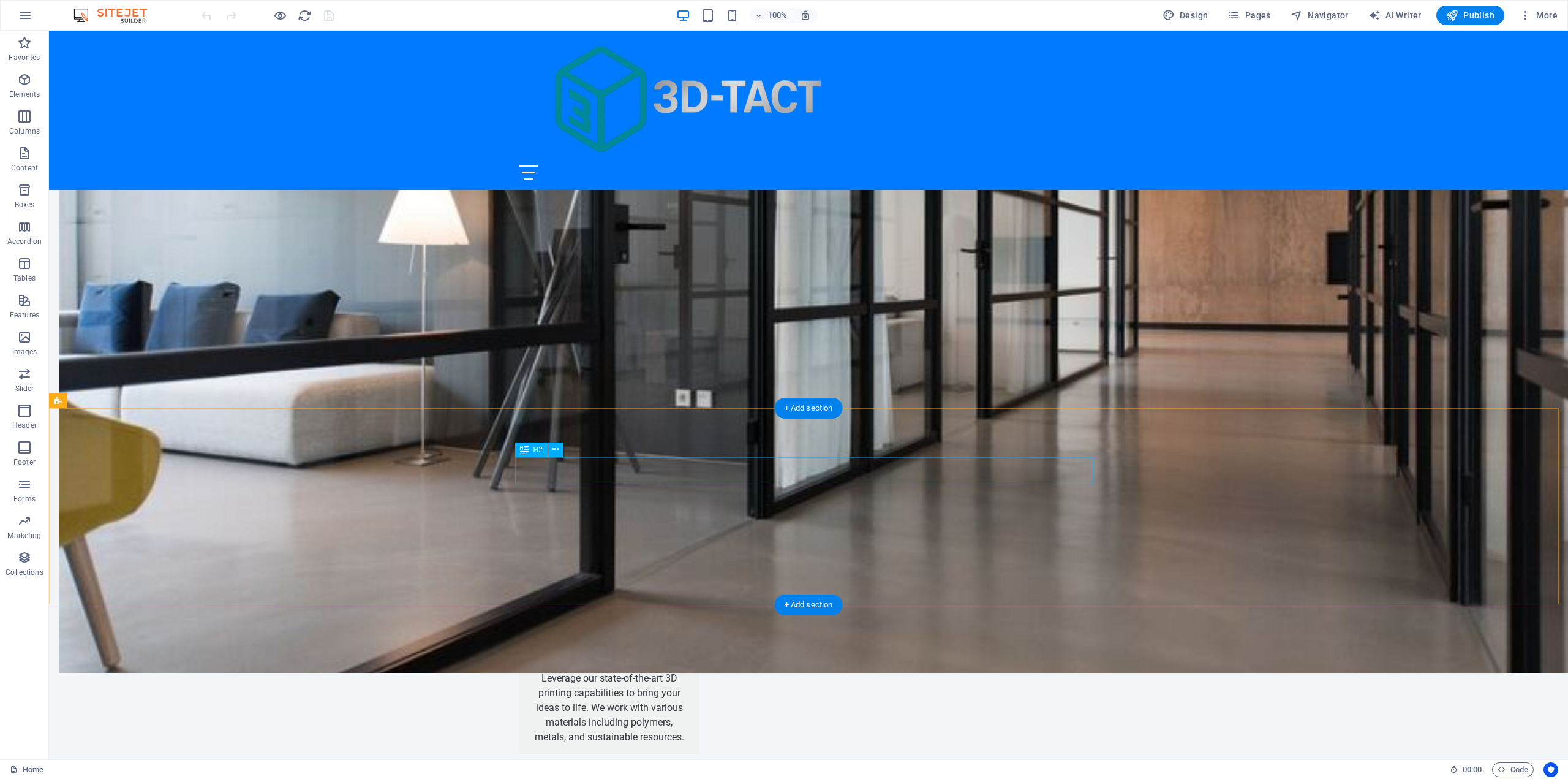
scroll to position [869, 0]
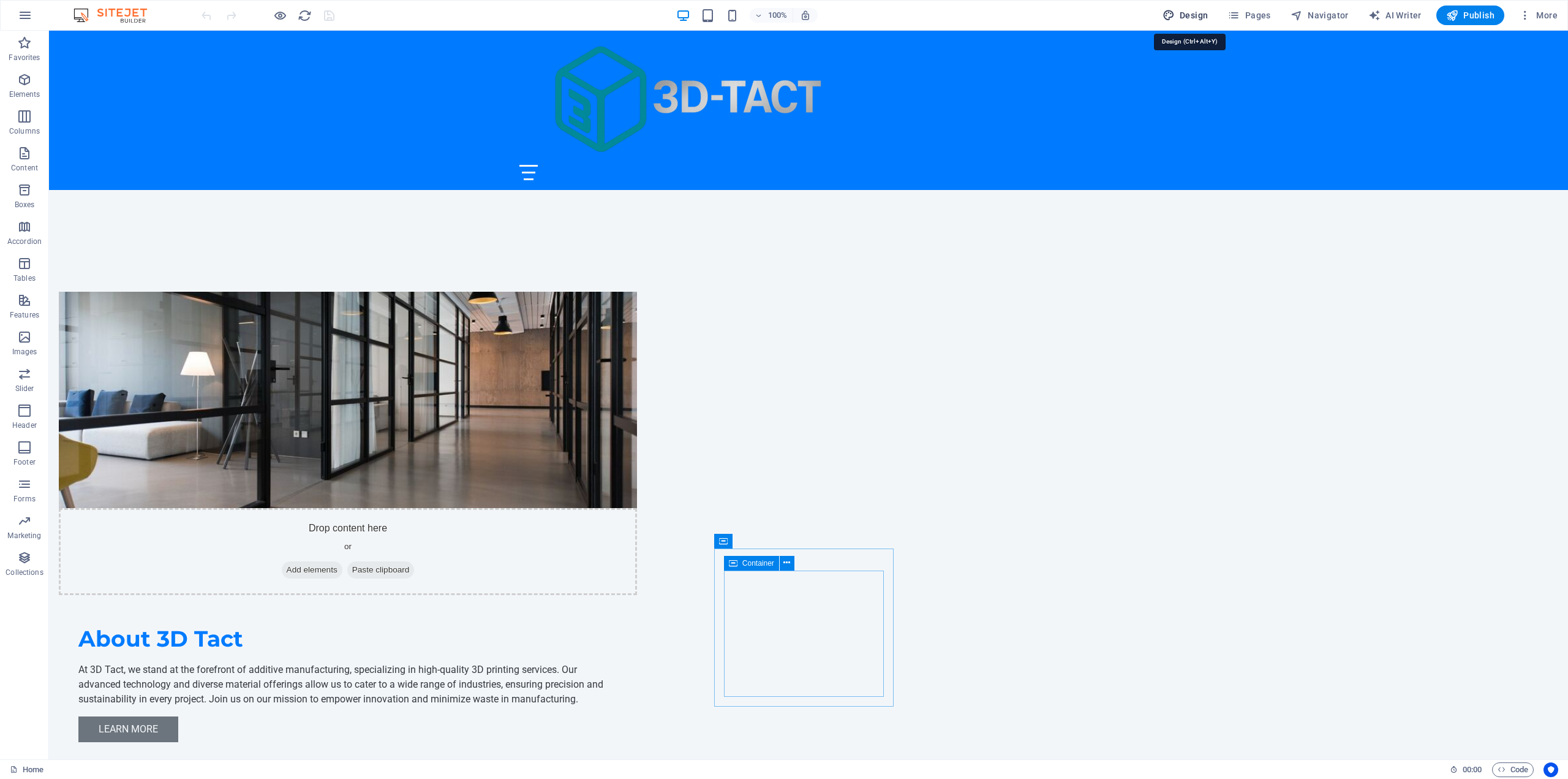
click at [1212, 14] on button "Design" at bounding box center [1185, 15] width 55 height 19
select select "px"
select select "200"
select select "px"
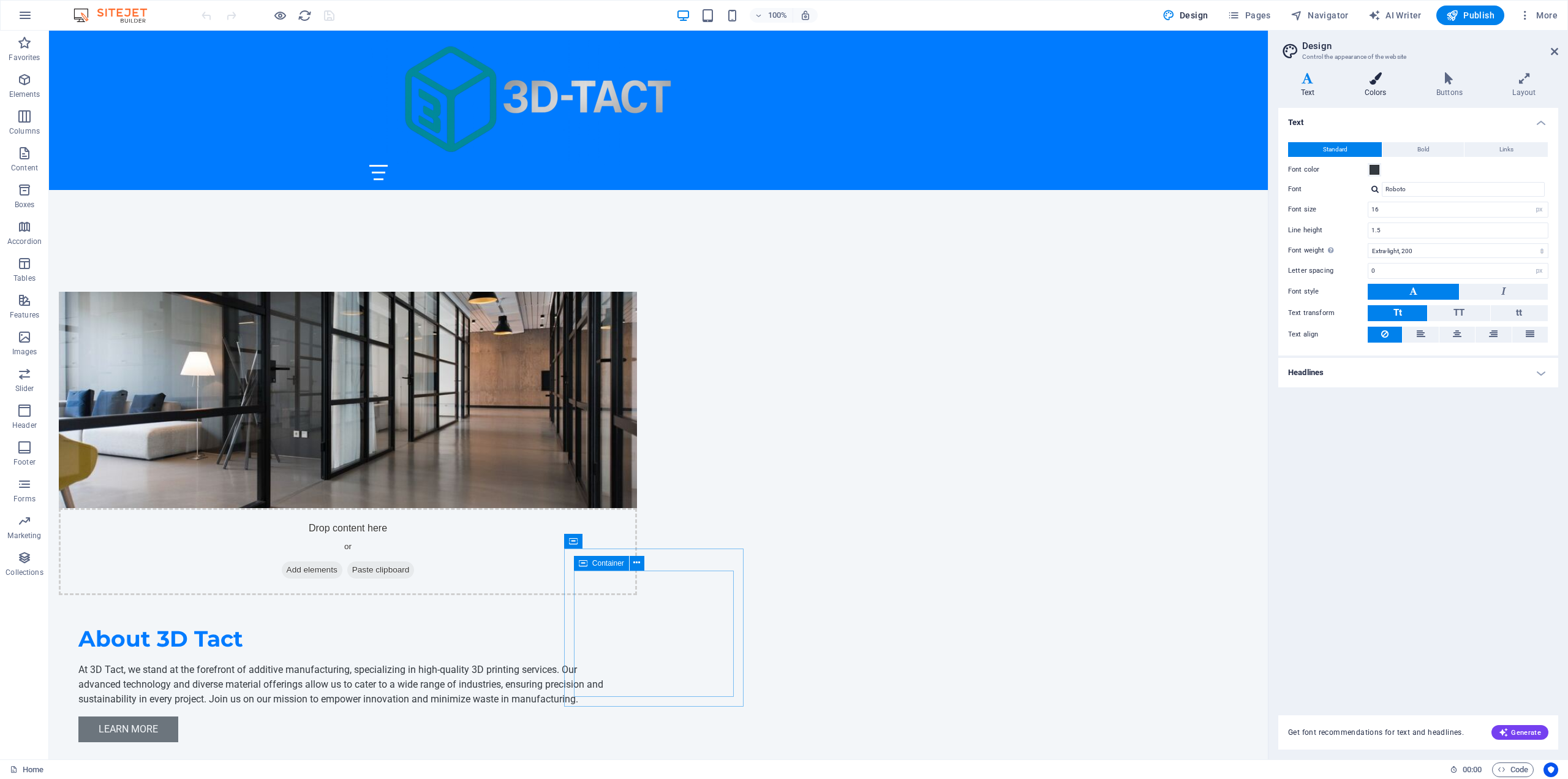
click at [1381, 80] on icon at bounding box center [1375, 78] width 67 height 12
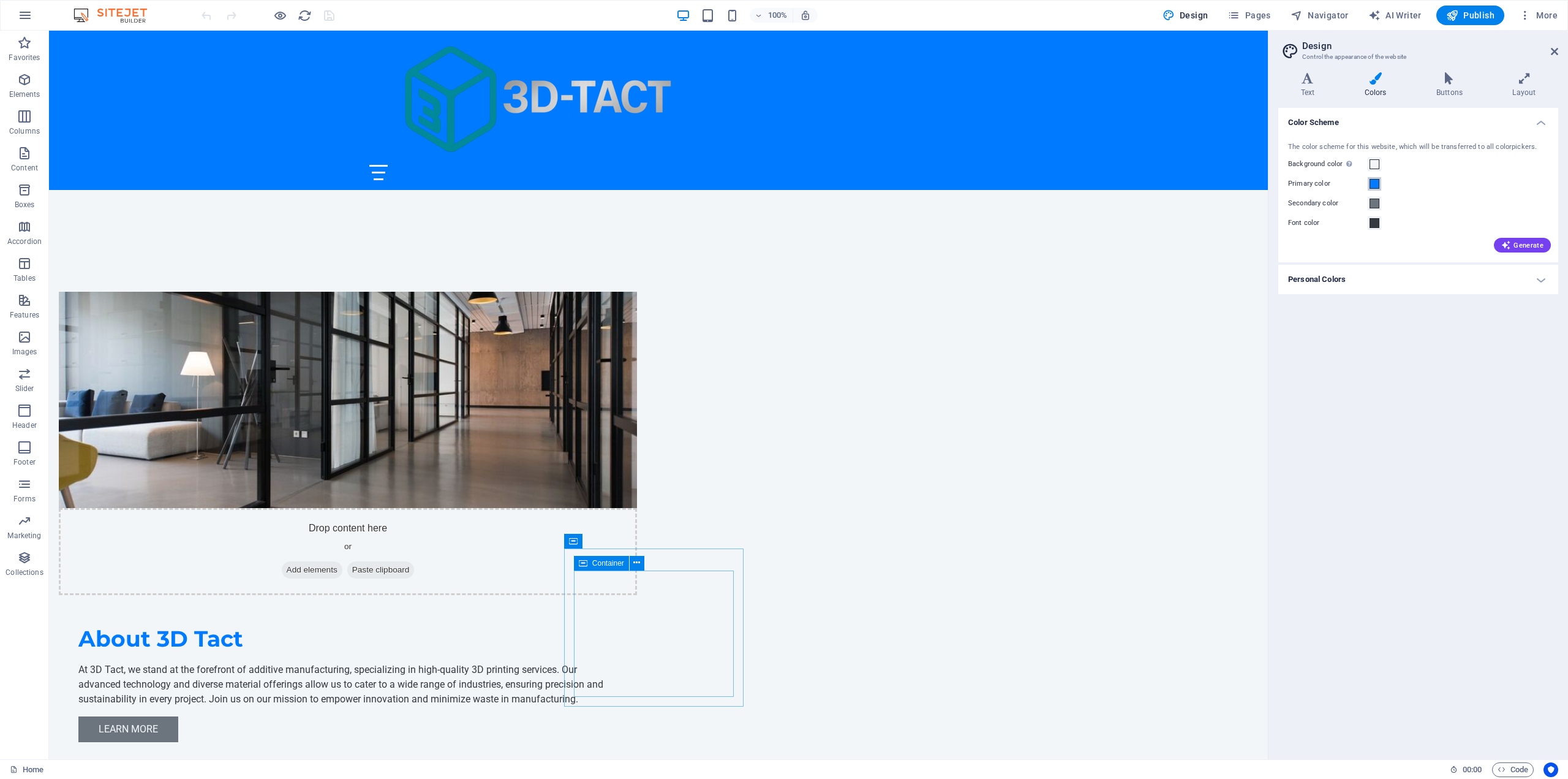
click at [1376, 187] on span at bounding box center [1375, 184] width 10 height 10
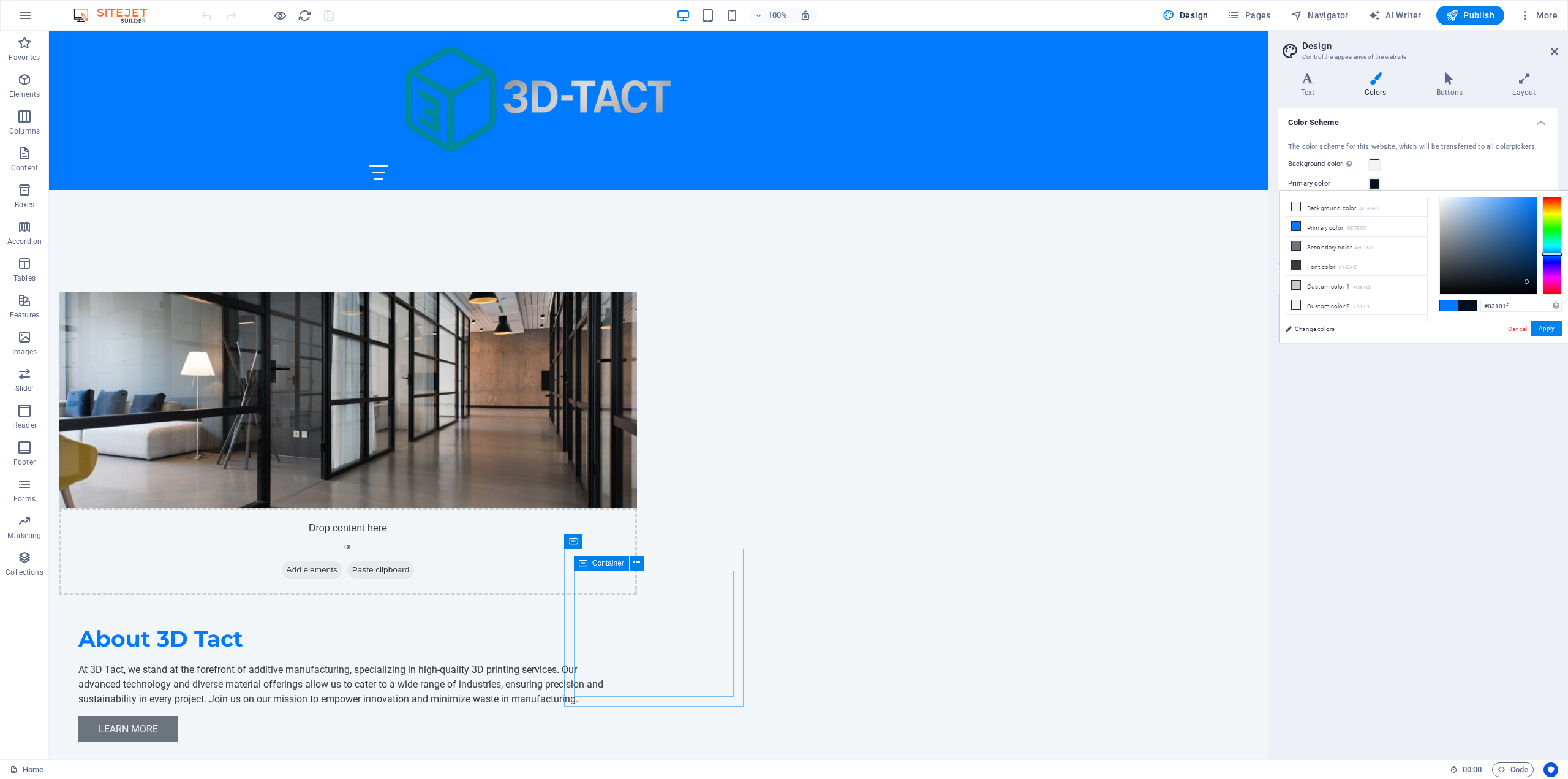
click at [1527, 282] on div at bounding box center [1489, 246] width 97 height 97
type input "#030f1c"
click at [1527, 283] on div at bounding box center [1526, 282] width 4 height 4
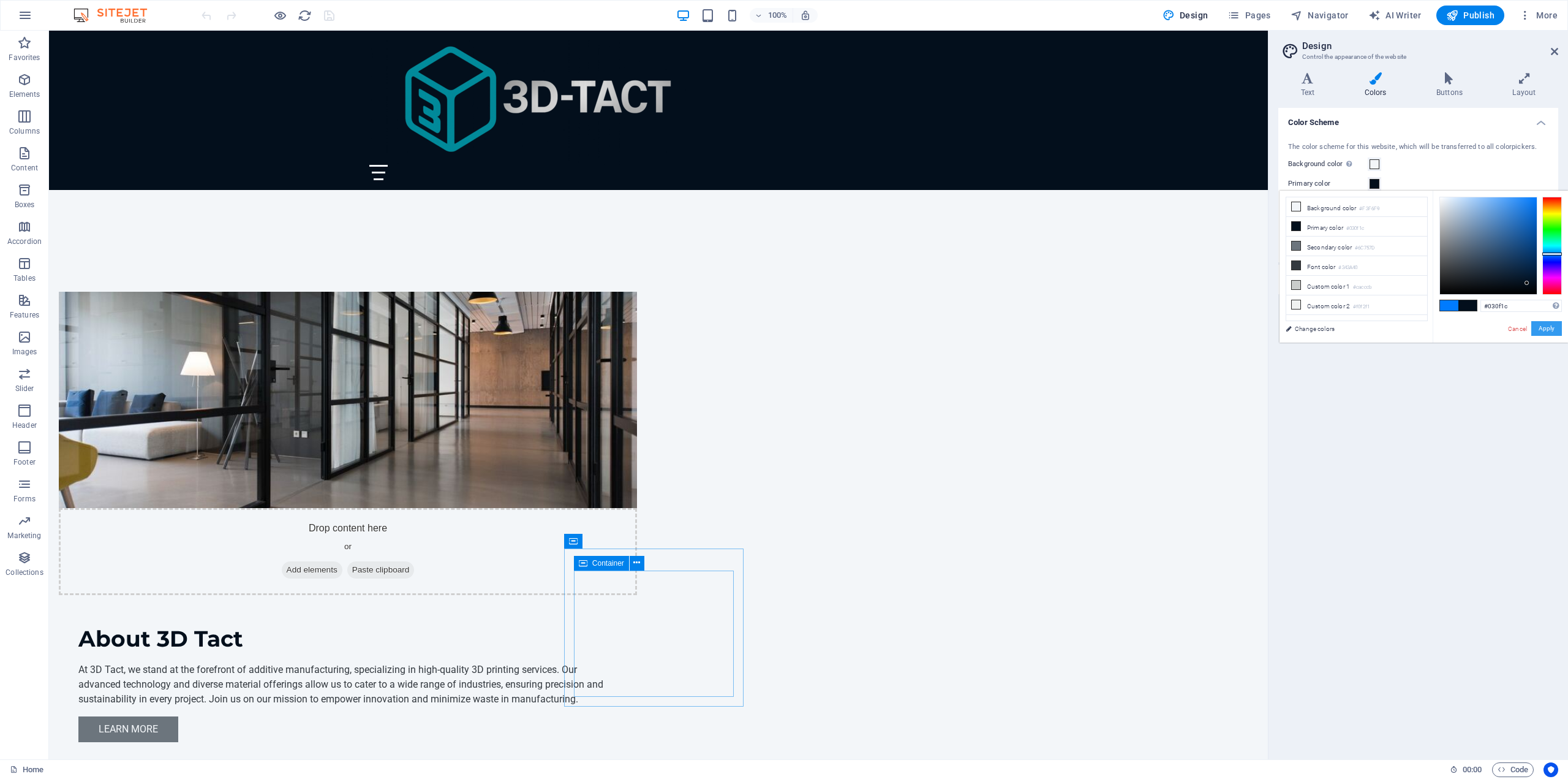
click at [1536, 326] on button "Apply" at bounding box center [1546, 328] width 31 height 14
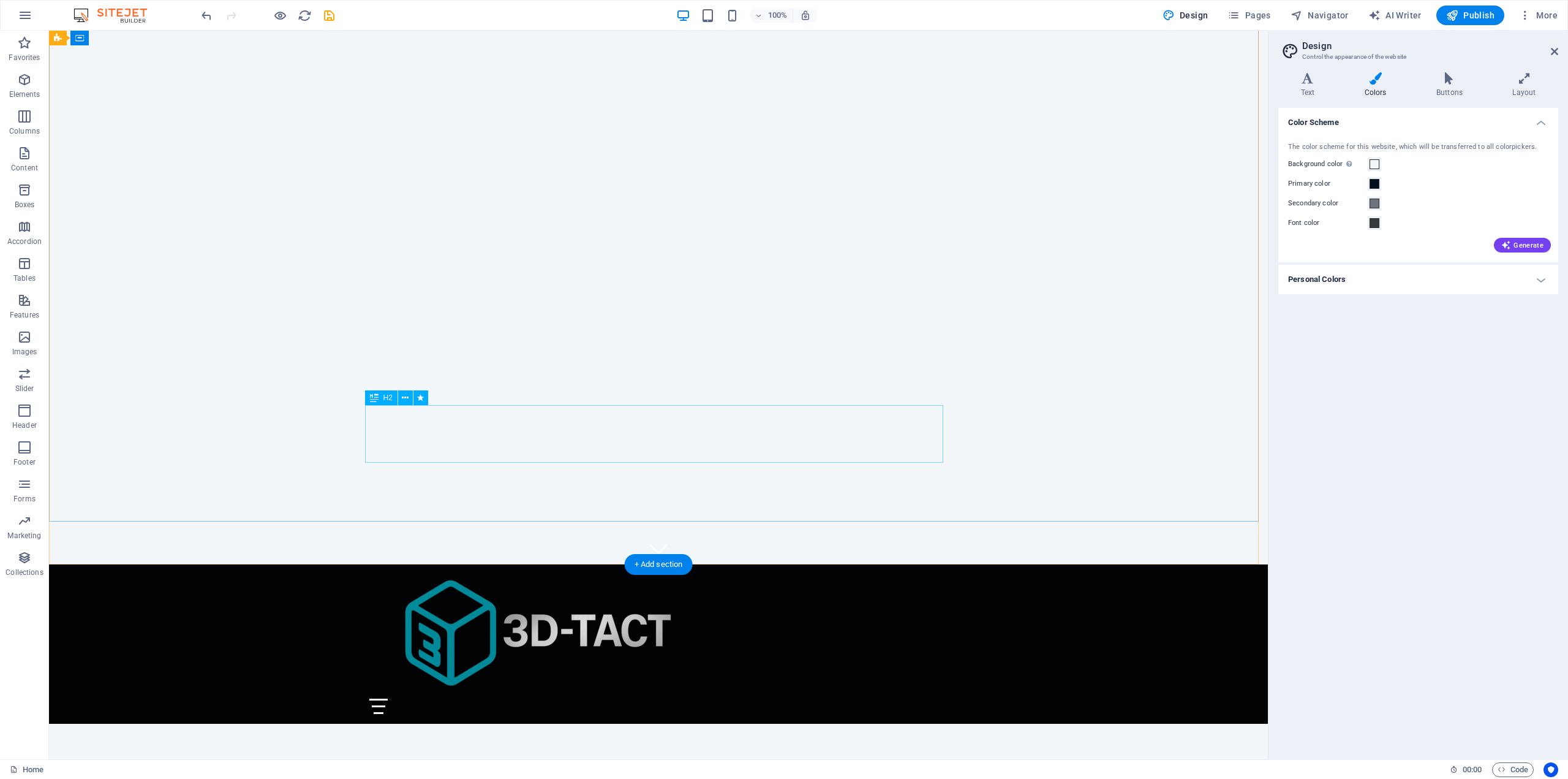
scroll to position [0, 0]
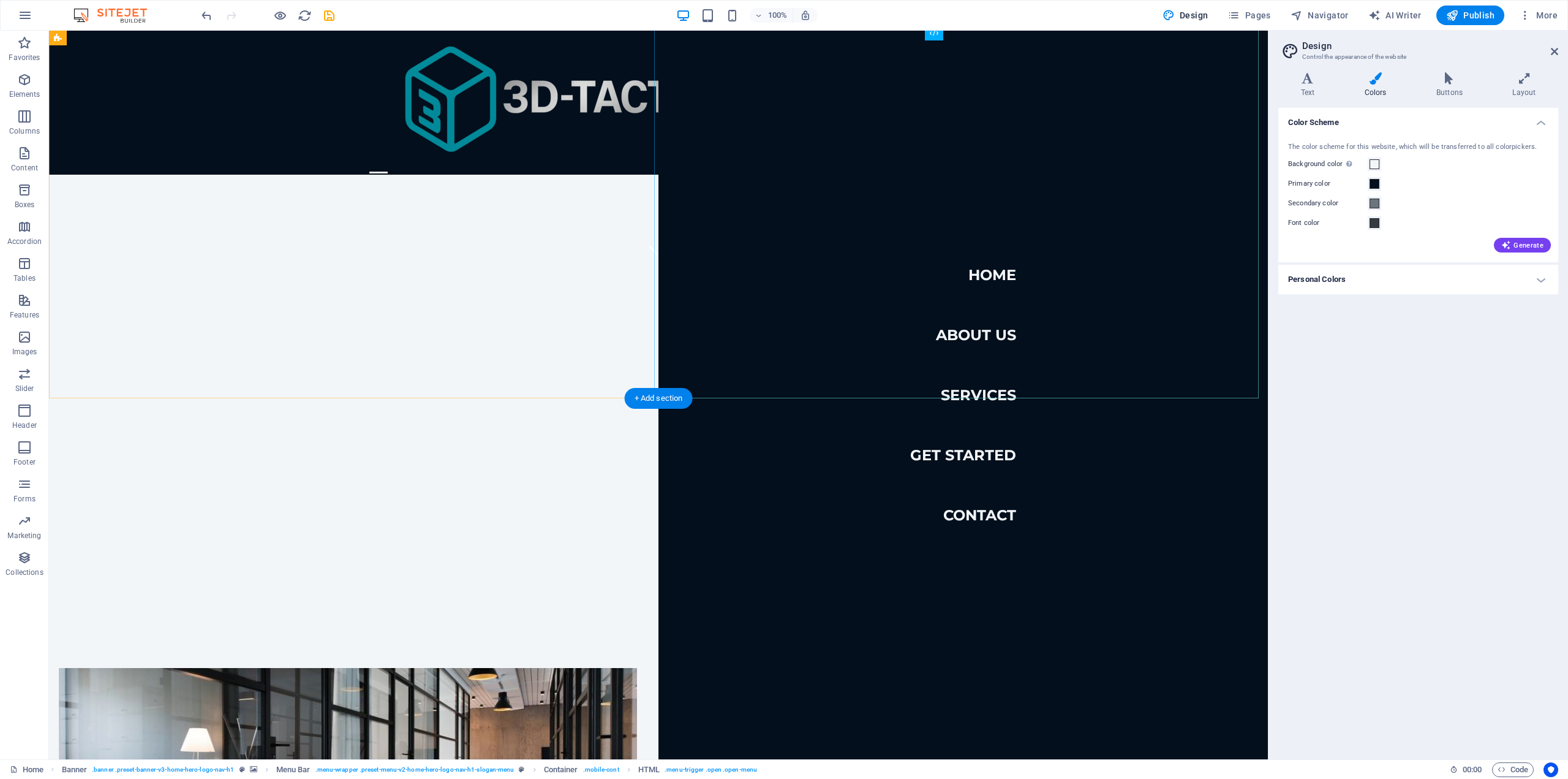
scroll to position [613, 0]
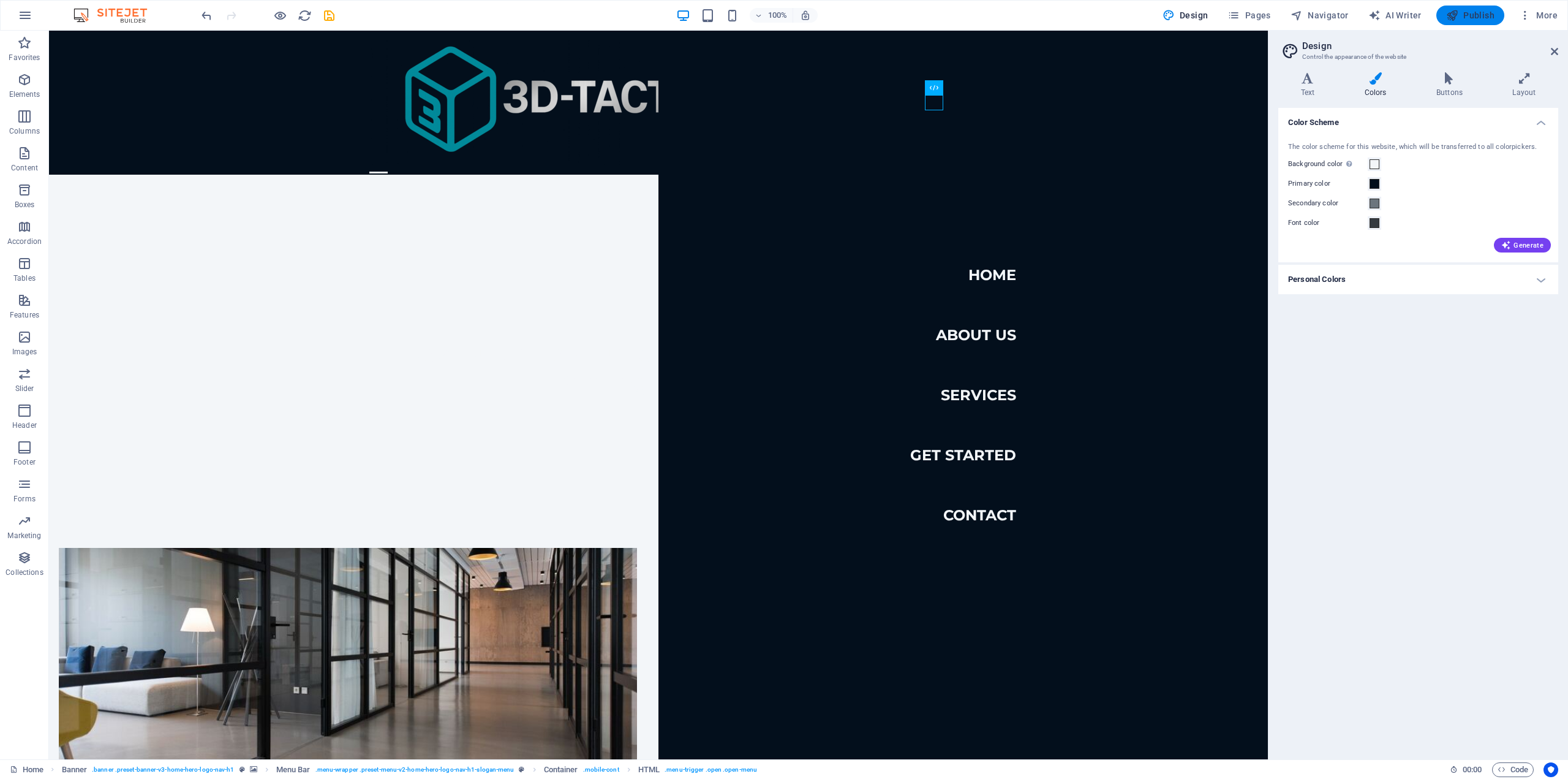
click at [1476, 15] on span "Publish" at bounding box center [1470, 14] width 48 height 12
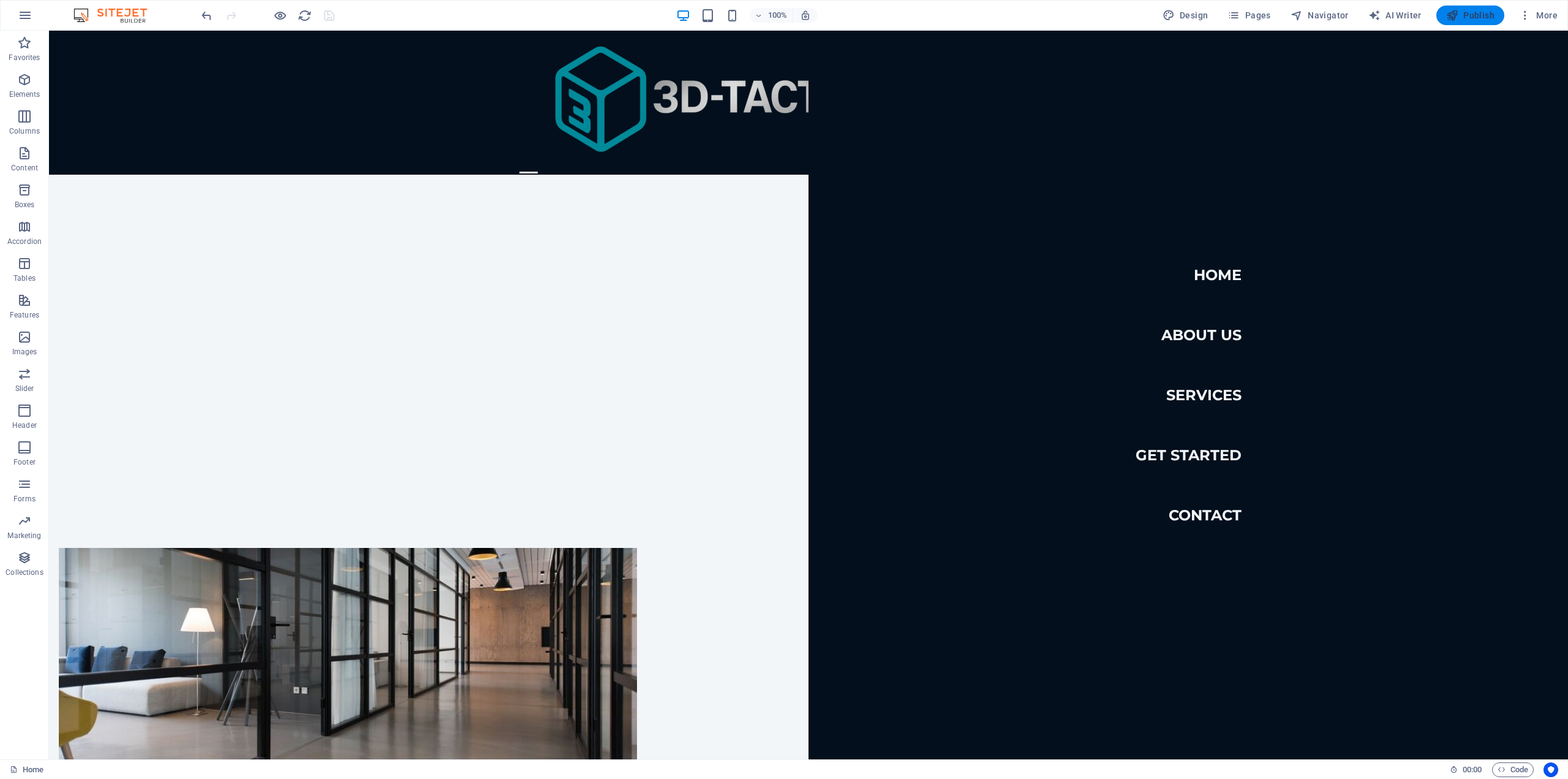
click at [1464, 22] on button "Publish" at bounding box center [1470, 15] width 68 height 19
